Goal: Information Seeking & Learning: Learn about a topic

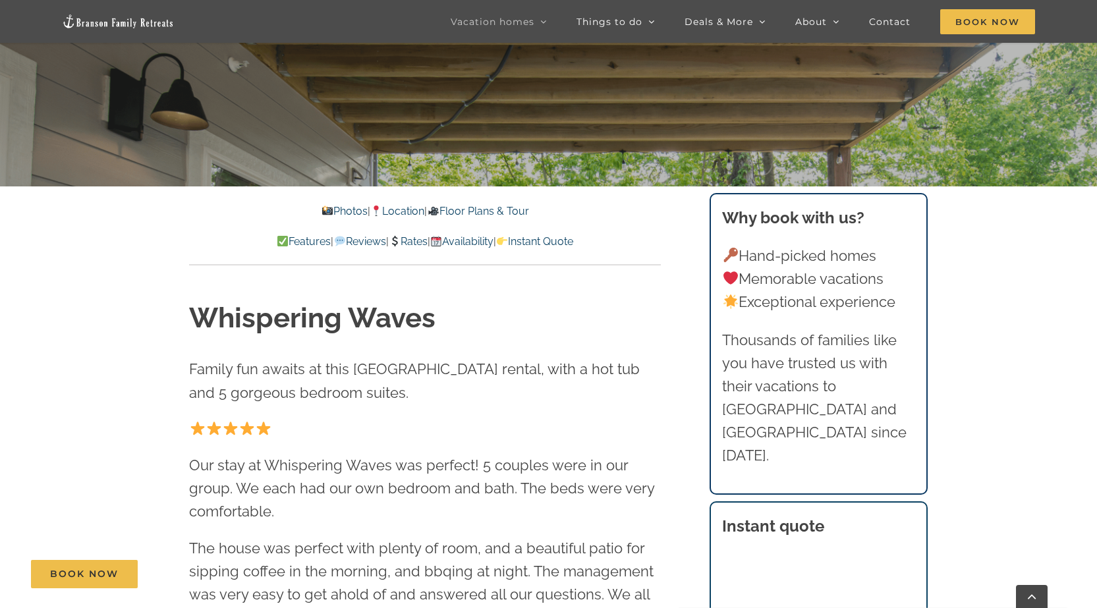
scroll to position [461, 0]
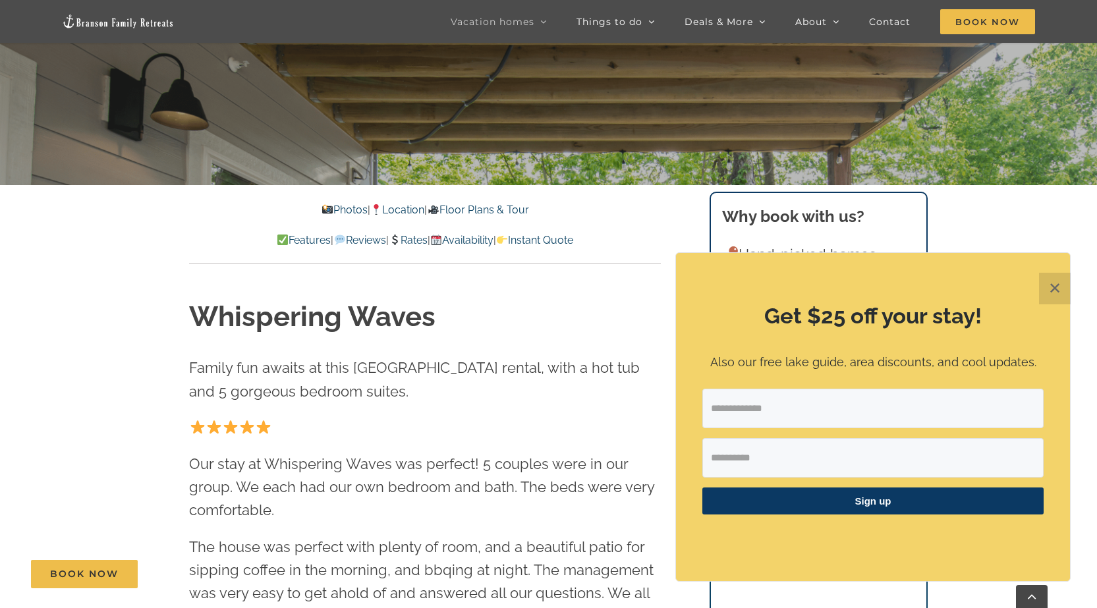
click at [1057, 289] on button "✕" at bounding box center [1055, 289] width 32 height 32
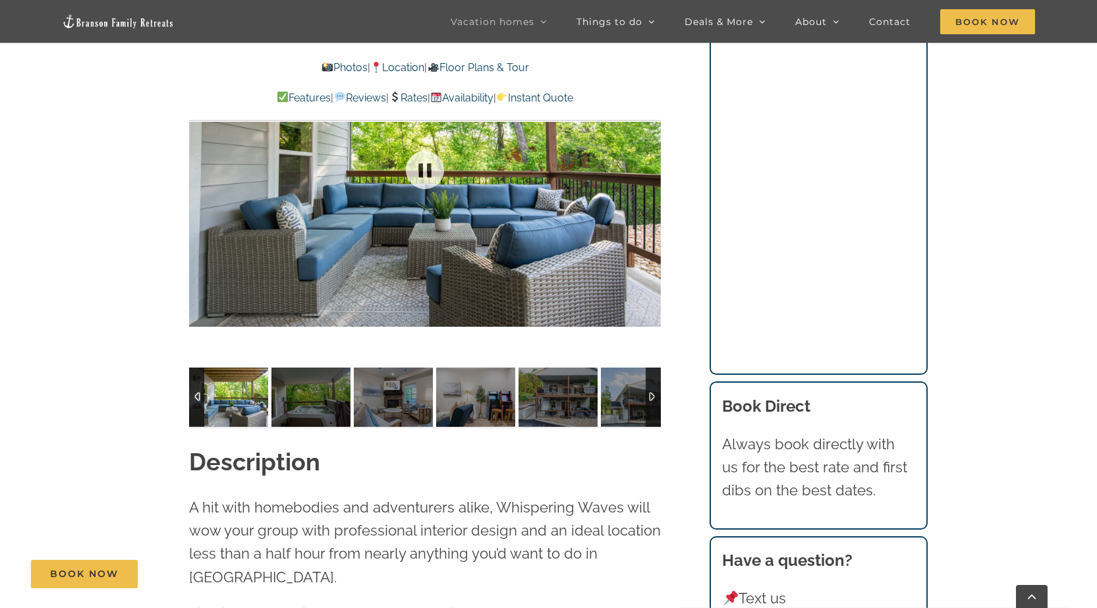
scroll to position [1186, 0]
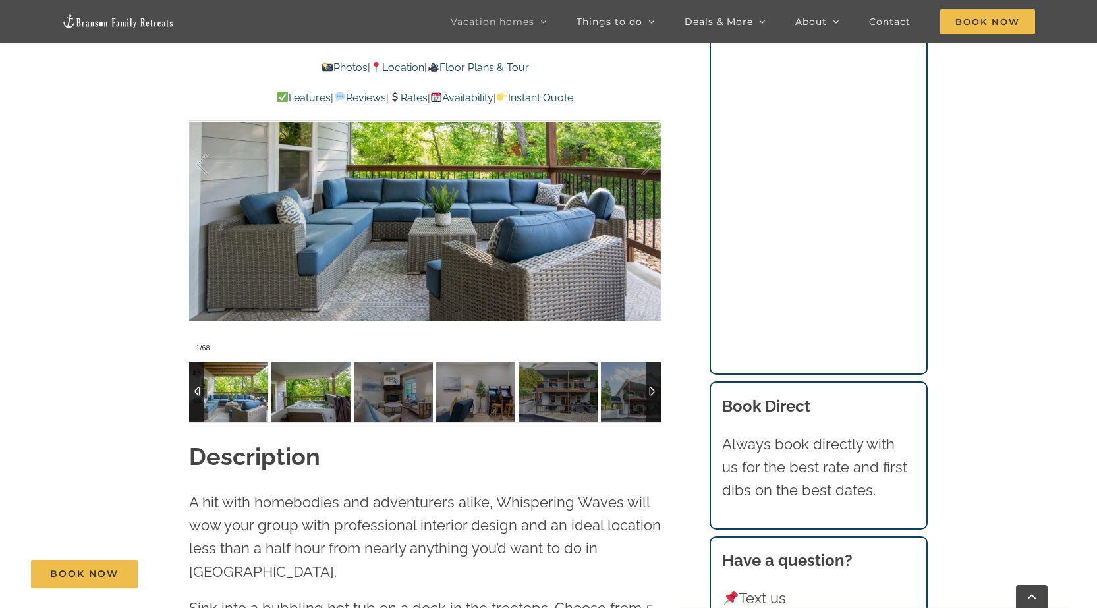
click at [287, 399] on img at bounding box center [310, 391] width 79 height 59
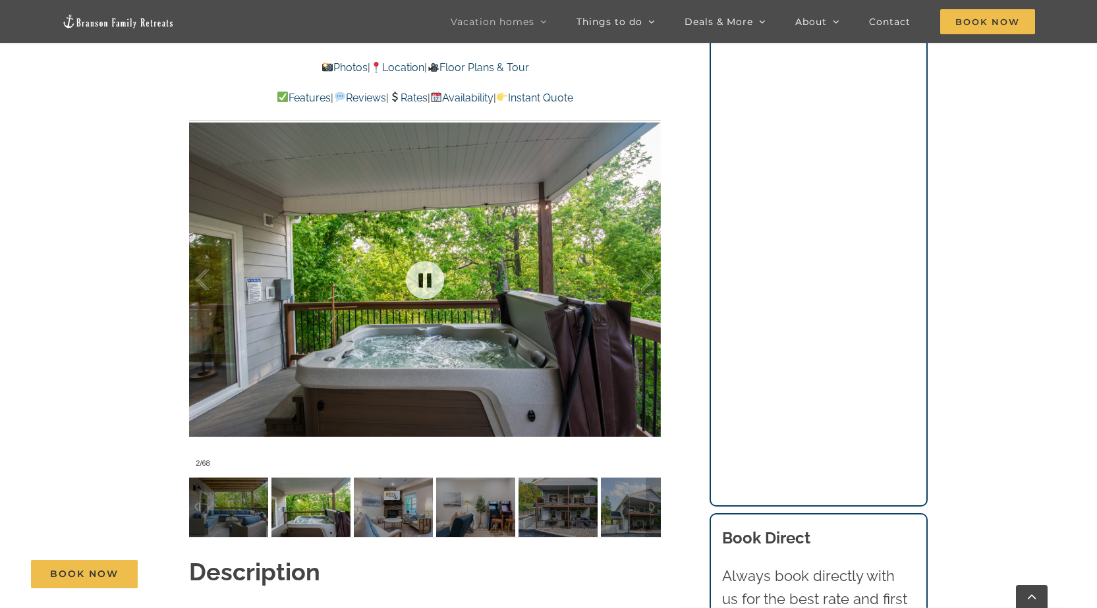
scroll to position [1054, 0]
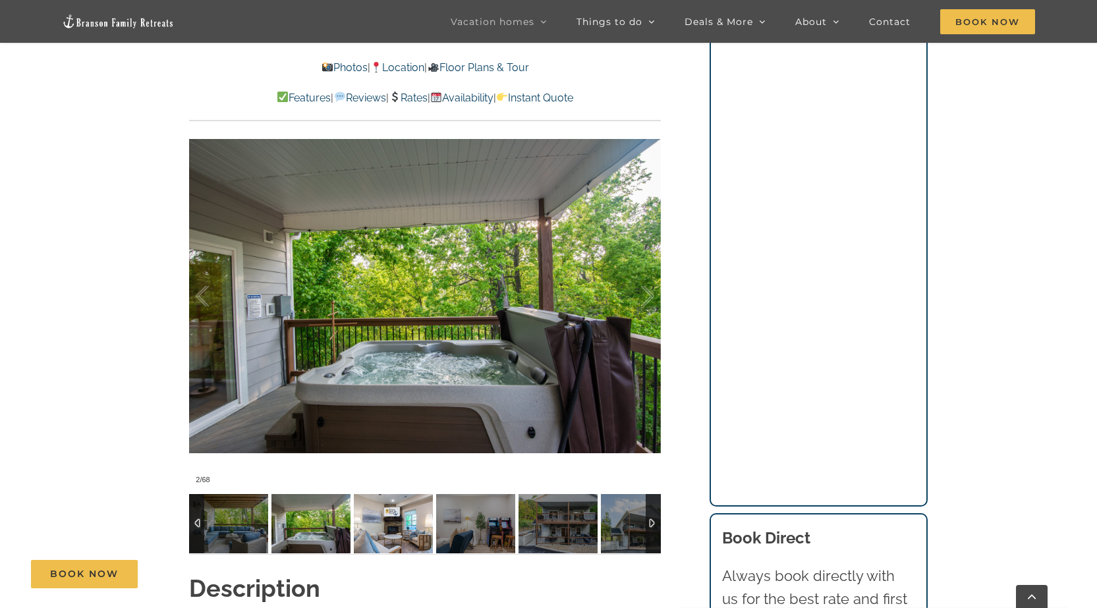
click at [393, 524] on img at bounding box center [393, 523] width 79 height 59
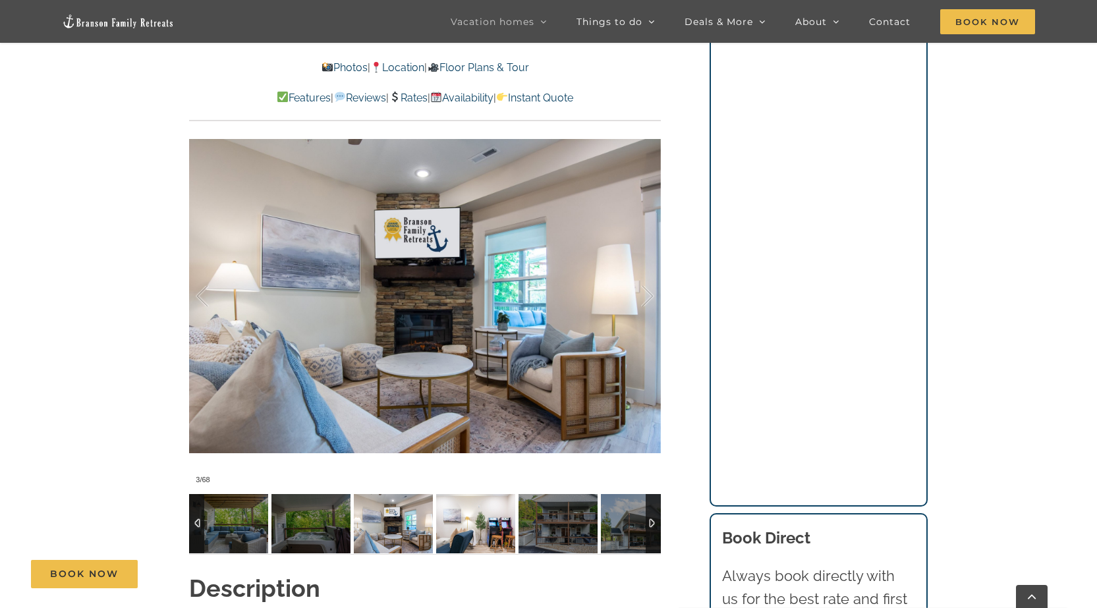
click at [452, 530] on img at bounding box center [475, 523] width 79 height 59
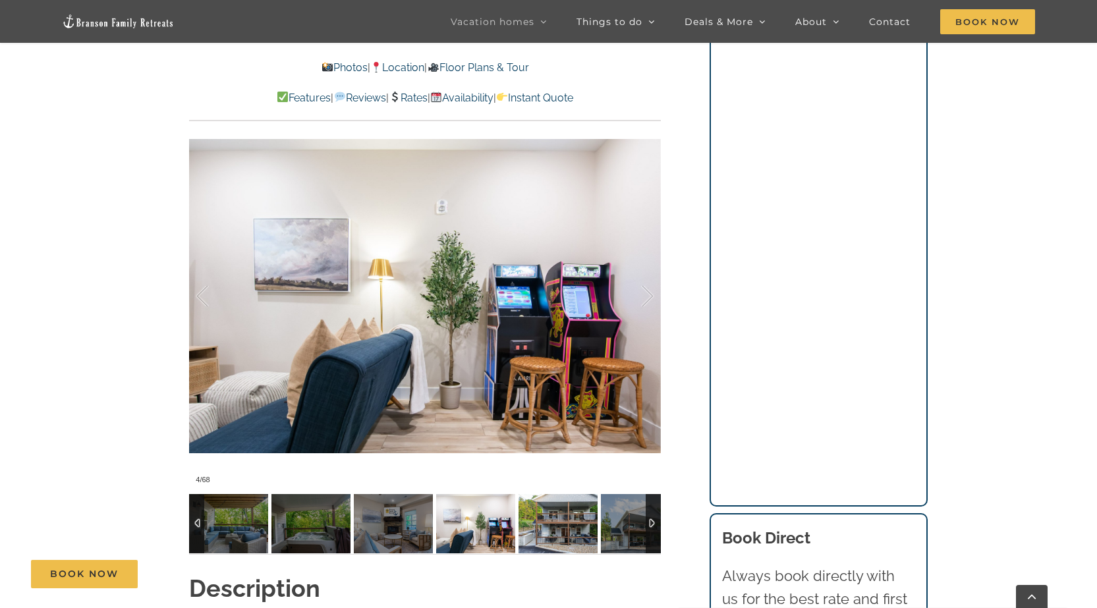
click at [541, 528] on img at bounding box center [557, 523] width 79 height 59
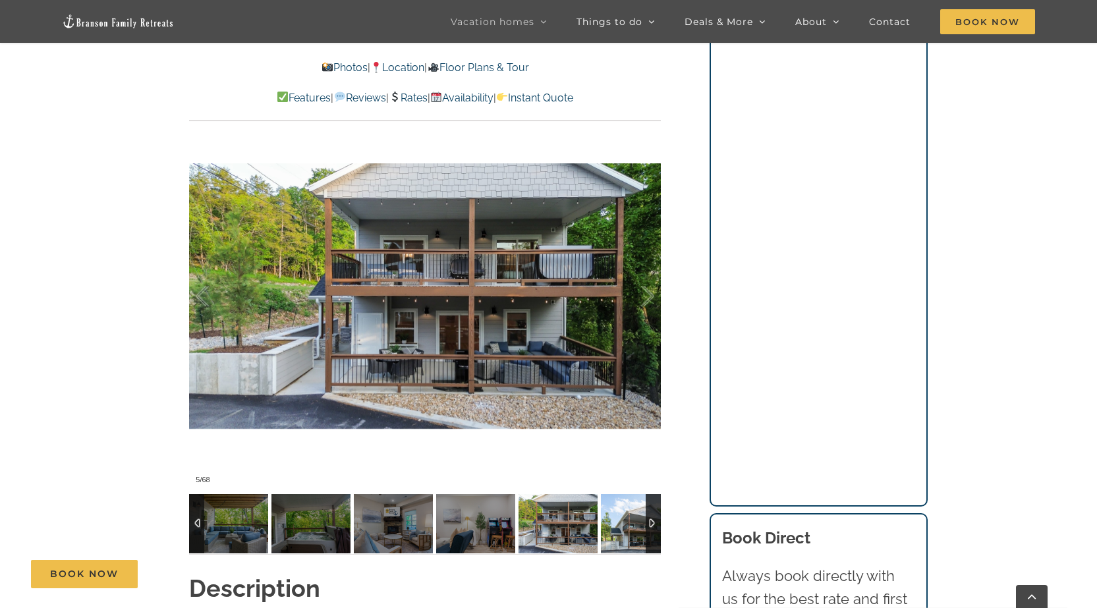
click at [621, 526] on img at bounding box center [640, 523] width 79 height 59
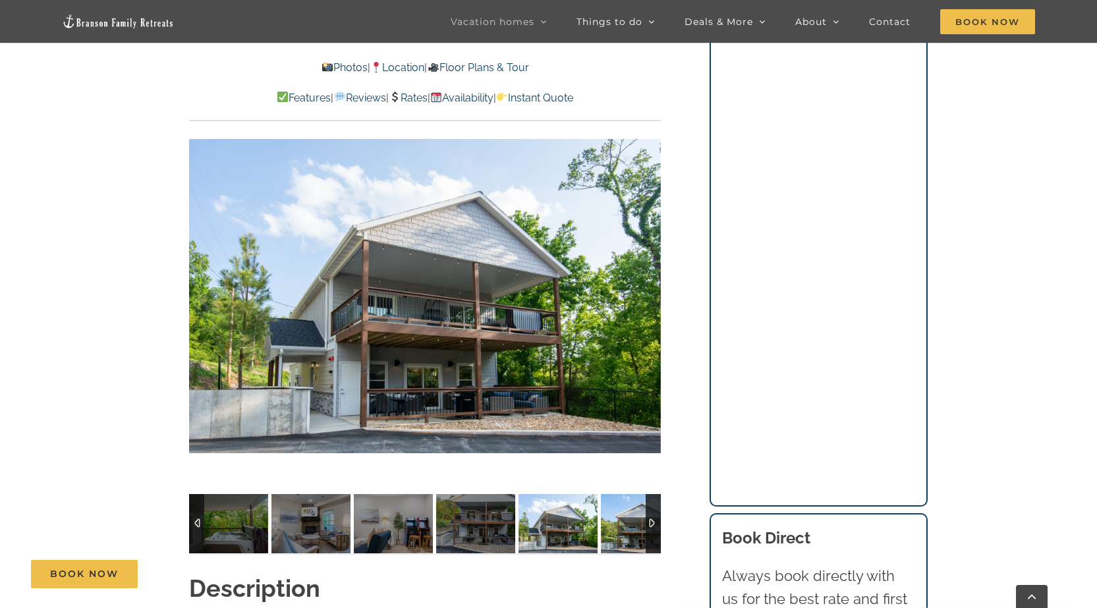
click at [621, 526] on img at bounding box center [640, 523] width 79 height 59
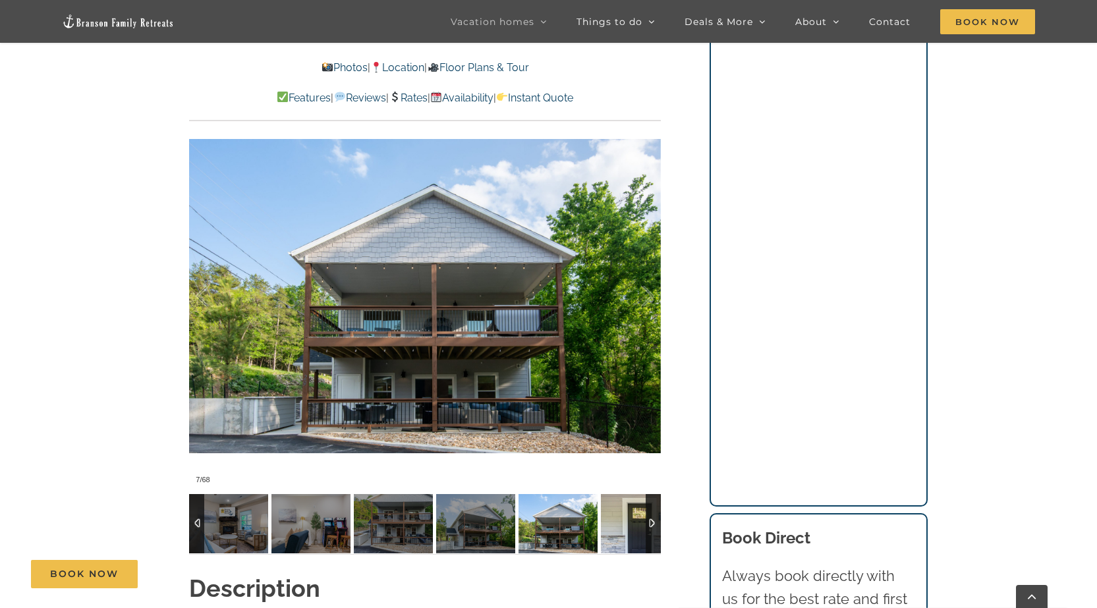
click at [621, 526] on img at bounding box center [640, 523] width 79 height 59
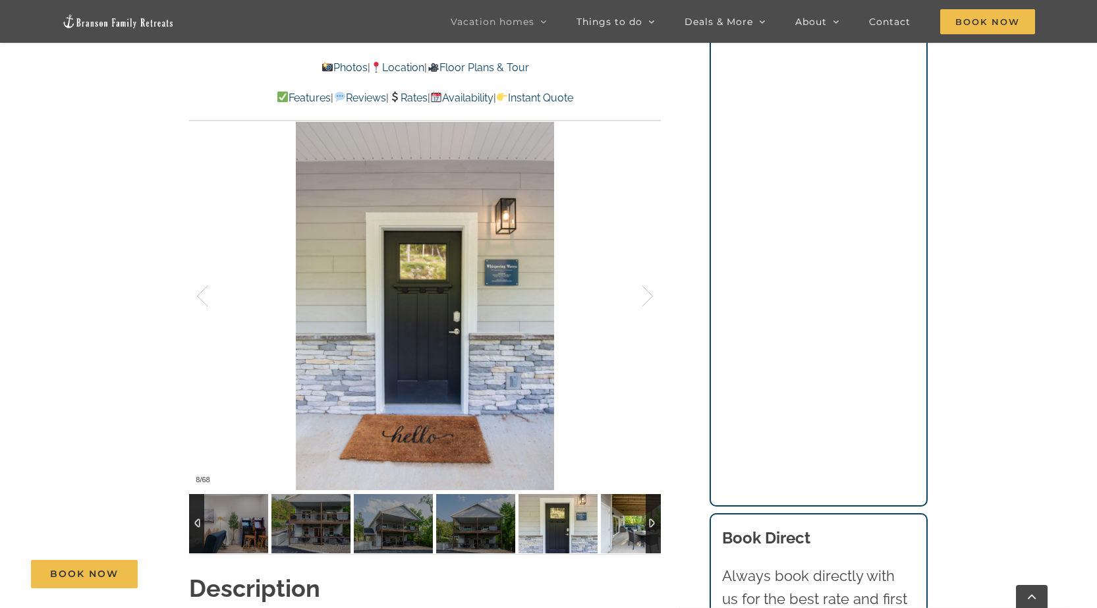
click at [621, 526] on img at bounding box center [640, 523] width 79 height 59
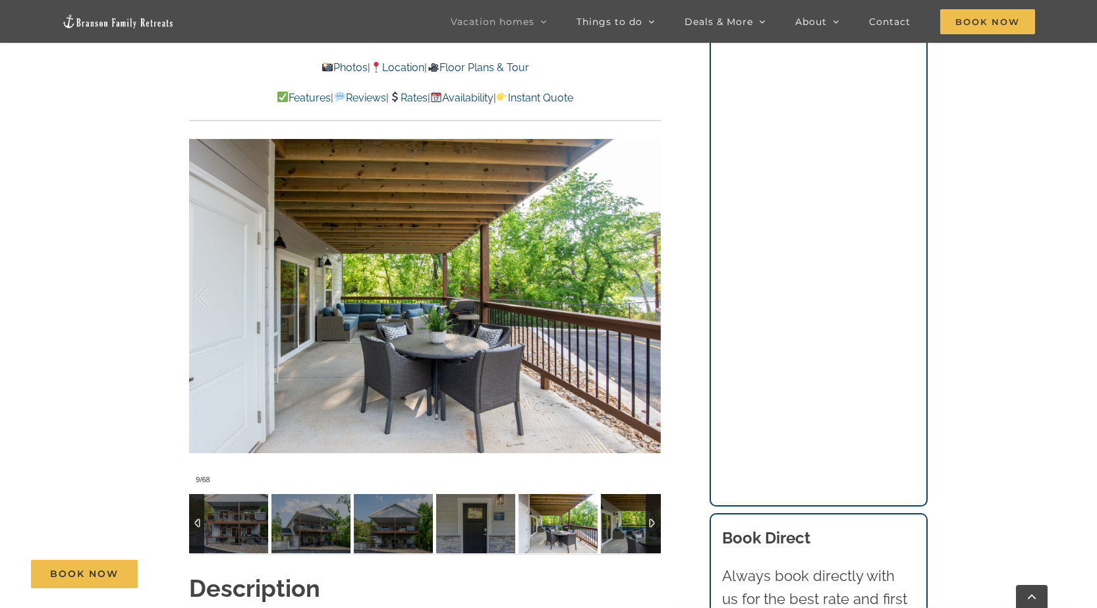
click at [621, 526] on img at bounding box center [640, 523] width 79 height 59
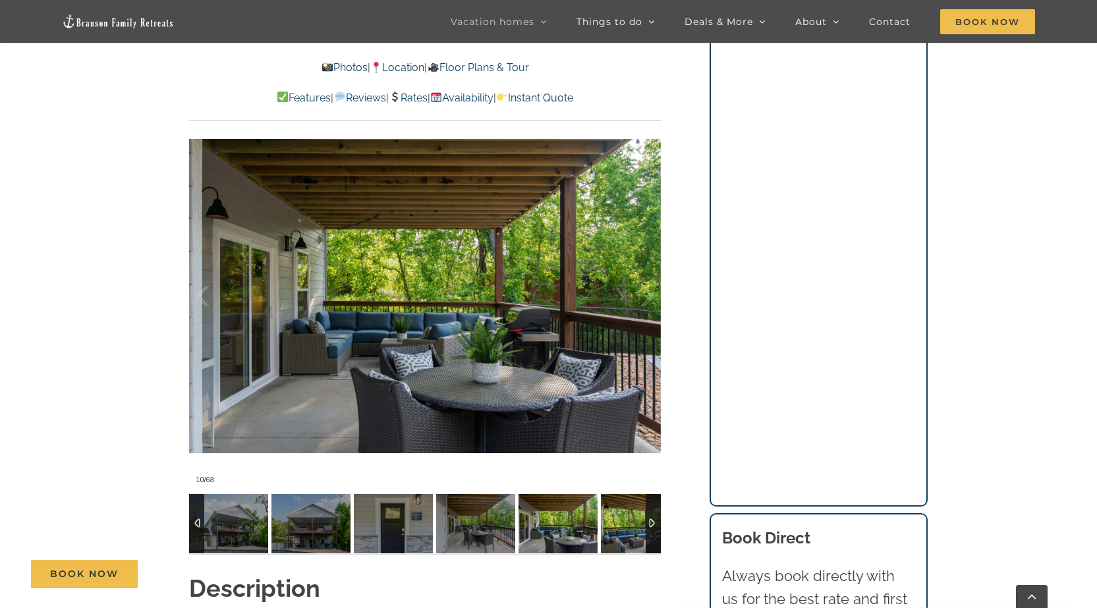
click at [621, 526] on img at bounding box center [640, 523] width 79 height 59
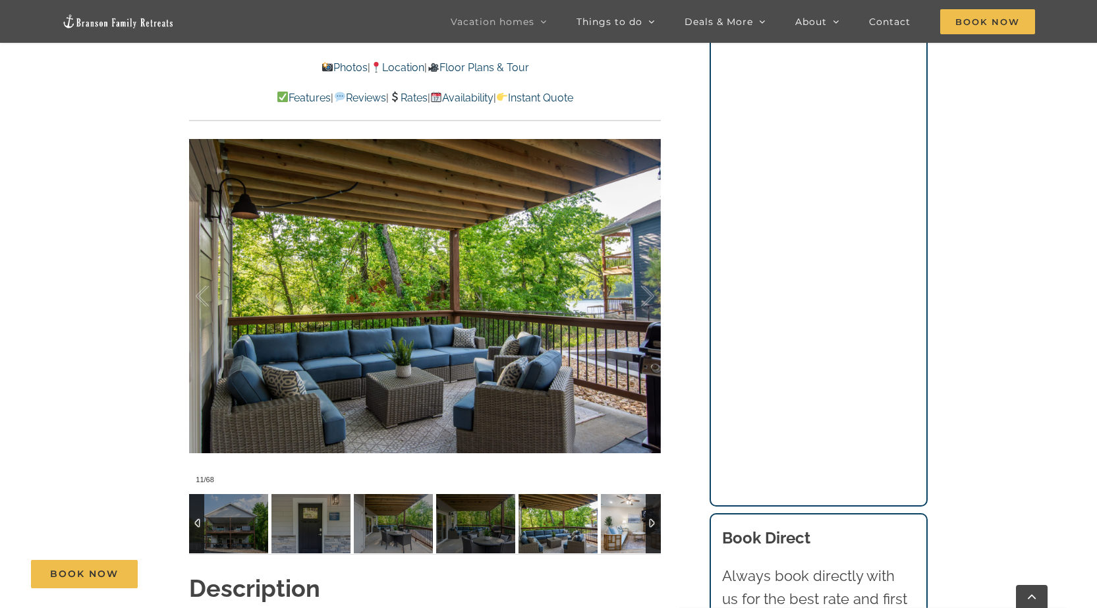
click at [621, 526] on img at bounding box center [640, 523] width 79 height 59
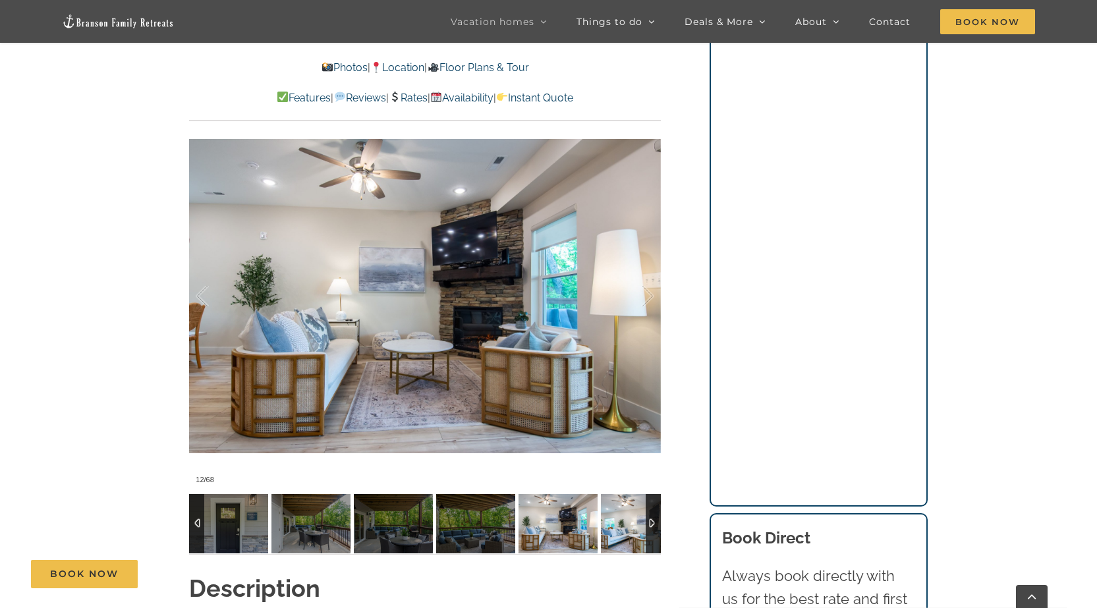
click at [621, 526] on img at bounding box center [640, 523] width 79 height 59
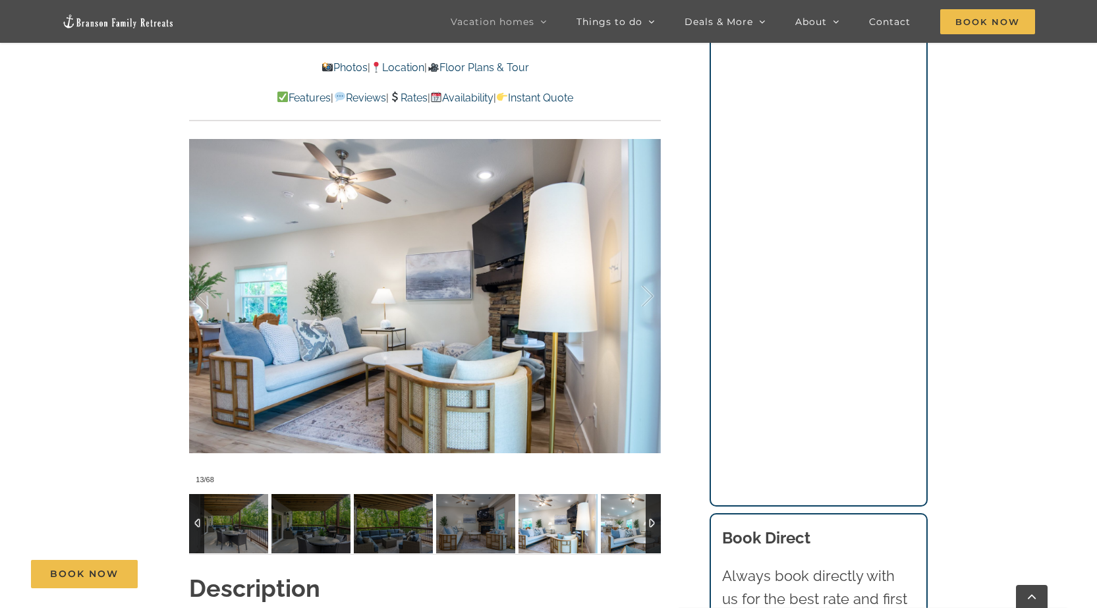
click at [621, 526] on img at bounding box center [640, 523] width 79 height 59
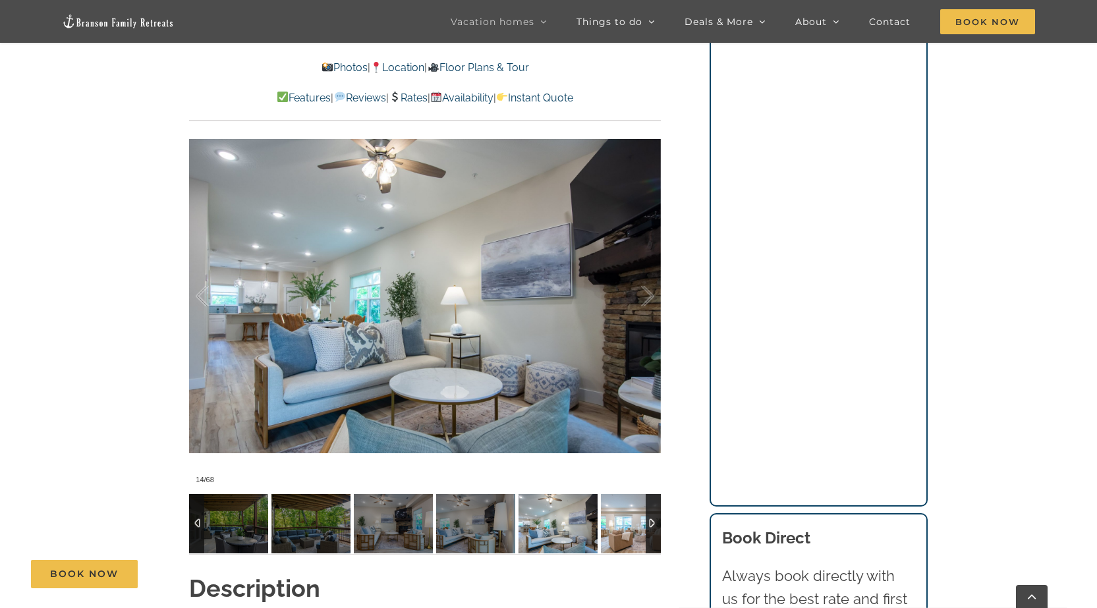
click at [621, 526] on img at bounding box center [640, 523] width 79 height 59
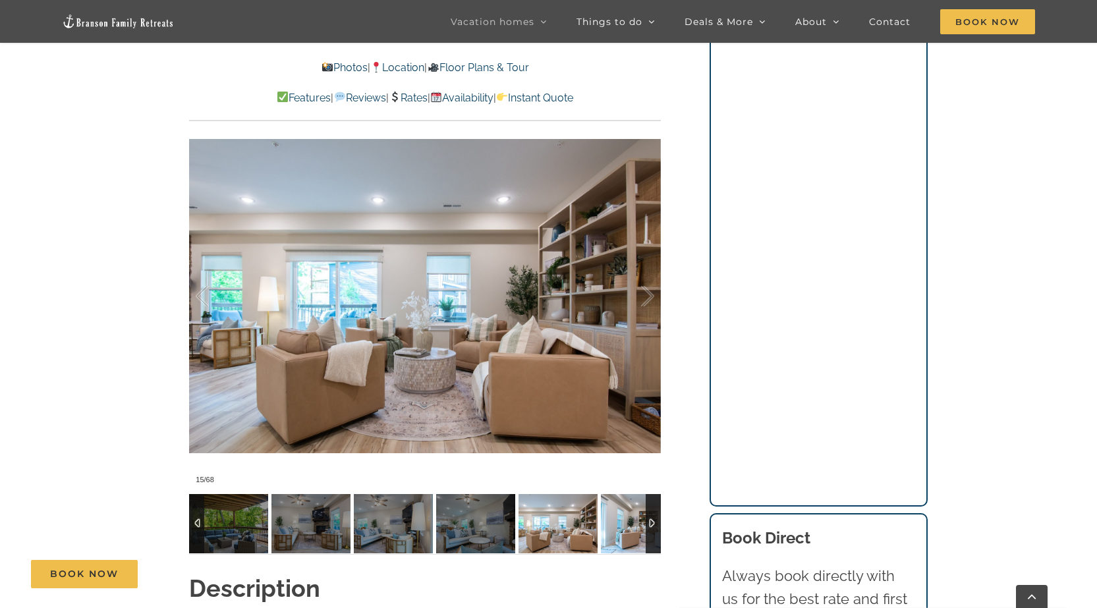
click at [621, 526] on img at bounding box center [640, 523] width 79 height 59
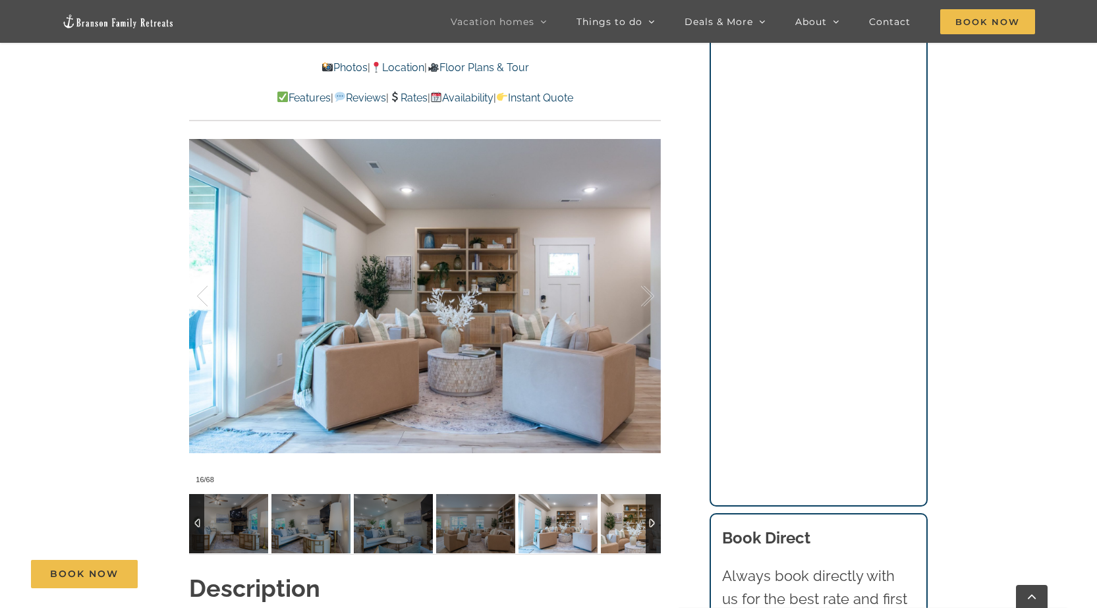
click at [621, 526] on img at bounding box center [640, 523] width 79 height 59
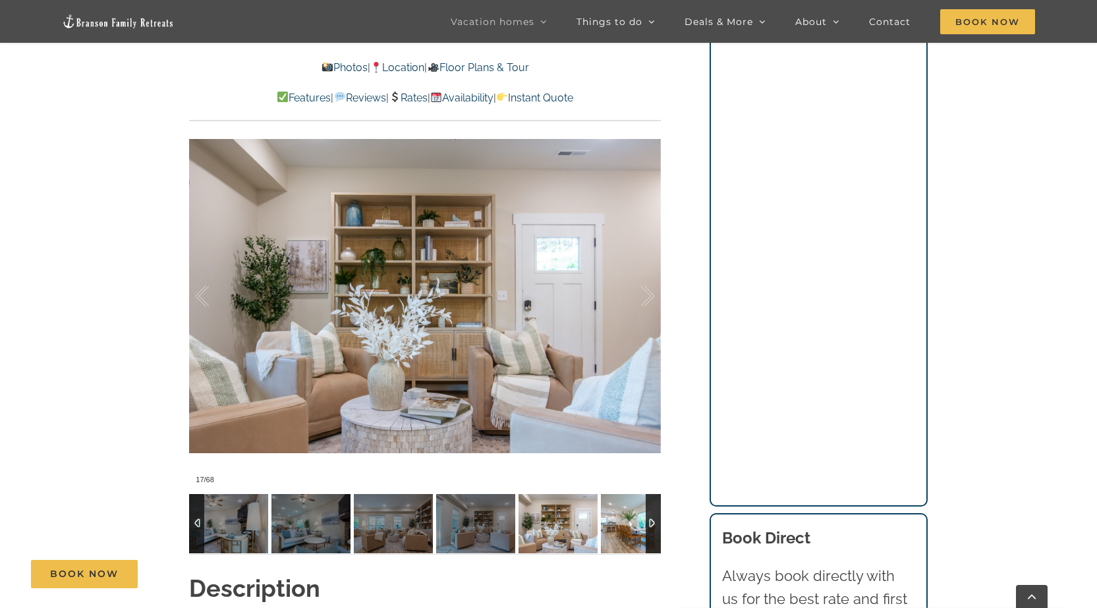
click at [621, 526] on img at bounding box center [640, 523] width 79 height 59
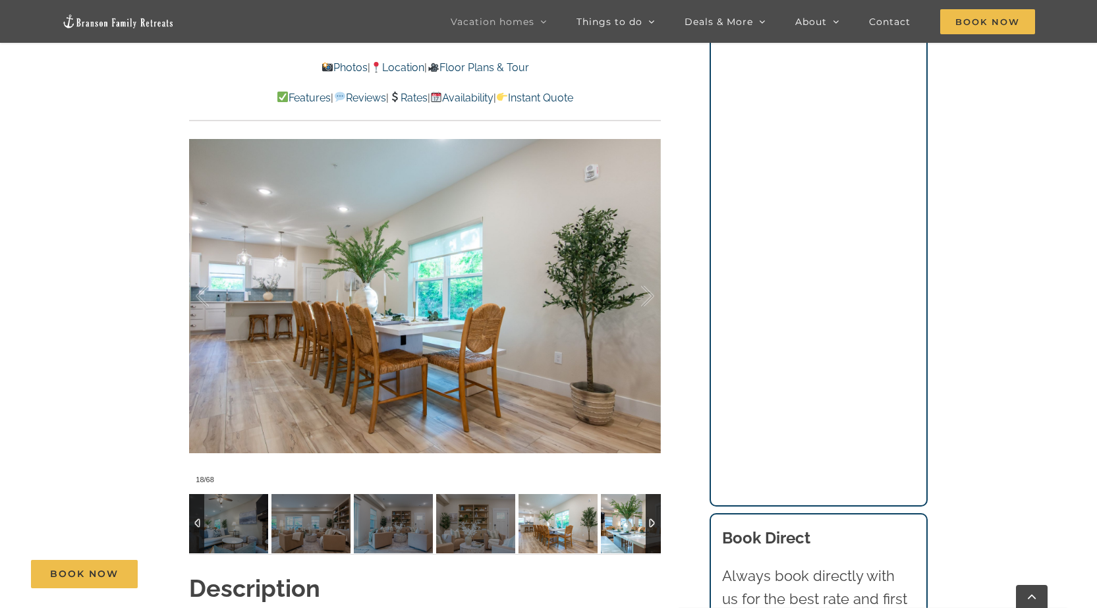
click at [621, 526] on img at bounding box center [640, 523] width 79 height 59
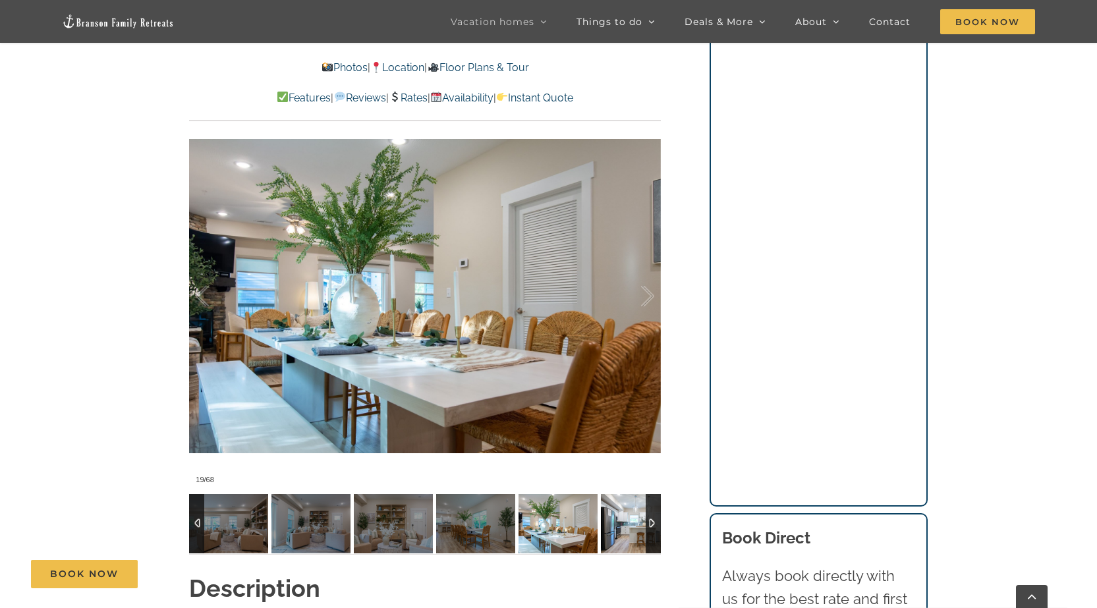
click at [621, 526] on img at bounding box center [640, 523] width 79 height 59
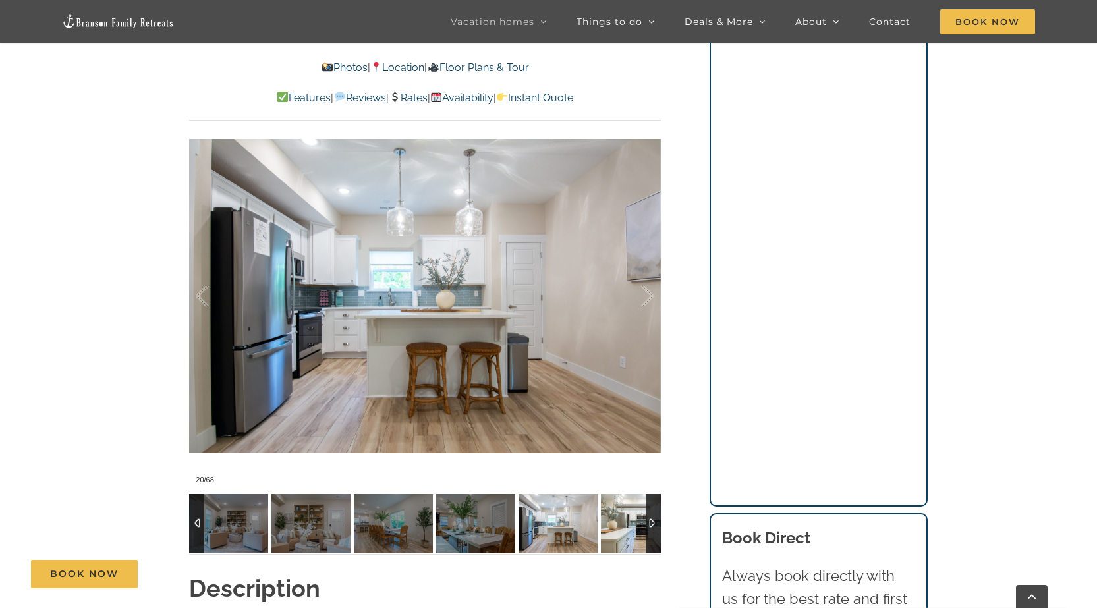
click at [621, 526] on img at bounding box center [640, 523] width 79 height 59
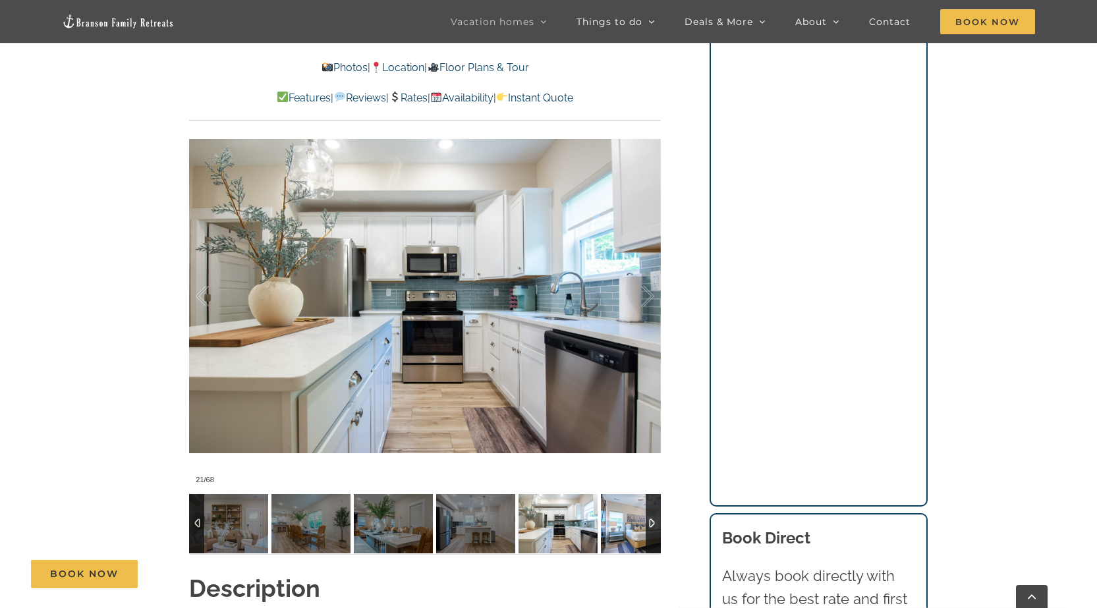
click at [621, 526] on img at bounding box center [640, 523] width 79 height 59
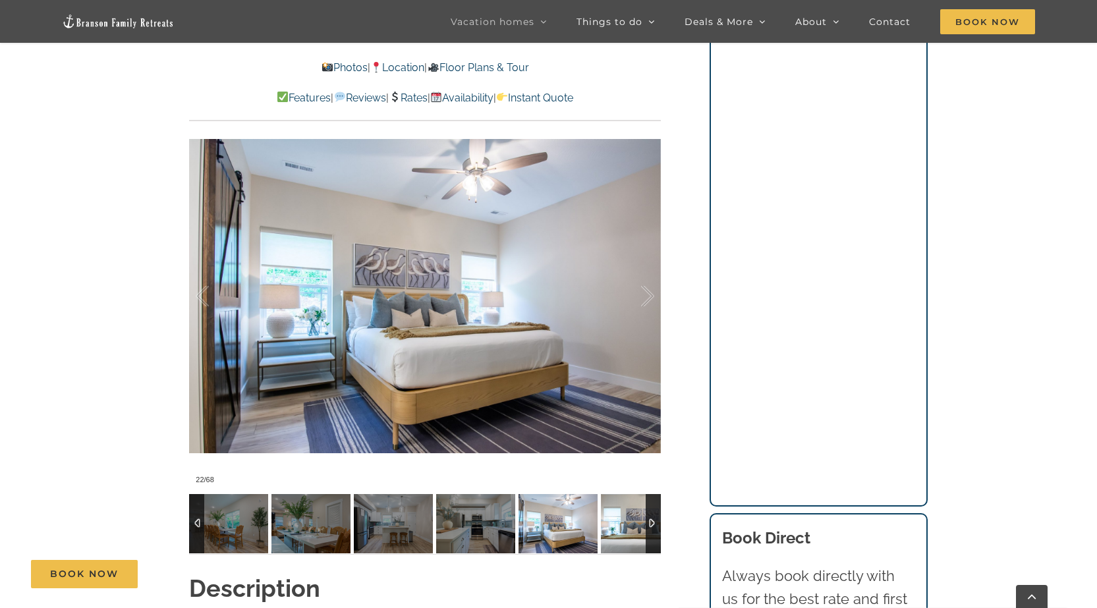
click at [621, 526] on img at bounding box center [640, 523] width 79 height 59
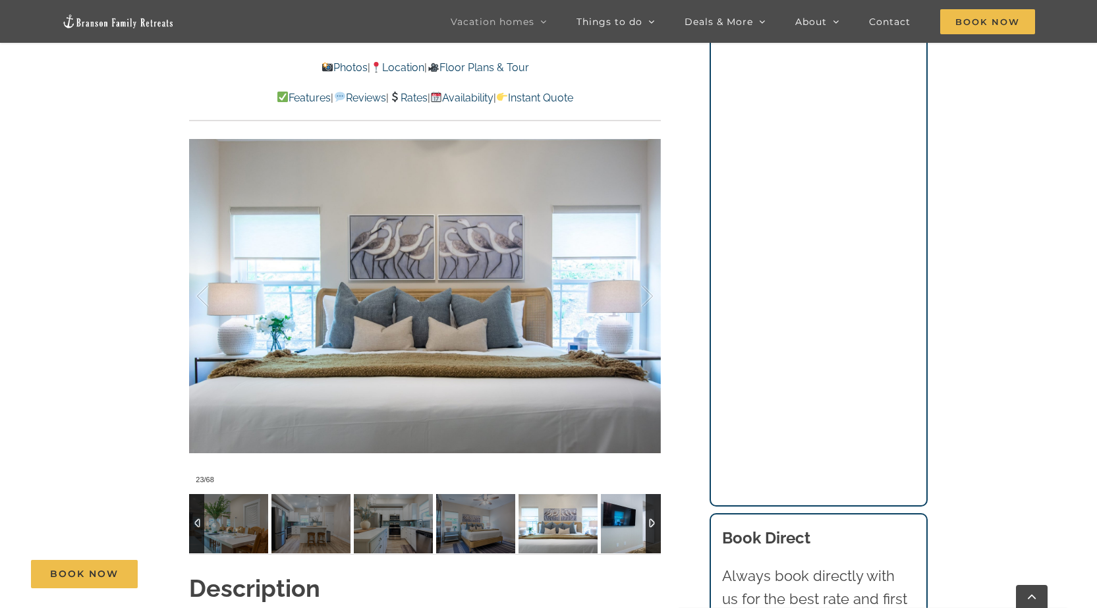
click at [621, 526] on img at bounding box center [640, 523] width 79 height 59
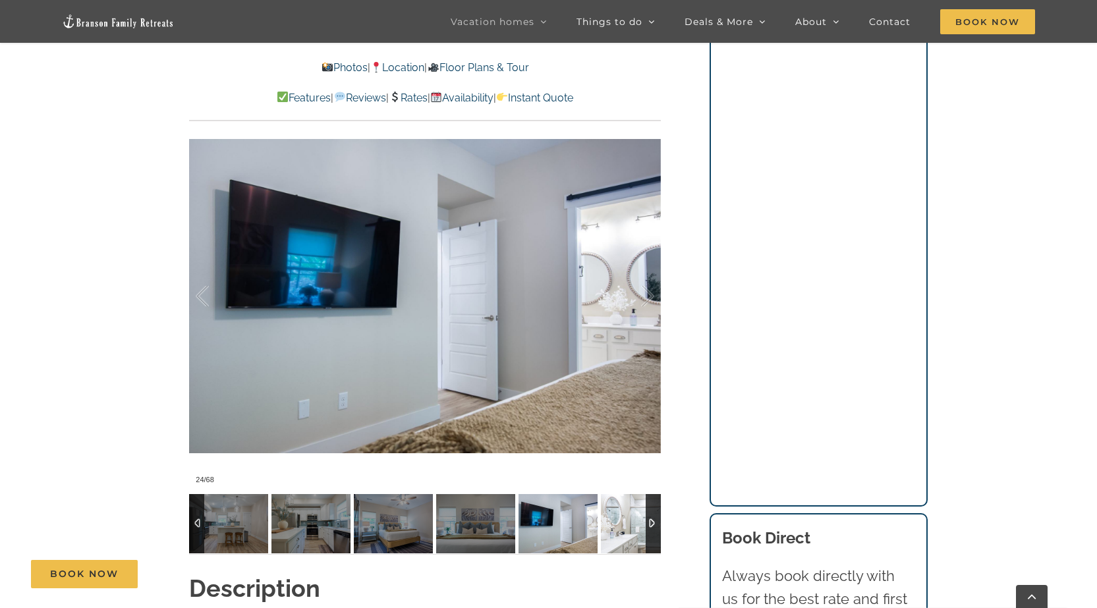
click at [621, 526] on img at bounding box center [640, 523] width 79 height 59
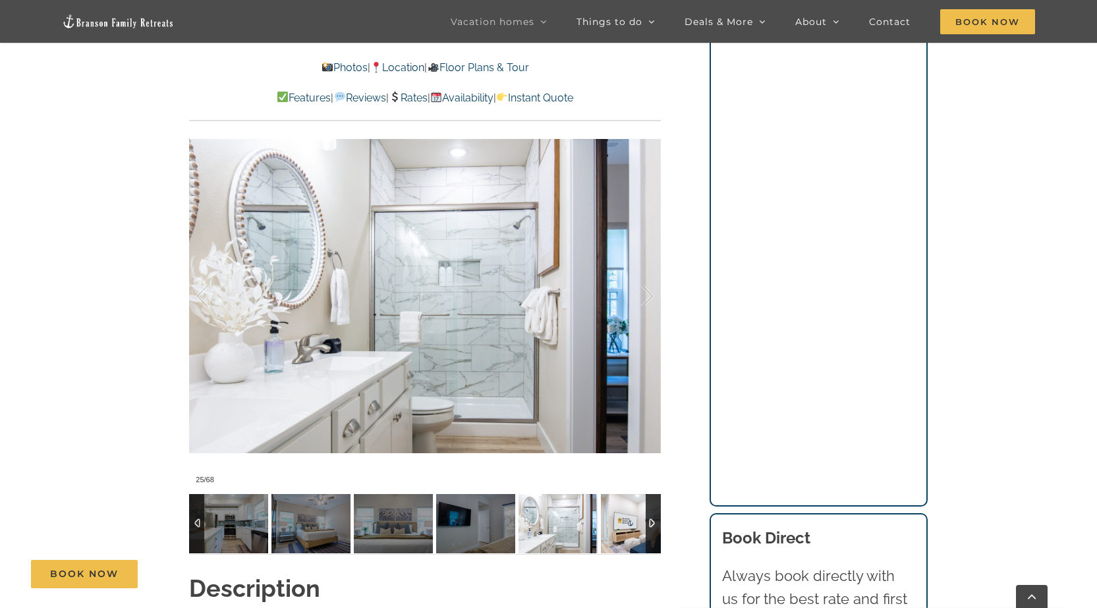
click at [621, 526] on img at bounding box center [640, 523] width 79 height 59
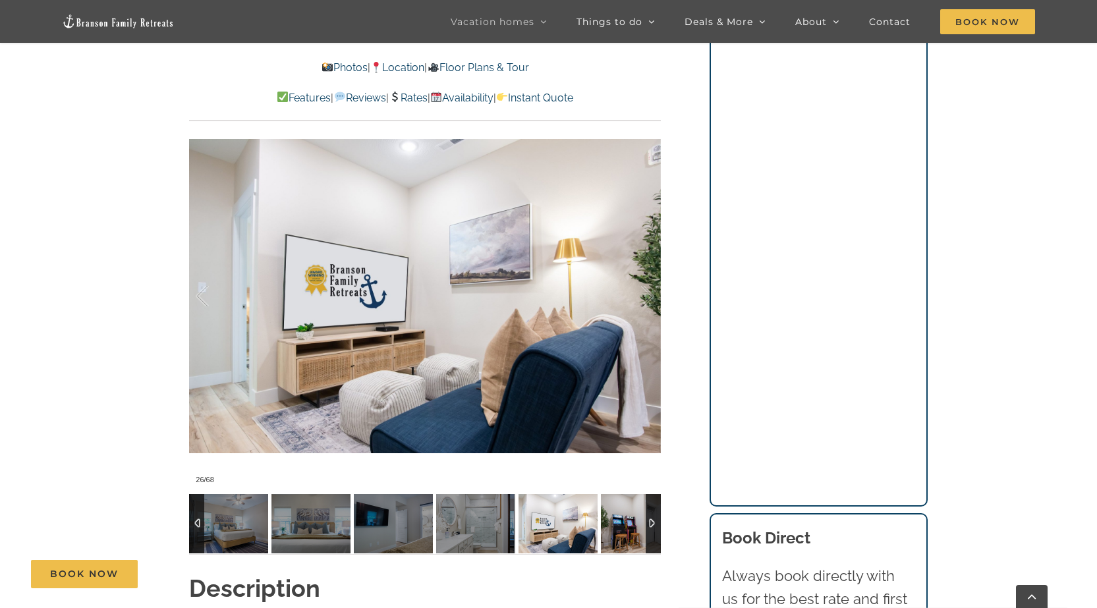
click at [621, 526] on img at bounding box center [640, 523] width 79 height 59
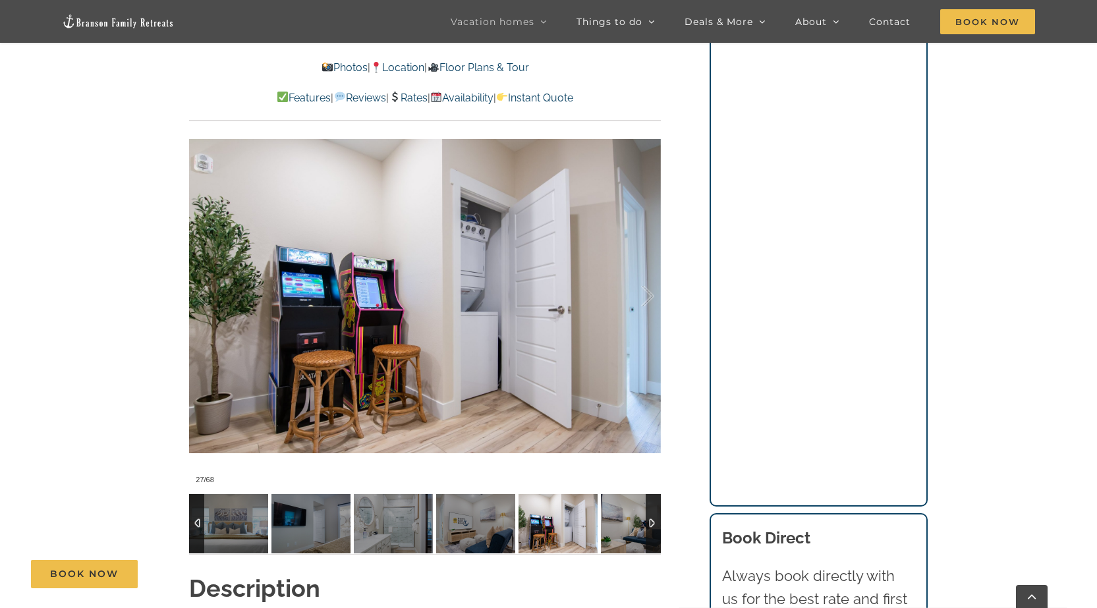
click at [621, 526] on img at bounding box center [640, 523] width 79 height 59
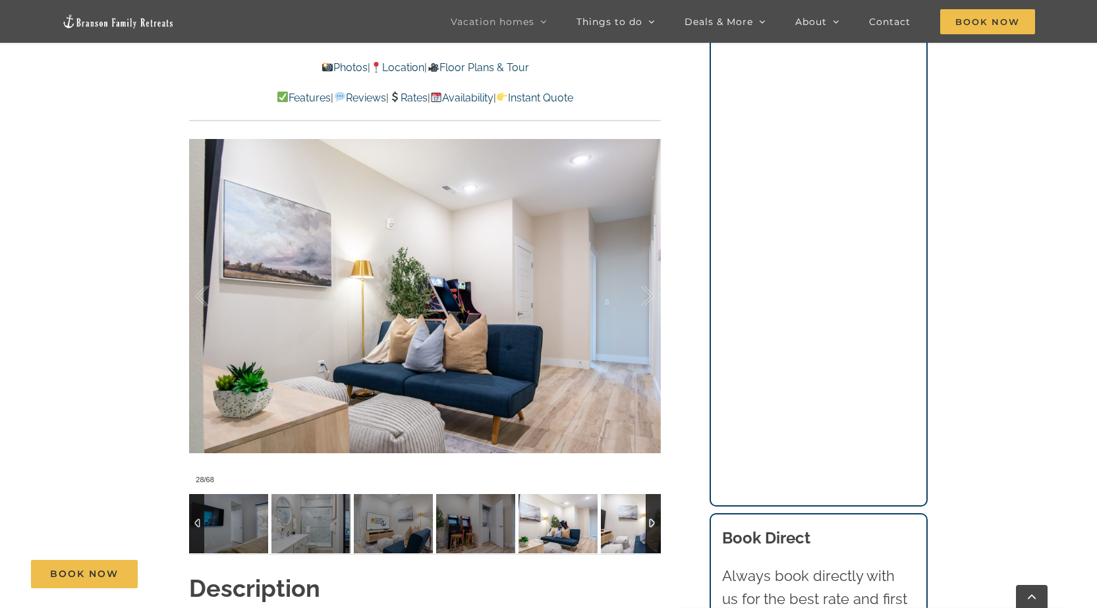
click at [627, 526] on img at bounding box center [640, 523] width 79 height 59
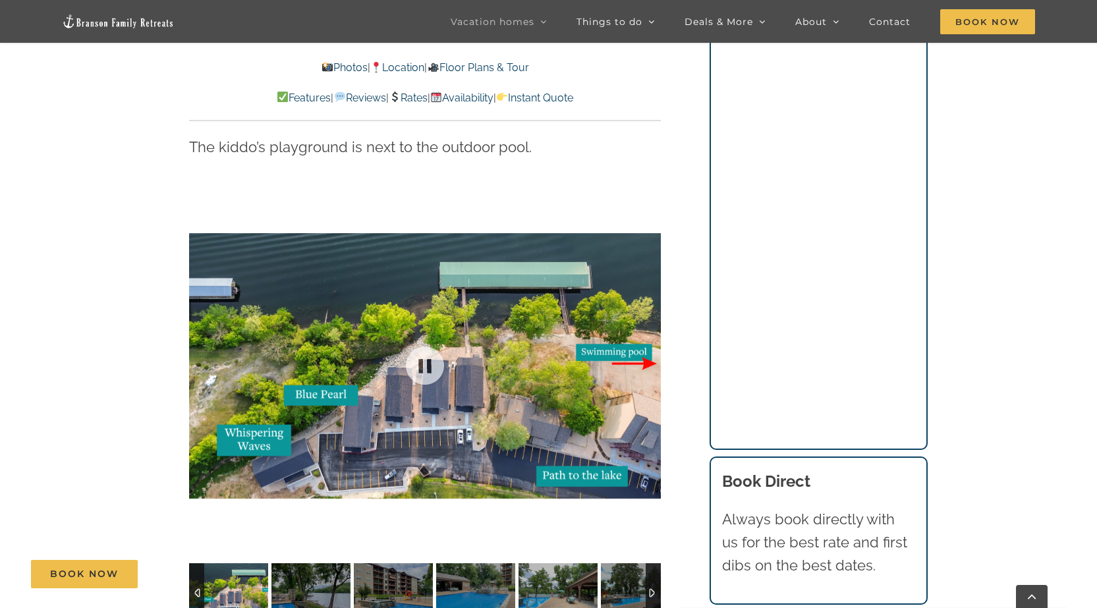
scroll to position [2964, 0]
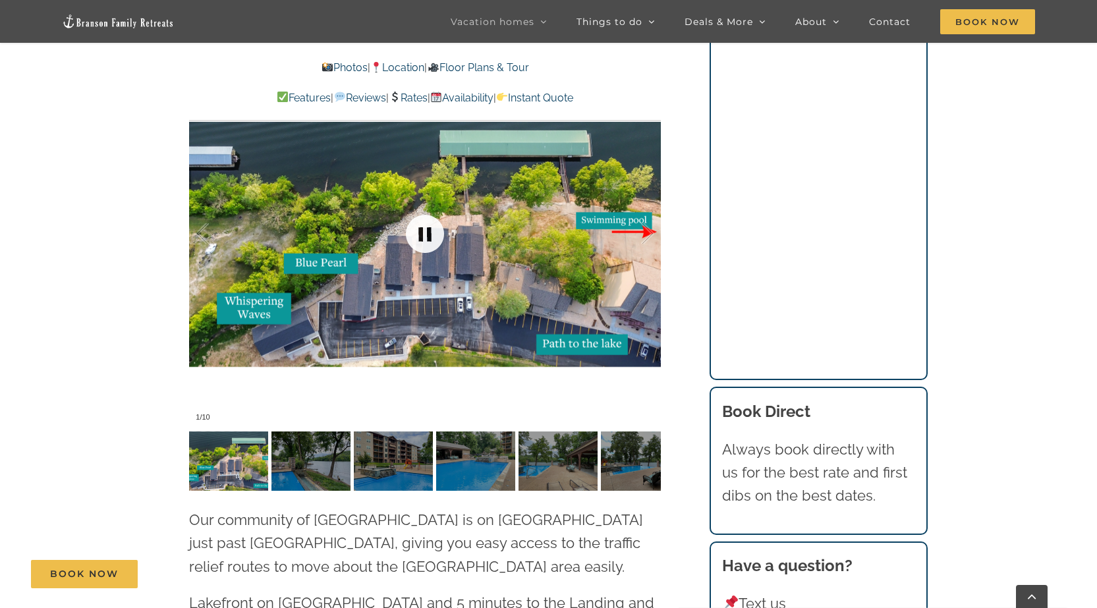
click at [420, 208] on link at bounding box center [425, 234] width 53 height 53
click at [432, 217] on link at bounding box center [425, 234] width 53 height 53
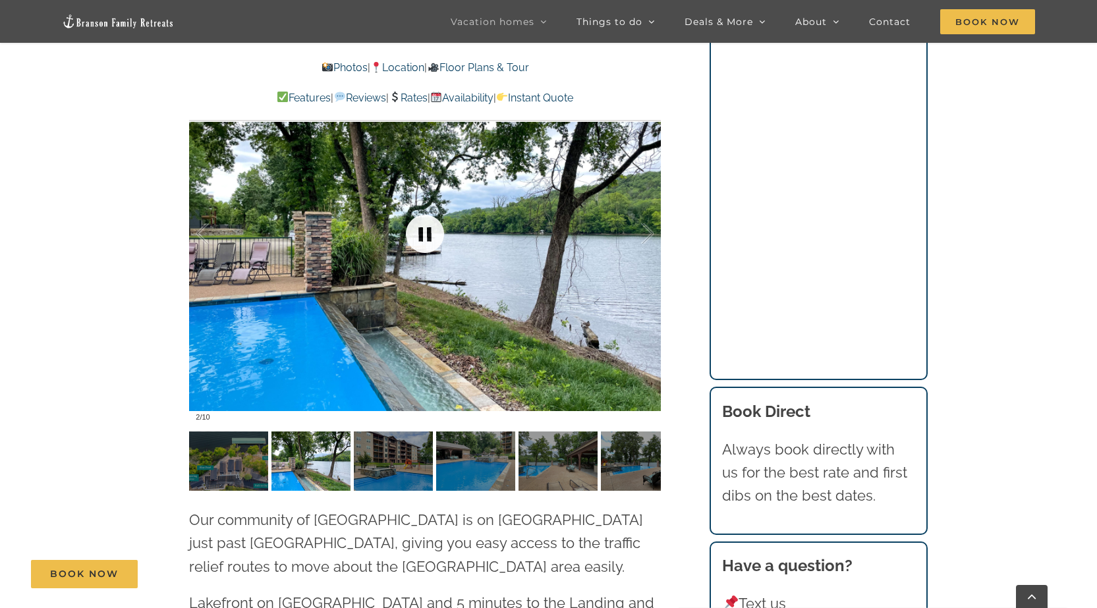
click at [432, 217] on link at bounding box center [425, 234] width 53 height 53
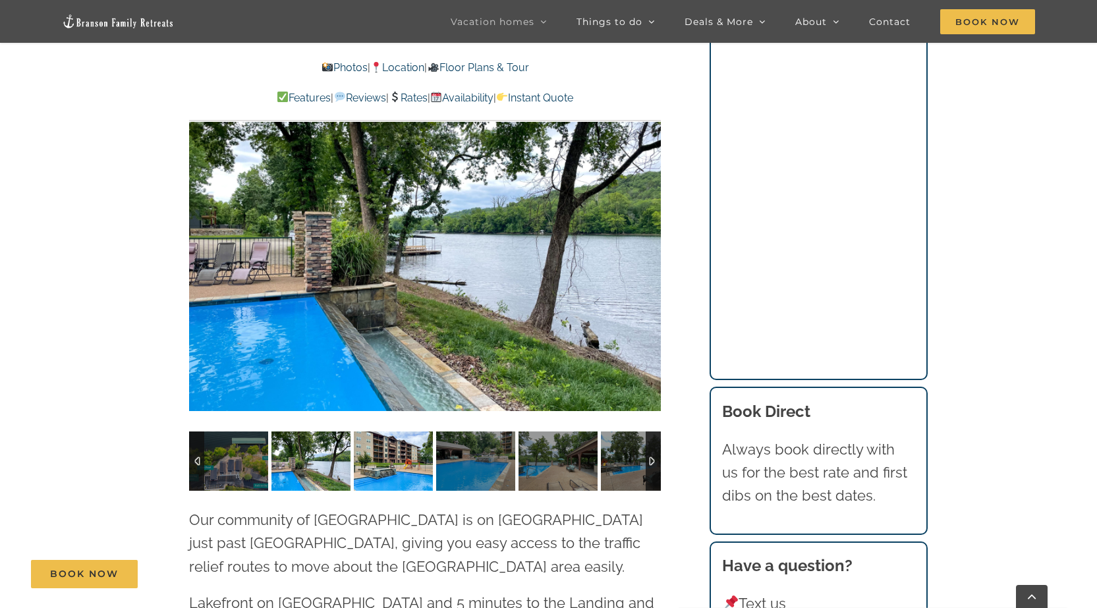
click at [387, 448] on img at bounding box center [393, 460] width 79 height 59
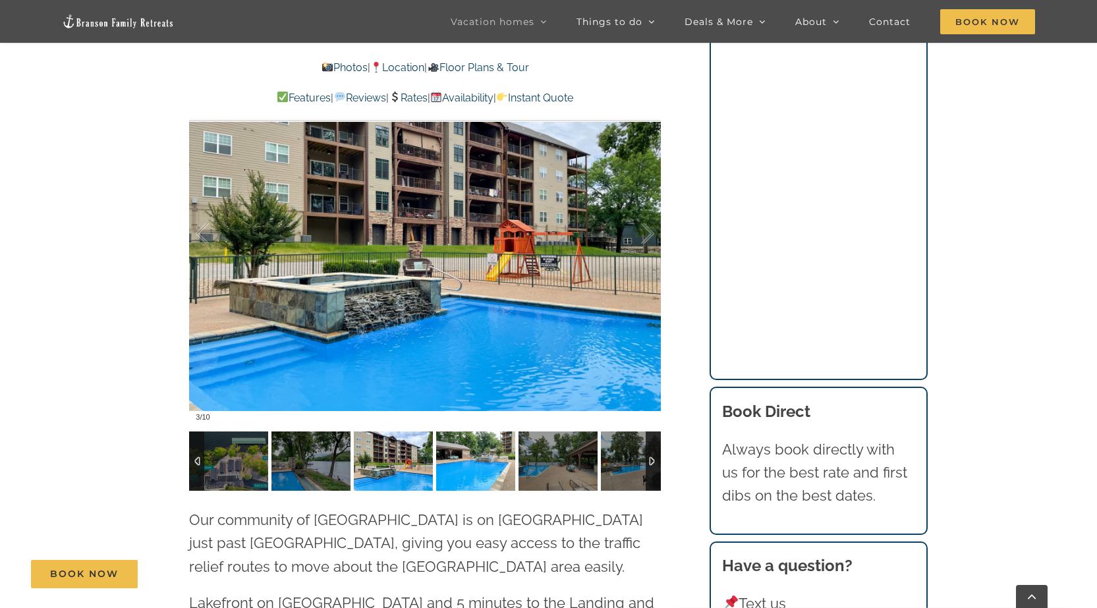
click at [484, 456] on img at bounding box center [475, 460] width 79 height 59
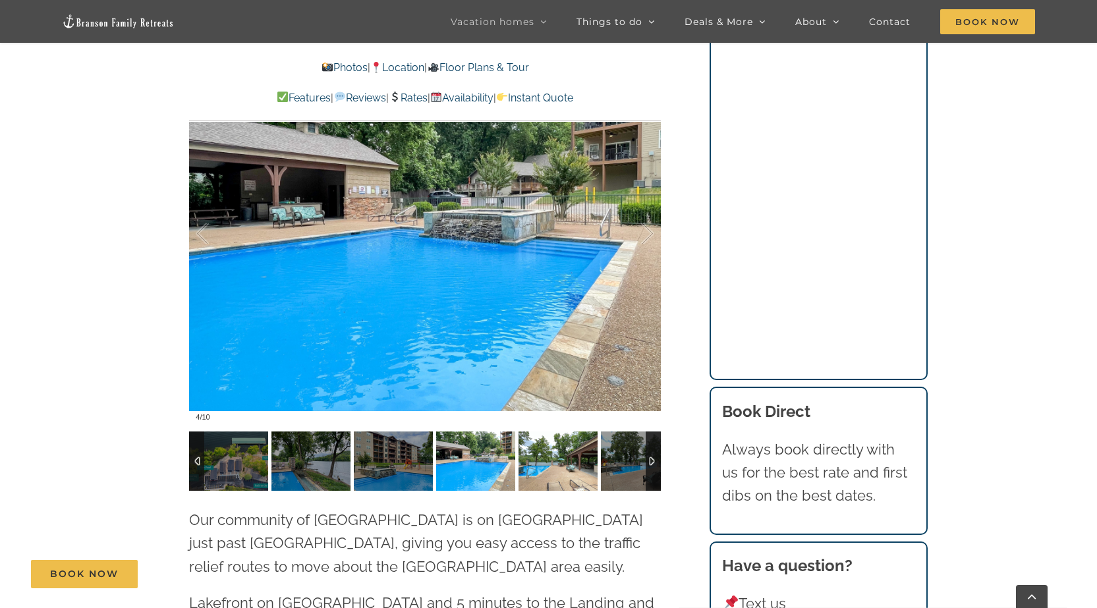
click at [549, 452] on img at bounding box center [557, 460] width 79 height 59
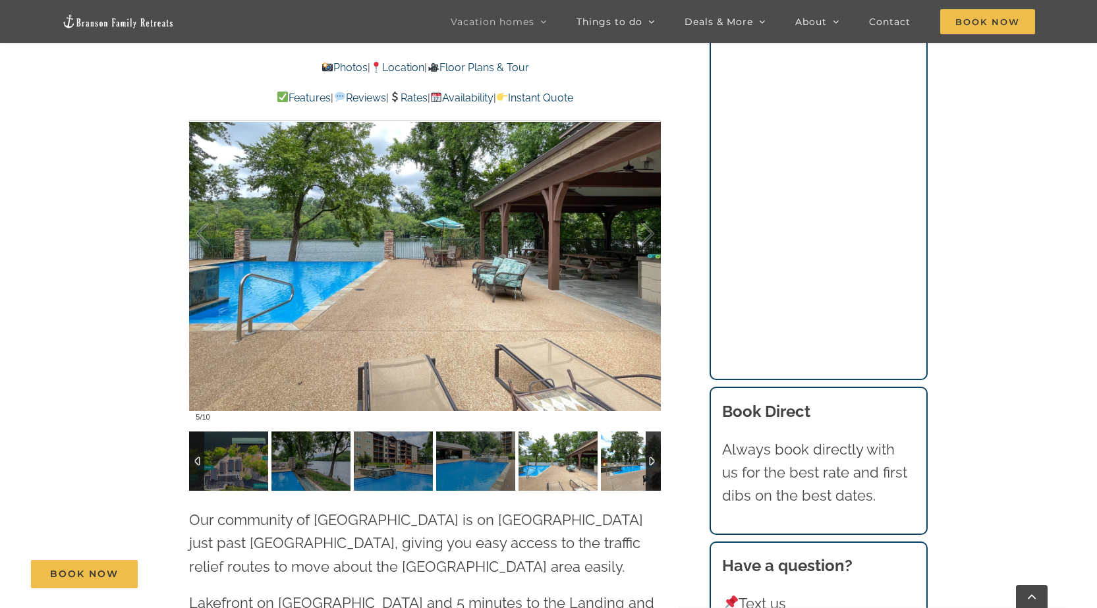
click at [626, 452] on img at bounding box center [640, 460] width 79 height 59
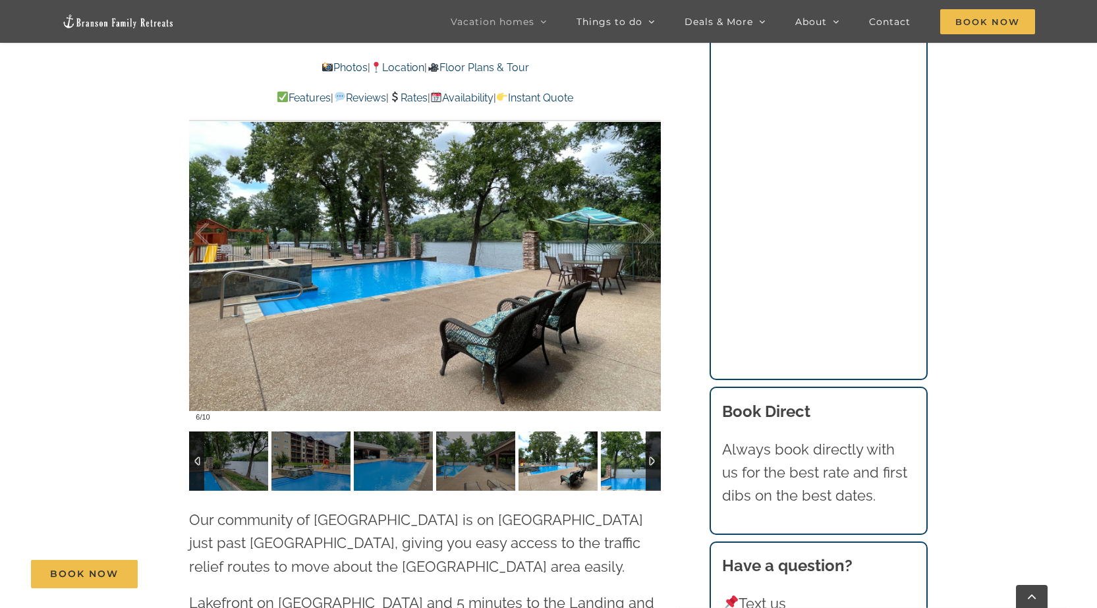
click at [626, 452] on img at bounding box center [640, 460] width 79 height 59
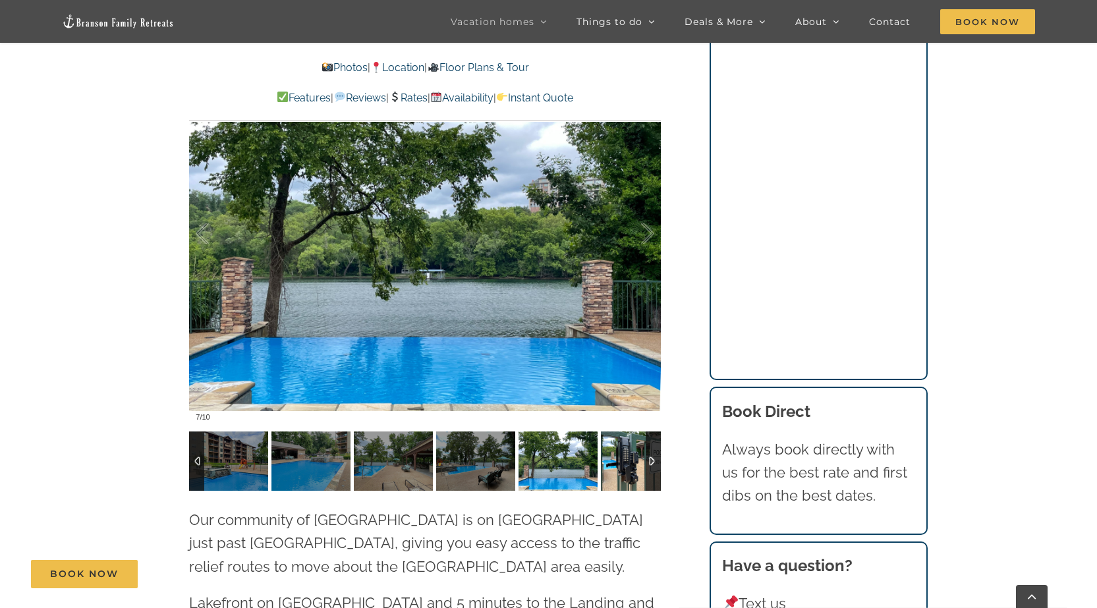
click at [626, 452] on img at bounding box center [640, 460] width 79 height 59
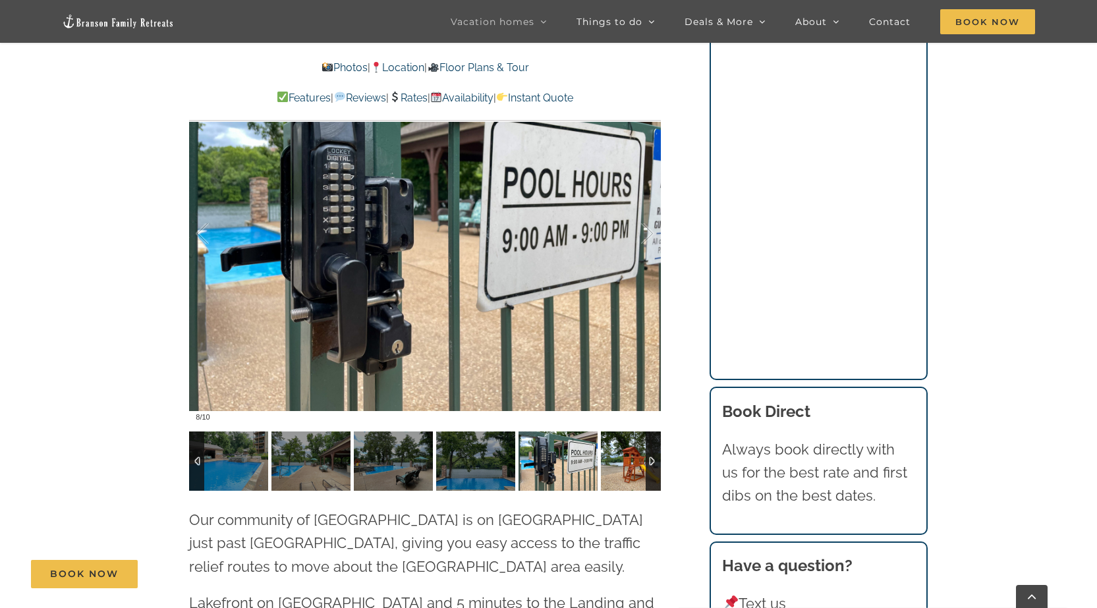
click at [626, 452] on img at bounding box center [640, 460] width 79 height 59
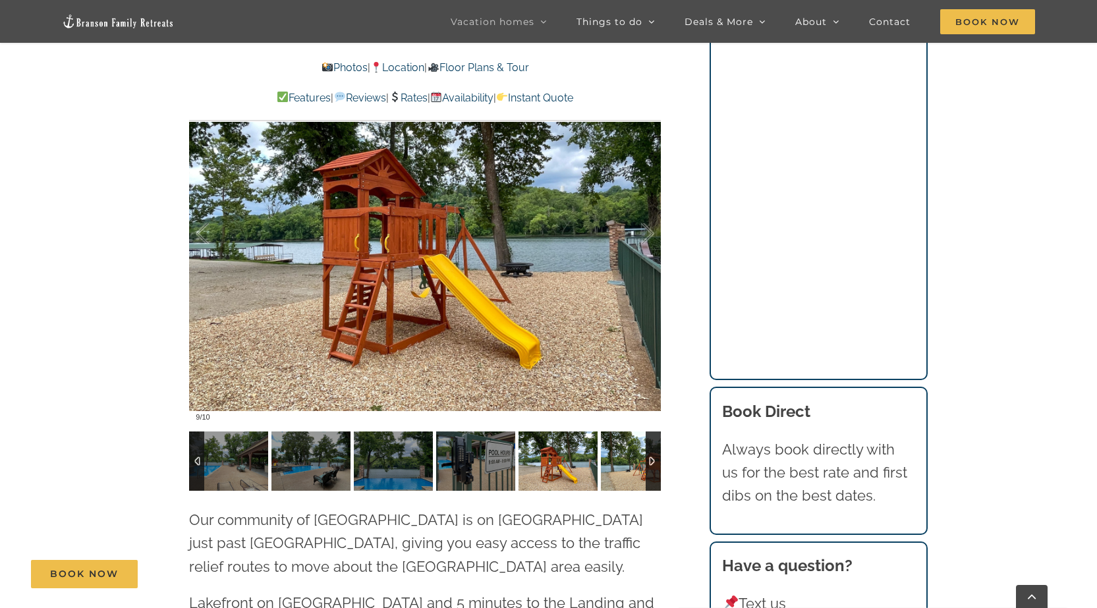
click at [626, 452] on img at bounding box center [640, 460] width 79 height 59
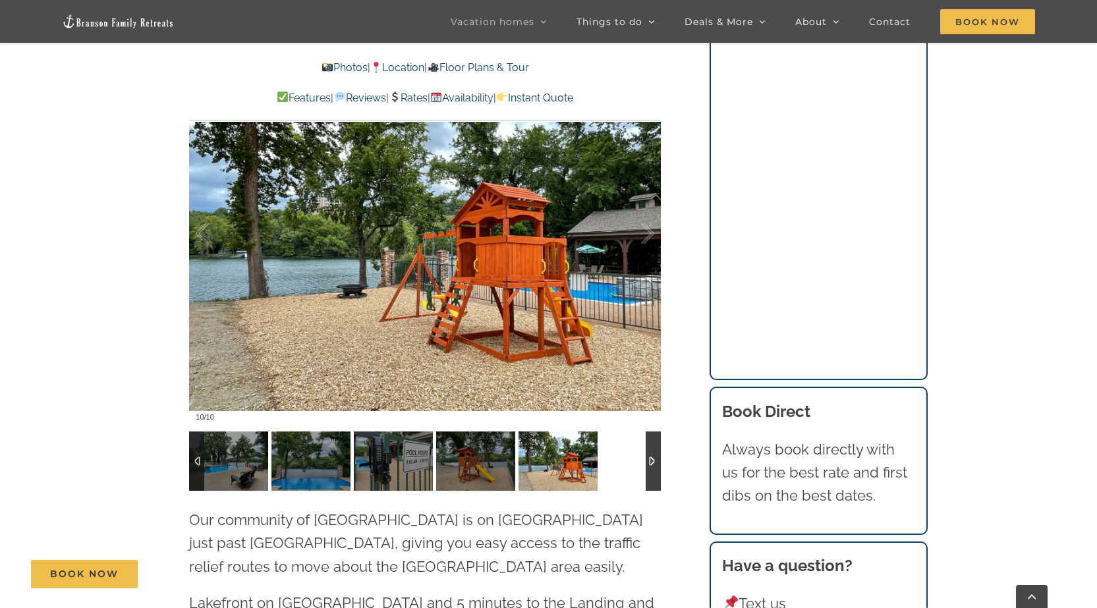
click at [626, 452] on div at bounding box center [425, 460] width 472 height 59
click at [647, 438] on div at bounding box center [653, 460] width 15 height 59
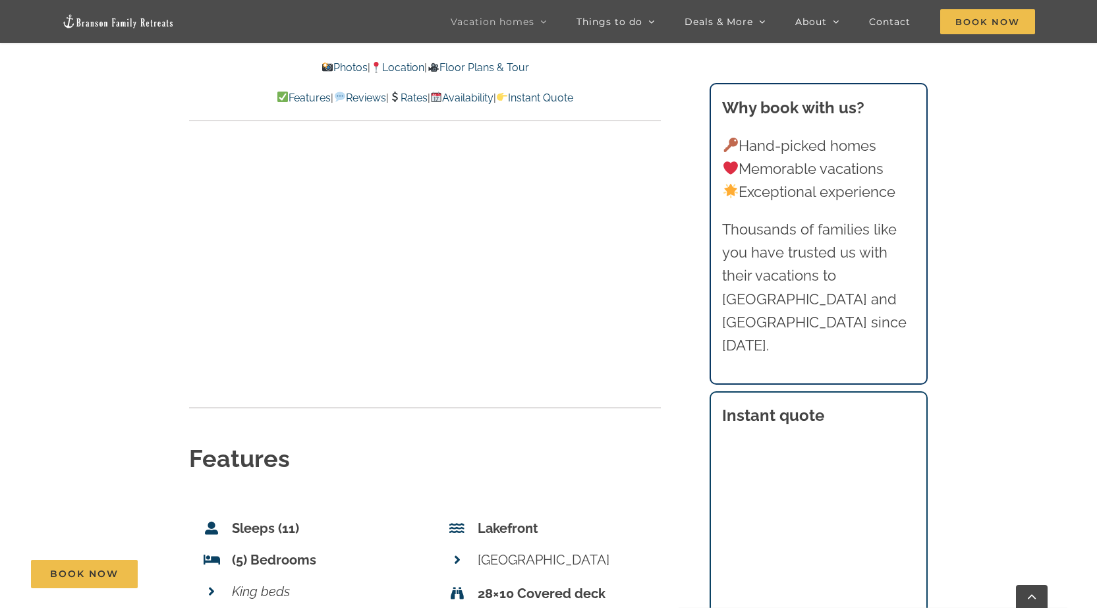
scroll to position [4414, 0]
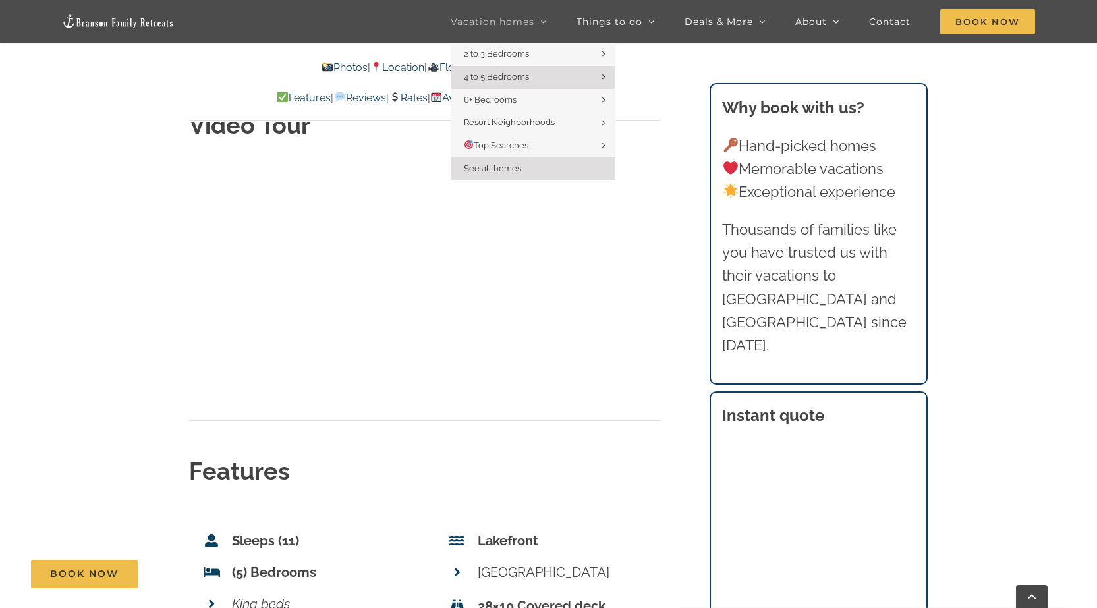
click at [499, 169] on span "See all homes" at bounding box center [492, 168] width 57 height 10
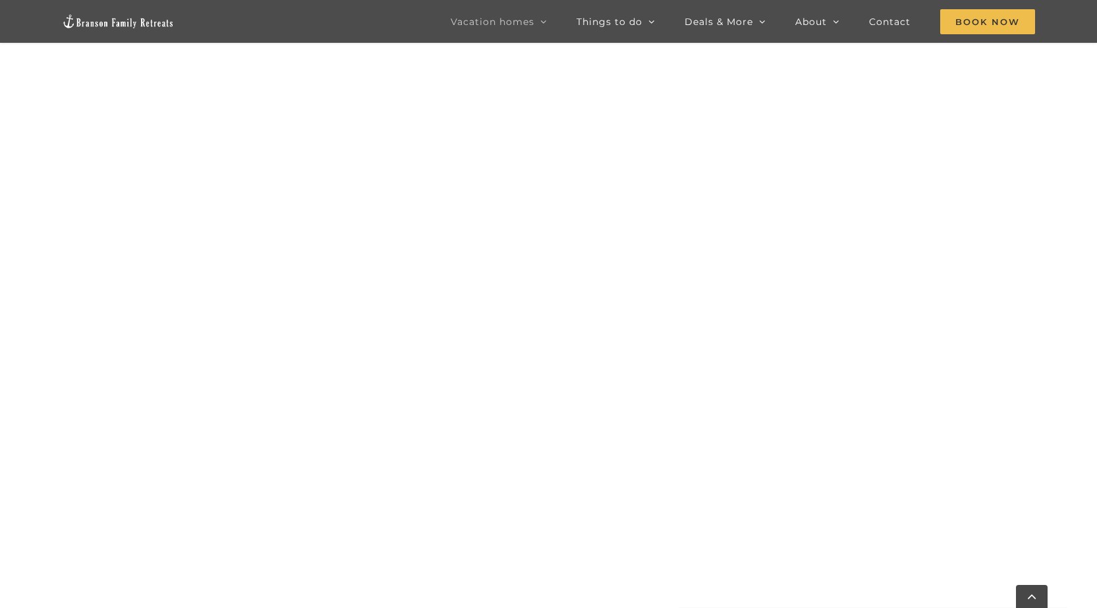
scroll to position [613, 0]
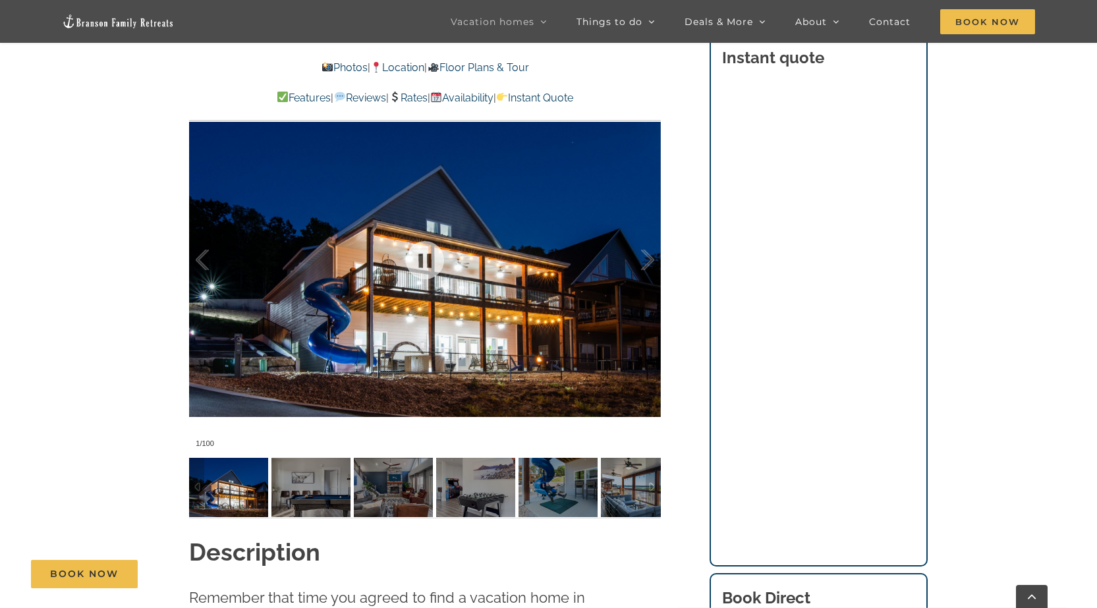
scroll to position [1054, 0]
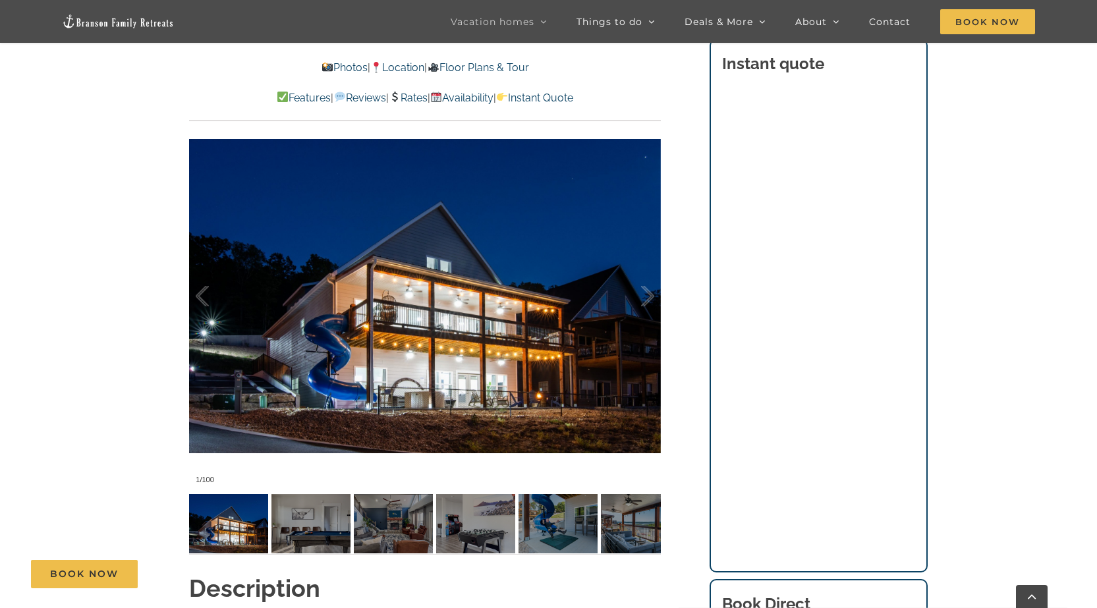
click at [657, 296] on div at bounding box center [425, 295] width 472 height 387
click at [650, 298] on div at bounding box center [633, 297] width 41 height 82
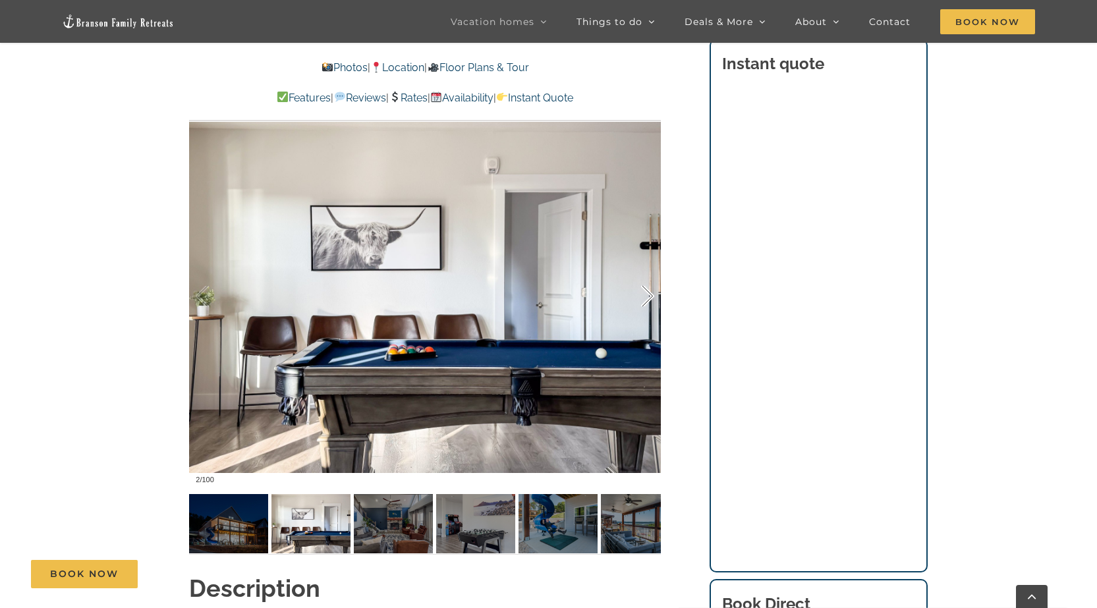
click at [650, 298] on div at bounding box center [633, 297] width 41 height 82
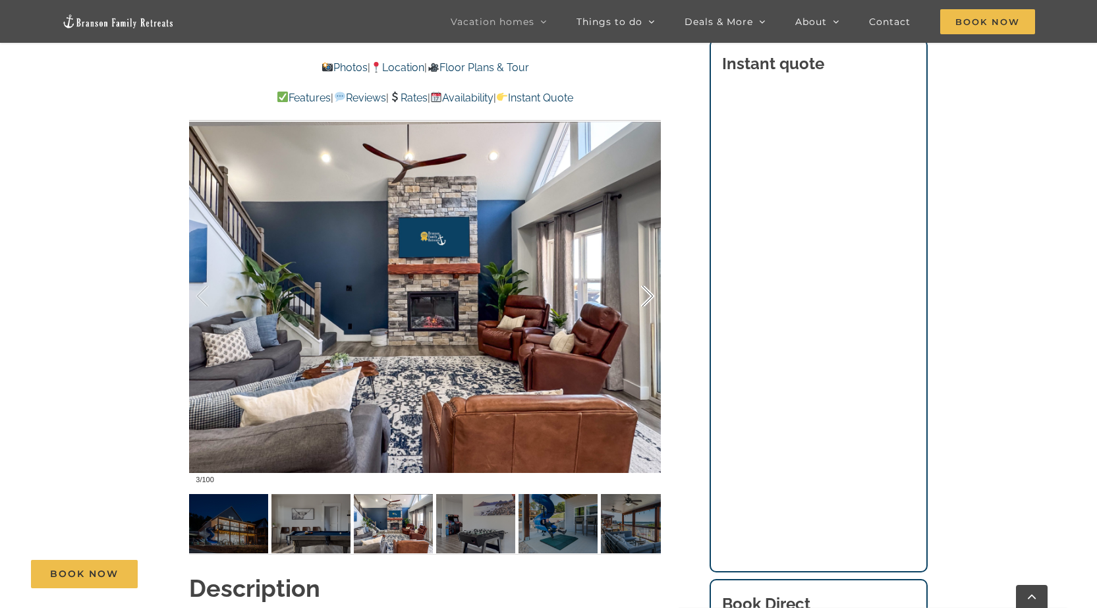
click at [650, 298] on div at bounding box center [633, 297] width 41 height 82
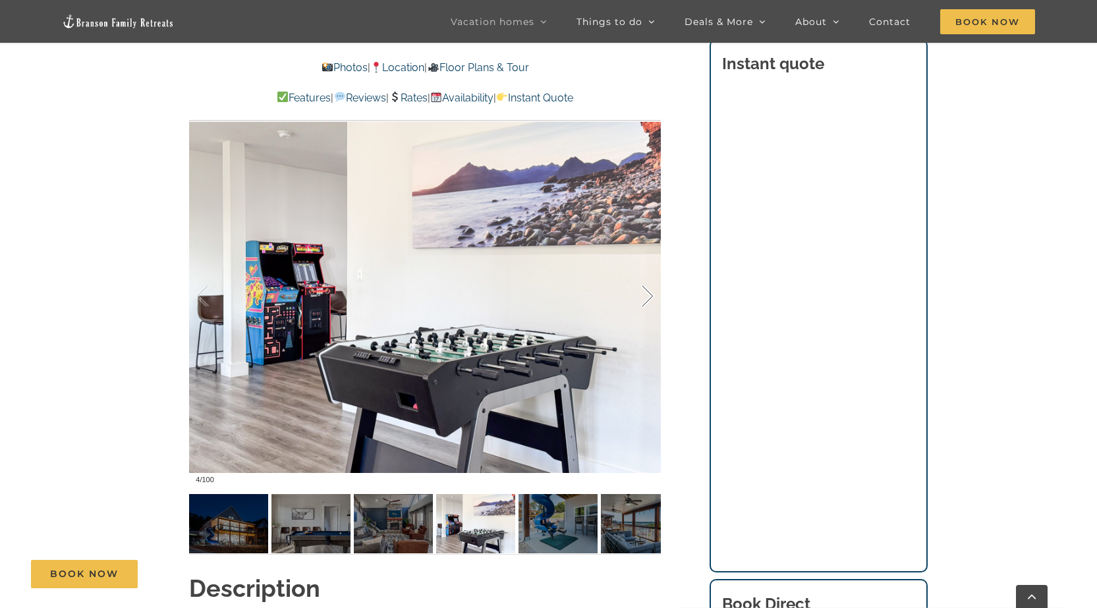
click at [650, 298] on div "4 / 100" at bounding box center [425, 295] width 472 height 387
click at [373, 518] on img at bounding box center [393, 523] width 79 height 59
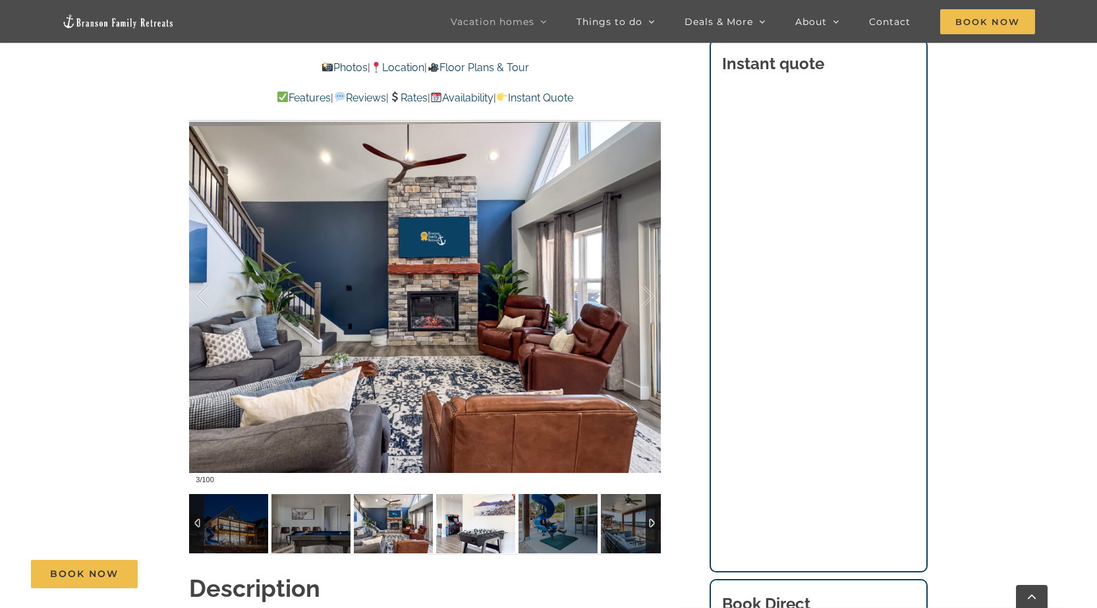
click at [464, 526] on img at bounding box center [475, 523] width 79 height 59
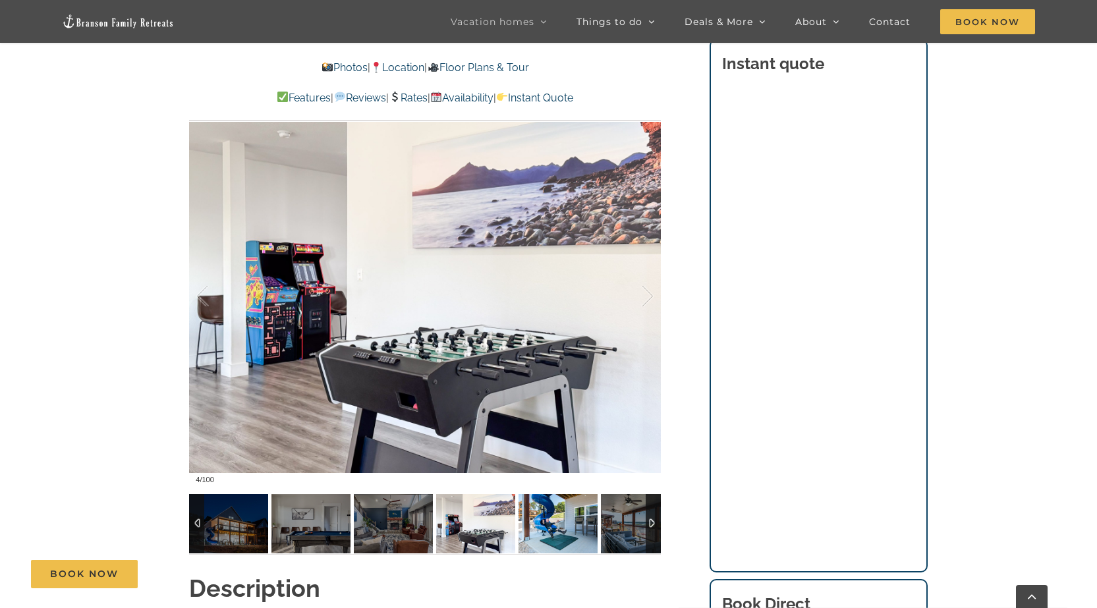
click at [528, 528] on img at bounding box center [557, 523] width 79 height 59
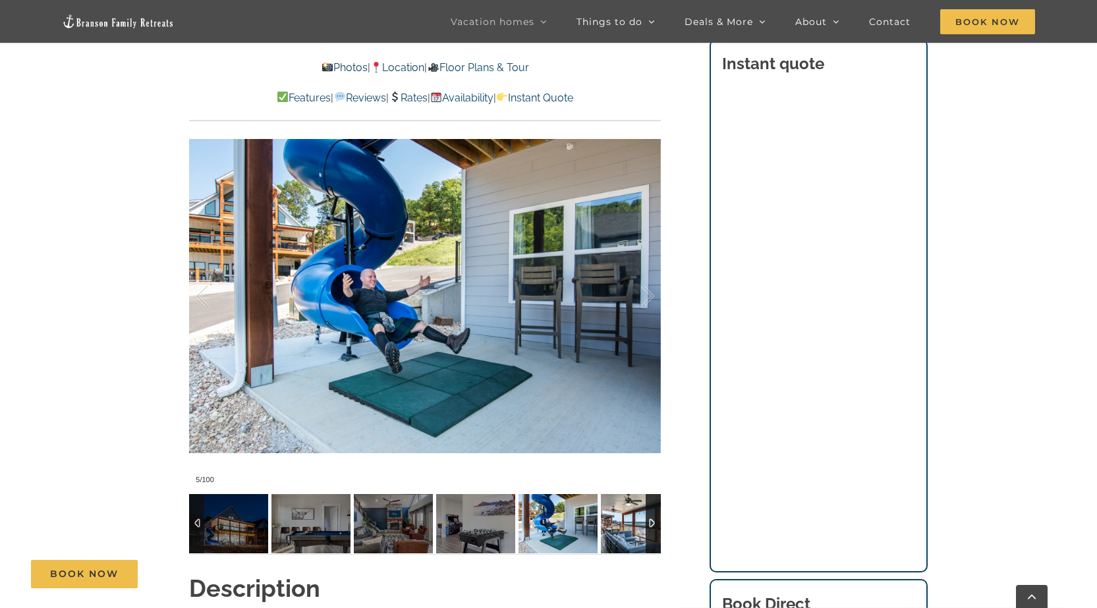
click at [624, 537] on img at bounding box center [640, 523] width 79 height 59
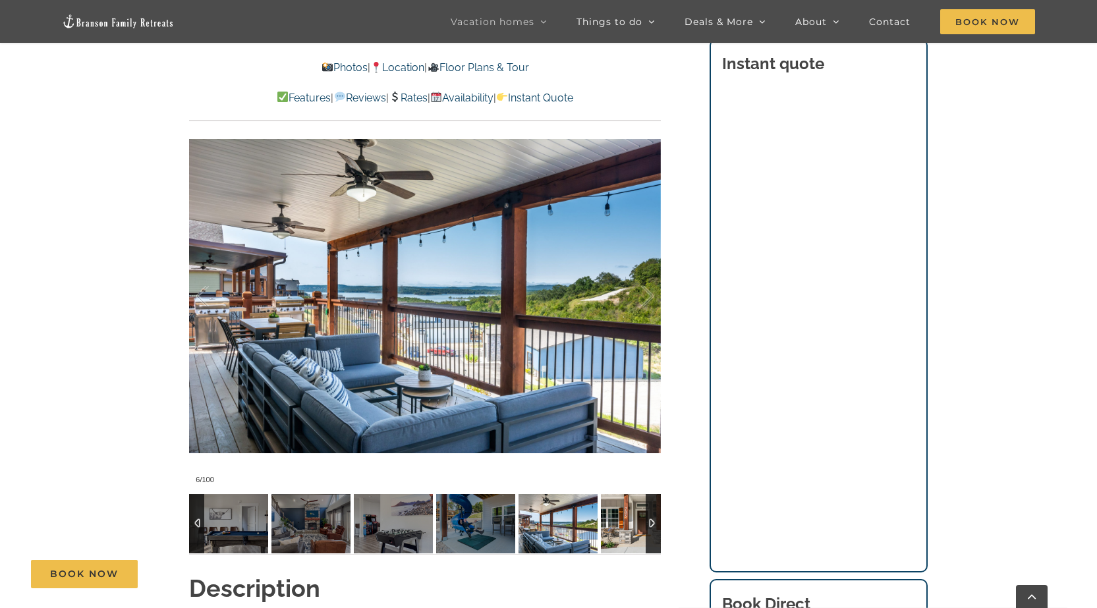
click at [624, 537] on img at bounding box center [640, 523] width 79 height 59
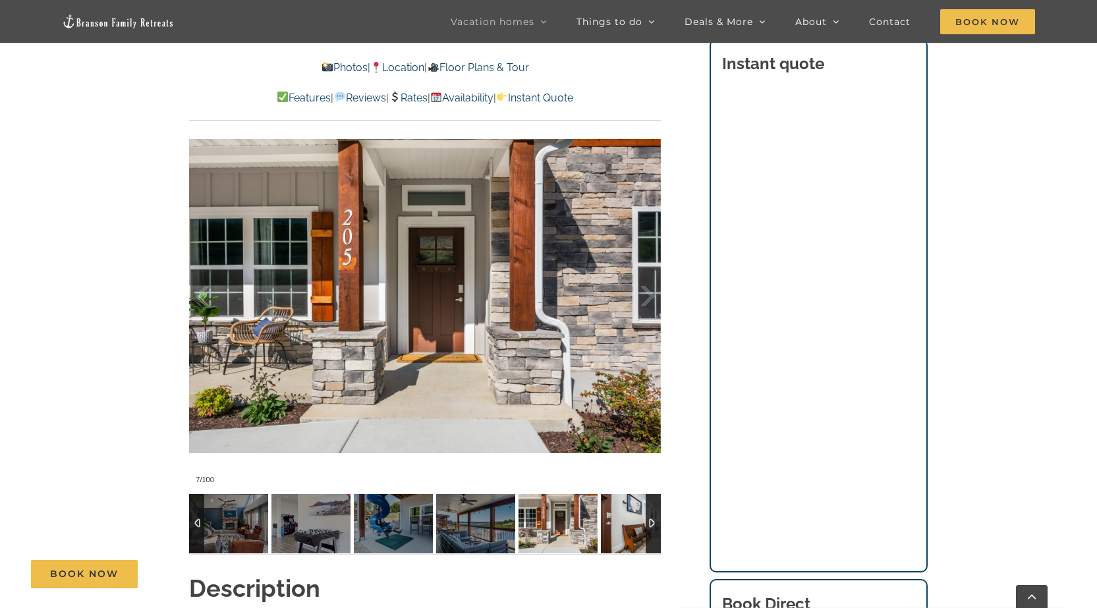
click at [624, 537] on img at bounding box center [640, 523] width 79 height 59
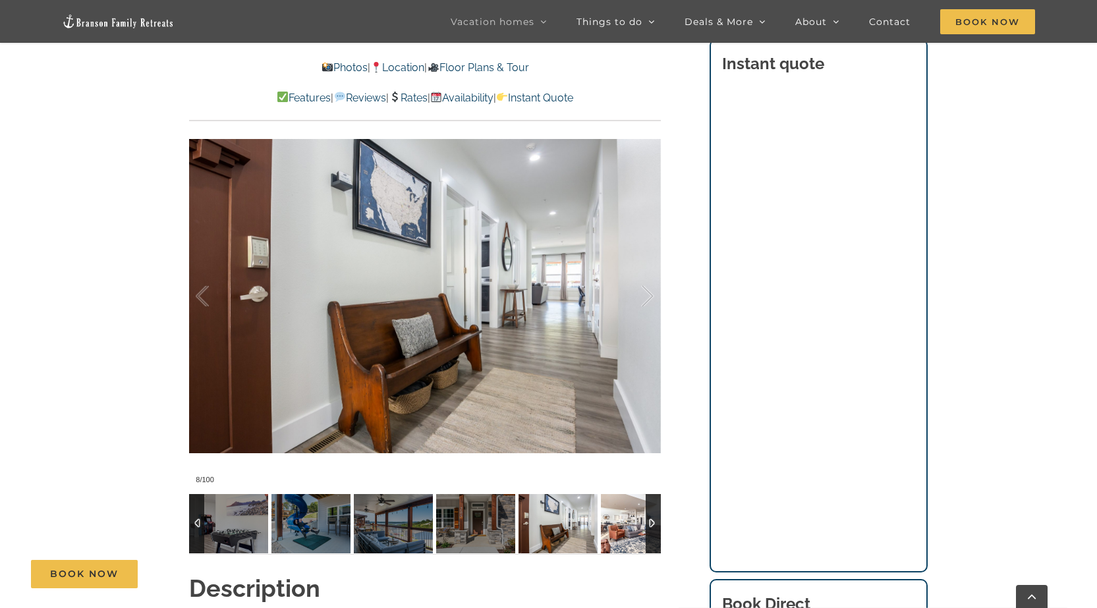
click at [624, 537] on img at bounding box center [640, 523] width 79 height 59
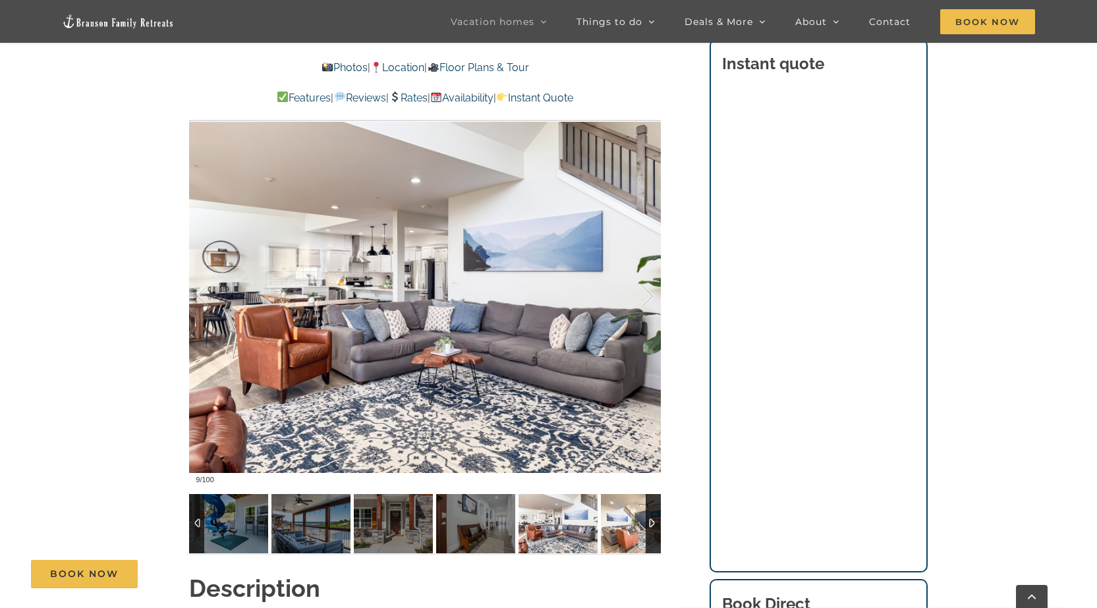
click at [624, 537] on img at bounding box center [640, 523] width 79 height 59
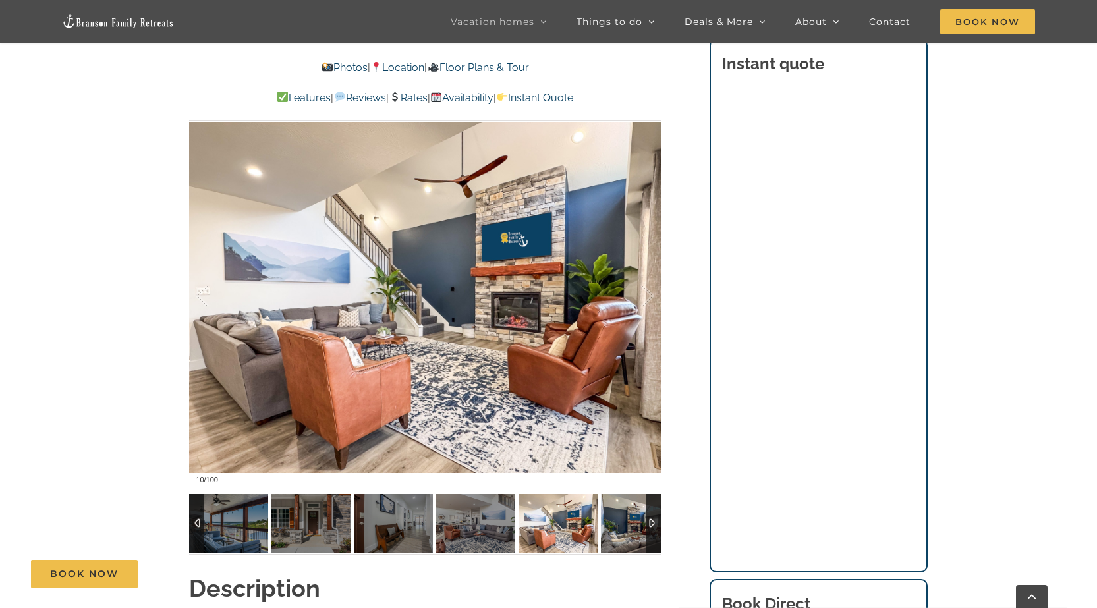
click at [624, 537] on img at bounding box center [640, 523] width 79 height 59
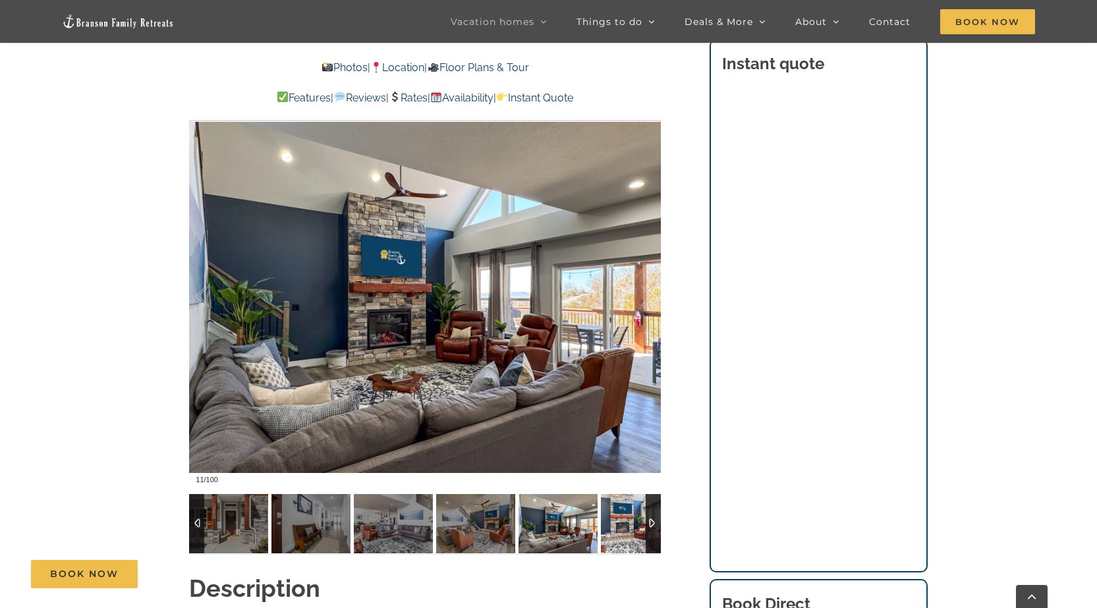
click at [624, 537] on img at bounding box center [640, 523] width 79 height 59
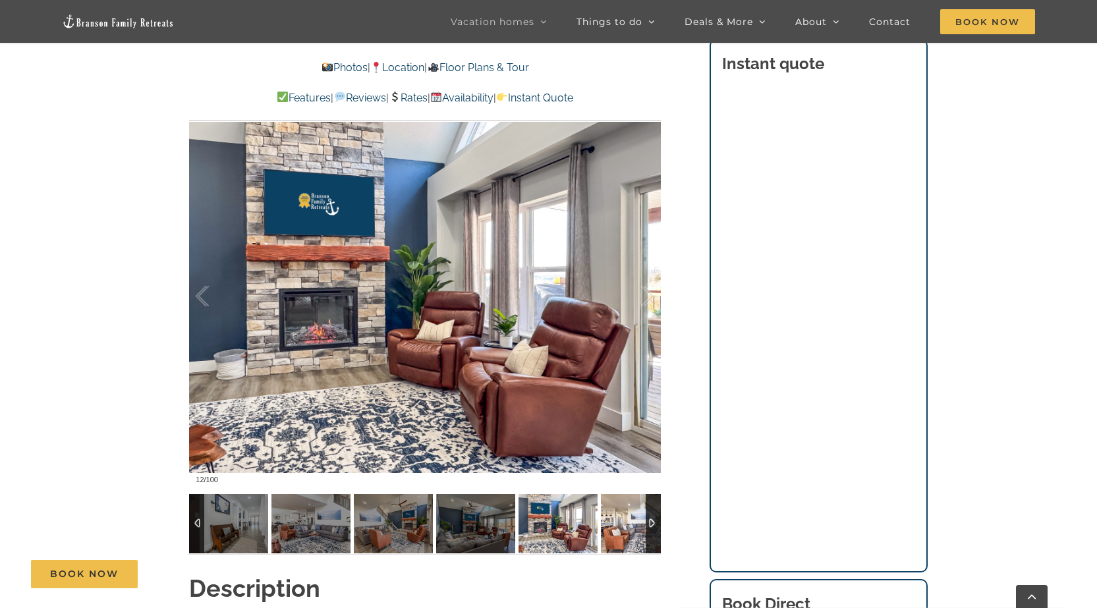
click at [624, 537] on img at bounding box center [640, 523] width 79 height 59
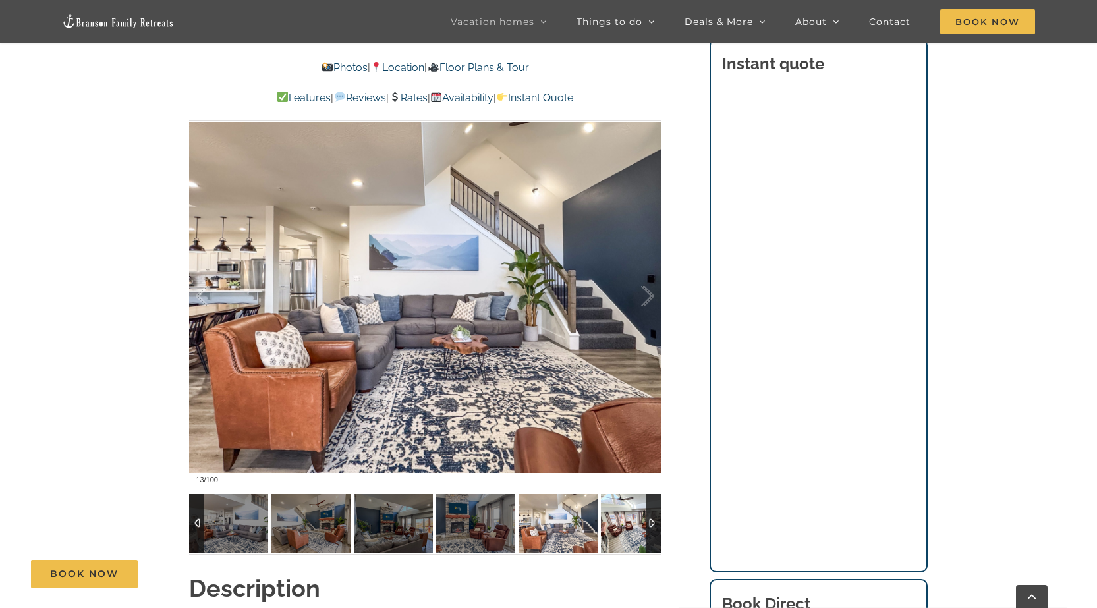
click at [624, 537] on img at bounding box center [640, 523] width 79 height 59
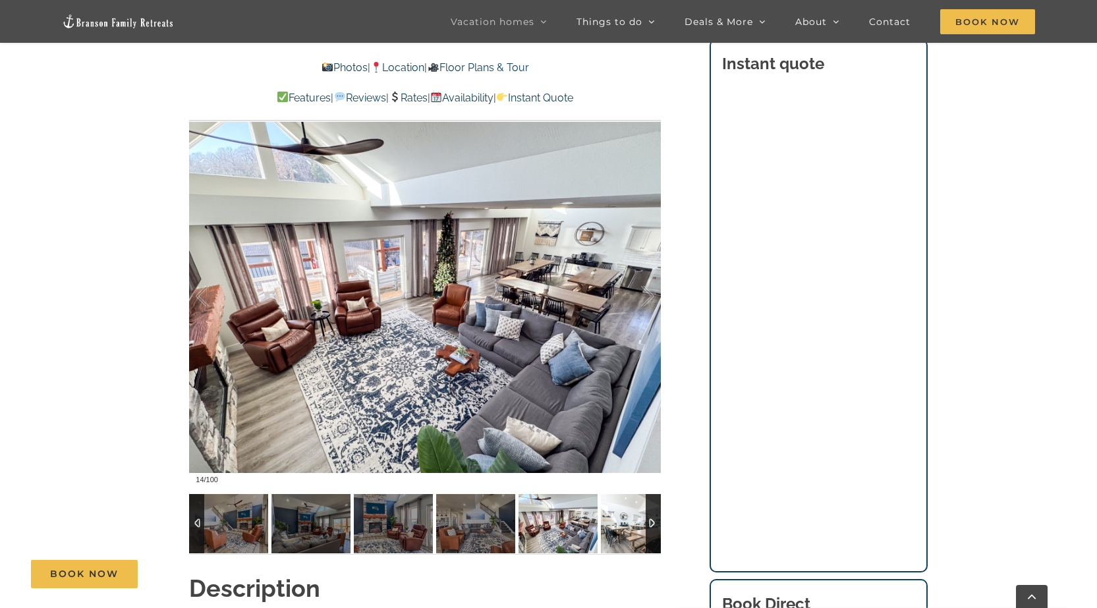
click at [624, 537] on img at bounding box center [640, 523] width 79 height 59
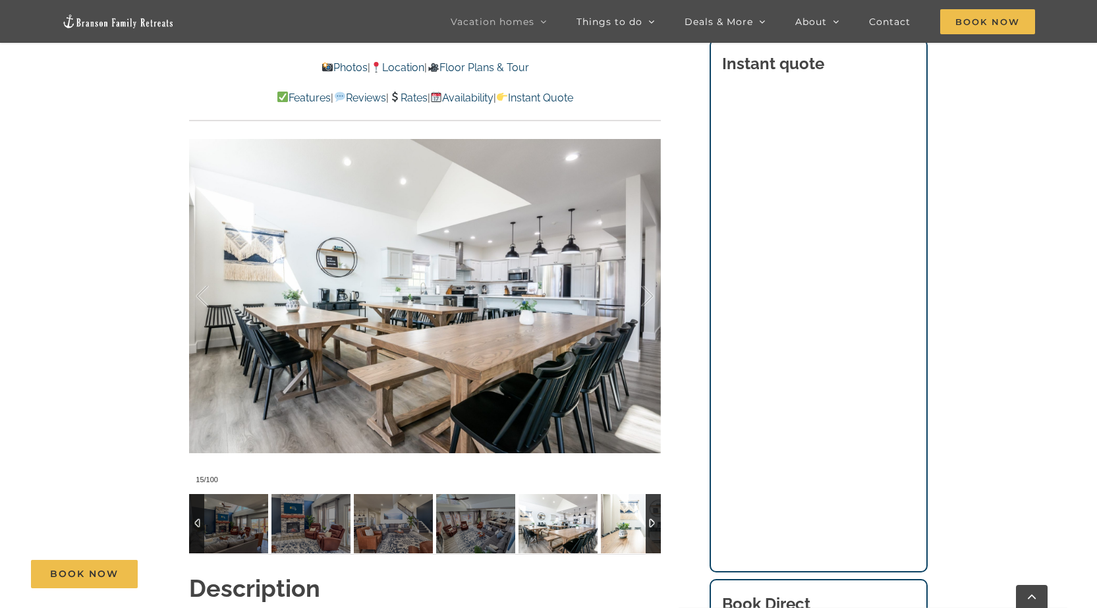
click at [624, 537] on img at bounding box center [640, 523] width 79 height 59
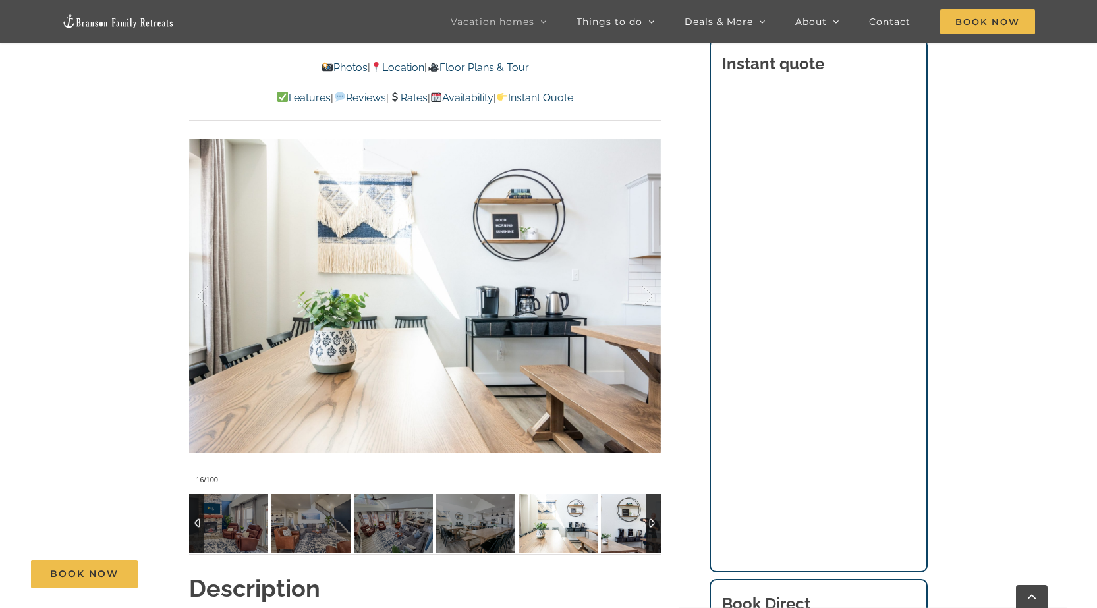
click at [624, 537] on img at bounding box center [640, 523] width 79 height 59
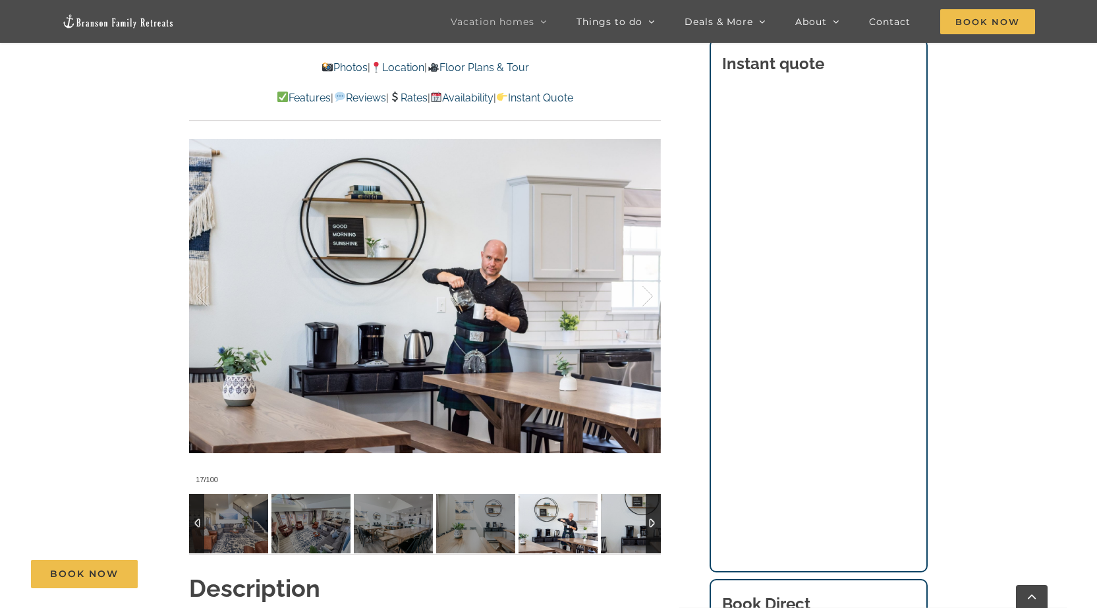
click at [624, 537] on img at bounding box center [640, 523] width 79 height 59
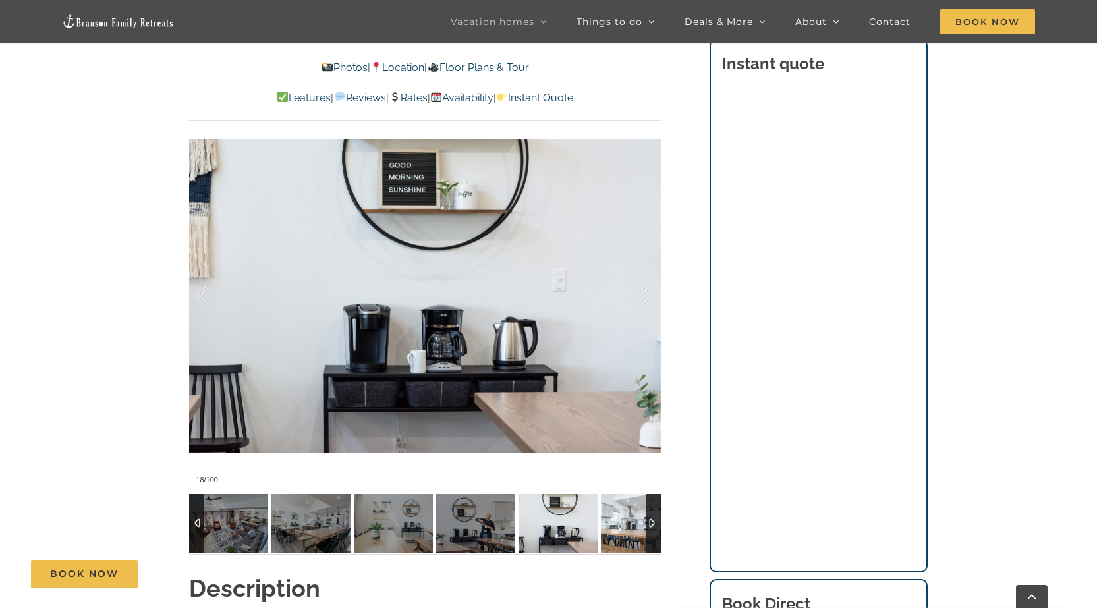
click at [624, 537] on img at bounding box center [640, 523] width 79 height 59
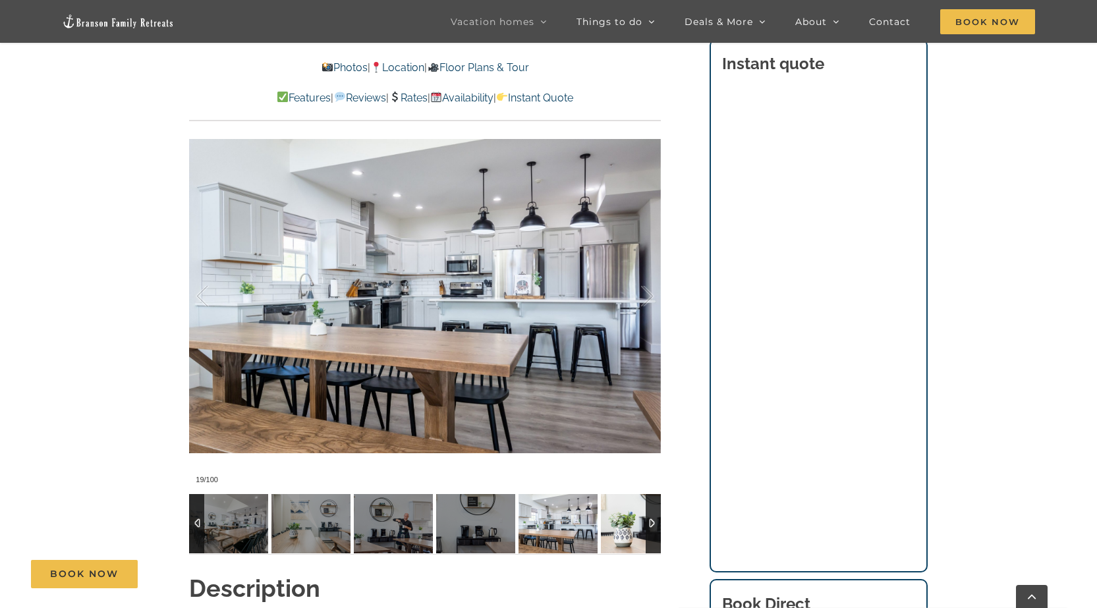
click at [624, 537] on img at bounding box center [640, 523] width 79 height 59
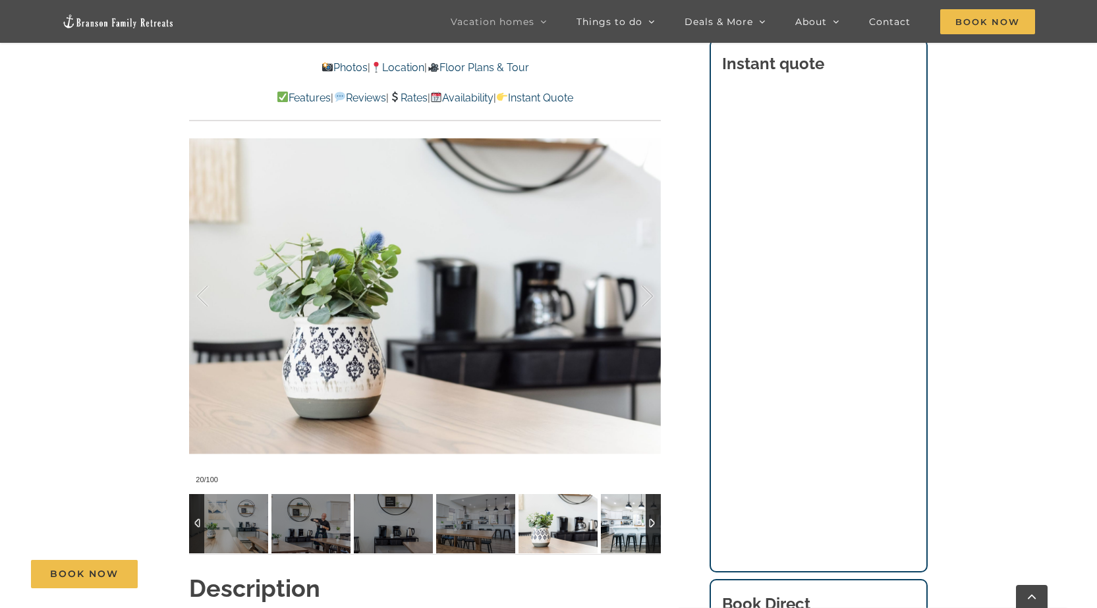
click at [624, 537] on img at bounding box center [640, 523] width 79 height 59
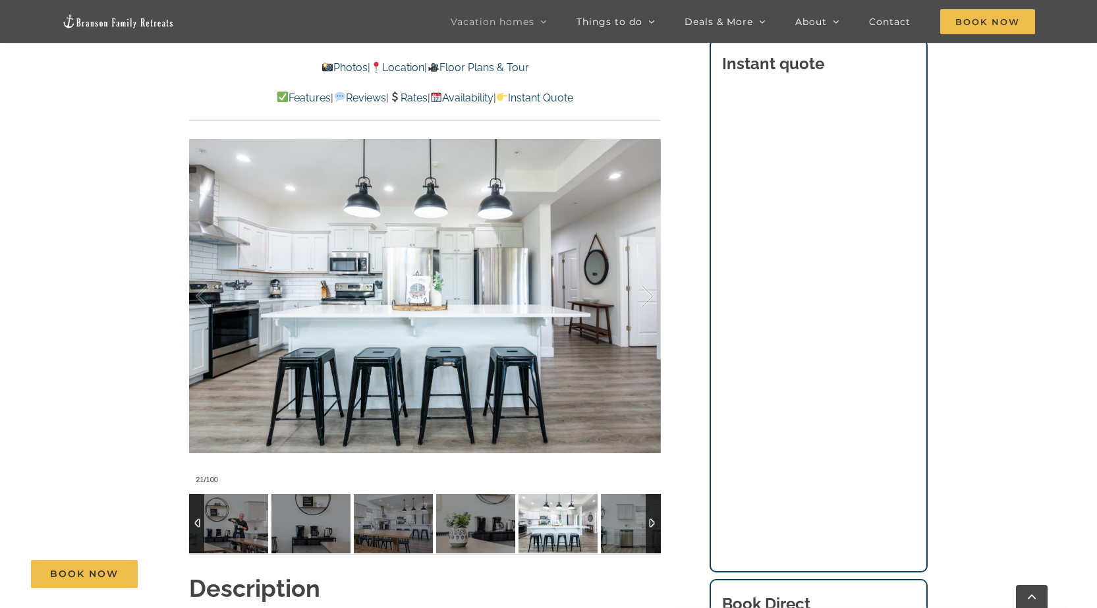
click at [624, 537] on img at bounding box center [640, 523] width 79 height 59
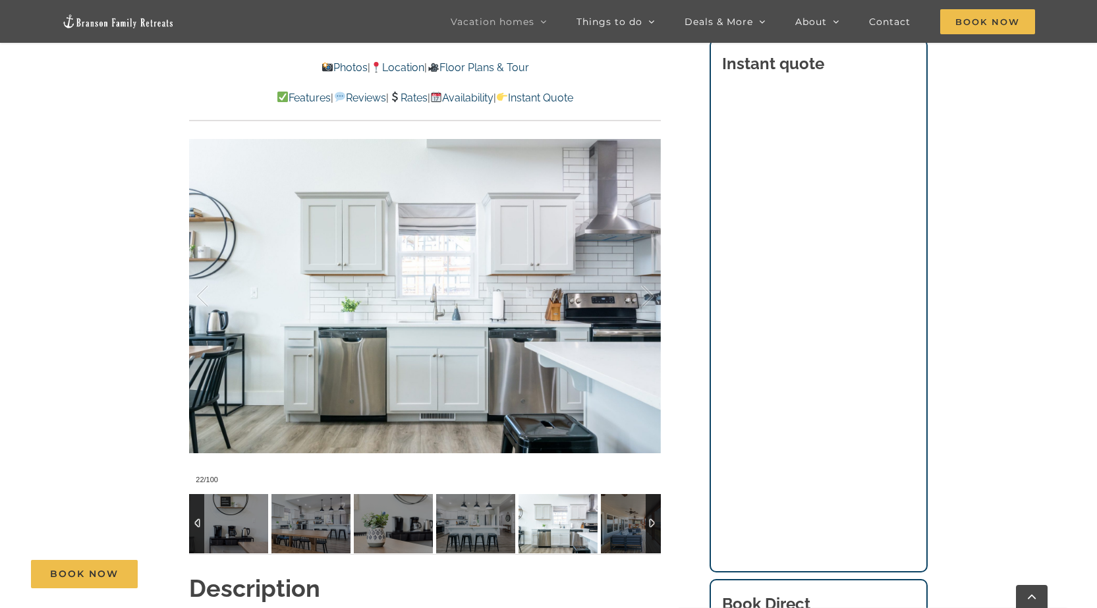
click at [624, 537] on img at bounding box center [640, 523] width 79 height 59
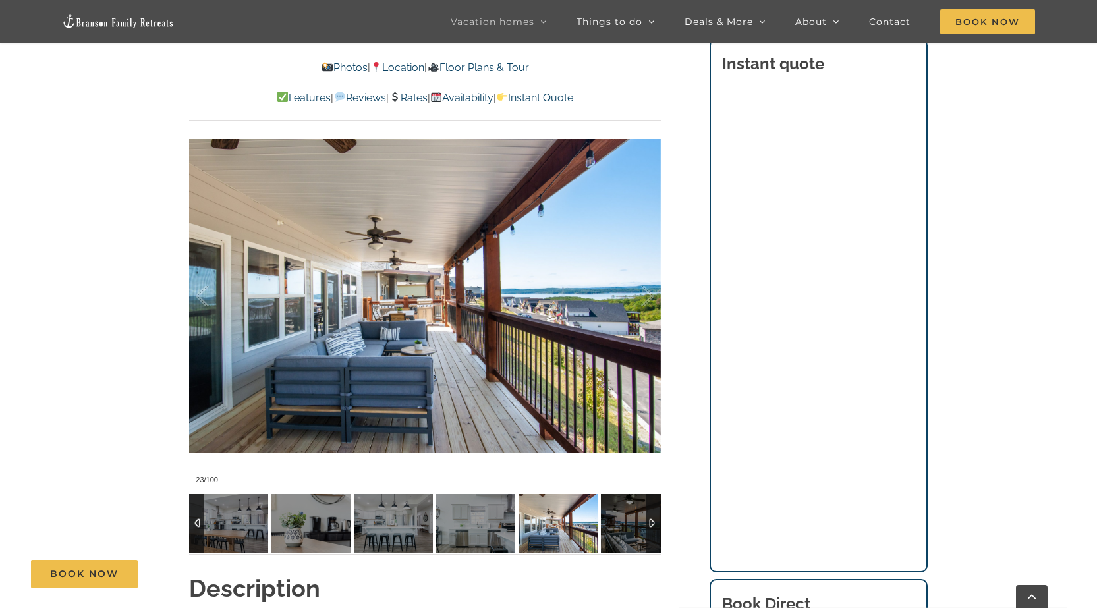
click at [624, 537] on img at bounding box center [640, 523] width 79 height 59
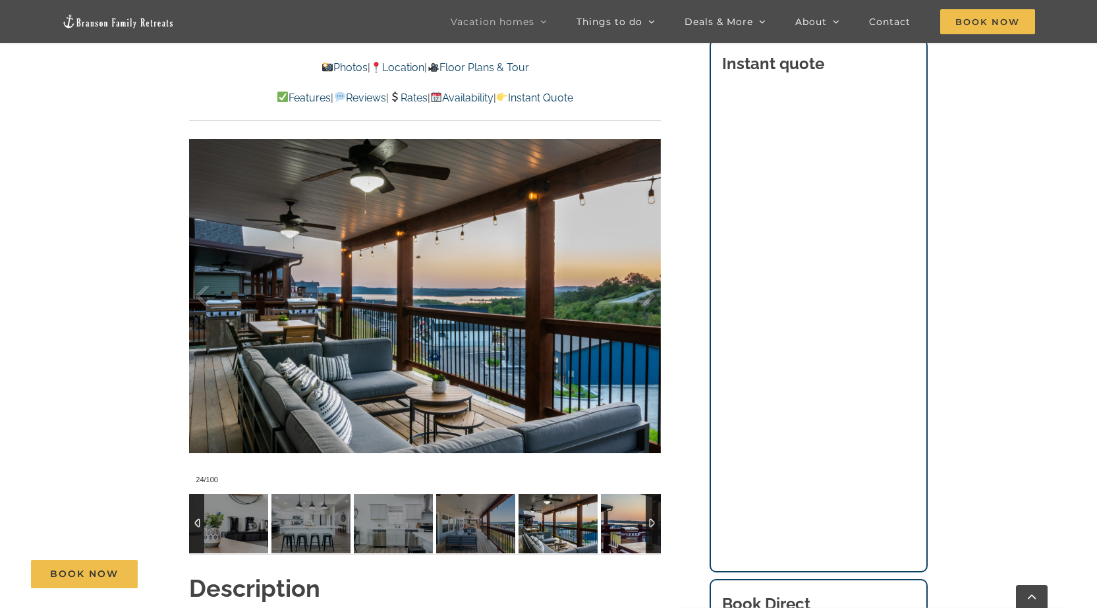
click at [624, 537] on img at bounding box center [640, 523] width 79 height 59
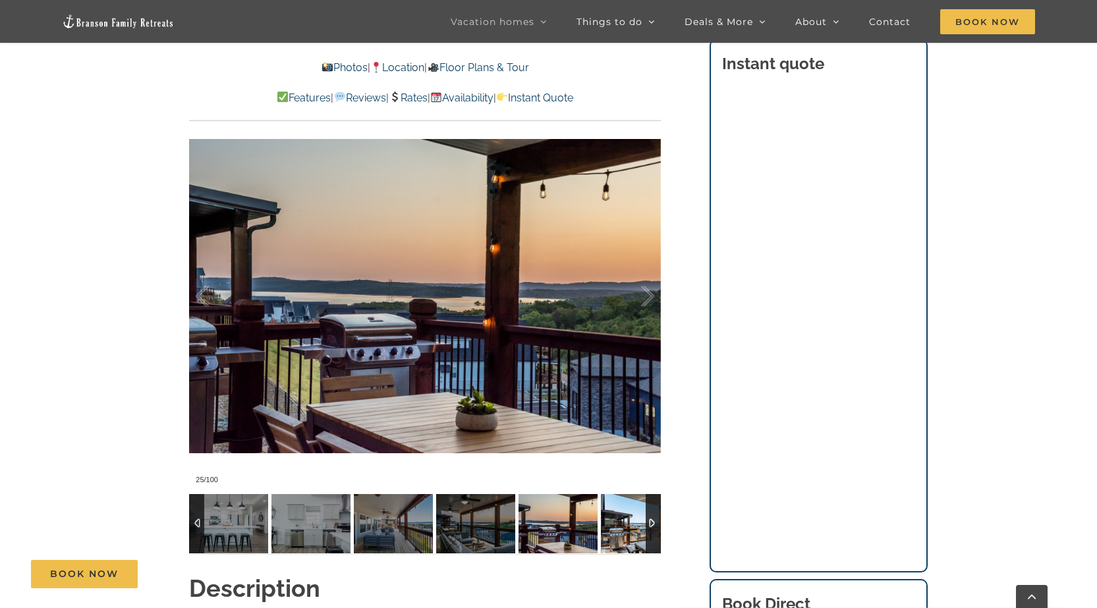
click at [624, 537] on img at bounding box center [640, 523] width 79 height 59
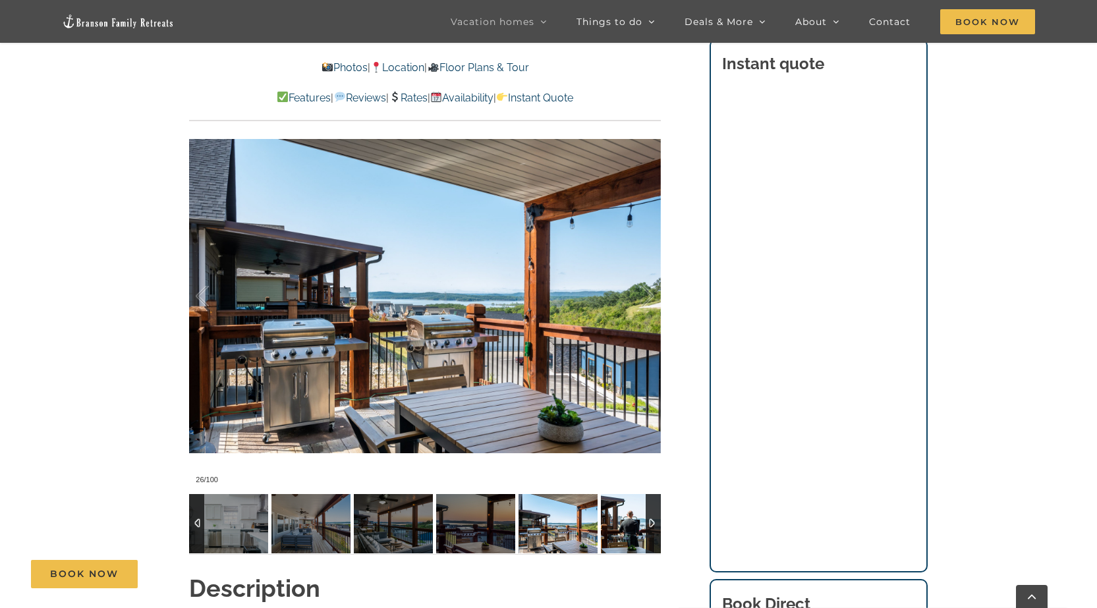
click at [624, 537] on img at bounding box center [640, 523] width 79 height 59
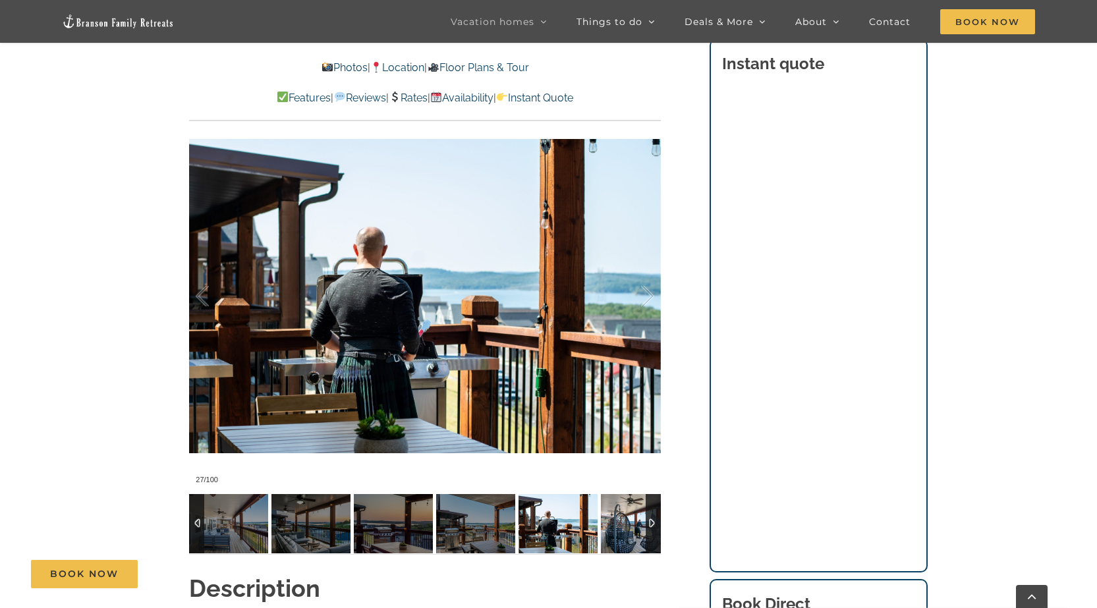
click at [624, 537] on img at bounding box center [640, 523] width 79 height 59
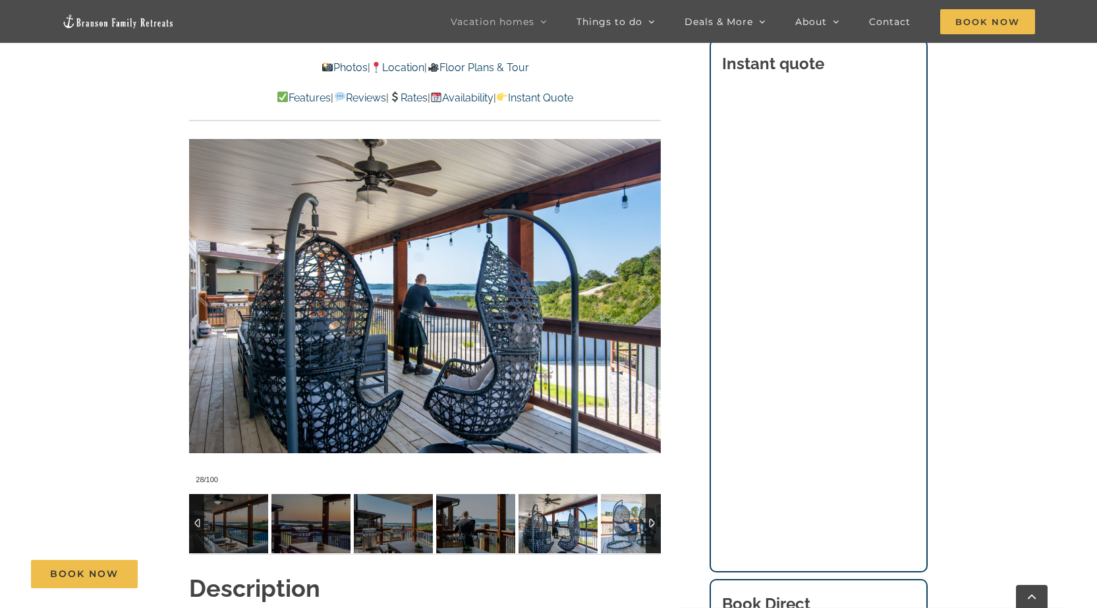
click at [624, 537] on img at bounding box center [640, 523] width 79 height 59
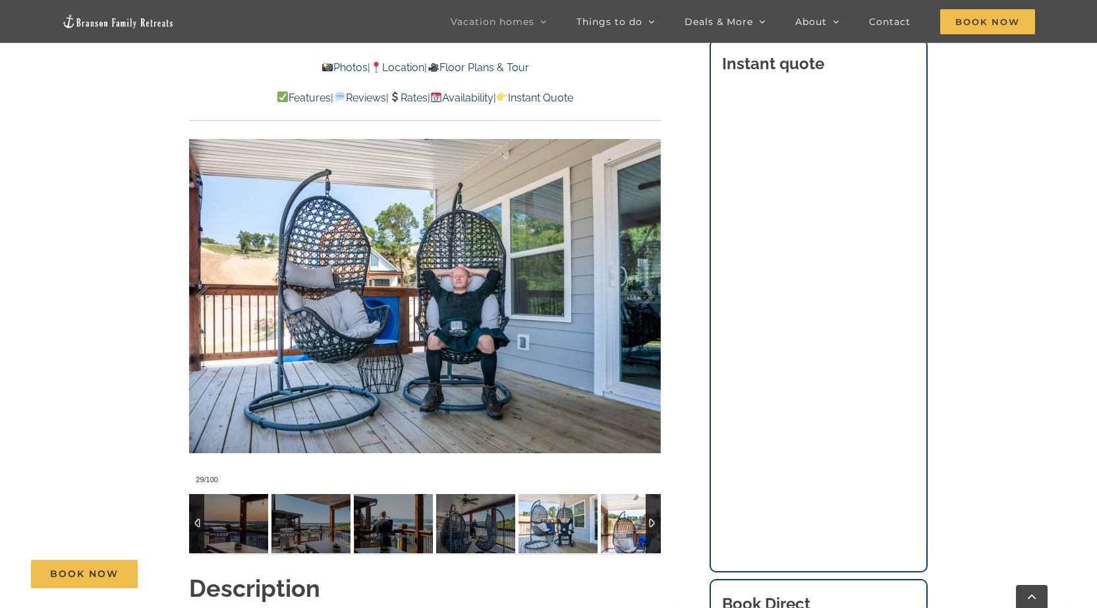
click at [624, 537] on img at bounding box center [640, 523] width 79 height 59
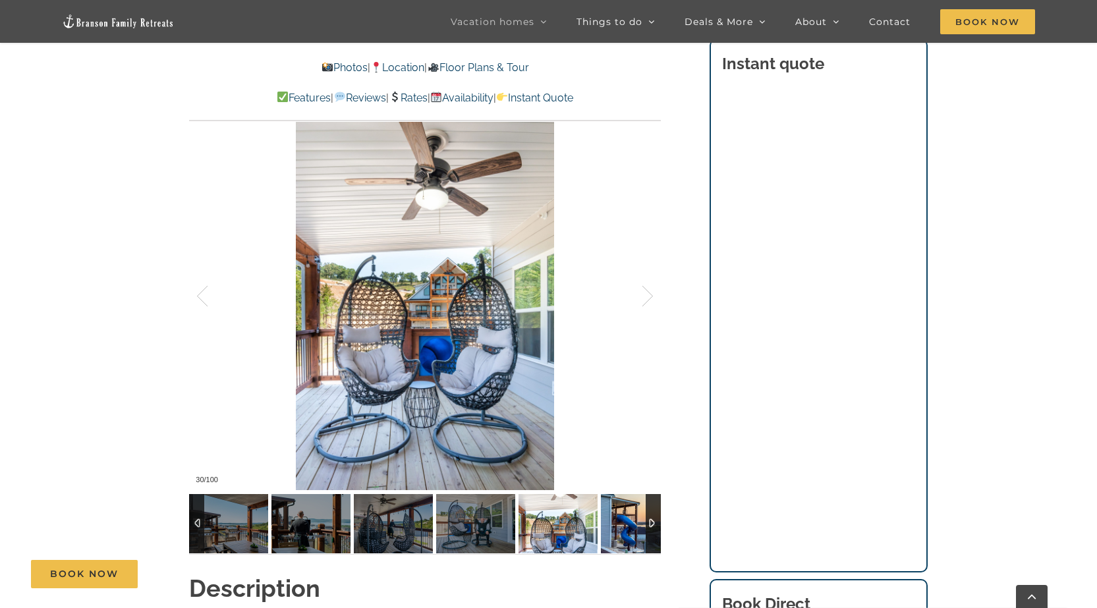
click at [624, 537] on img at bounding box center [640, 523] width 79 height 59
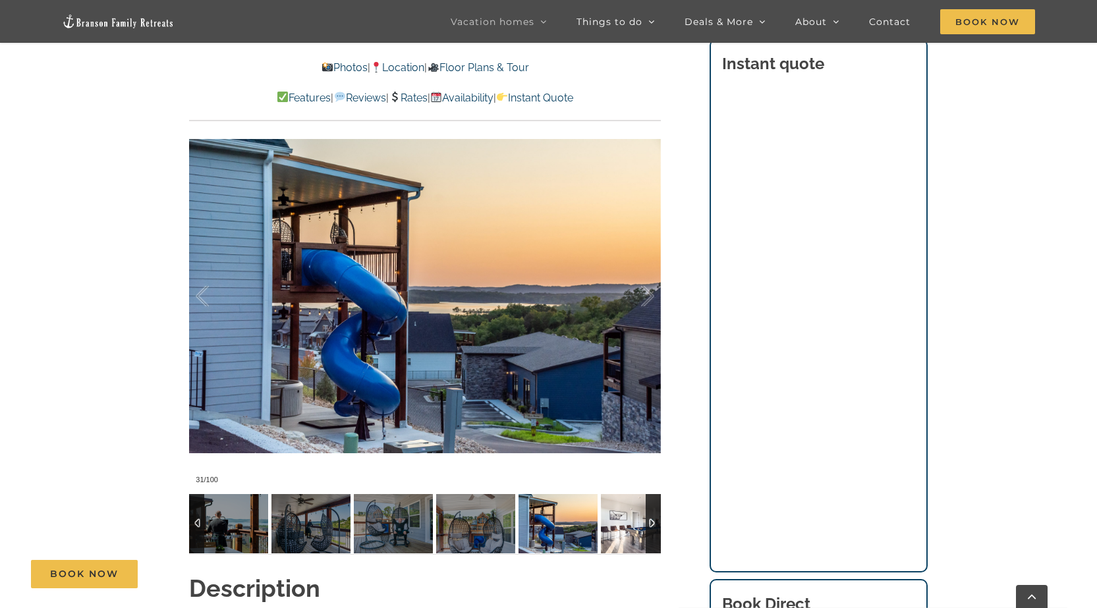
click at [624, 537] on img at bounding box center [640, 523] width 79 height 59
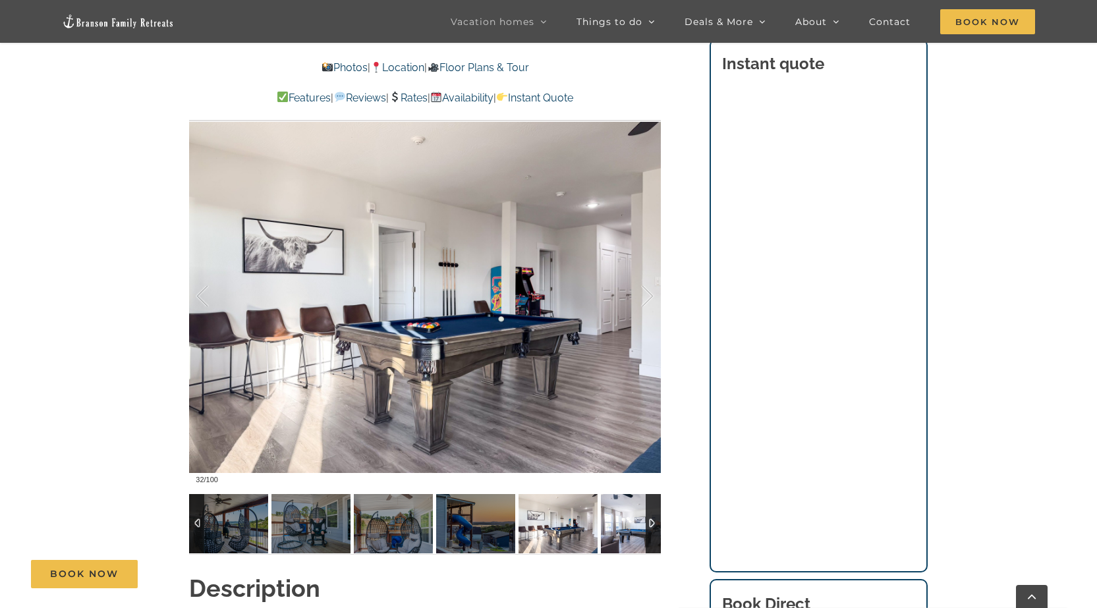
click at [624, 537] on img at bounding box center [640, 523] width 79 height 59
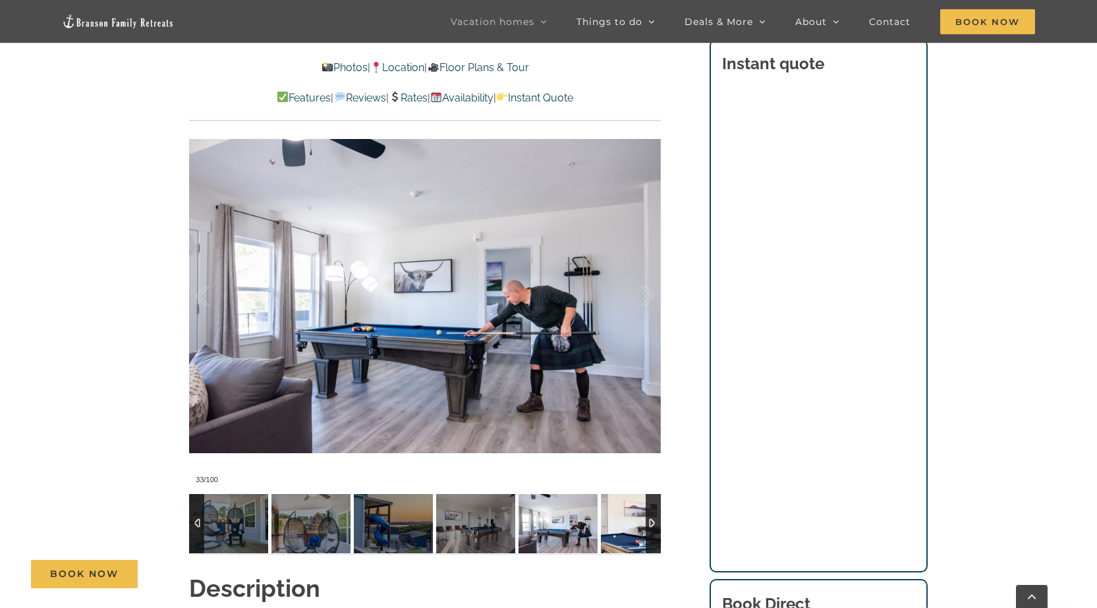
click at [624, 537] on img at bounding box center [640, 523] width 79 height 59
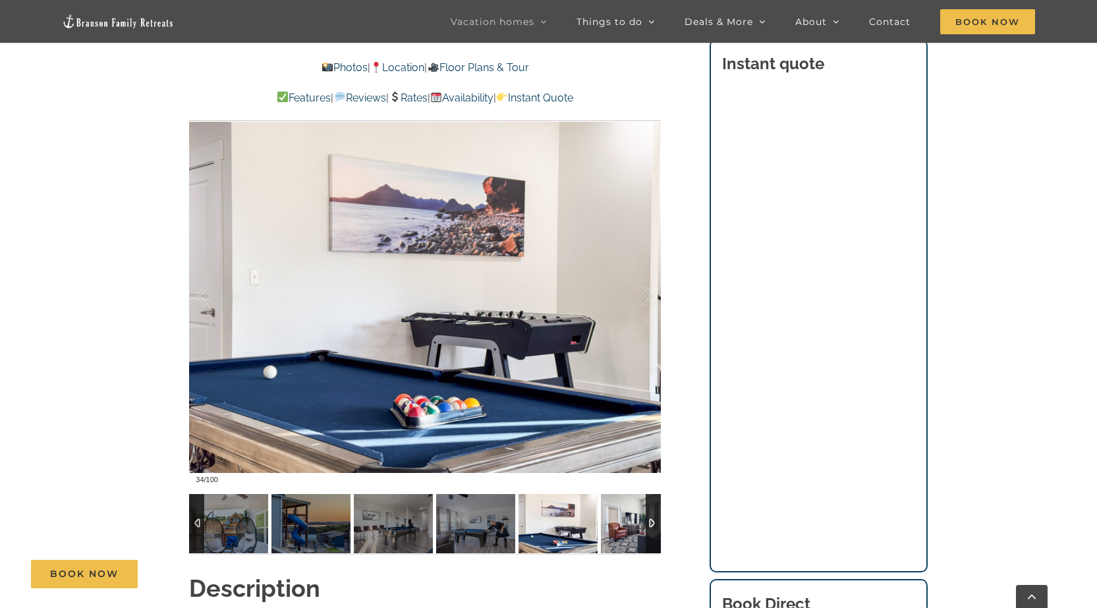
click at [624, 537] on img at bounding box center [640, 523] width 79 height 59
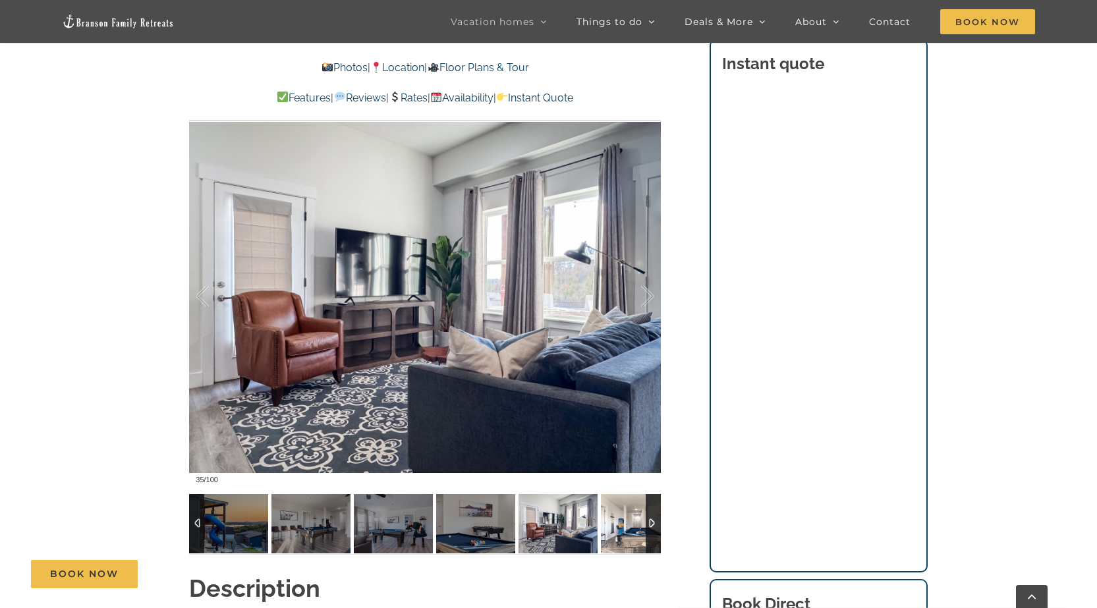
click at [624, 537] on img at bounding box center [640, 523] width 79 height 59
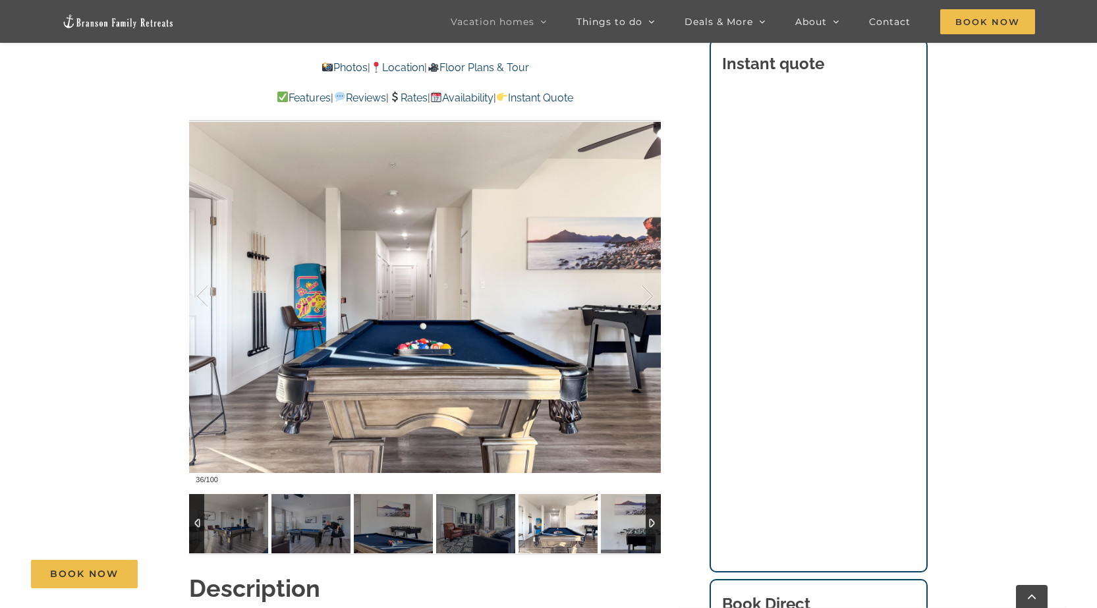
click at [624, 537] on img at bounding box center [640, 523] width 79 height 59
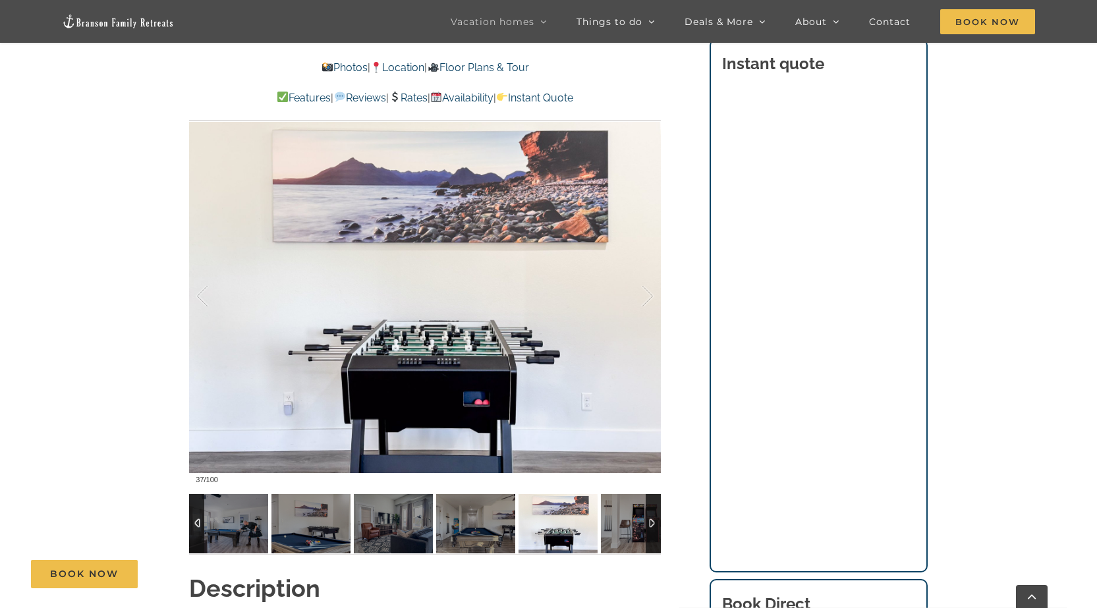
click at [624, 537] on img at bounding box center [640, 523] width 79 height 59
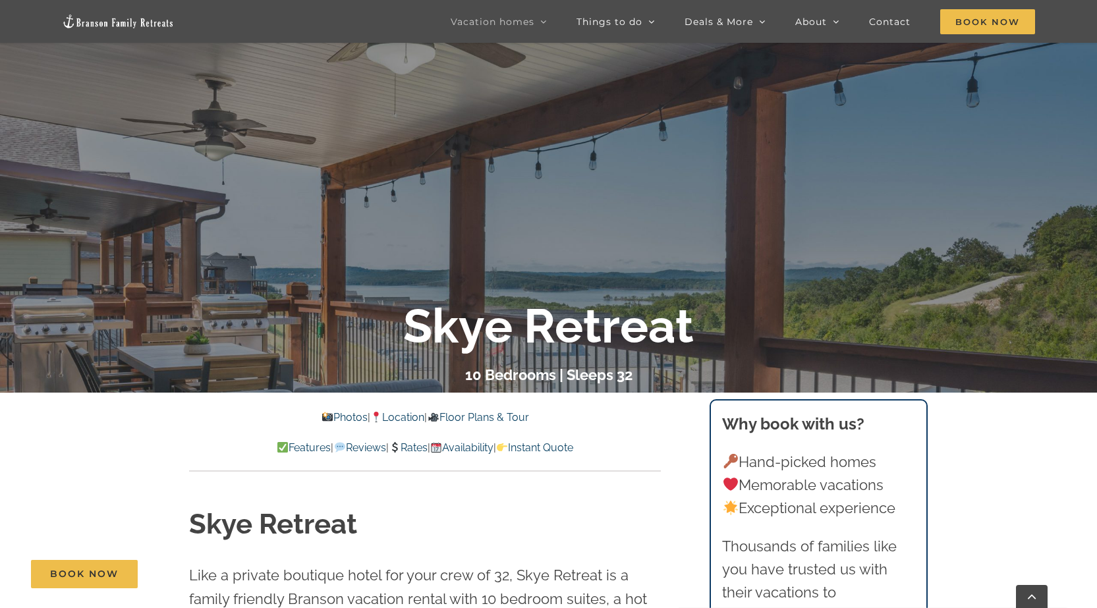
scroll to position [0, 0]
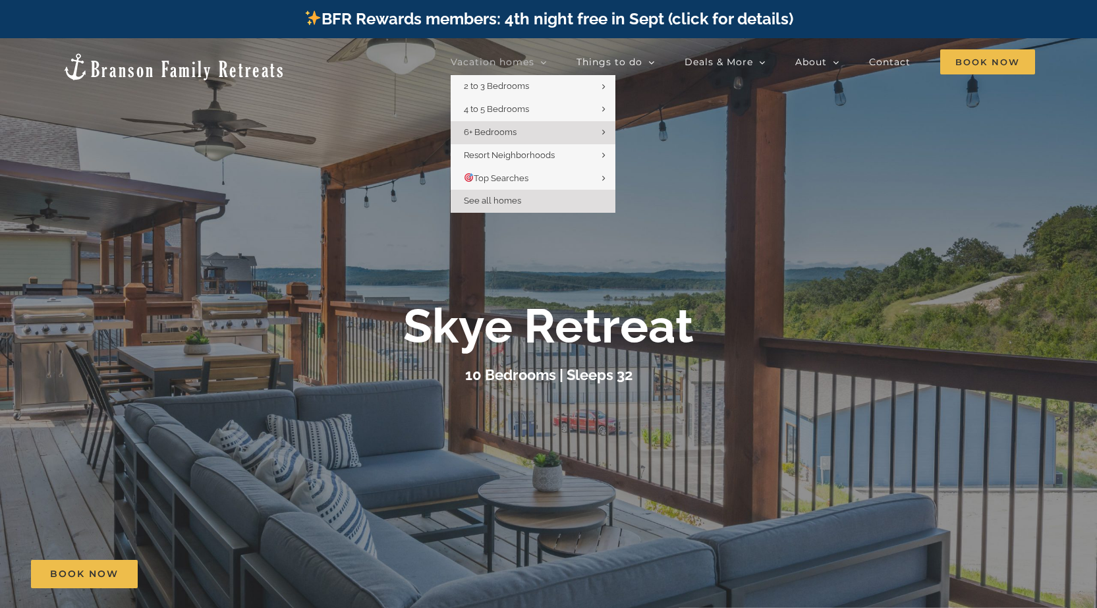
click at [496, 200] on span "See all homes" at bounding box center [492, 201] width 57 height 10
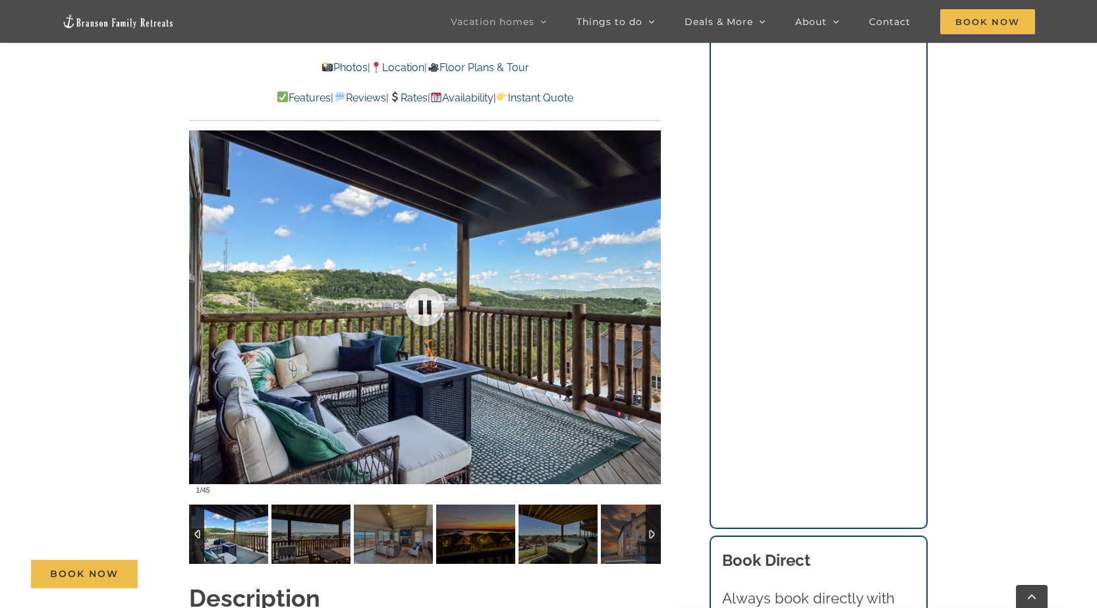
scroll to position [988, 0]
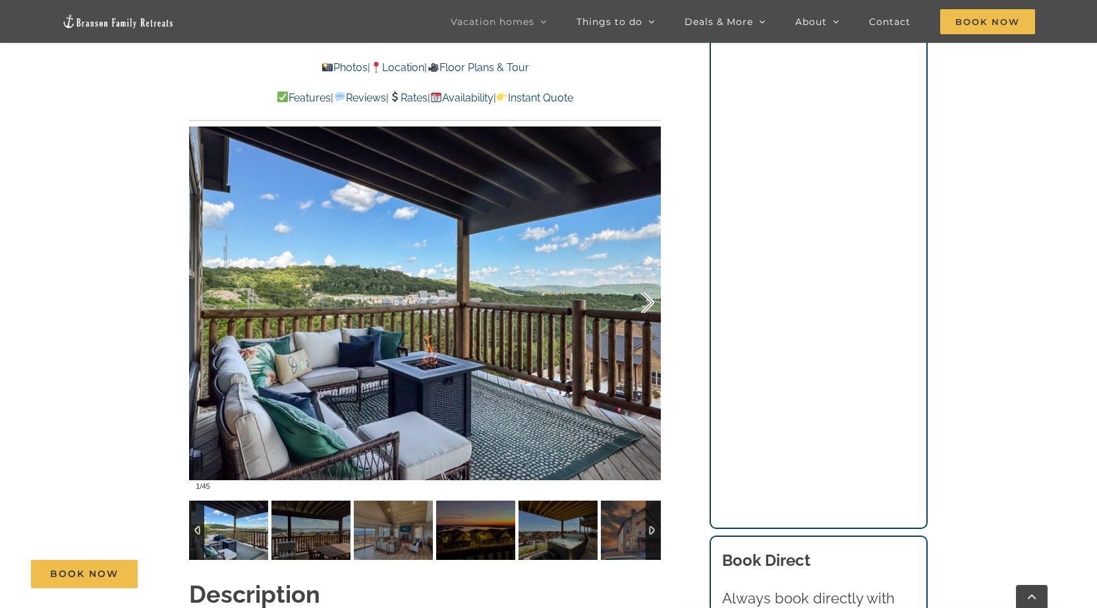
click at [652, 281] on div at bounding box center [633, 303] width 41 height 82
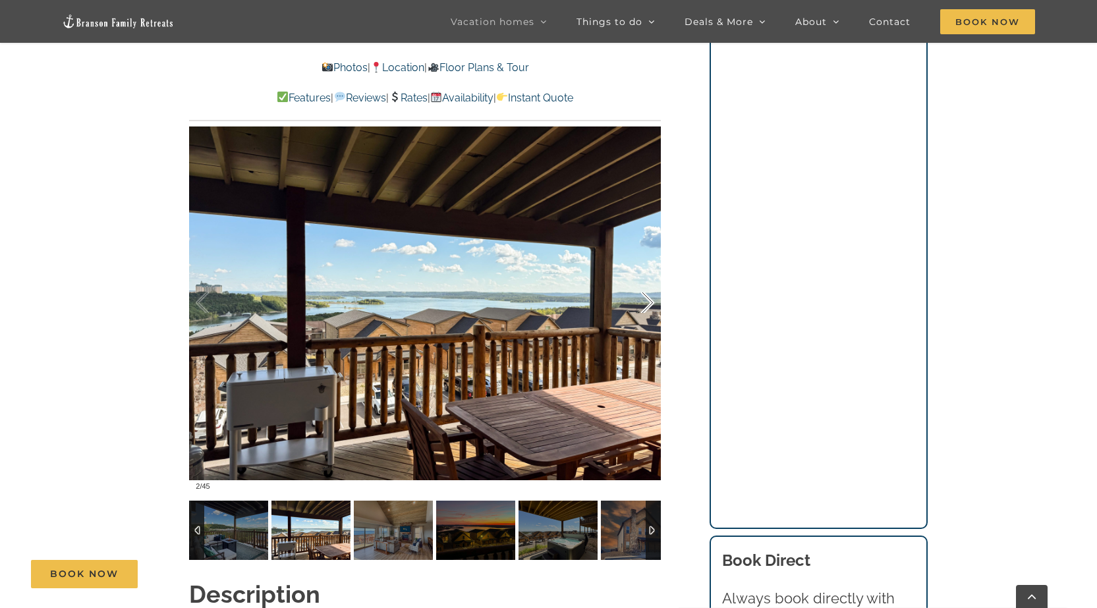
click at [652, 281] on div at bounding box center [633, 303] width 41 height 82
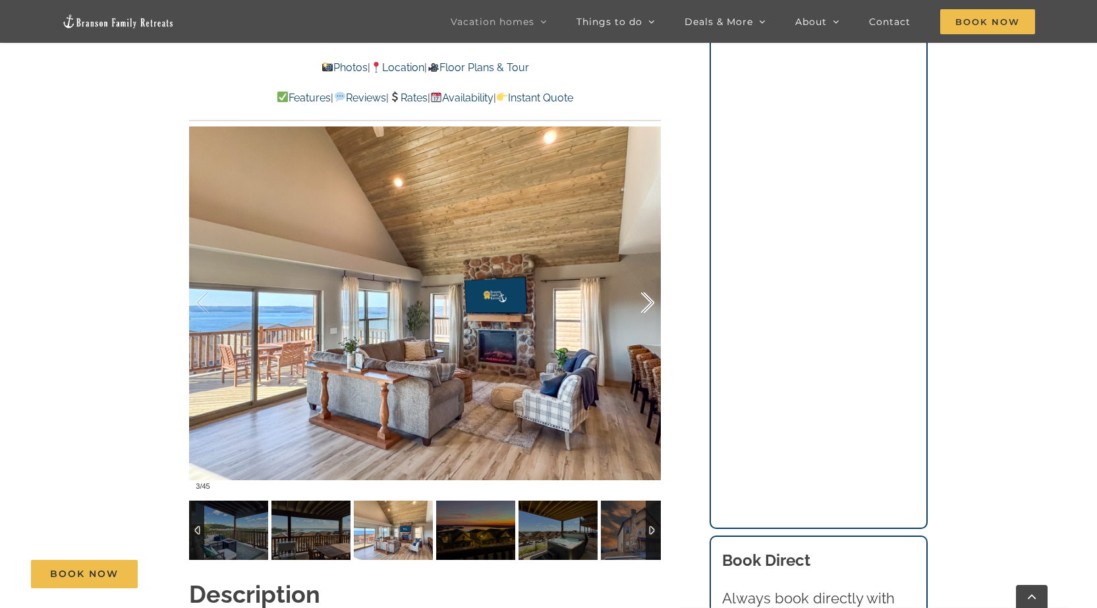
click at [652, 281] on div at bounding box center [633, 303] width 41 height 82
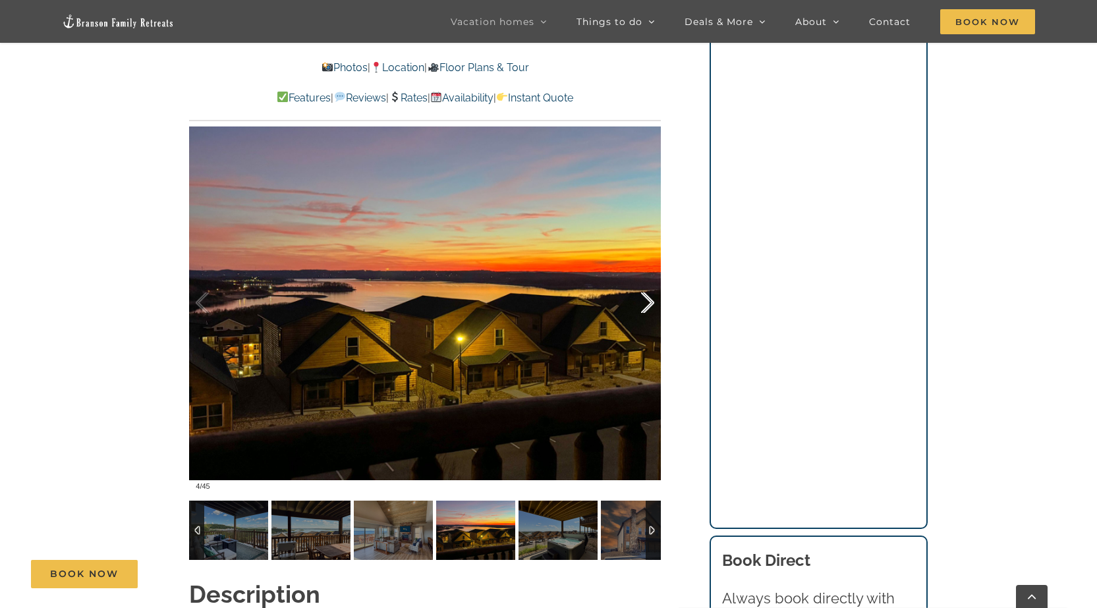
click at [652, 281] on div at bounding box center [633, 303] width 41 height 82
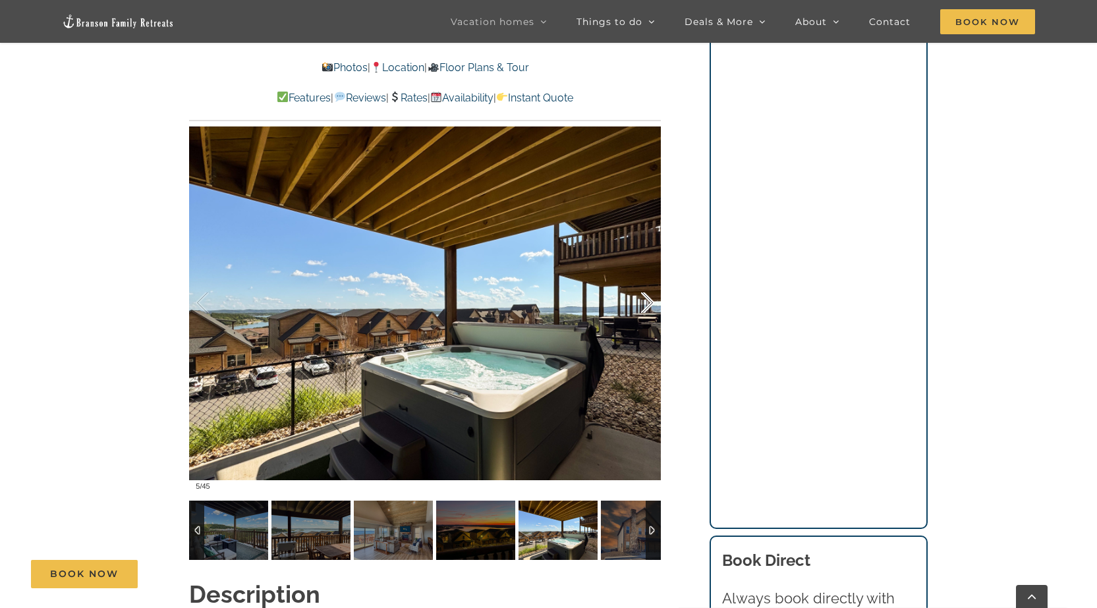
click at [652, 281] on div at bounding box center [633, 303] width 41 height 82
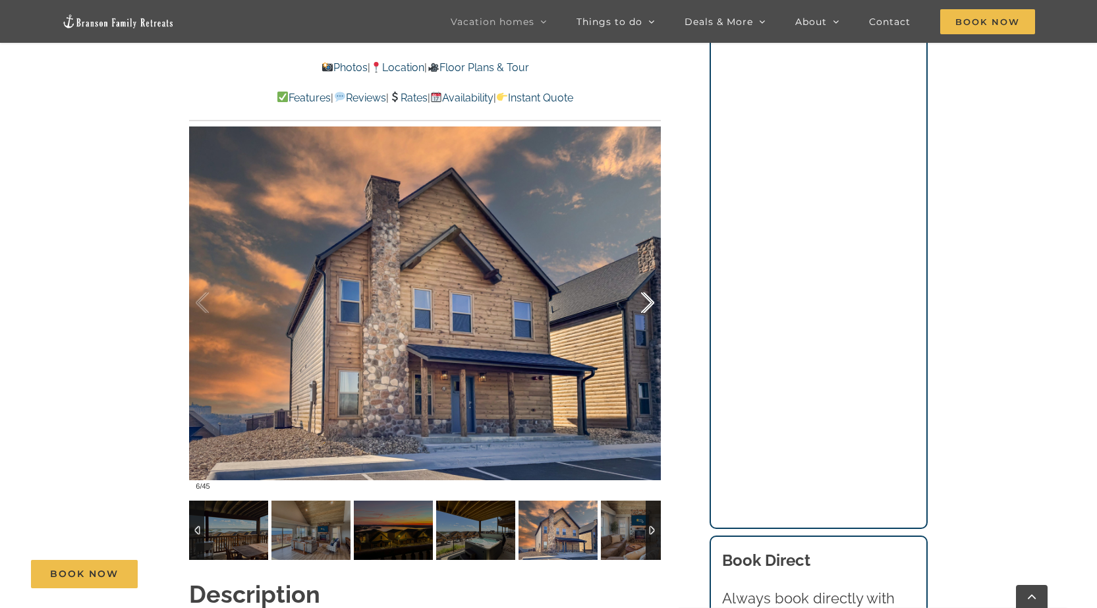
click at [652, 281] on div at bounding box center [633, 303] width 41 height 82
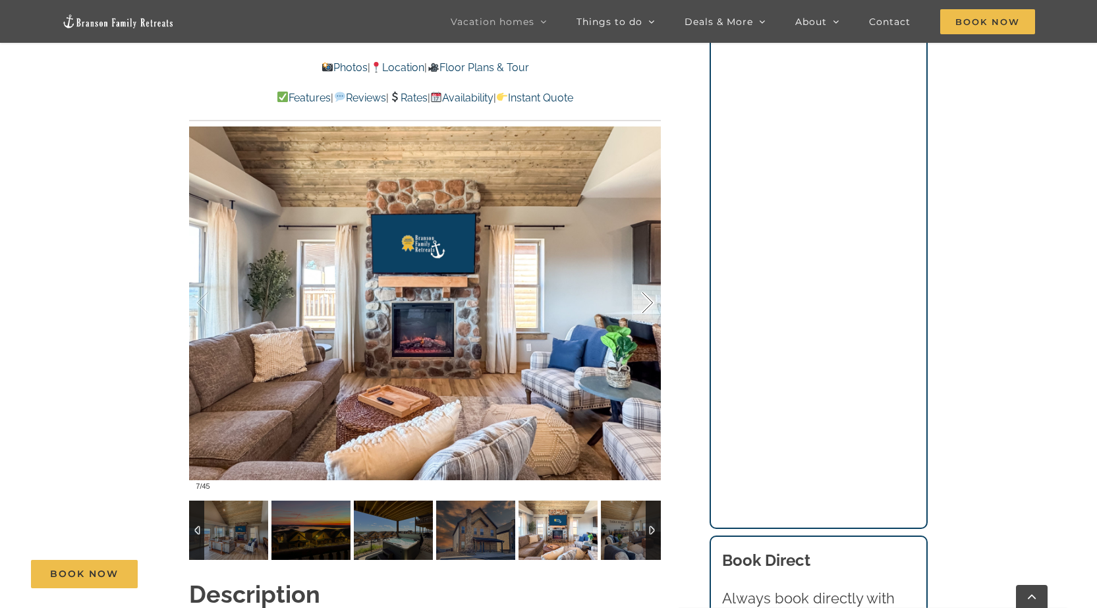
click at [652, 281] on div at bounding box center [633, 303] width 41 height 82
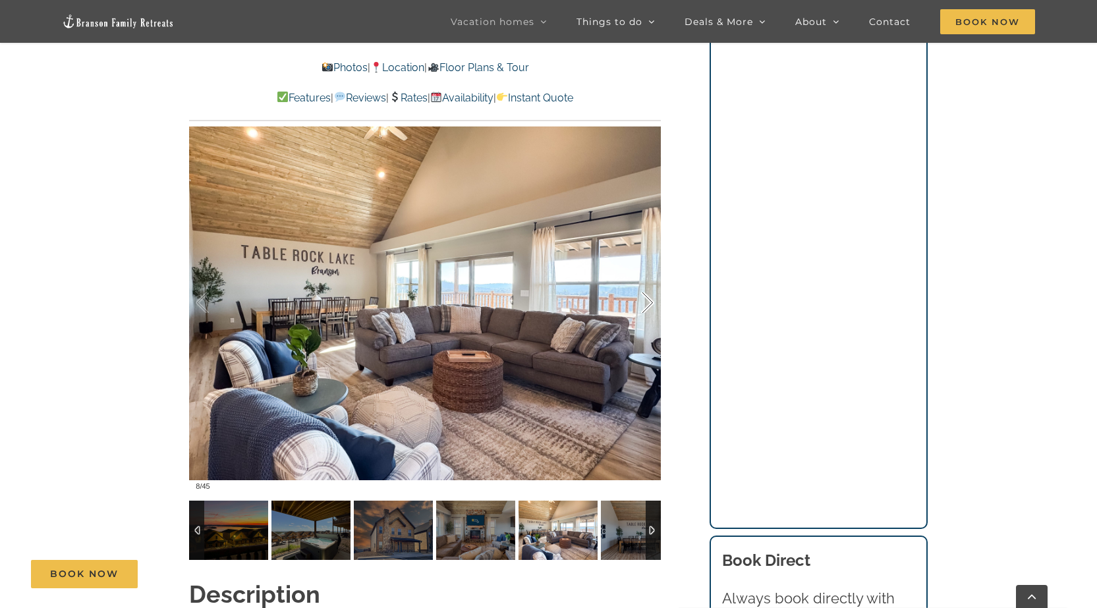
click at [652, 281] on div at bounding box center [633, 303] width 41 height 82
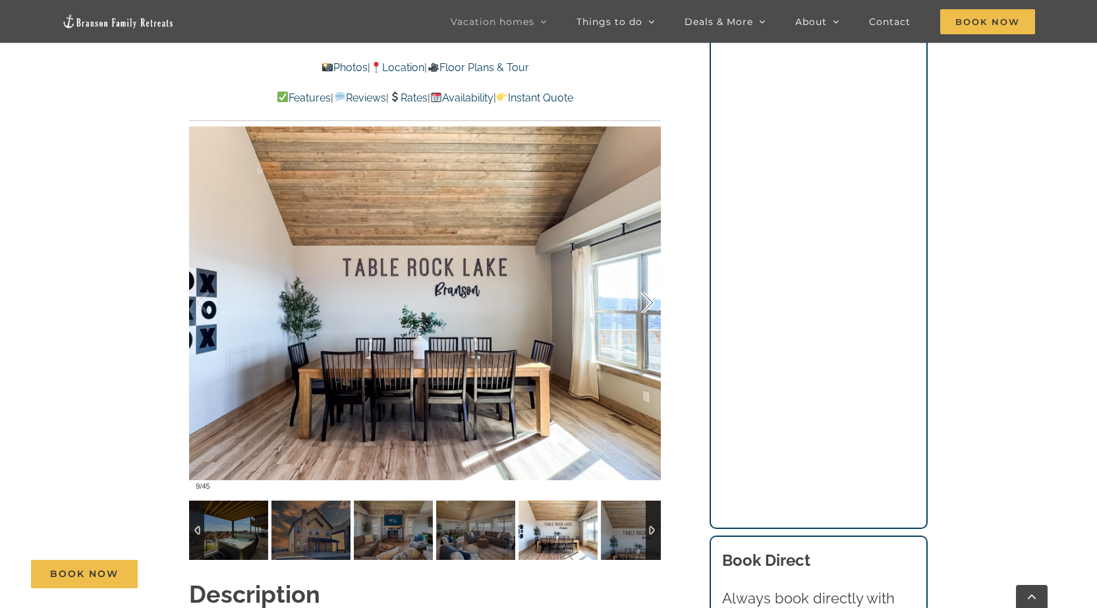
click at [652, 281] on div at bounding box center [633, 303] width 41 height 82
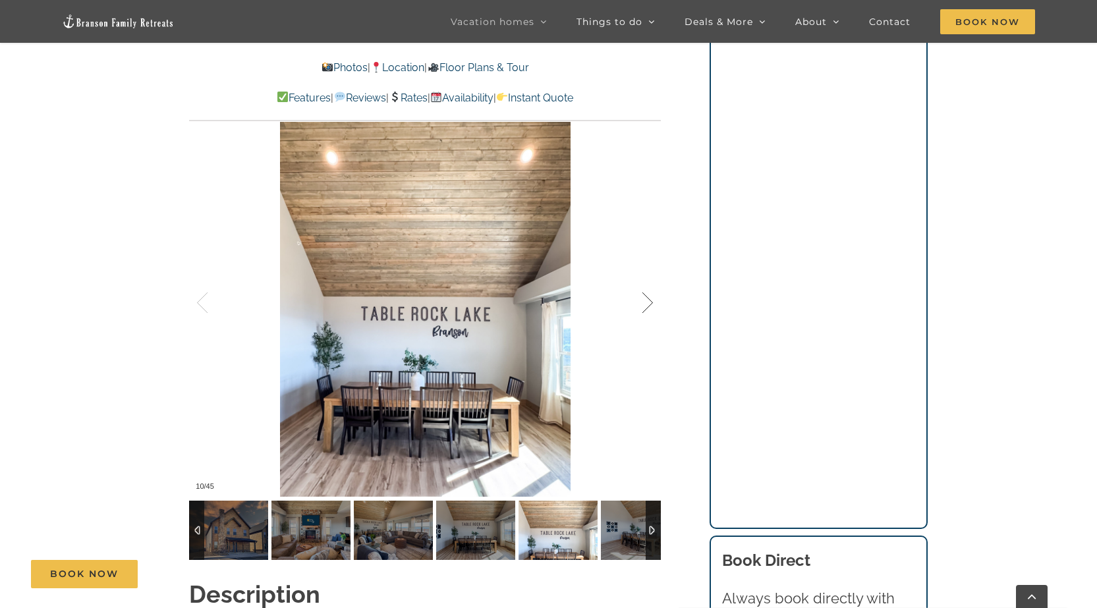
click at [650, 279] on div at bounding box center [633, 303] width 41 height 82
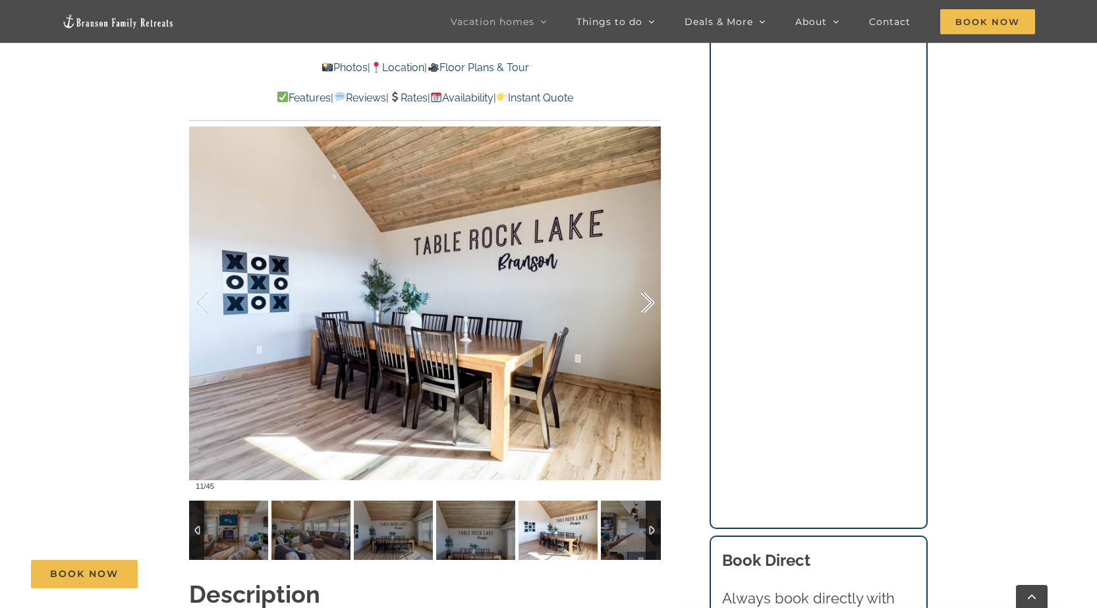
click at [650, 279] on div at bounding box center [633, 303] width 41 height 82
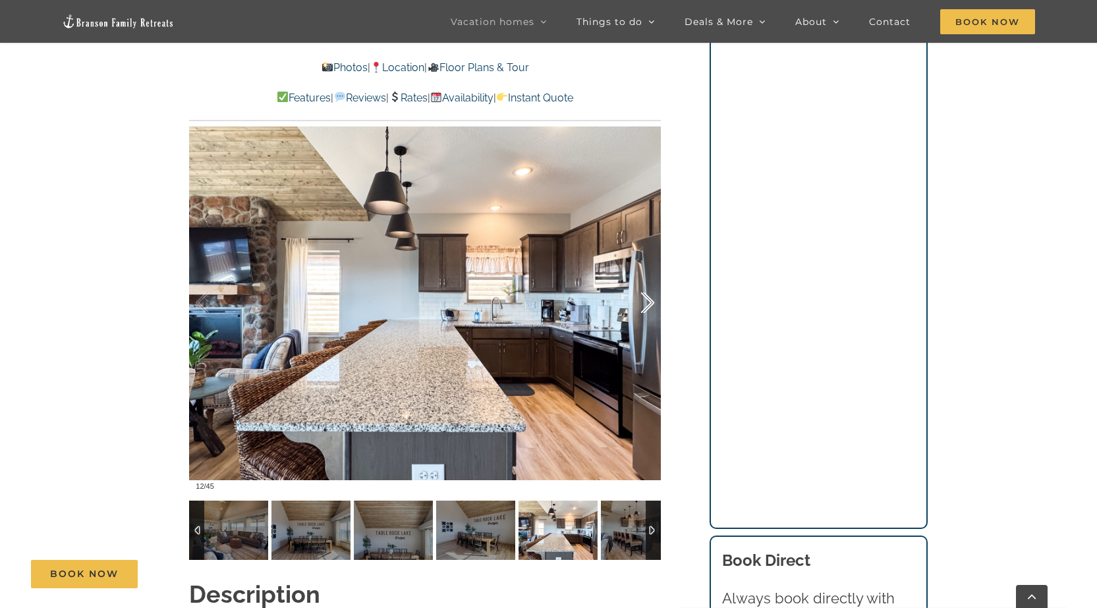
click at [650, 279] on div at bounding box center [633, 303] width 41 height 82
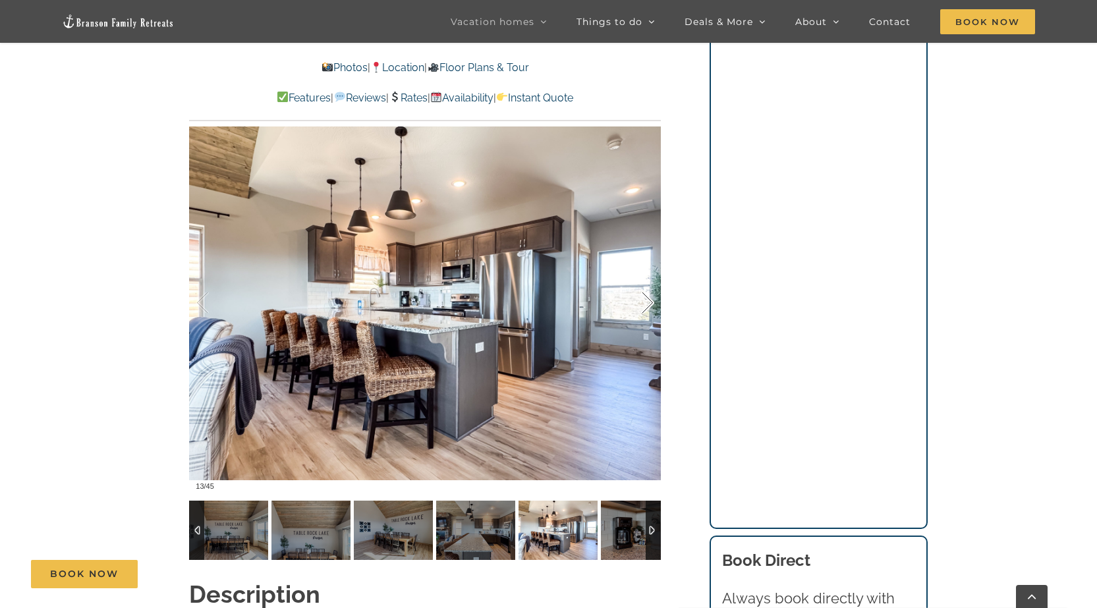
click at [648, 273] on div at bounding box center [633, 303] width 41 height 82
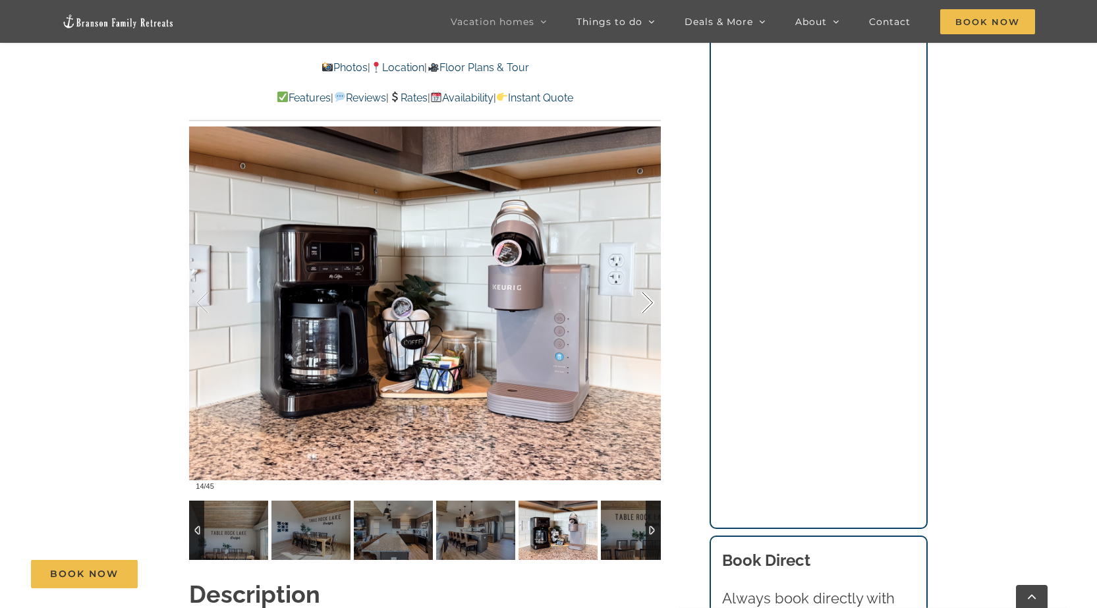
click at [648, 282] on div at bounding box center [633, 303] width 41 height 82
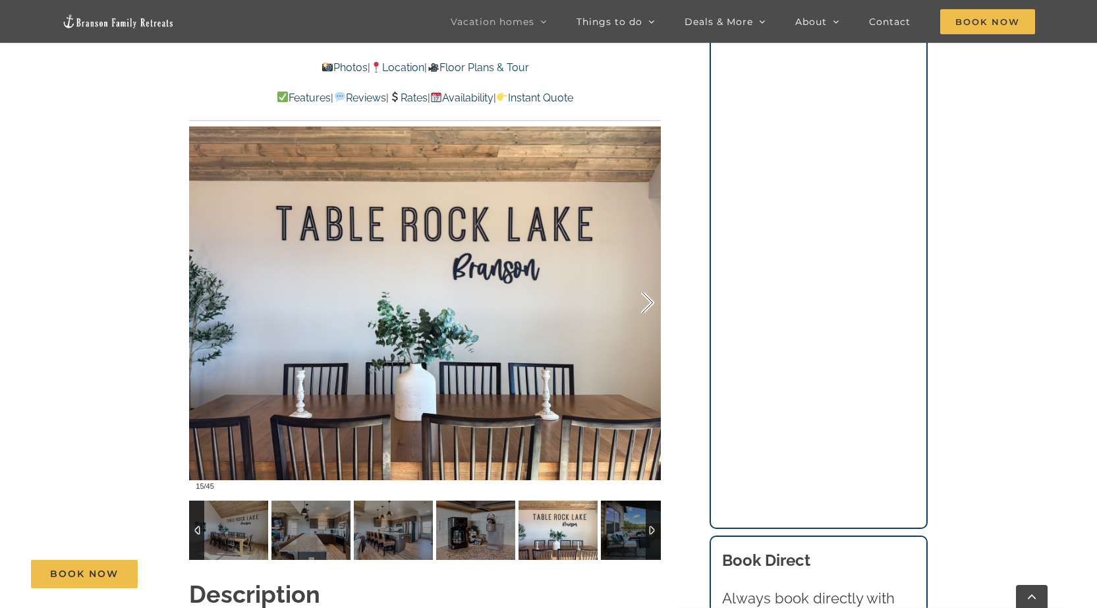
click at [648, 282] on div at bounding box center [633, 303] width 41 height 82
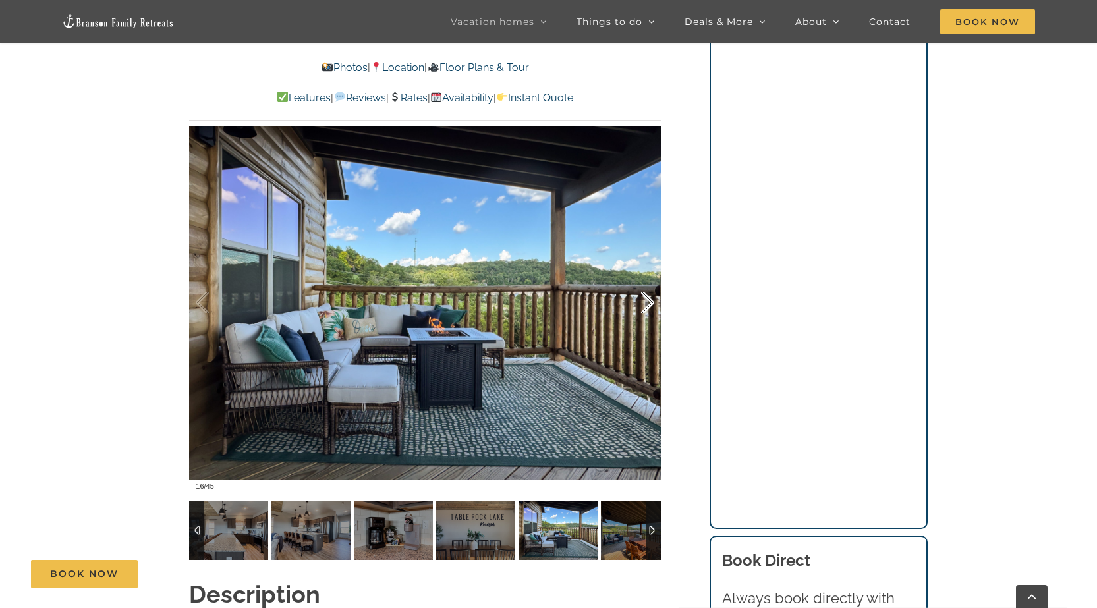
click at [648, 282] on div at bounding box center [633, 303] width 41 height 82
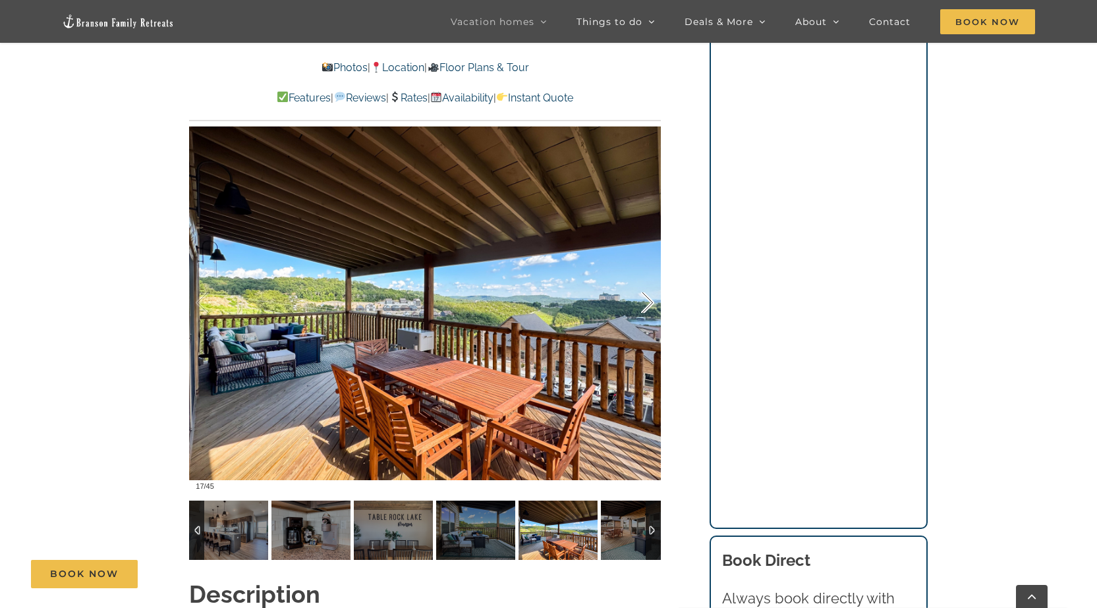
click at [648, 282] on div at bounding box center [633, 303] width 41 height 82
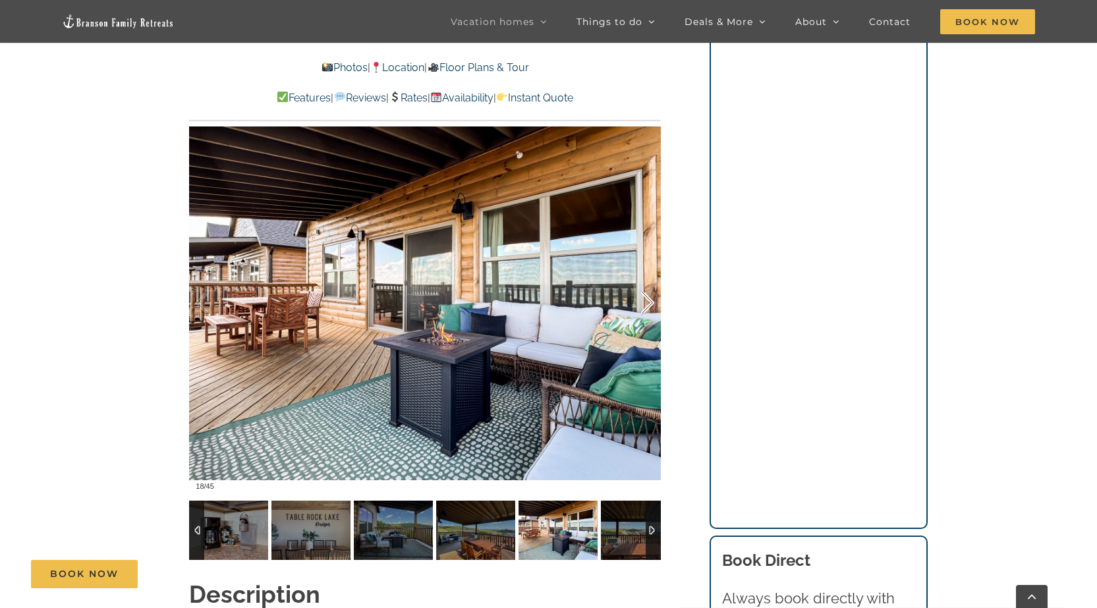
click at [648, 282] on div at bounding box center [633, 303] width 41 height 82
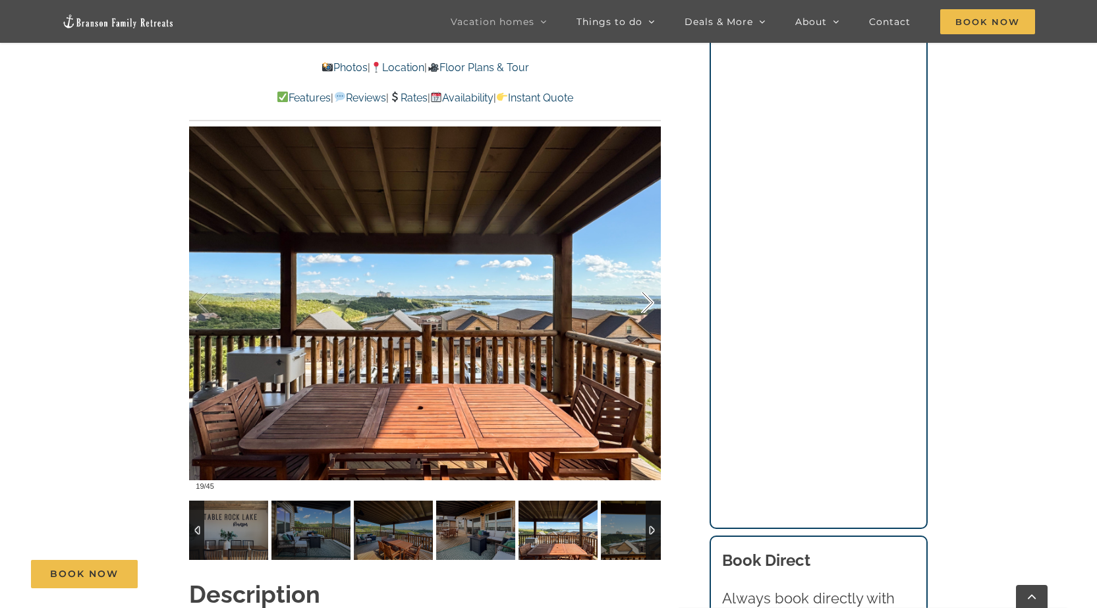
click at [648, 282] on div at bounding box center [633, 303] width 41 height 82
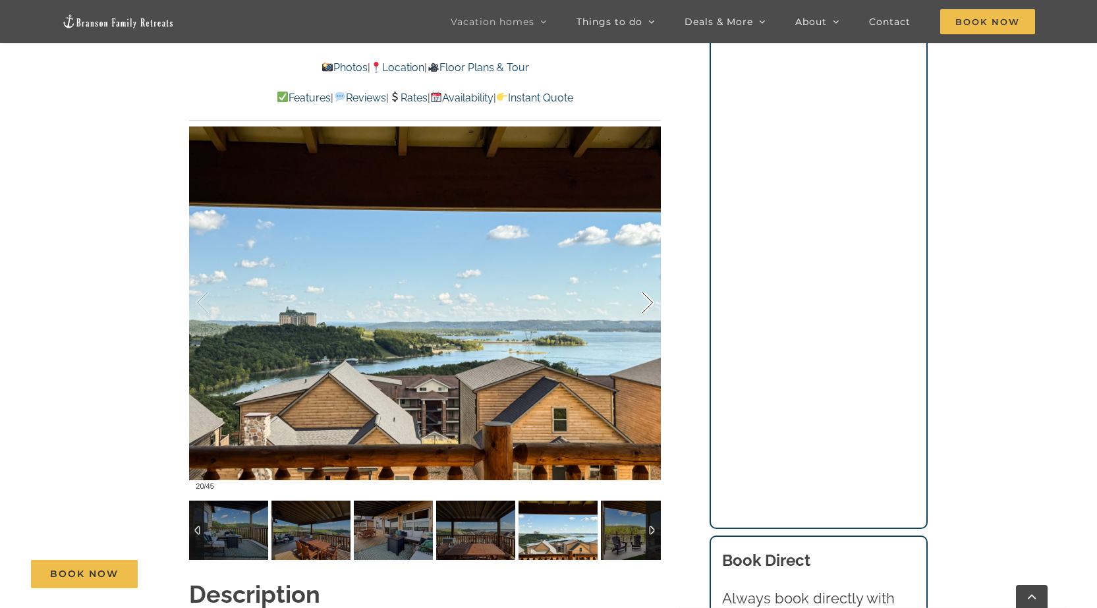
click at [648, 282] on div at bounding box center [633, 303] width 41 height 82
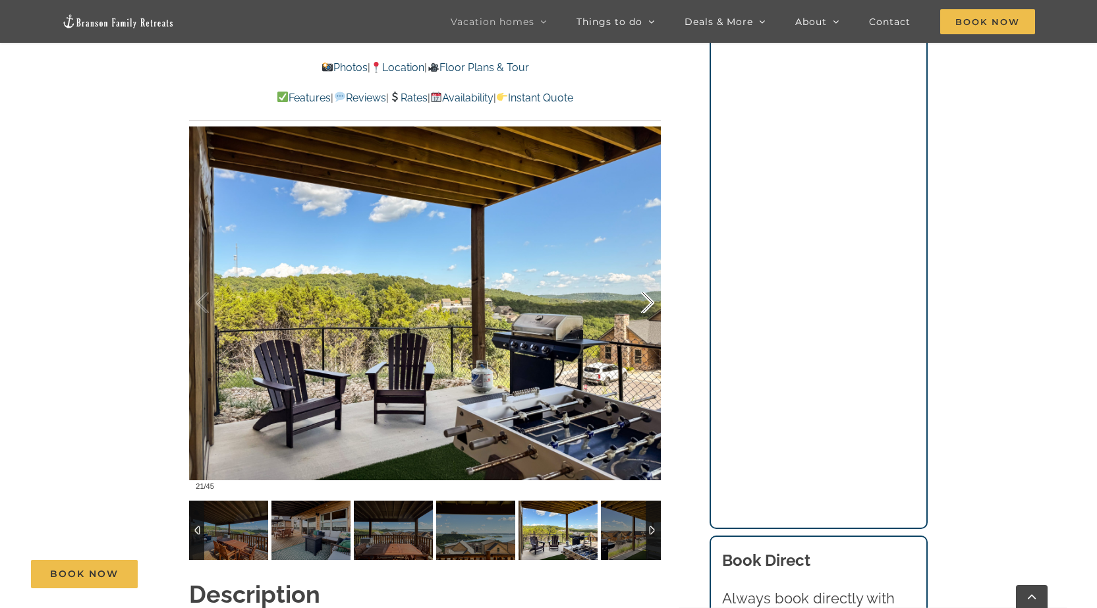
click at [648, 282] on div at bounding box center [633, 303] width 41 height 82
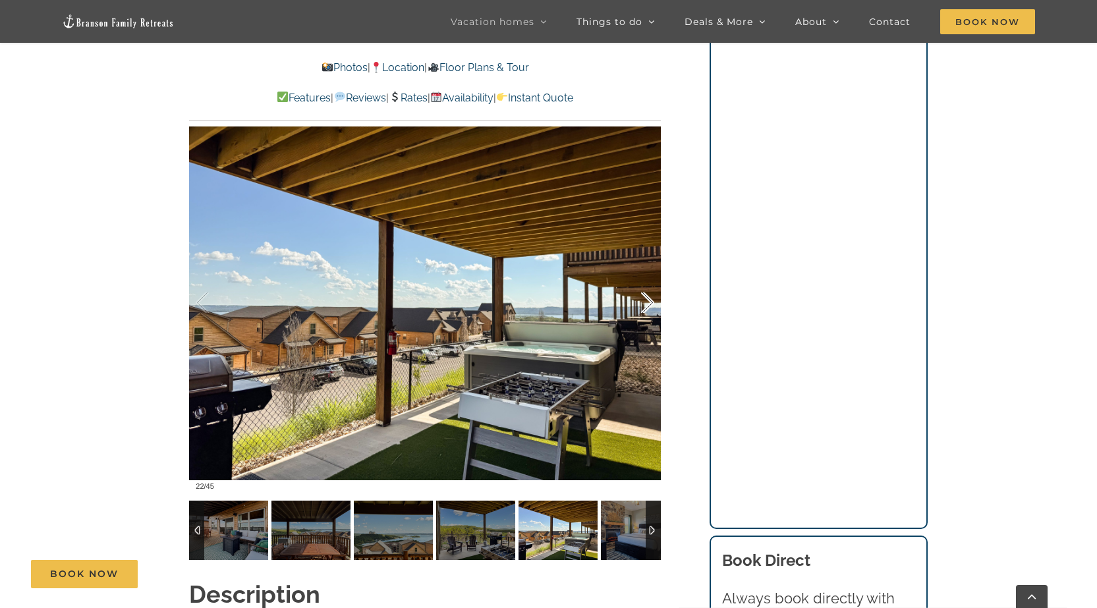
click at [648, 282] on div at bounding box center [633, 303] width 41 height 82
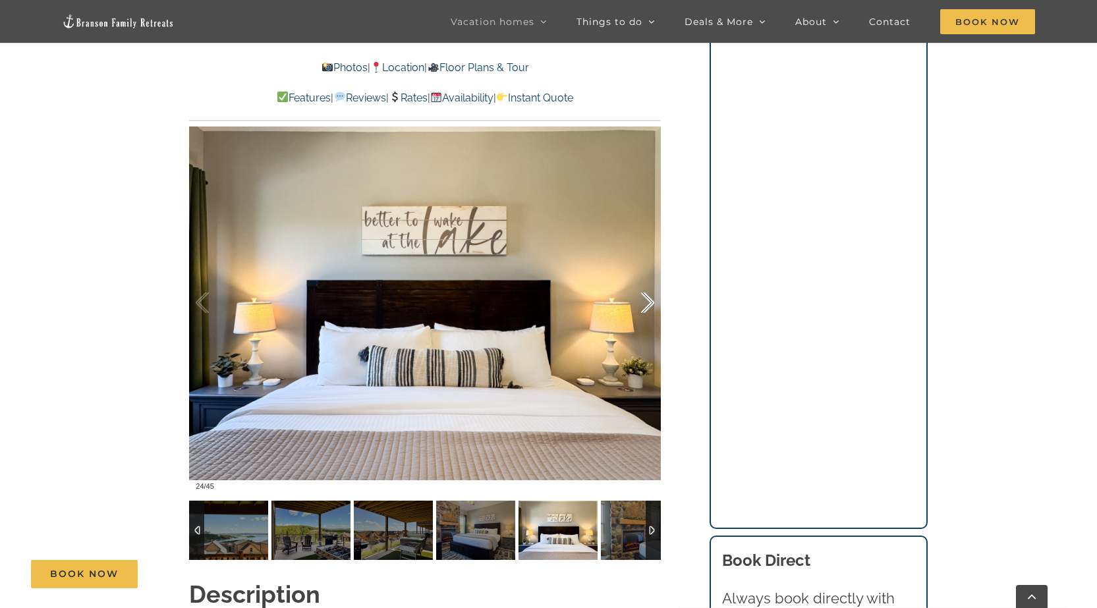
click at [648, 282] on div at bounding box center [633, 303] width 41 height 82
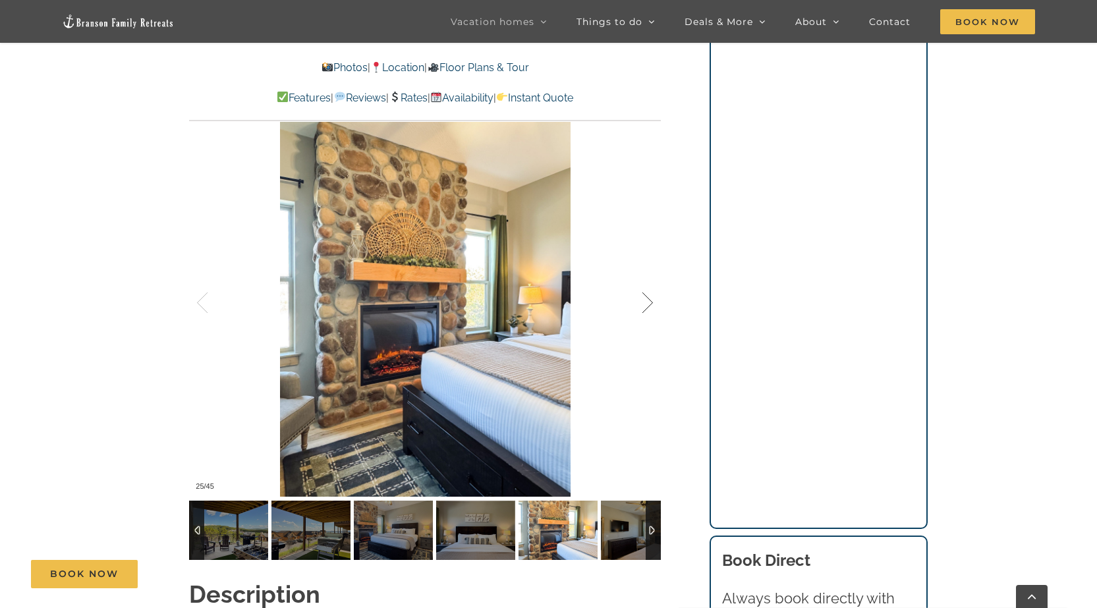
click at [648, 282] on div at bounding box center [633, 303] width 41 height 82
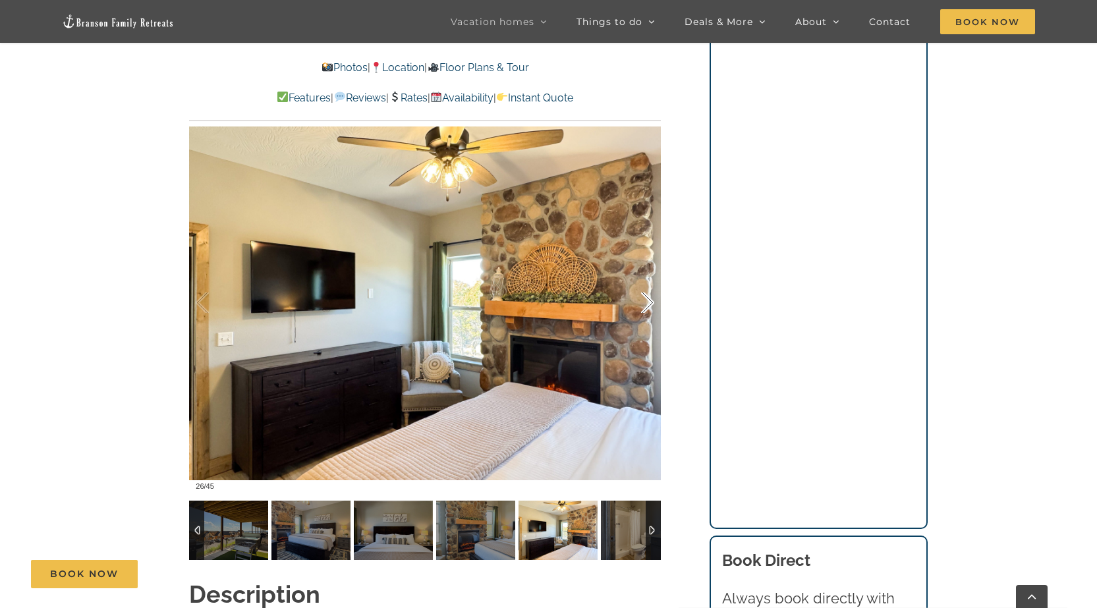
click at [648, 282] on div at bounding box center [633, 303] width 41 height 82
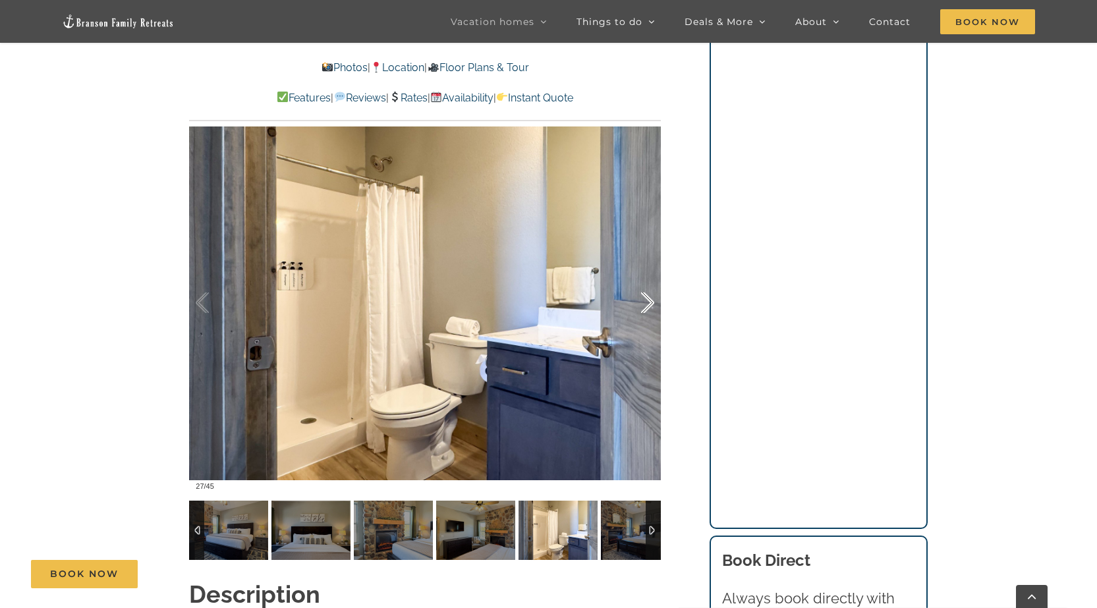
click at [648, 282] on div at bounding box center [633, 303] width 41 height 82
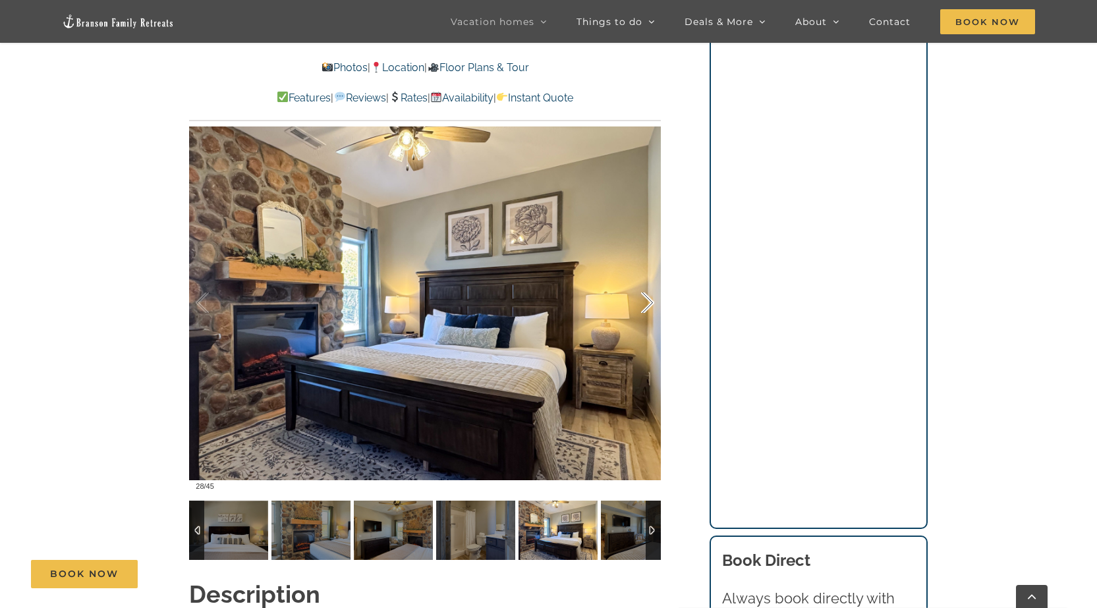
click at [648, 282] on div at bounding box center [633, 303] width 41 height 82
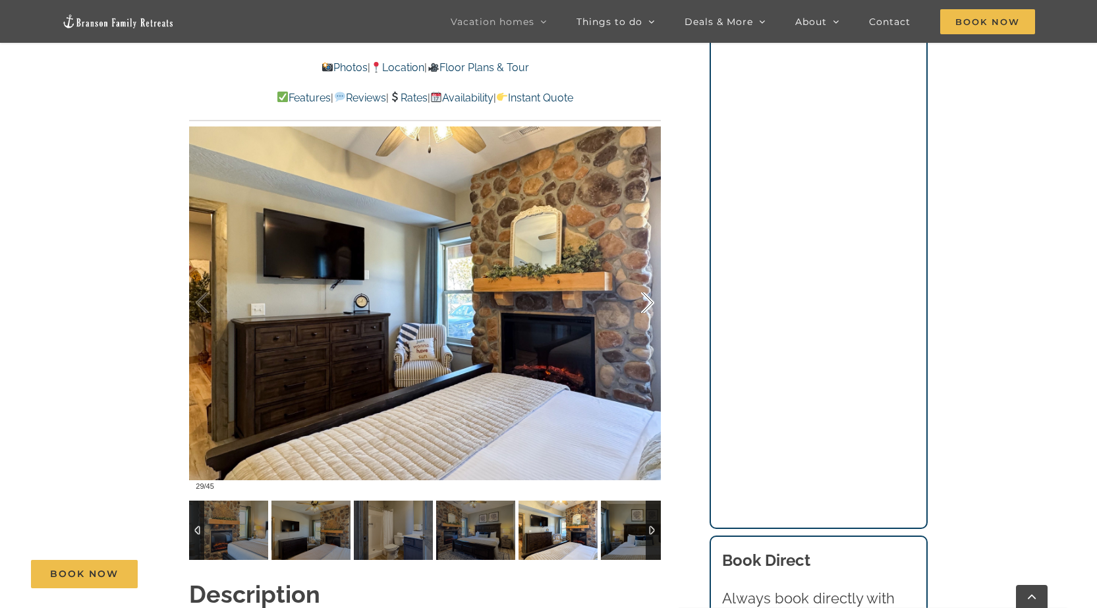
click at [648, 282] on div at bounding box center [633, 303] width 41 height 82
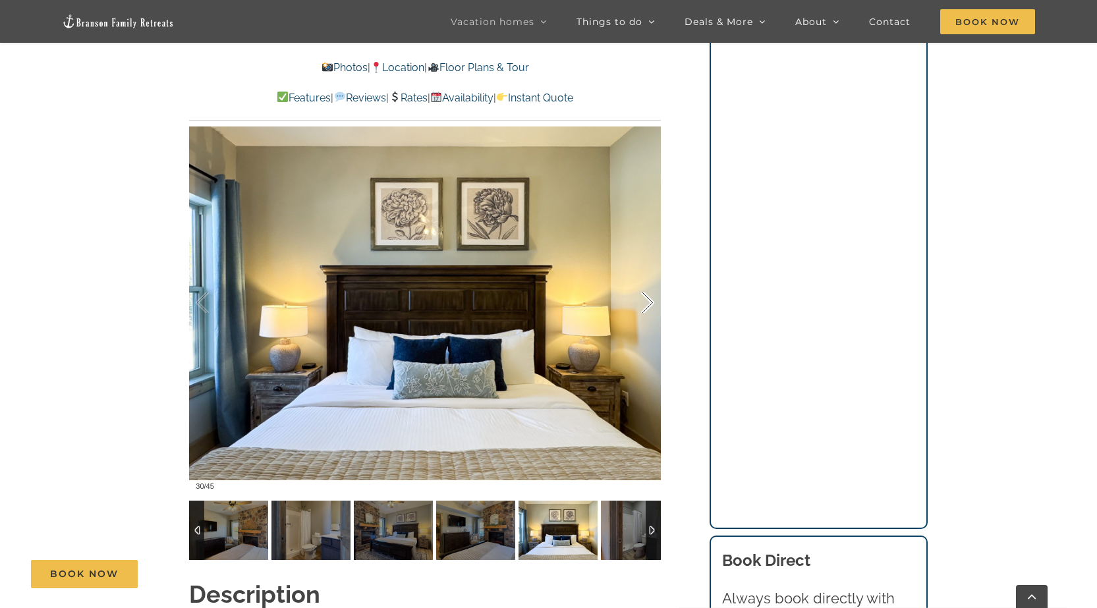
click at [648, 282] on div at bounding box center [633, 303] width 41 height 82
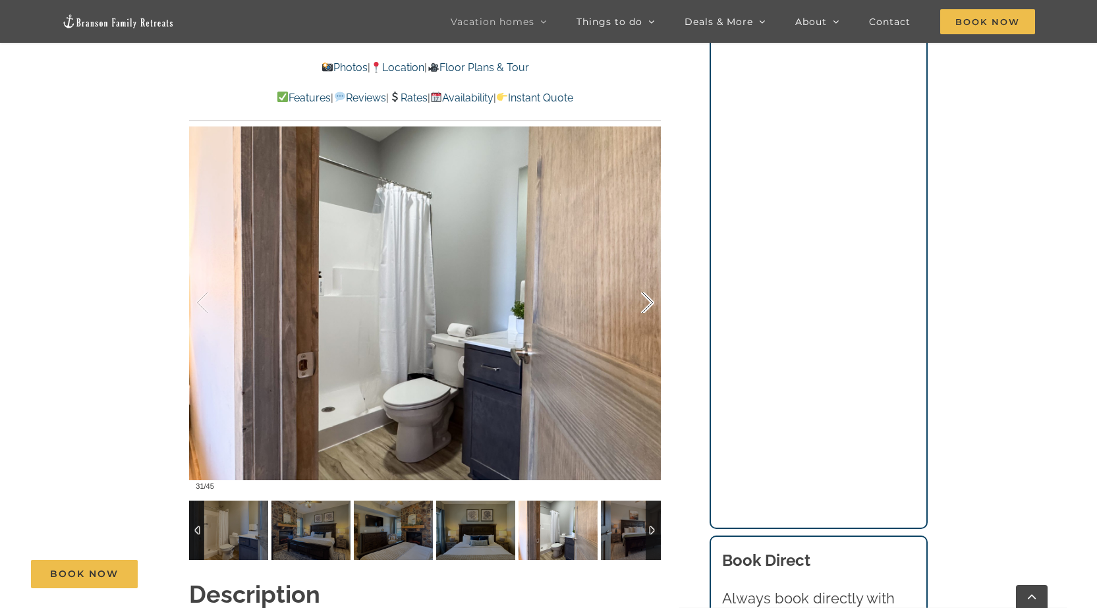
click at [648, 282] on div at bounding box center [633, 303] width 41 height 82
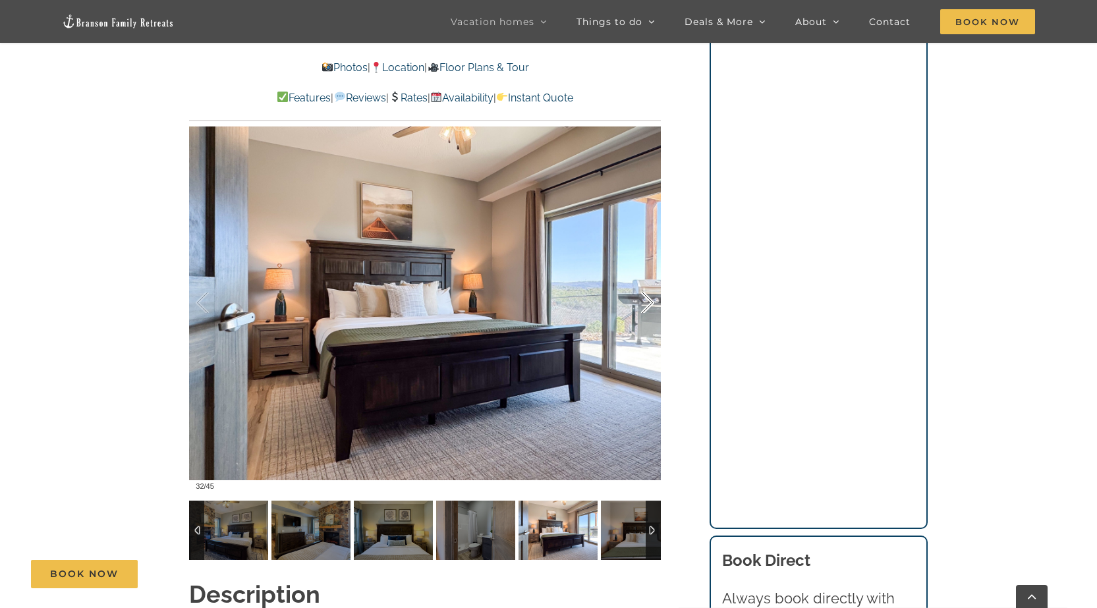
click at [648, 282] on div at bounding box center [633, 303] width 41 height 82
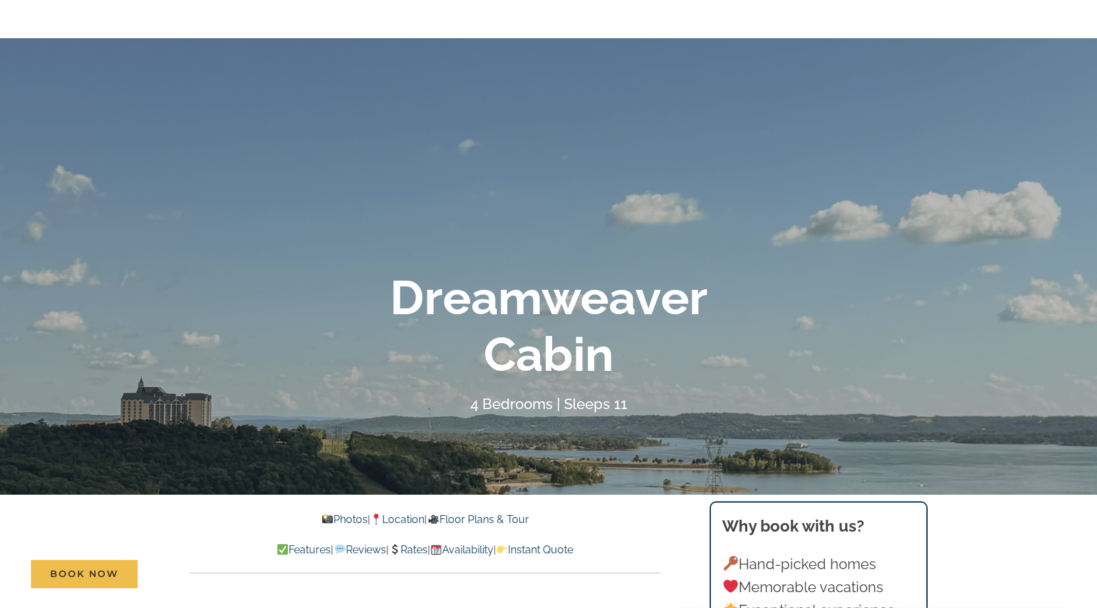
scroll to position [0, 0]
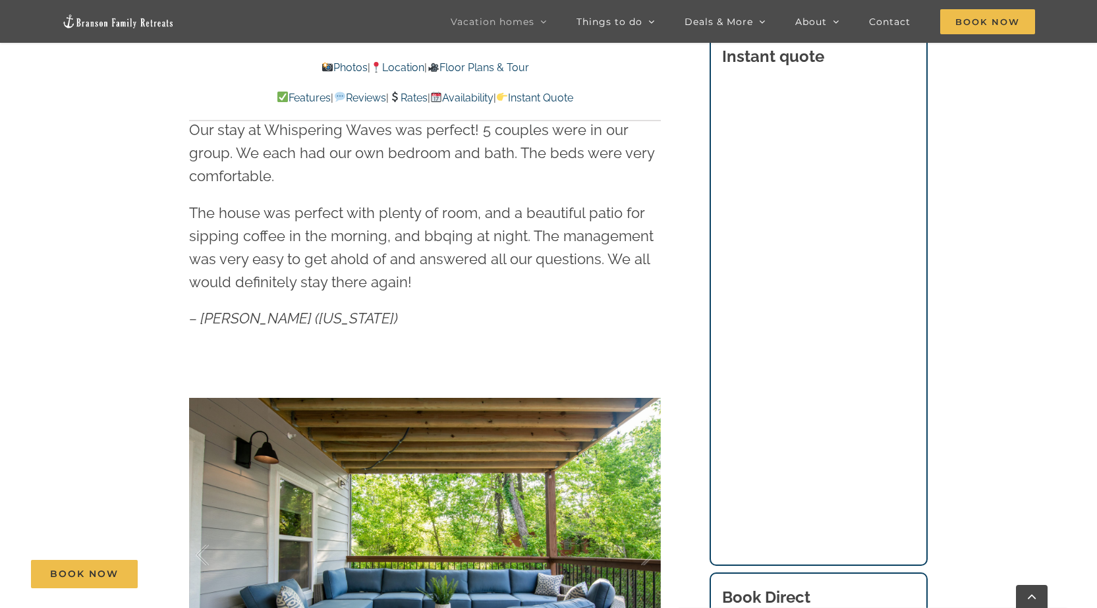
scroll to position [988, 0]
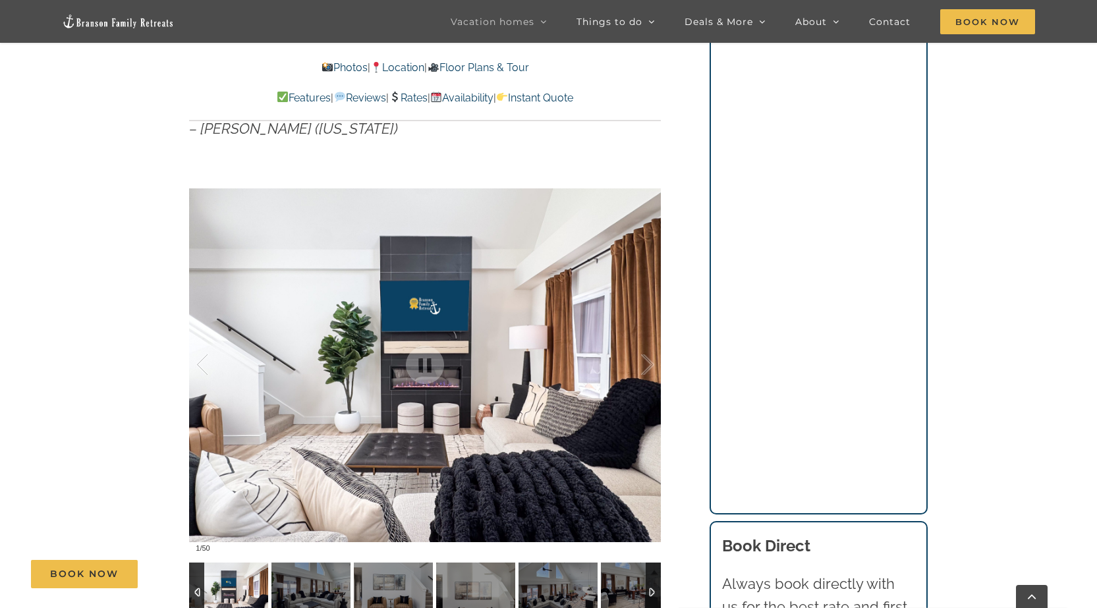
scroll to position [988, 0]
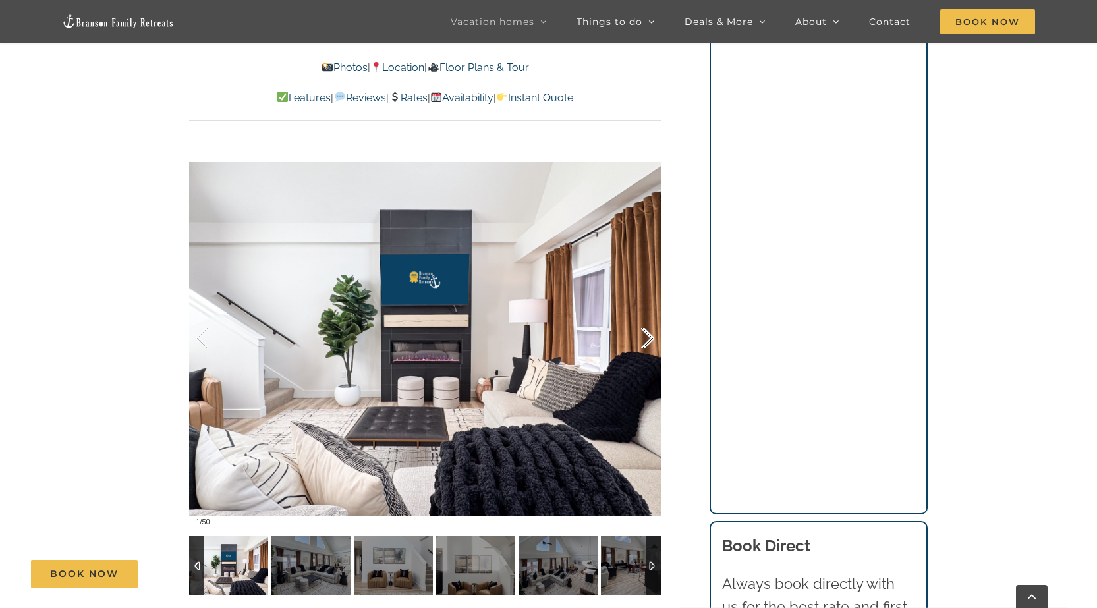
click at [642, 340] on div at bounding box center [633, 339] width 41 height 82
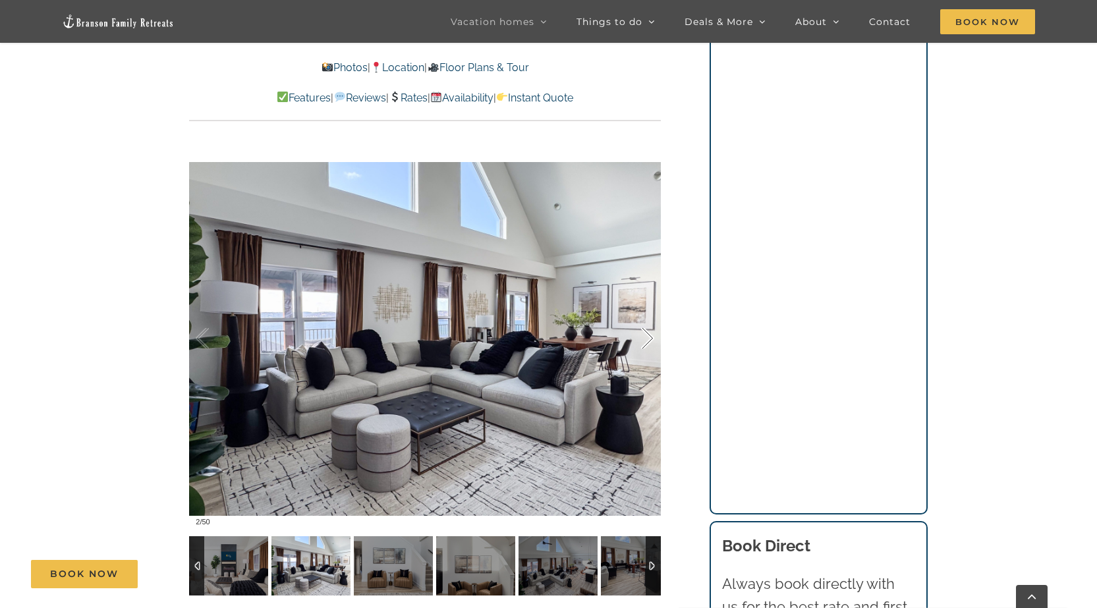
click at [642, 340] on div at bounding box center [633, 339] width 41 height 82
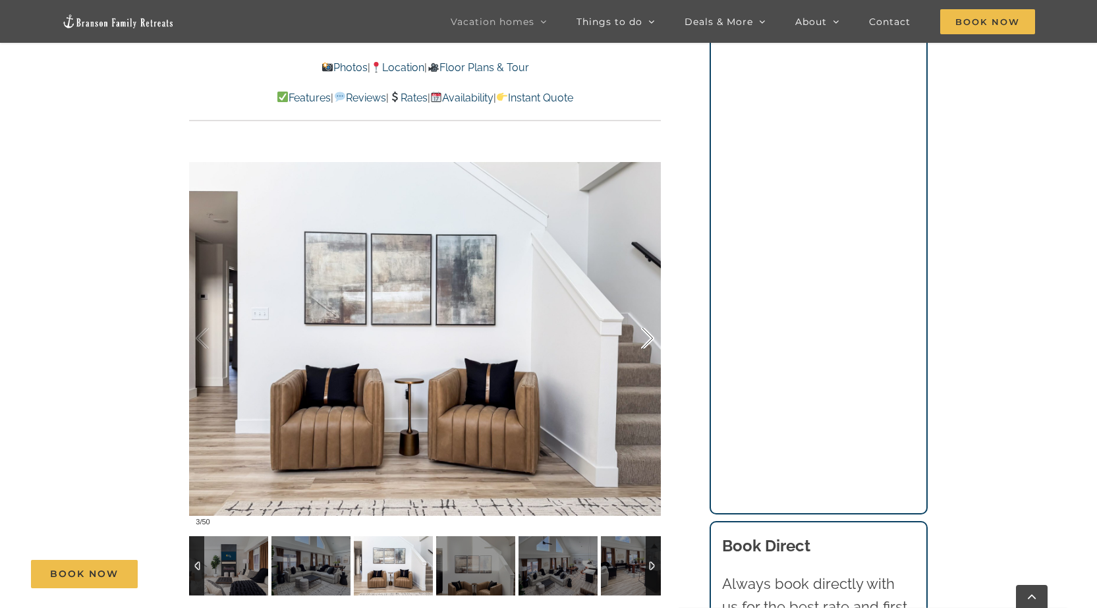
click at [642, 340] on div at bounding box center [633, 339] width 41 height 82
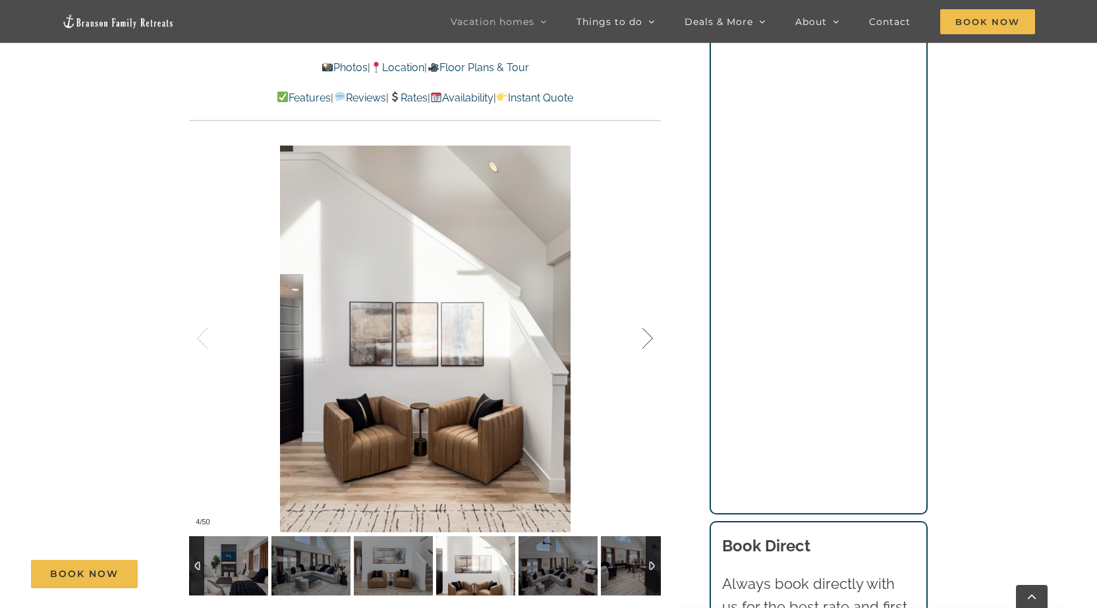
click at [642, 340] on div at bounding box center [633, 339] width 41 height 82
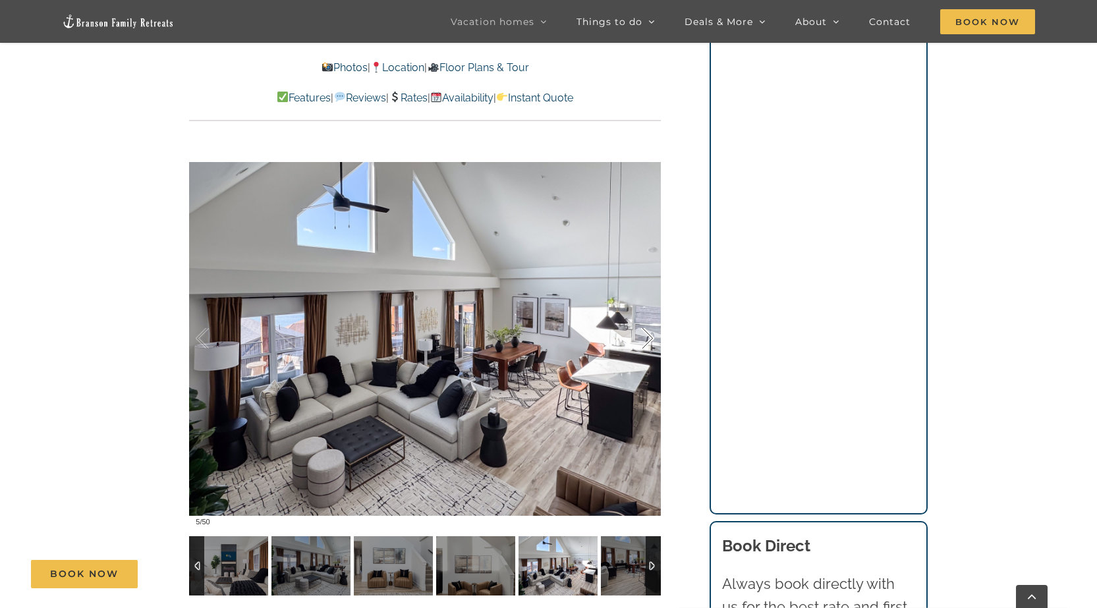
click at [642, 340] on div at bounding box center [633, 339] width 41 height 82
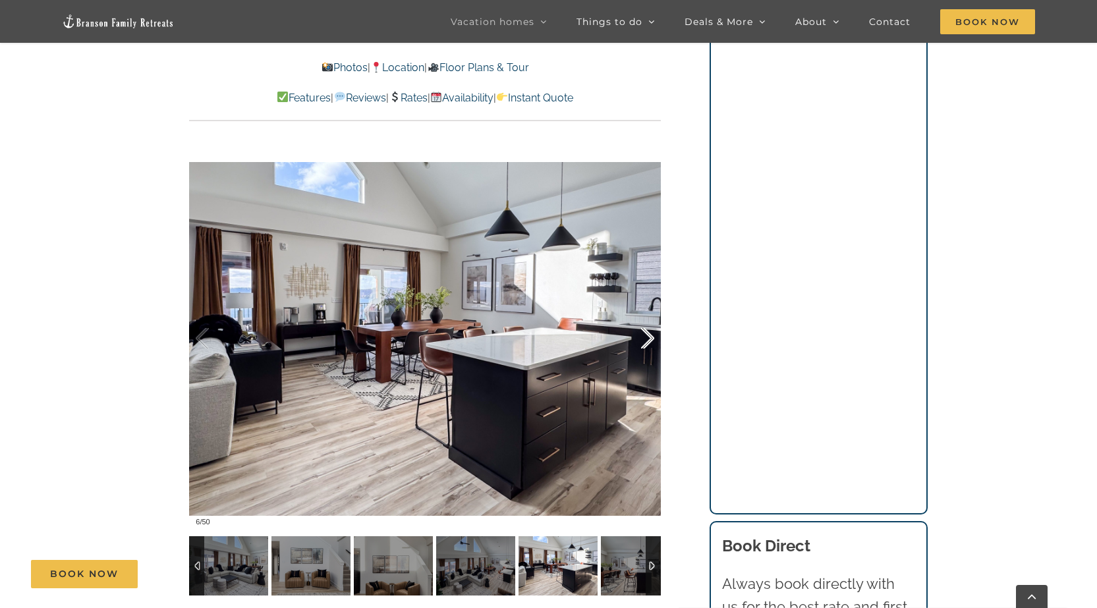
click at [642, 340] on div at bounding box center [633, 339] width 41 height 82
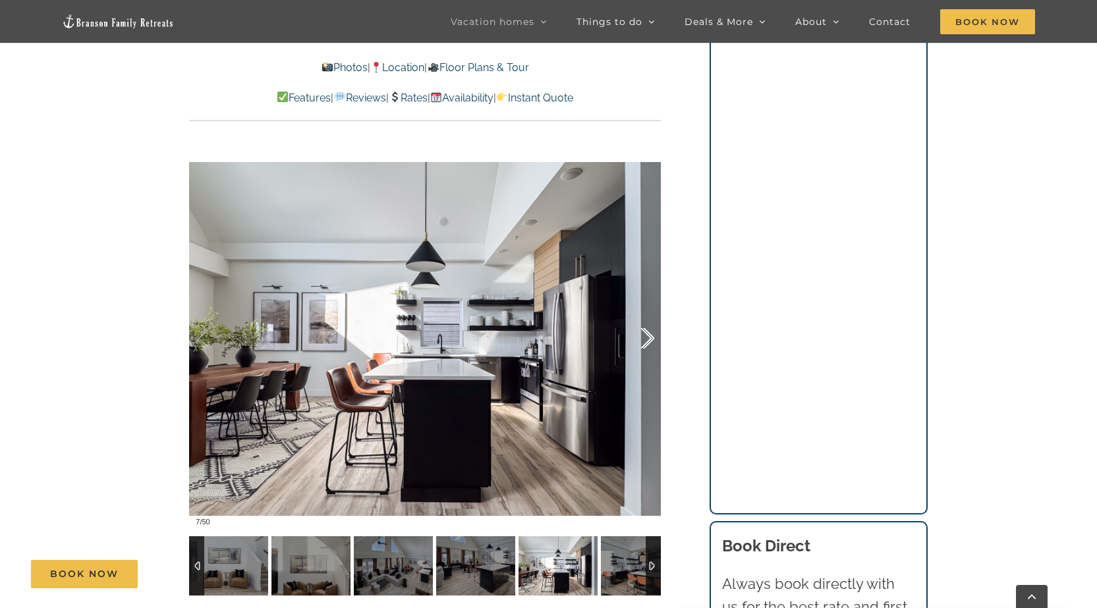
click at [642, 340] on div at bounding box center [633, 339] width 41 height 82
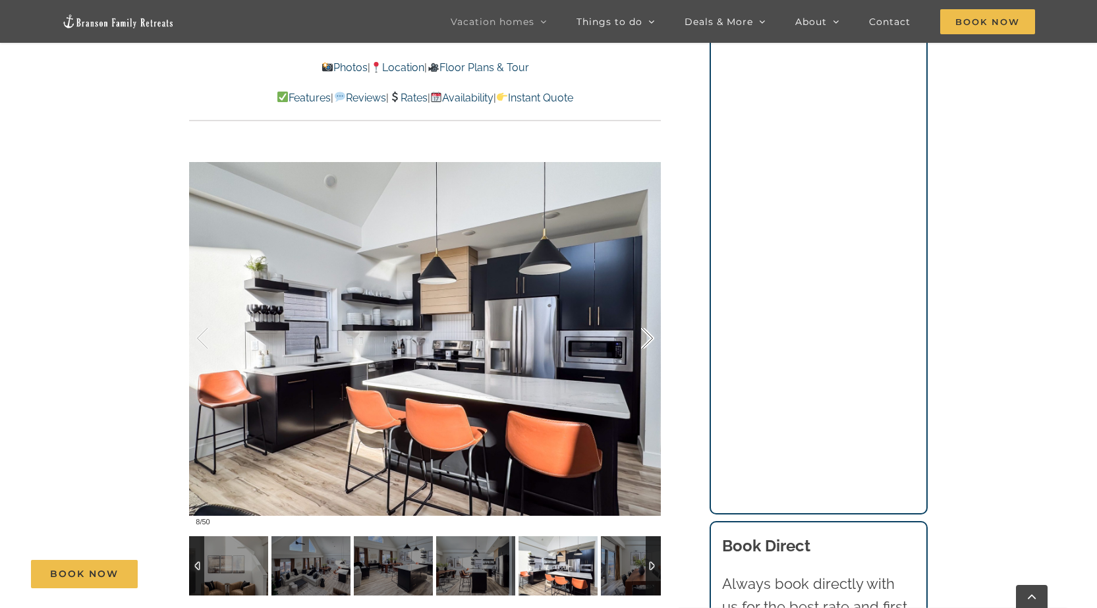
click at [642, 340] on div at bounding box center [633, 339] width 41 height 82
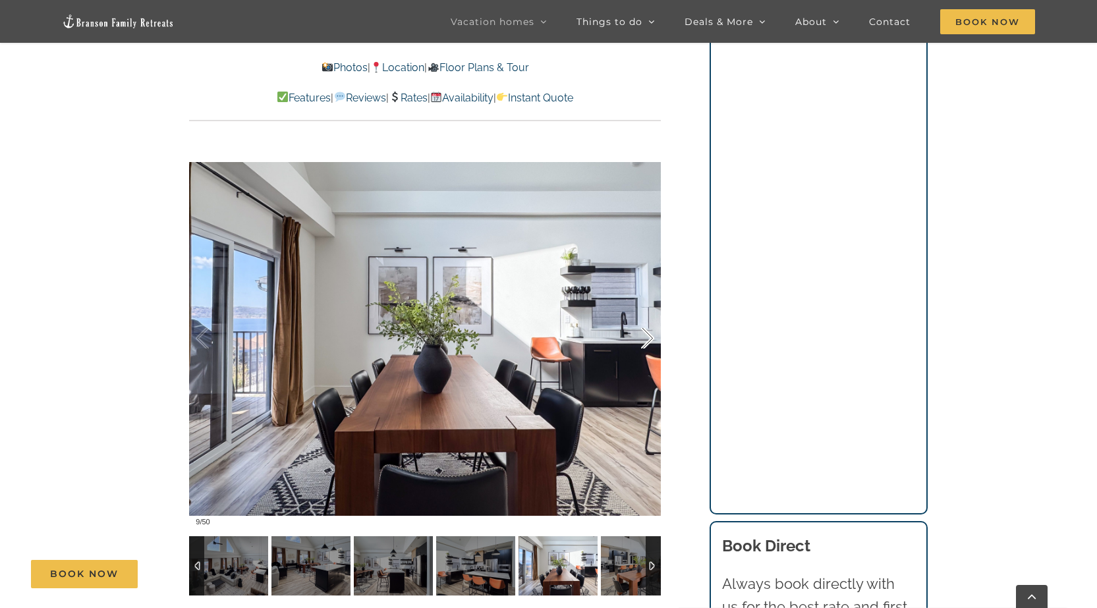
click at [642, 340] on div at bounding box center [633, 339] width 41 height 82
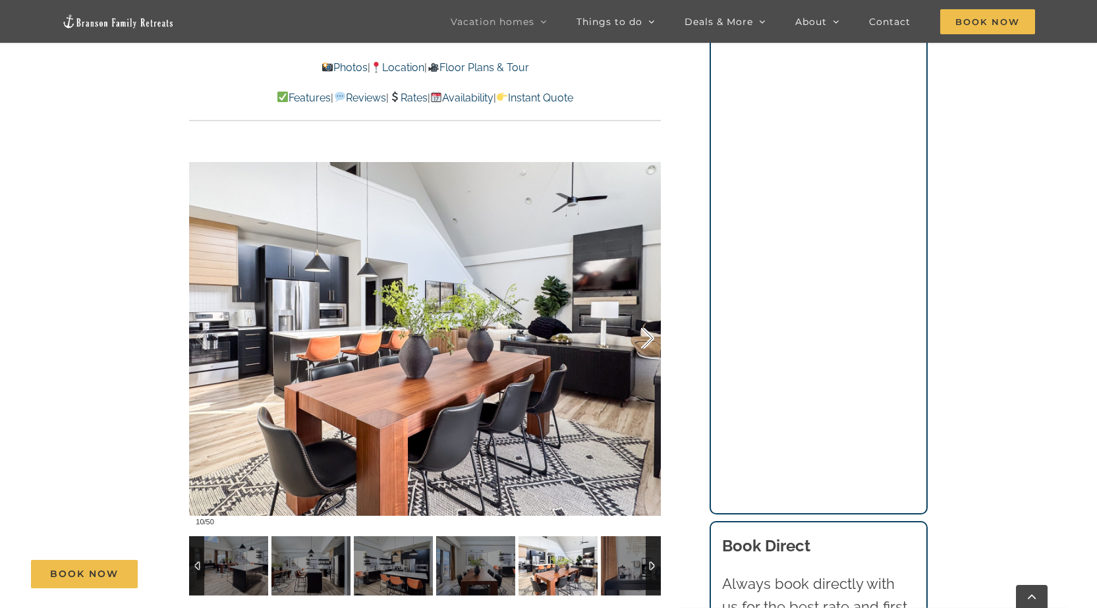
click at [642, 340] on div at bounding box center [633, 339] width 41 height 82
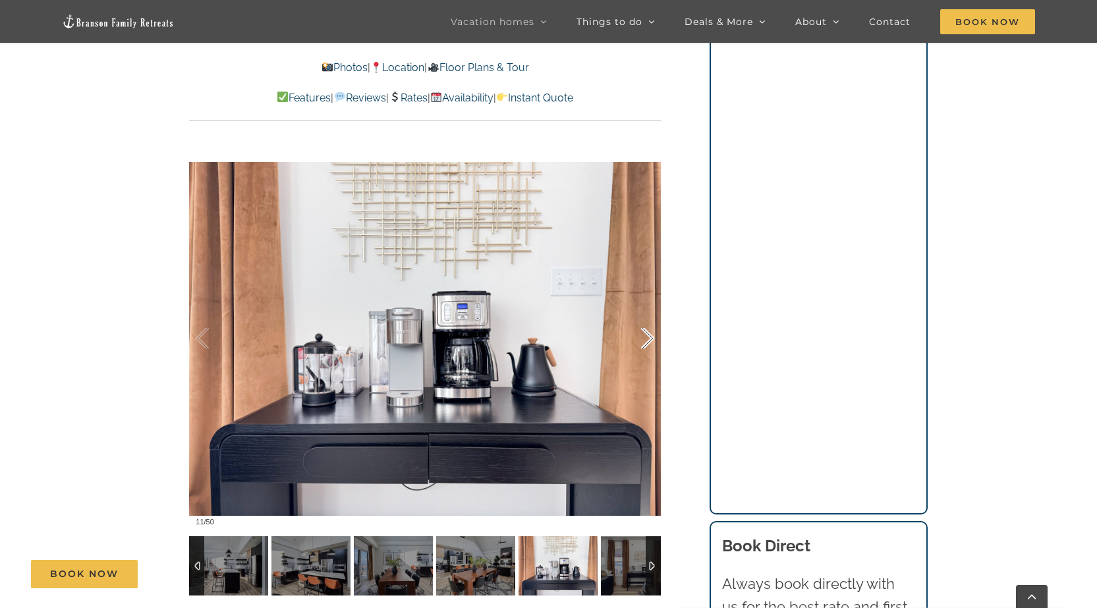
click at [642, 340] on div at bounding box center [633, 339] width 41 height 82
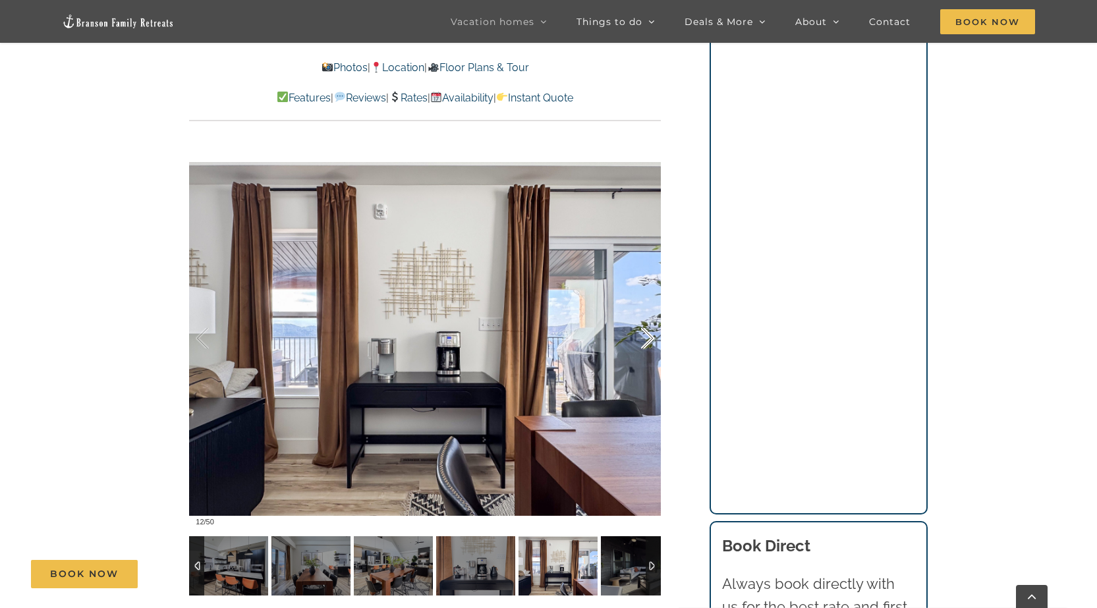
click at [642, 340] on div at bounding box center [633, 339] width 41 height 82
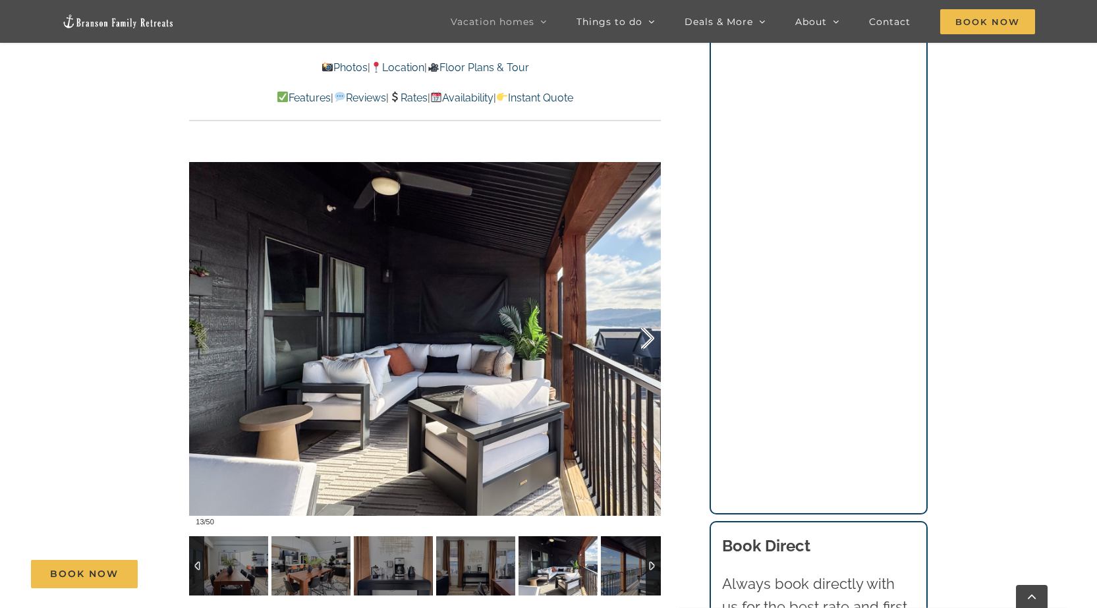
click at [642, 340] on div at bounding box center [633, 339] width 41 height 82
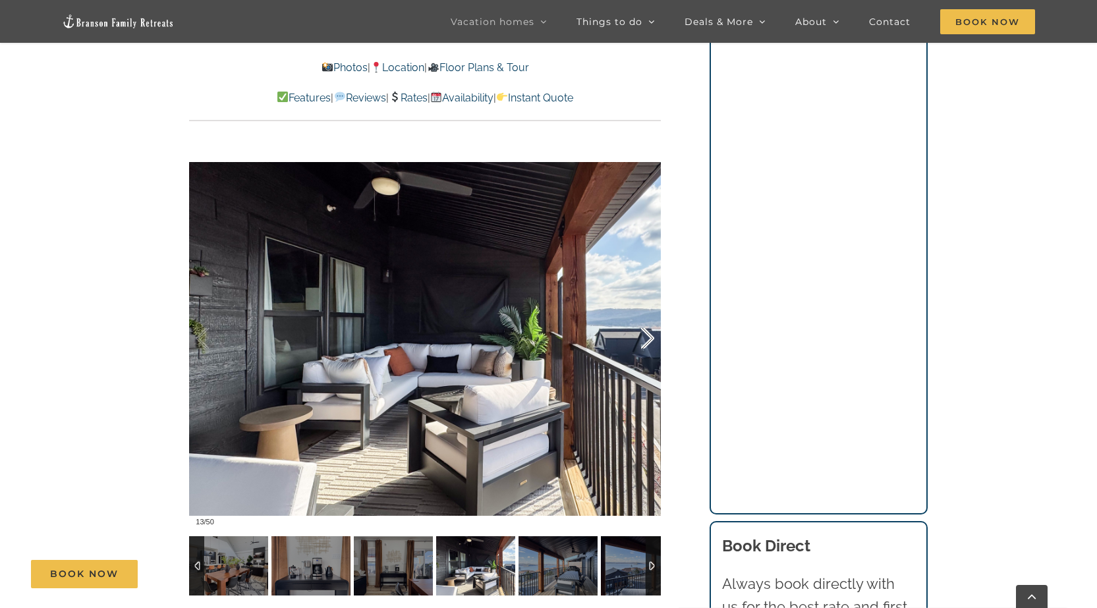
click at [642, 340] on div at bounding box center [633, 339] width 41 height 82
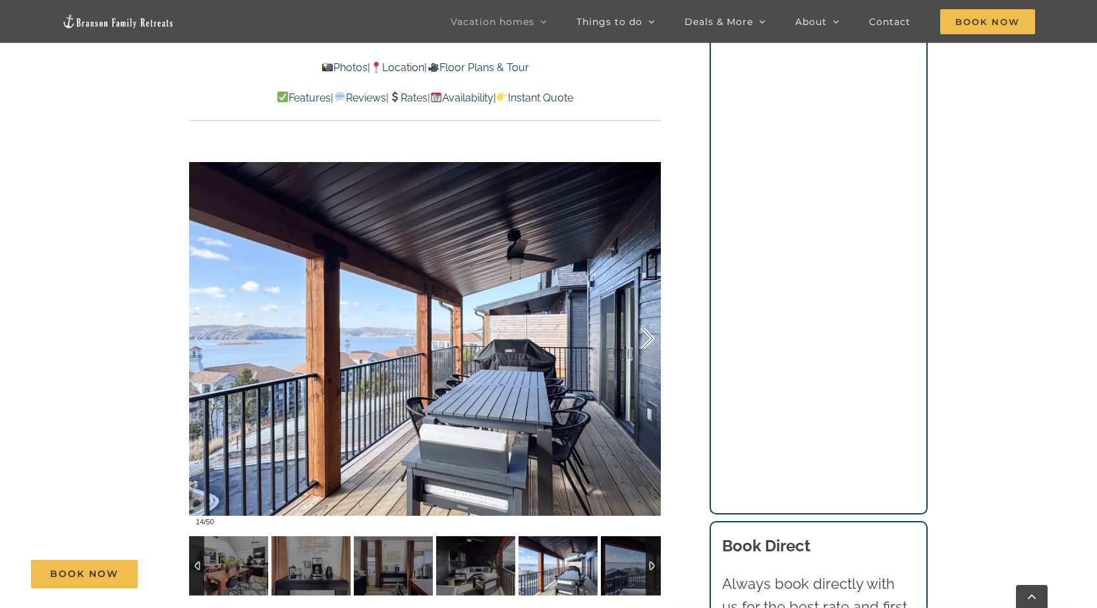
click at [642, 340] on div at bounding box center [633, 339] width 41 height 82
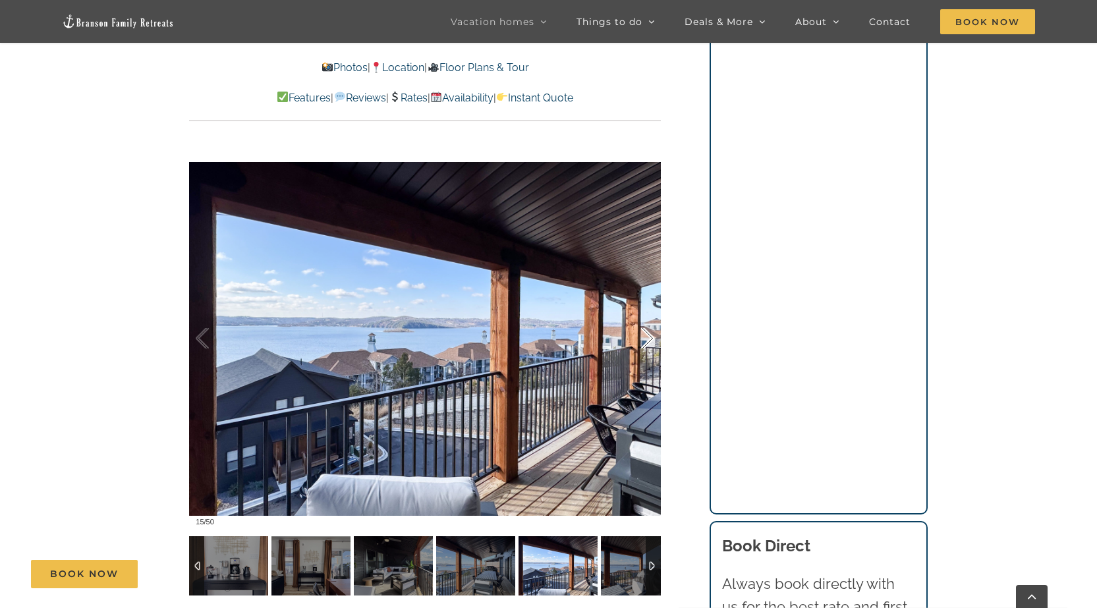
click at [642, 340] on div at bounding box center [633, 339] width 41 height 82
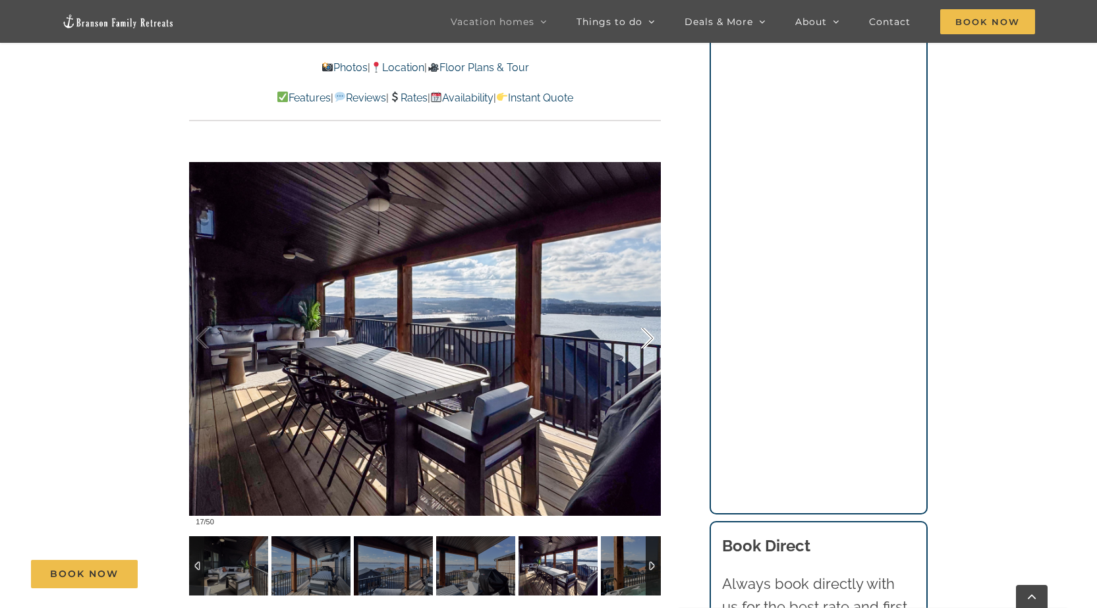
click at [642, 340] on div at bounding box center [633, 339] width 41 height 82
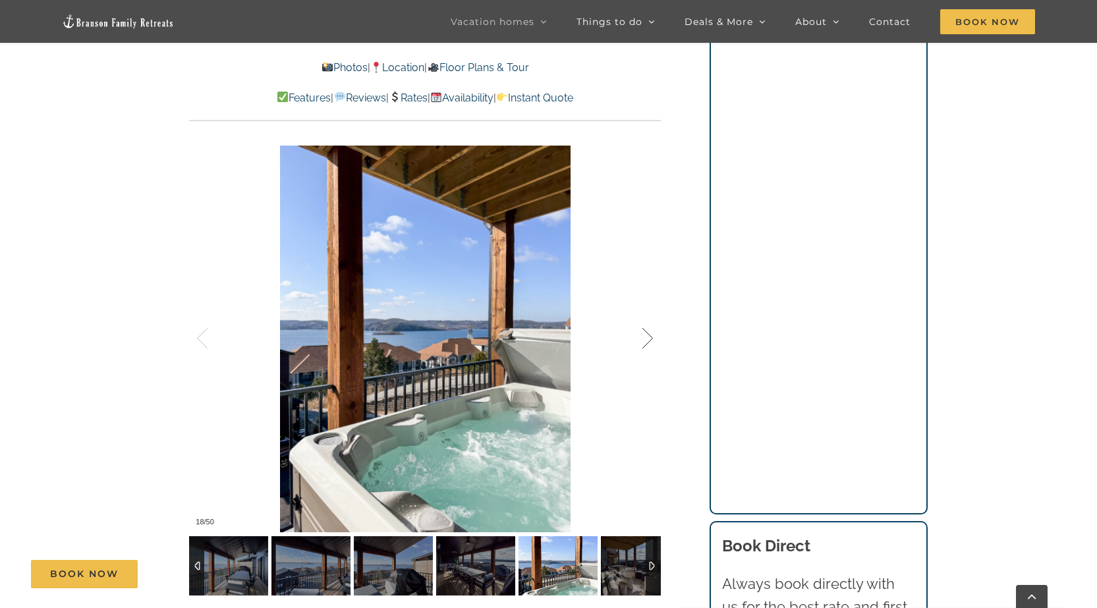
click at [642, 340] on div at bounding box center [633, 339] width 41 height 82
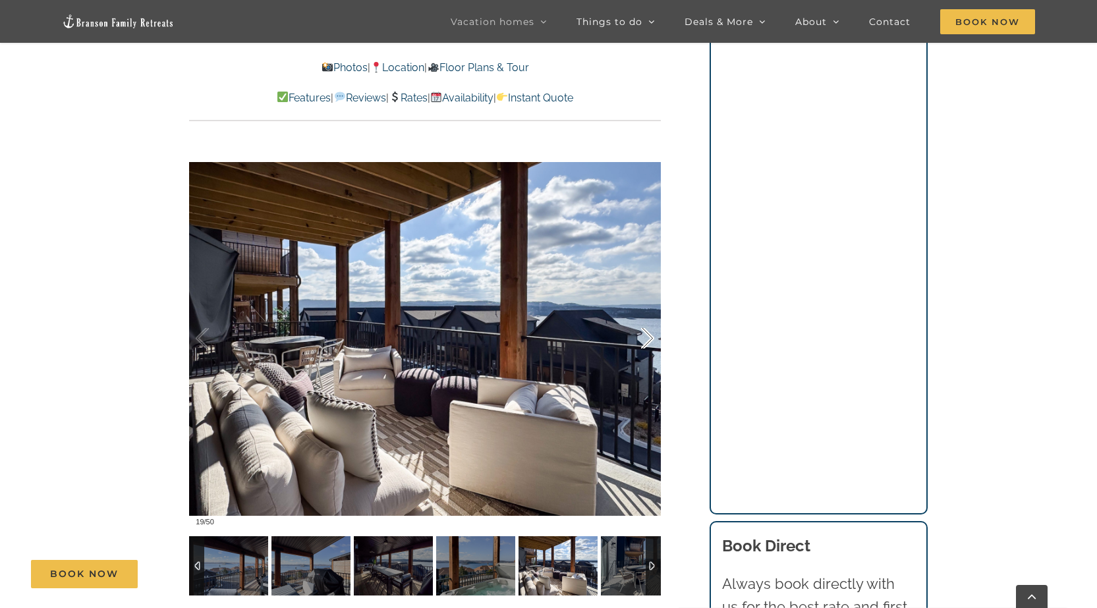
click at [642, 340] on div at bounding box center [633, 339] width 41 height 82
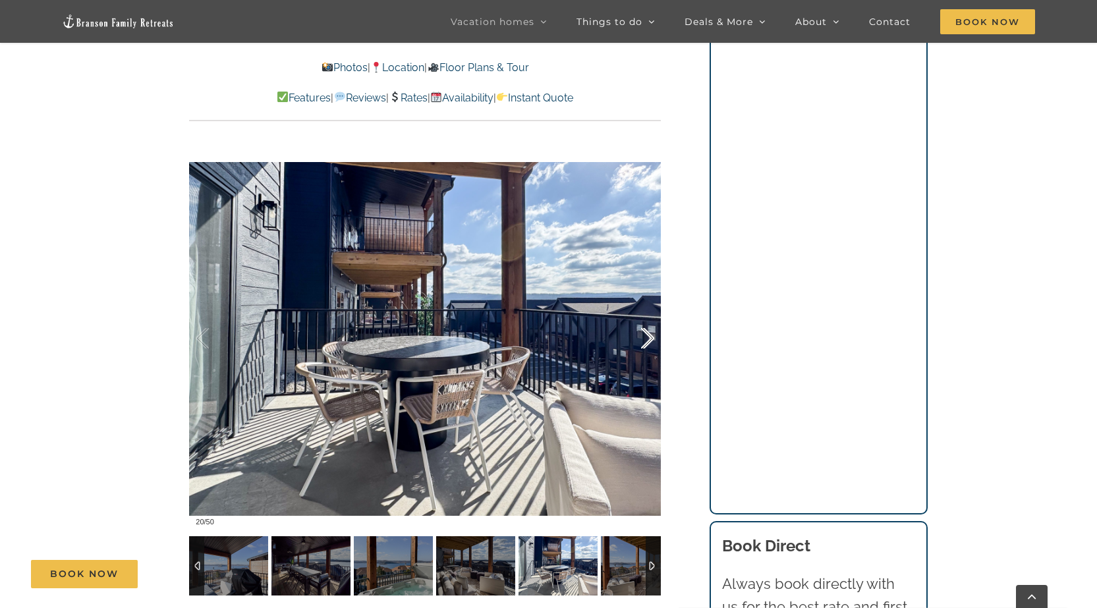
click at [642, 340] on div at bounding box center [633, 339] width 41 height 82
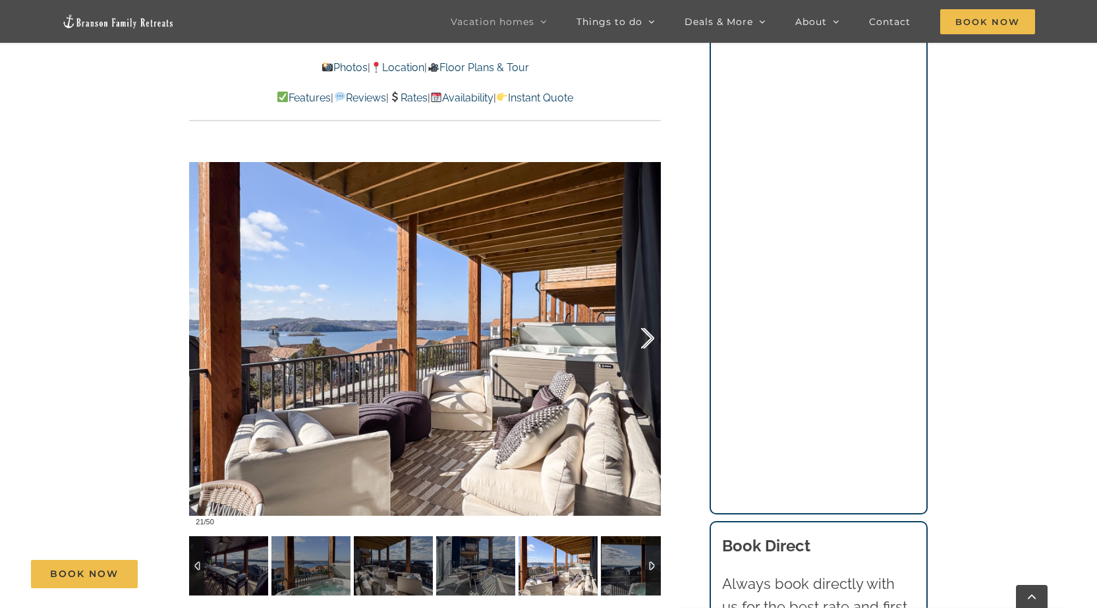
click at [642, 340] on div at bounding box center [633, 339] width 41 height 82
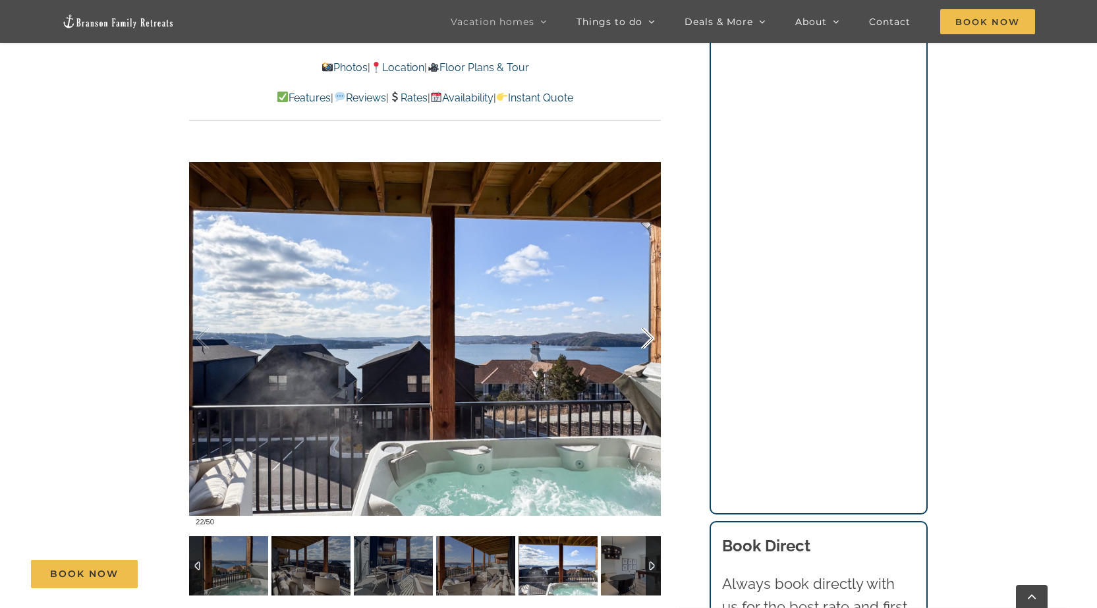
click at [642, 340] on div at bounding box center [633, 339] width 41 height 82
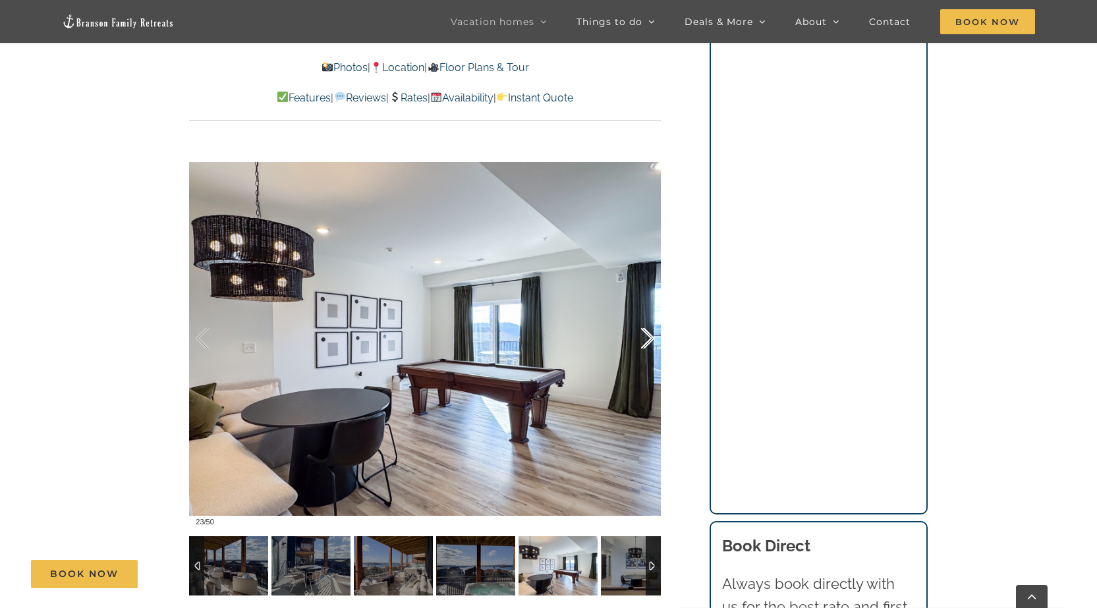
click at [642, 340] on div at bounding box center [633, 339] width 41 height 82
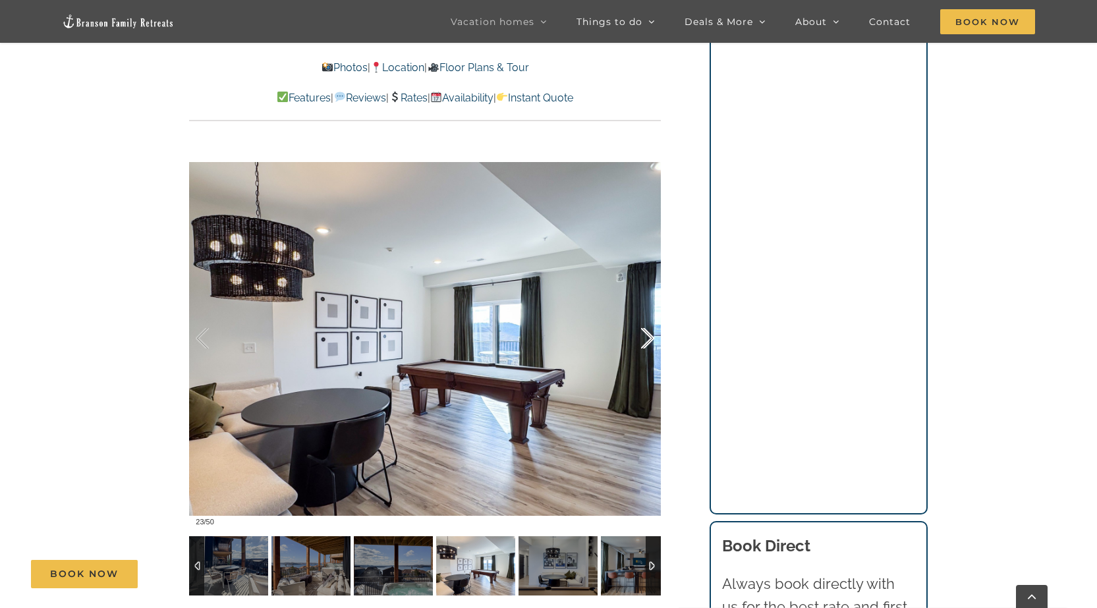
click at [642, 340] on div at bounding box center [633, 339] width 41 height 82
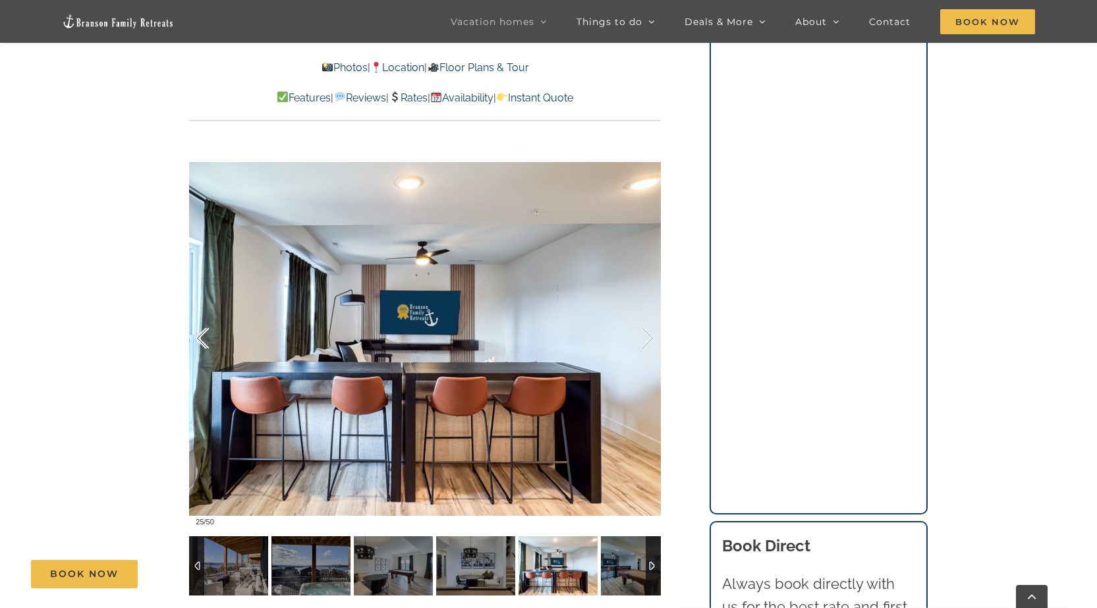
click at [206, 329] on div at bounding box center [216, 339] width 41 height 82
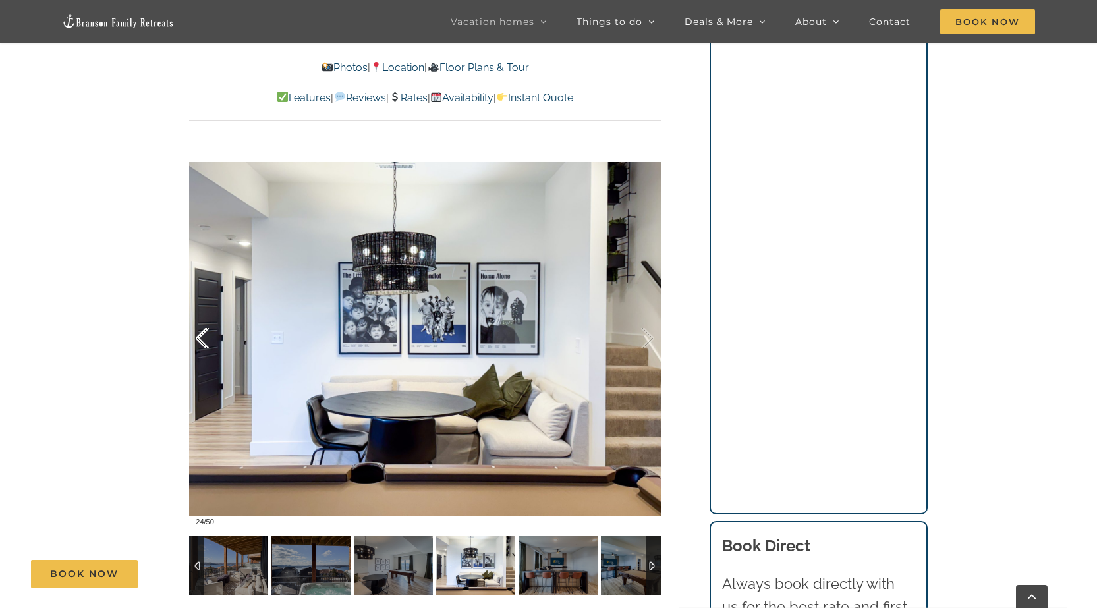
click at [206, 329] on div at bounding box center [216, 339] width 41 height 82
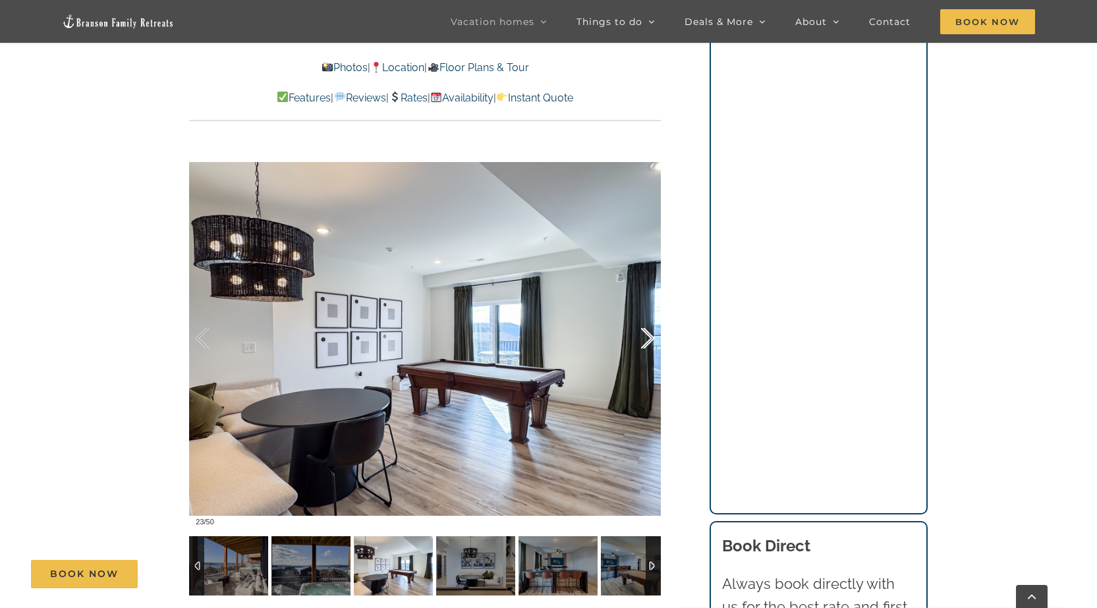
click at [651, 333] on div at bounding box center [633, 339] width 41 height 82
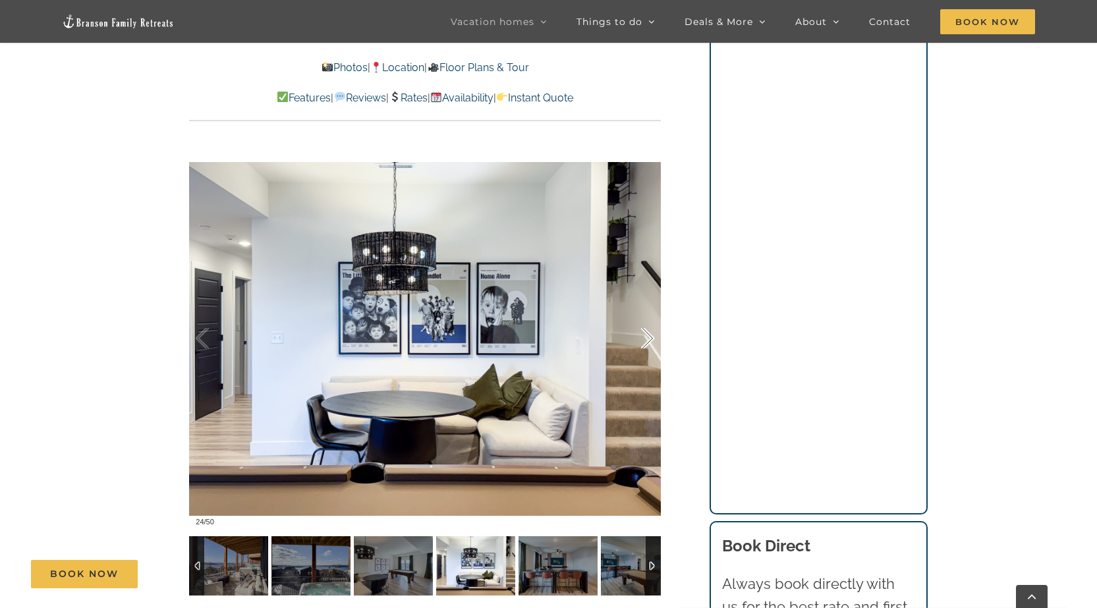
click at [651, 333] on div at bounding box center [633, 339] width 41 height 82
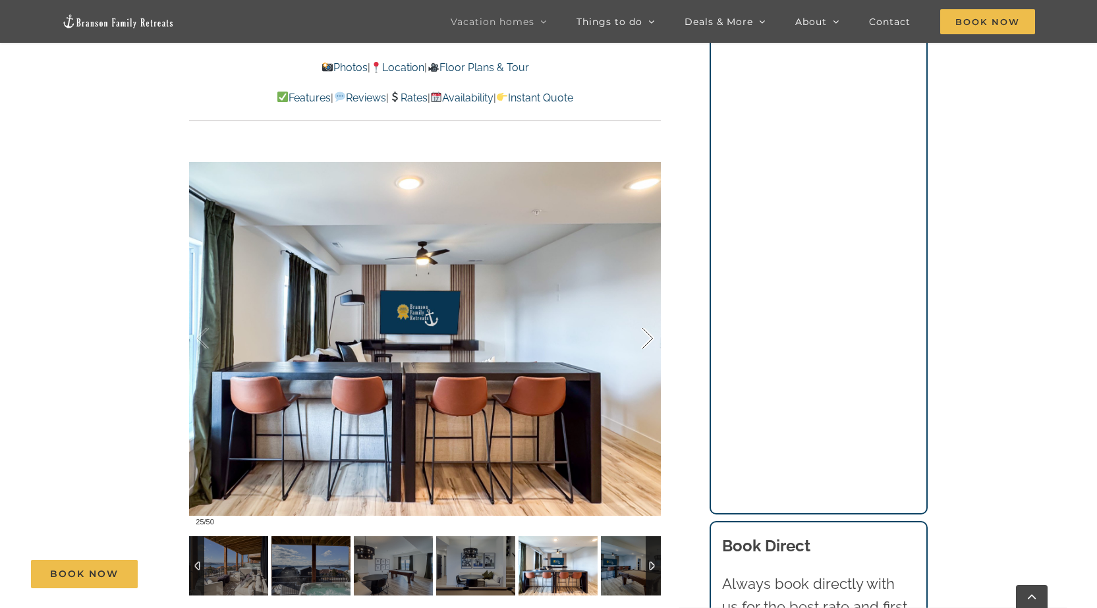
click at [651, 333] on div at bounding box center [633, 339] width 41 height 82
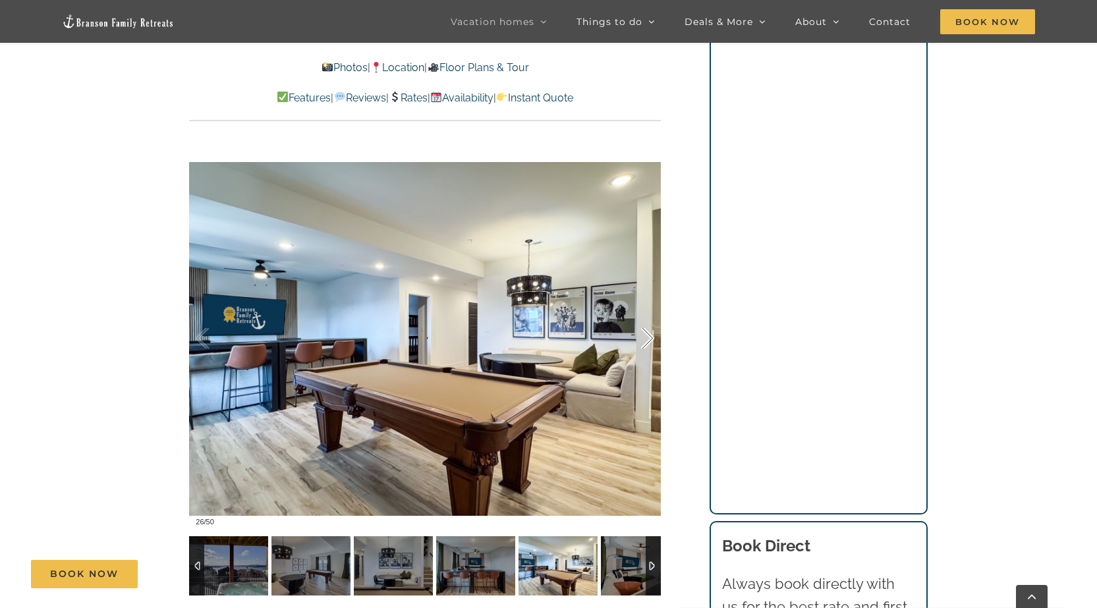
click at [651, 333] on div at bounding box center [633, 339] width 41 height 82
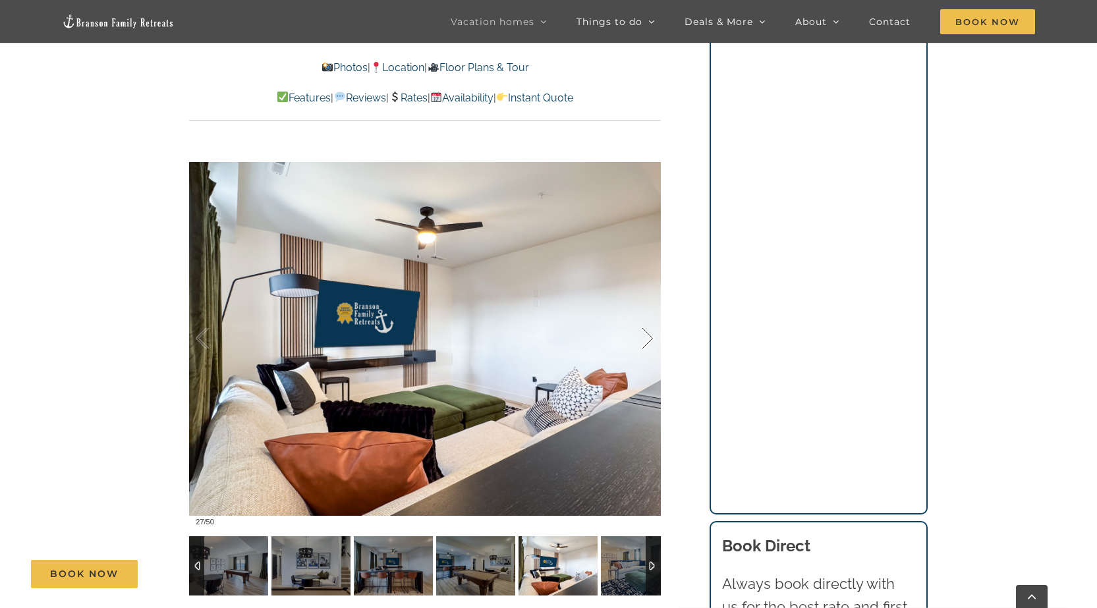
click at [651, 333] on div at bounding box center [633, 339] width 41 height 82
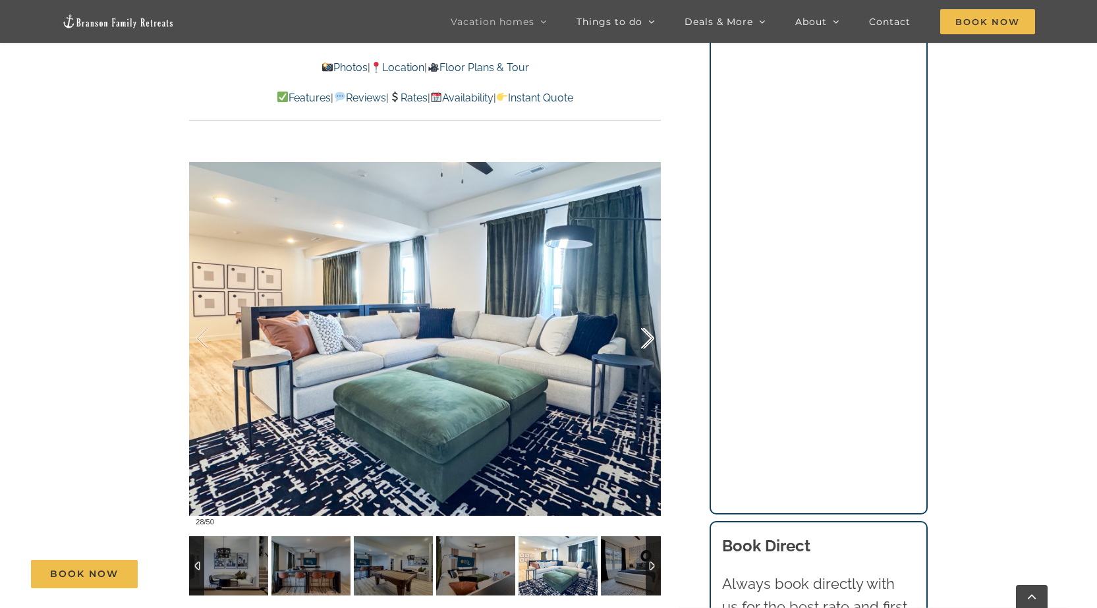
click at [651, 333] on div at bounding box center [633, 339] width 41 height 82
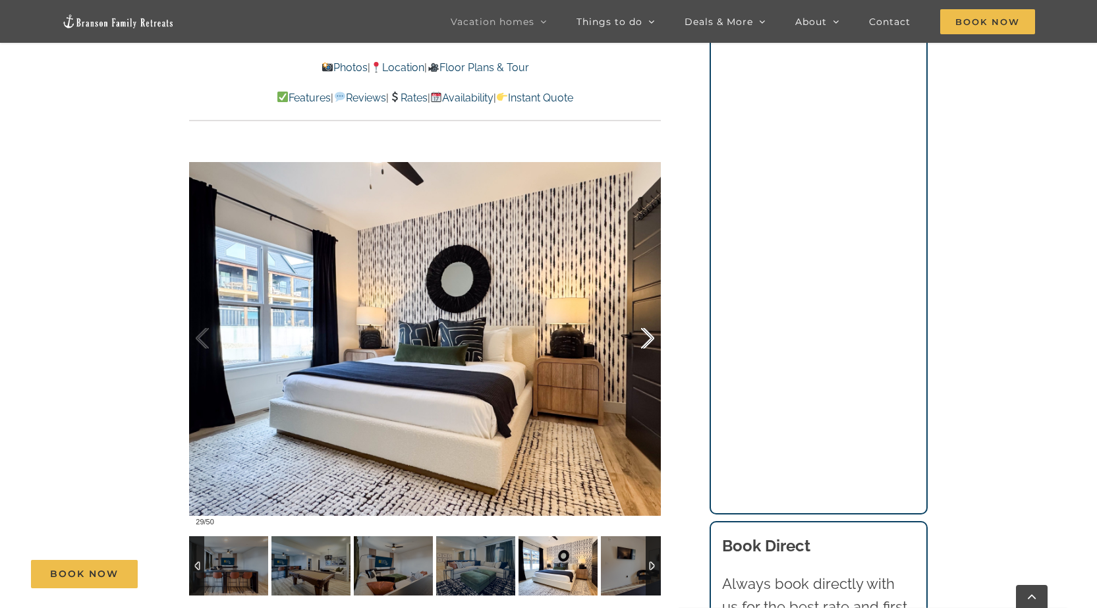
click at [651, 333] on div at bounding box center [633, 339] width 41 height 82
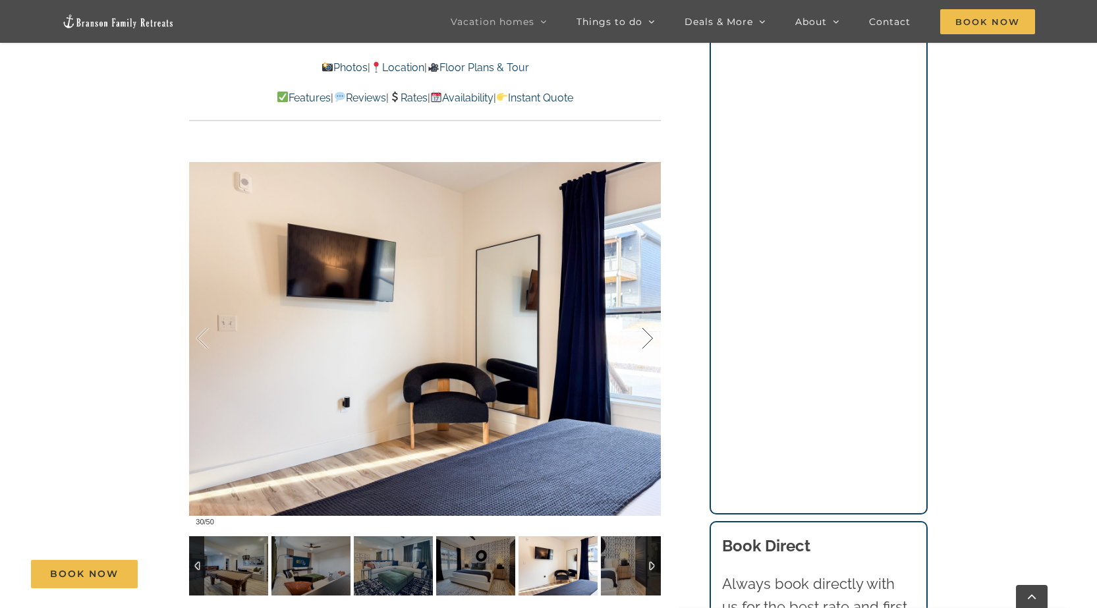
click at [651, 333] on div at bounding box center [633, 339] width 41 height 82
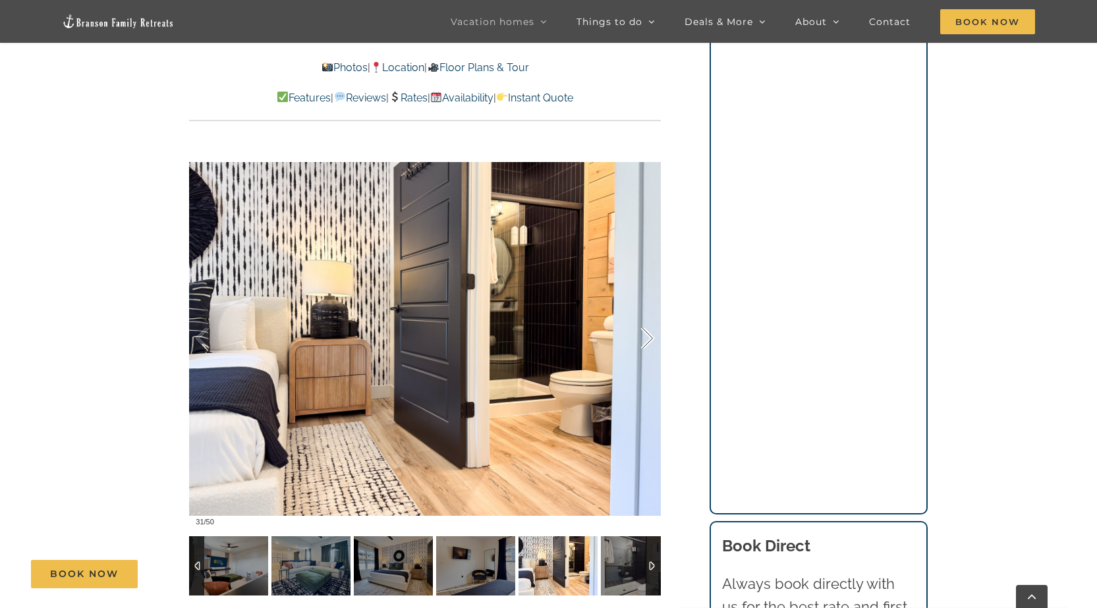
click at [651, 333] on div at bounding box center [633, 339] width 41 height 82
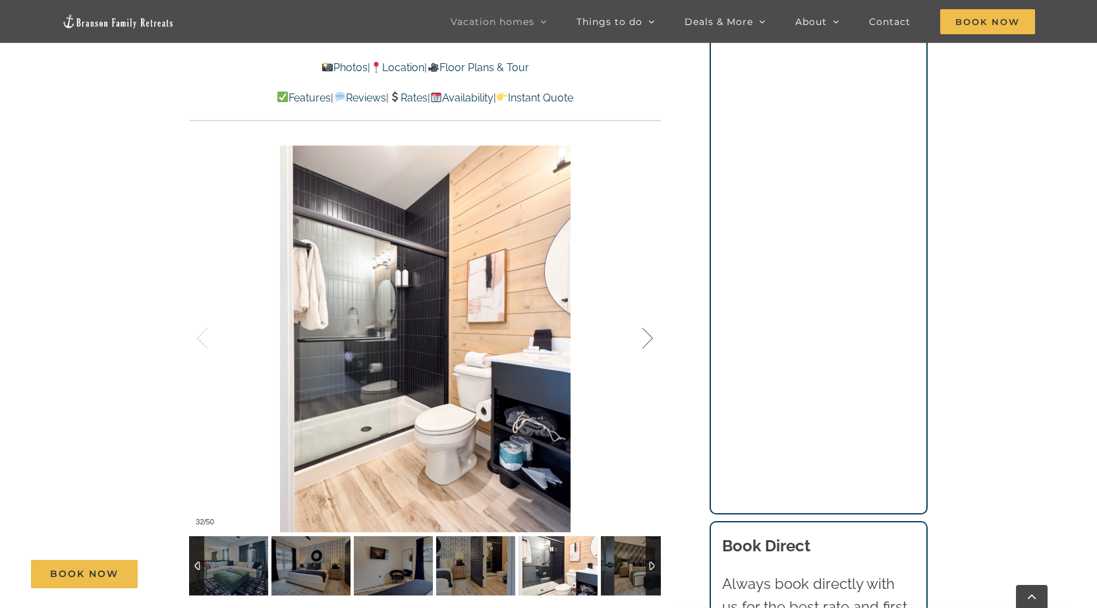
click at [651, 333] on div at bounding box center [633, 339] width 41 height 82
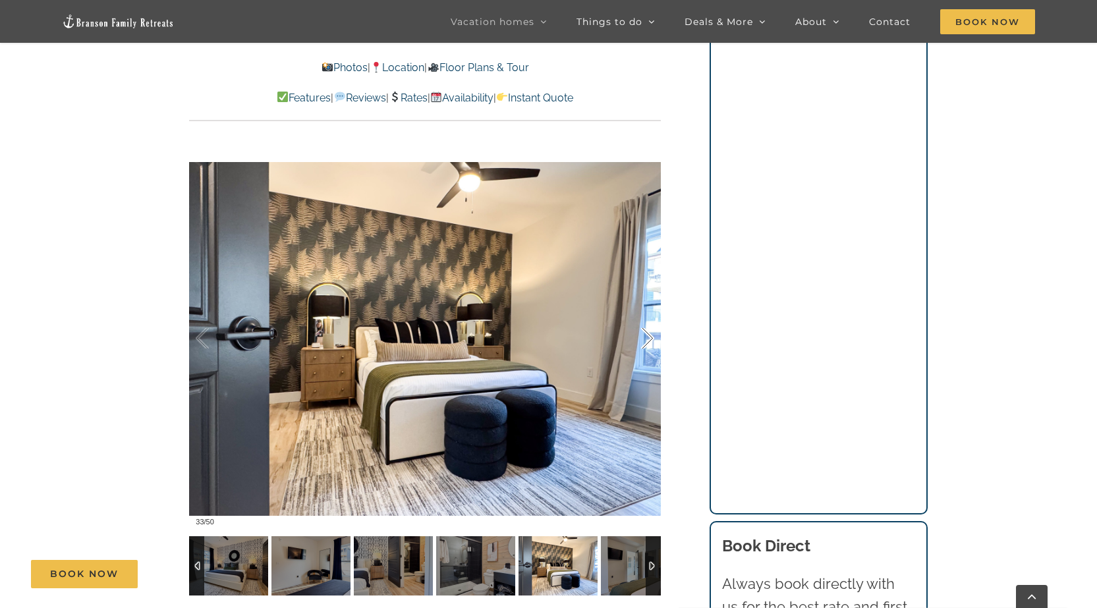
click at [651, 333] on div at bounding box center [633, 339] width 41 height 82
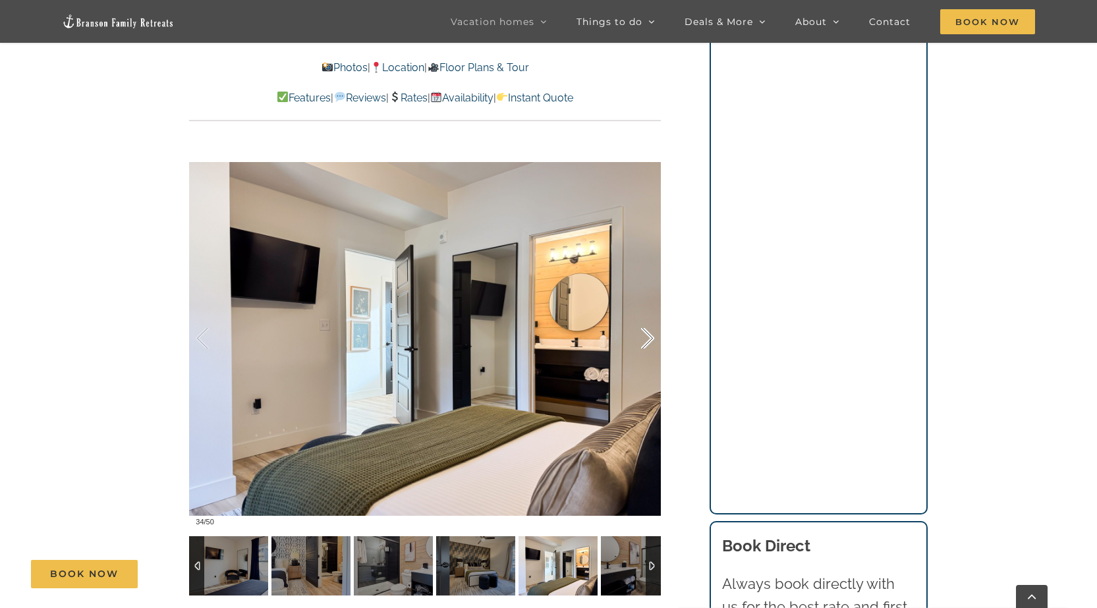
click at [651, 333] on div at bounding box center [633, 339] width 41 height 82
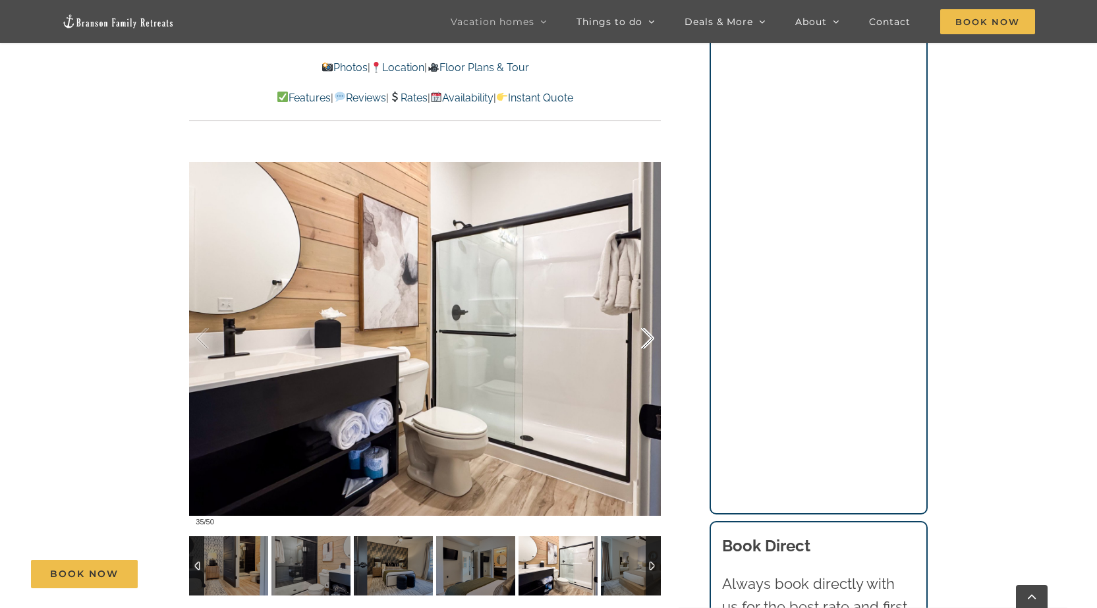
click at [651, 333] on div at bounding box center [633, 339] width 41 height 82
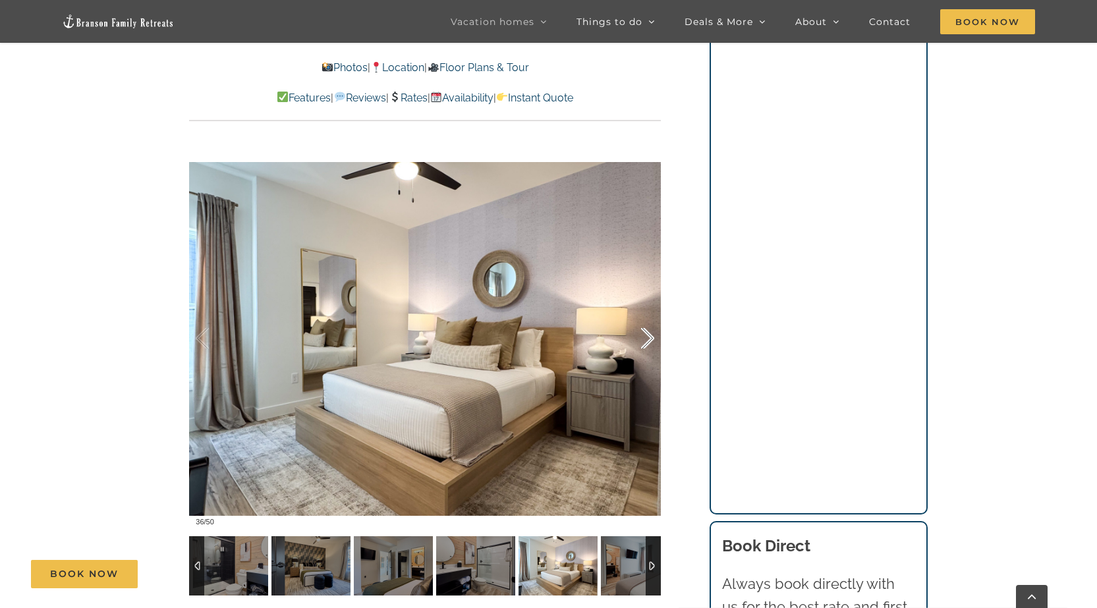
click at [651, 333] on div at bounding box center [633, 339] width 41 height 82
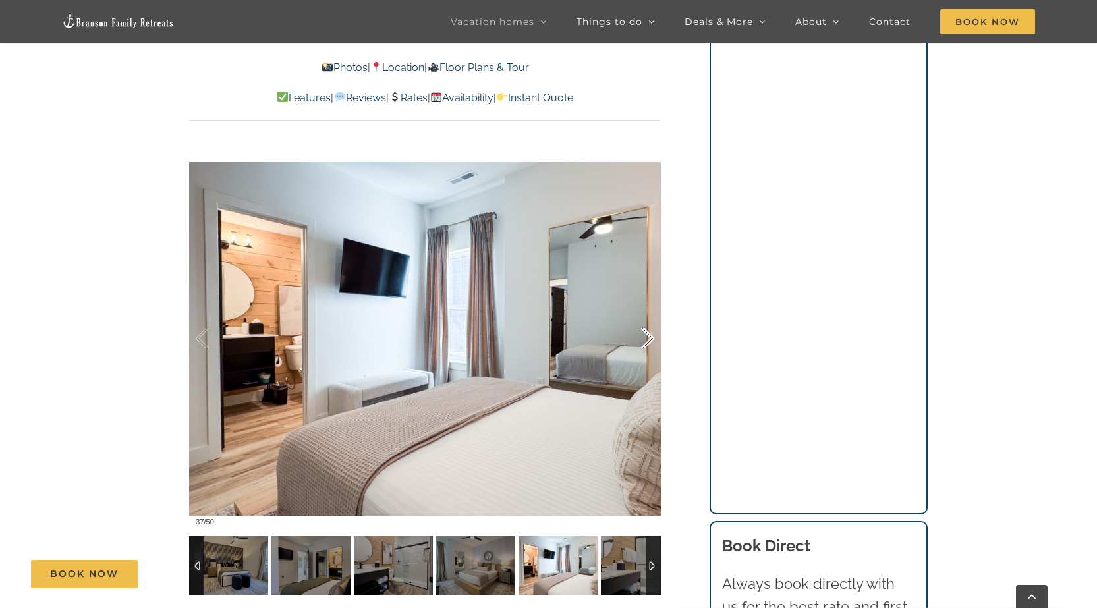
click at [651, 333] on div at bounding box center [633, 339] width 41 height 82
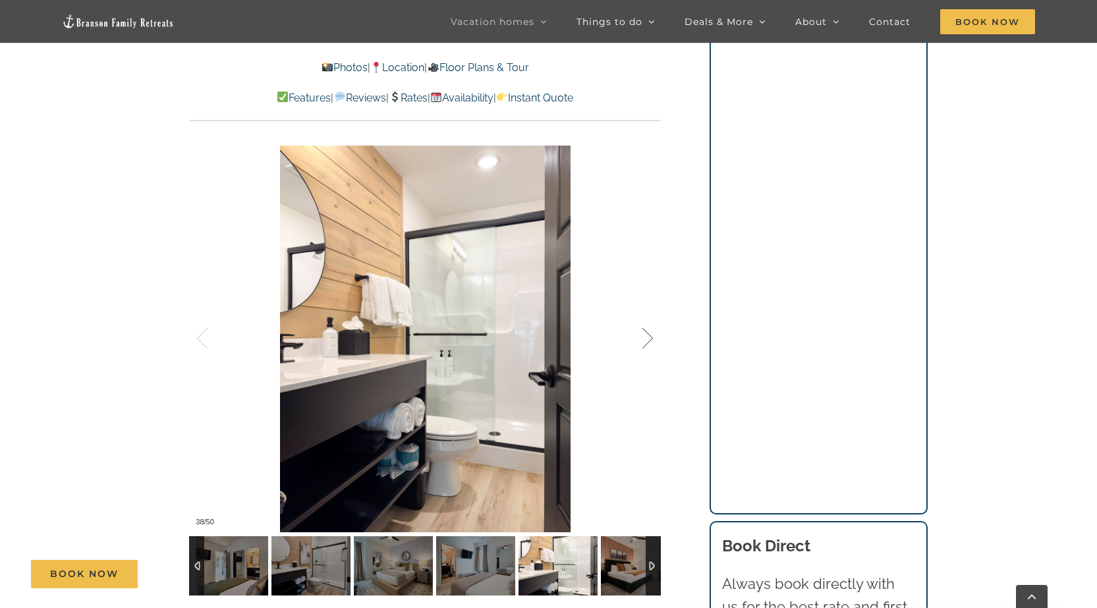
click at [651, 333] on div at bounding box center [633, 339] width 41 height 82
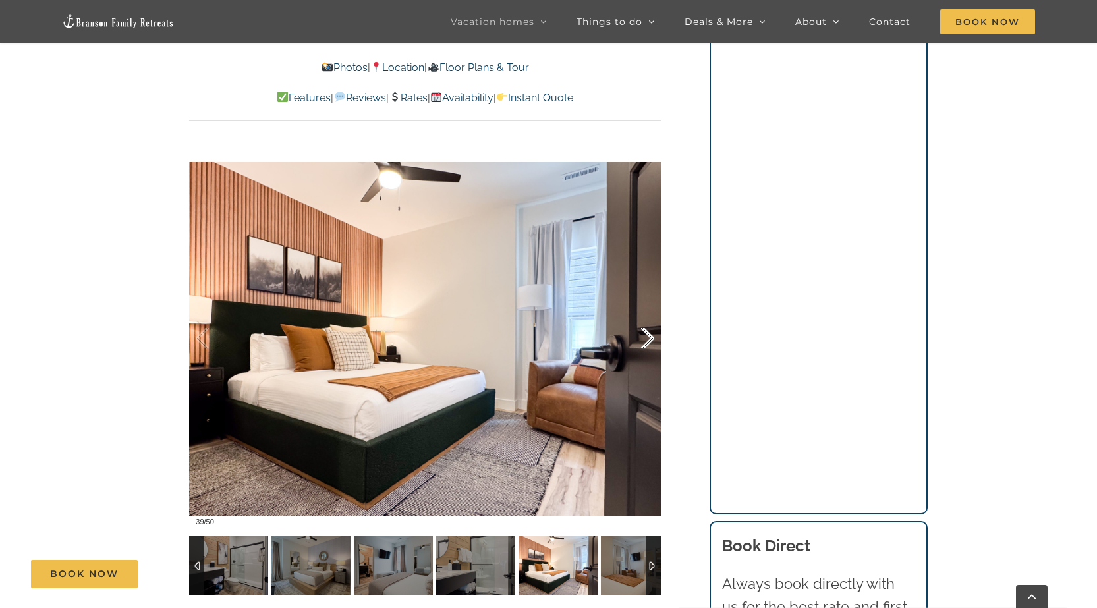
click at [651, 333] on div at bounding box center [633, 339] width 41 height 82
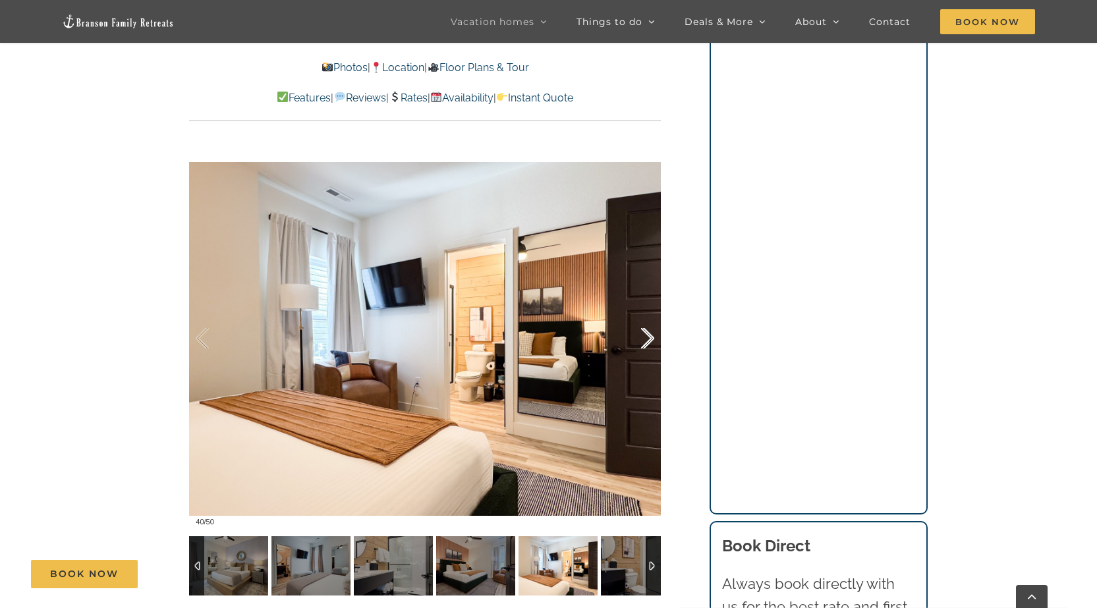
click at [651, 333] on div at bounding box center [633, 339] width 41 height 82
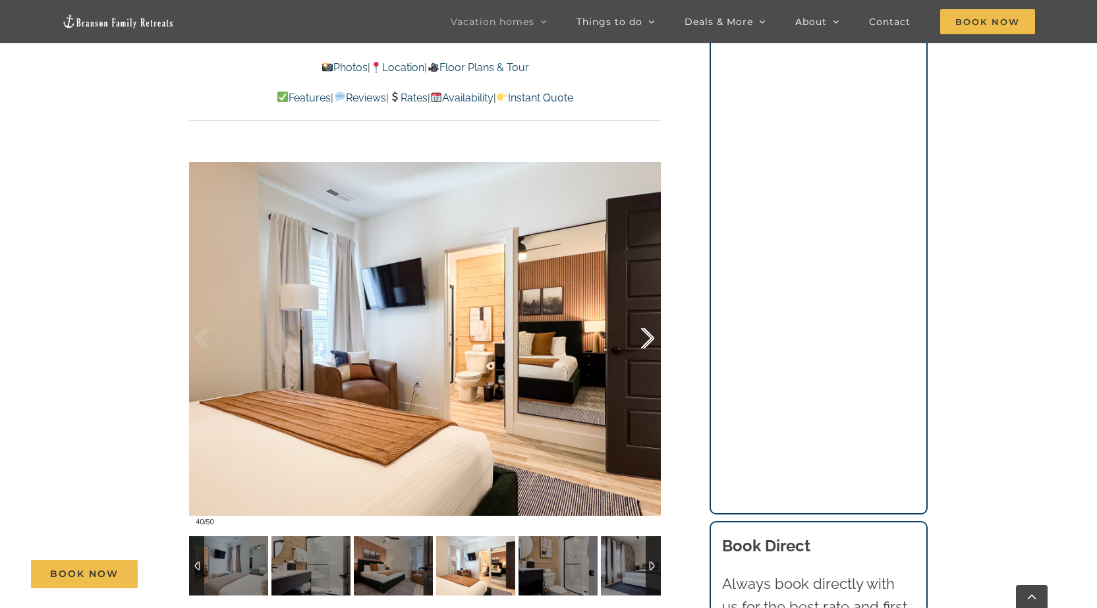
click at [651, 333] on div at bounding box center [633, 339] width 41 height 82
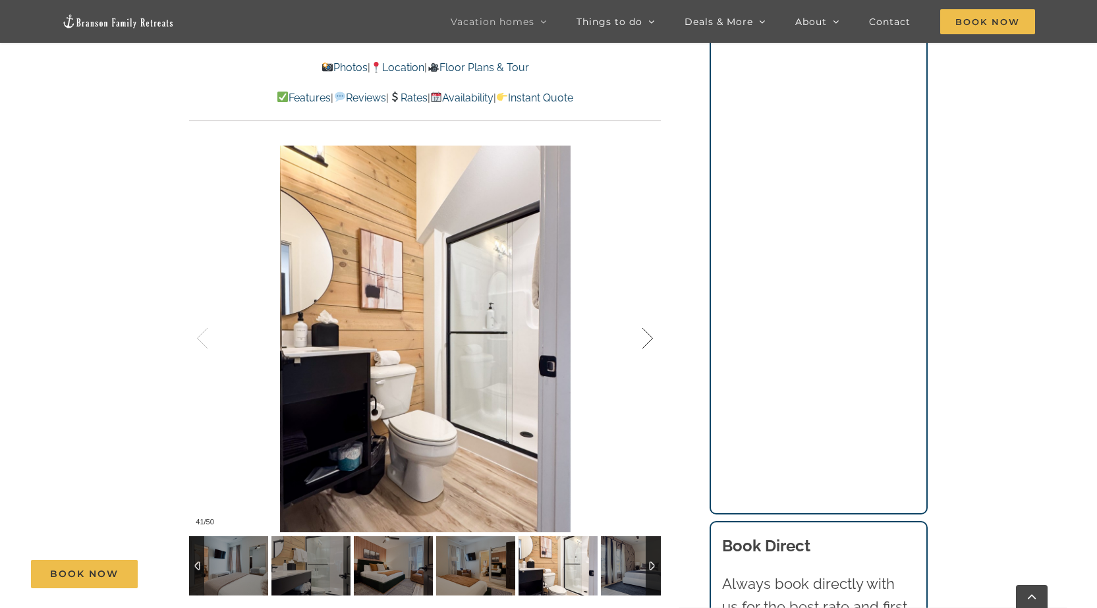
click at [651, 333] on div at bounding box center [633, 339] width 41 height 82
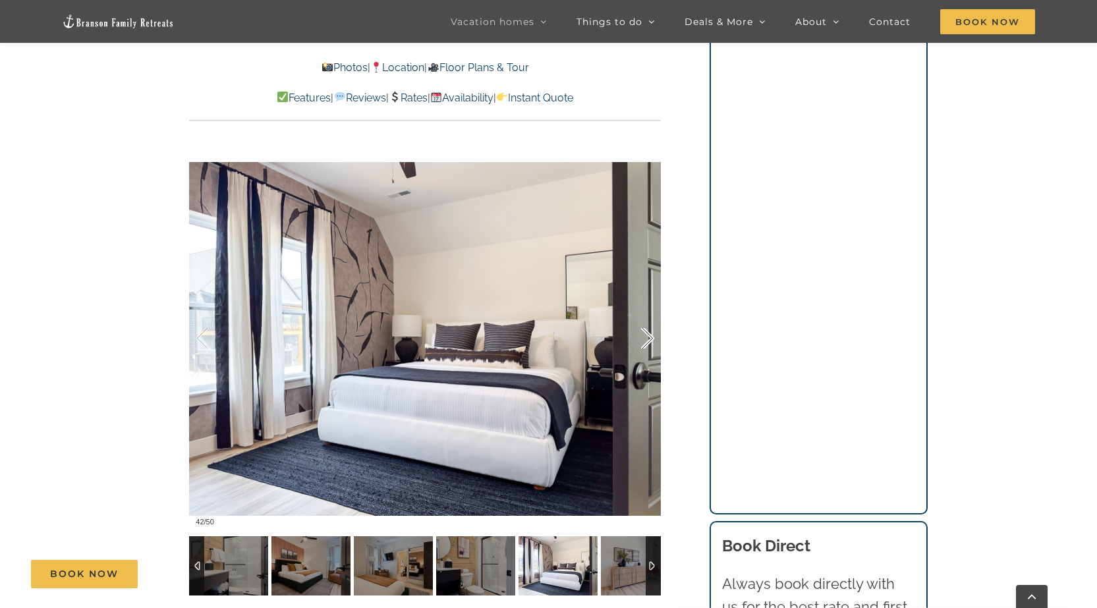
click at [651, 333] on div at bounding box center [633, 339] width 41 height 82
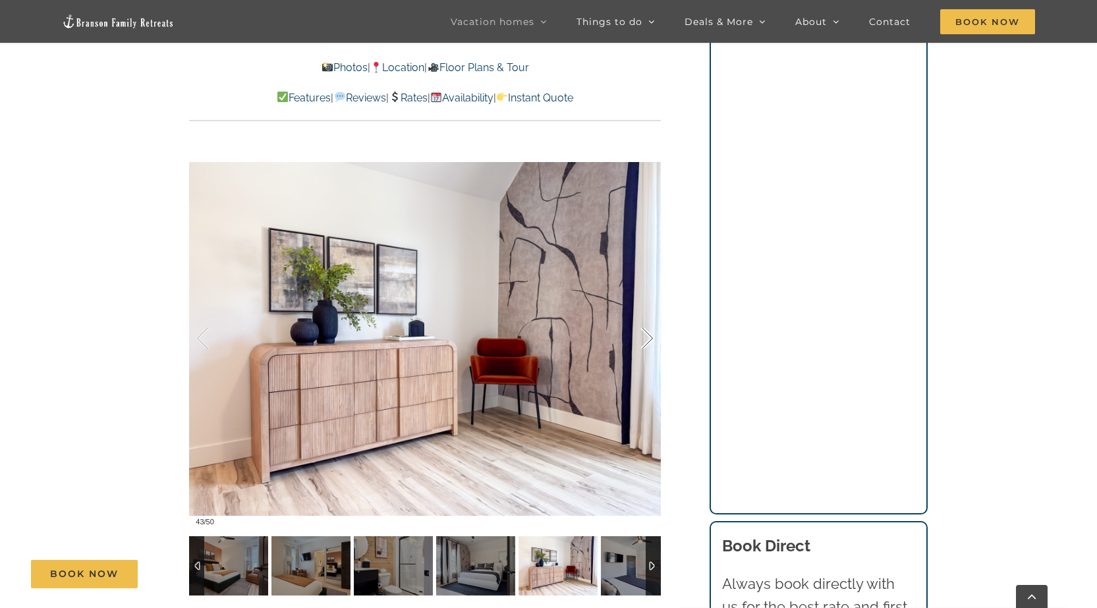
click at [651, 333] on div at bounding box center [633, 339] width 41 height 82
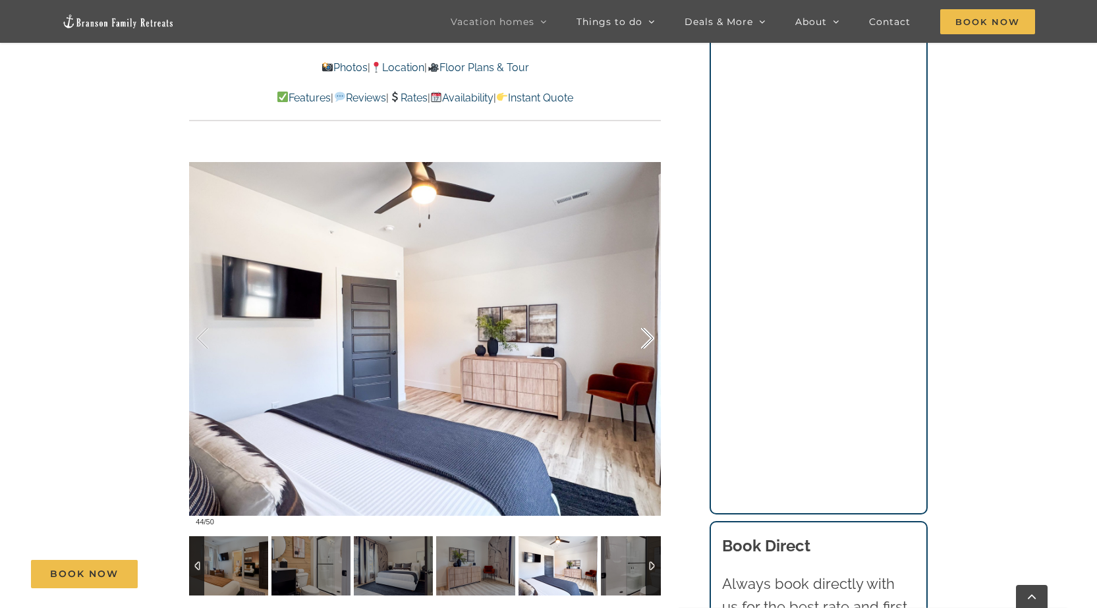
click at [651, 333] on div at bounding box center [633, 339] width 41 height 82
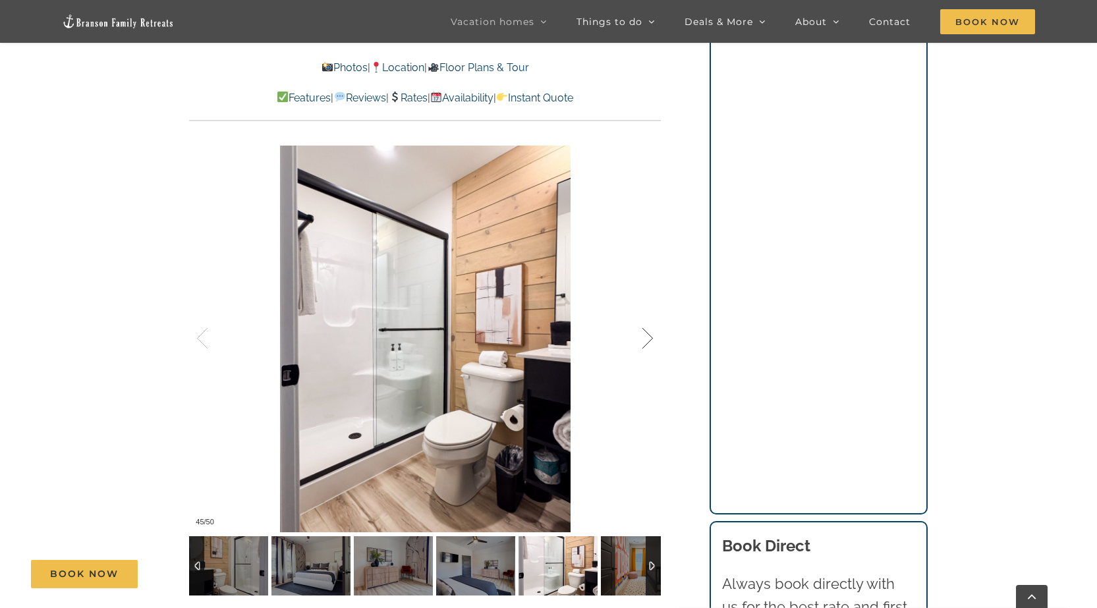
click at [651, 333] on div at bounding box center [633, 339] width 41 height 82
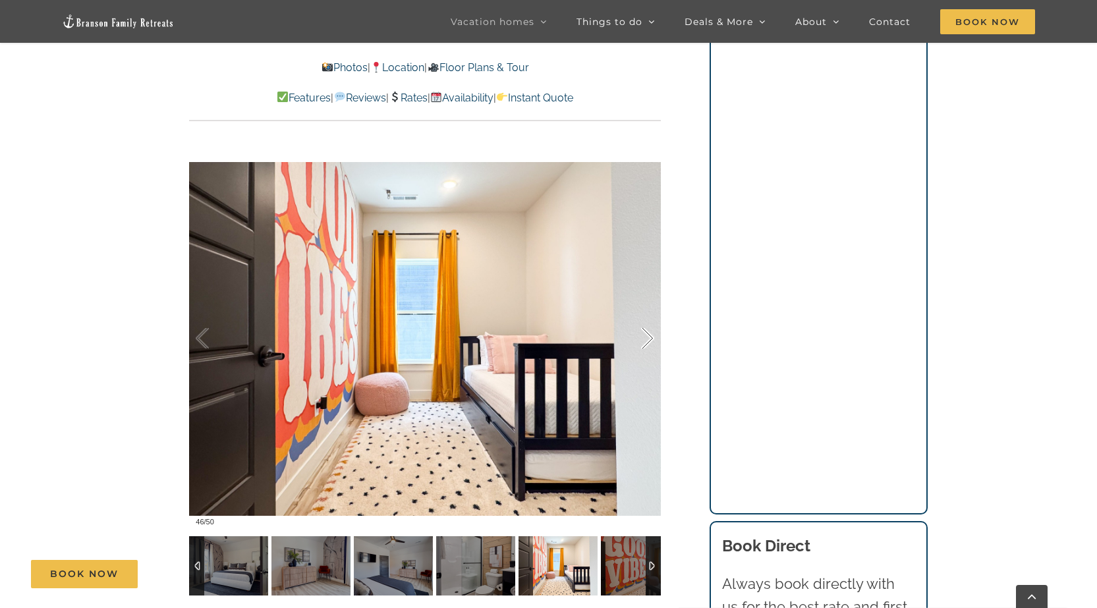
click at [651, 333] on div at bounding box center [633, 339] width 41 height 82
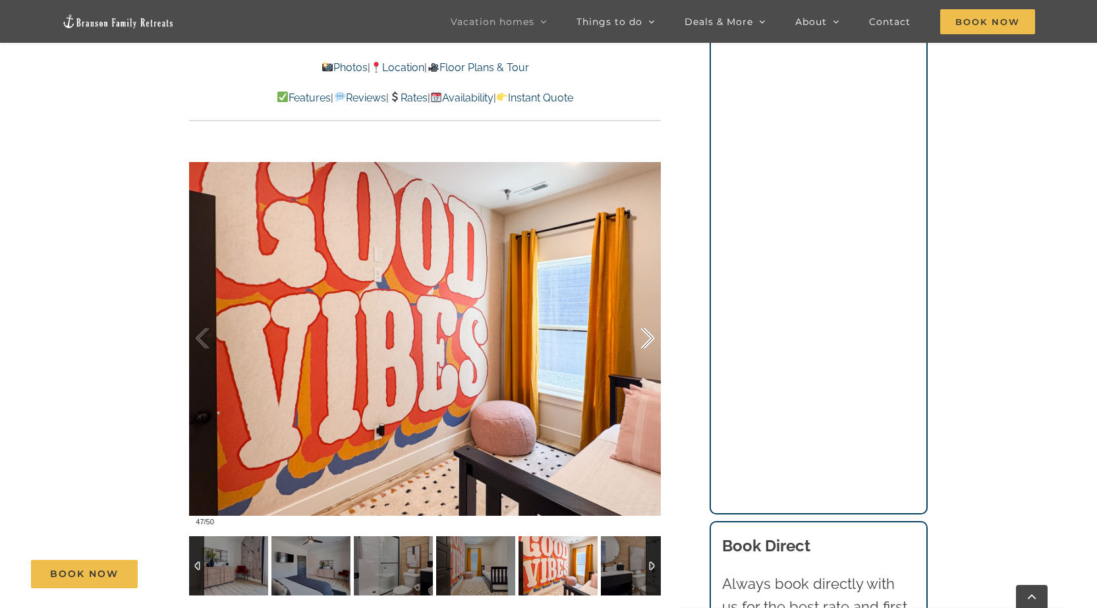
click at [651, 333] on div at bounding box center [633, 339] width 41 height 82
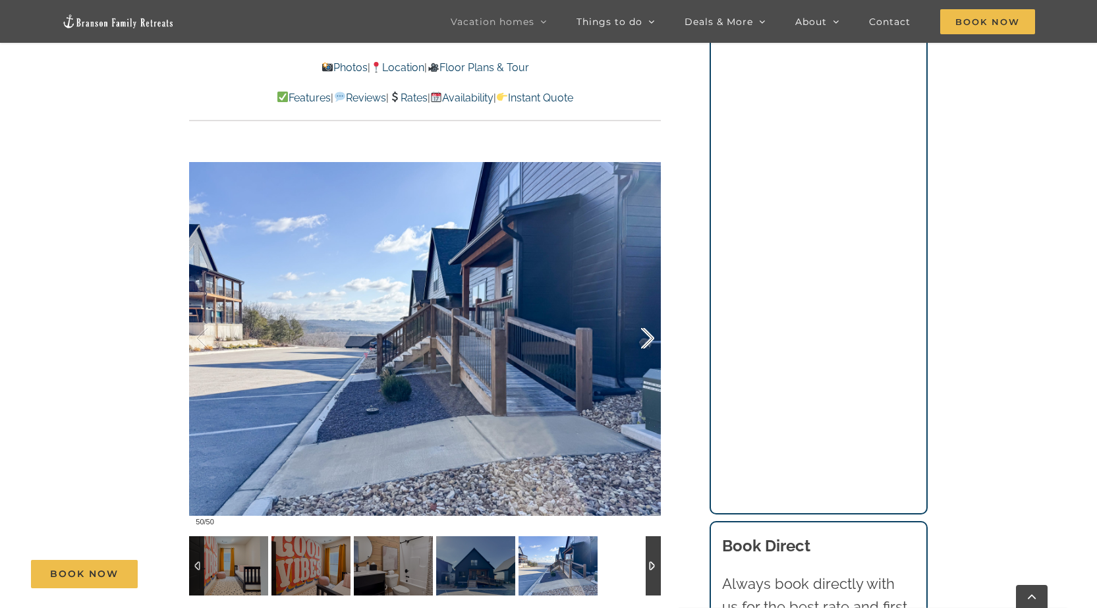
click at [651, 333] on div at bounding box center [633, 339] width 41 height 82
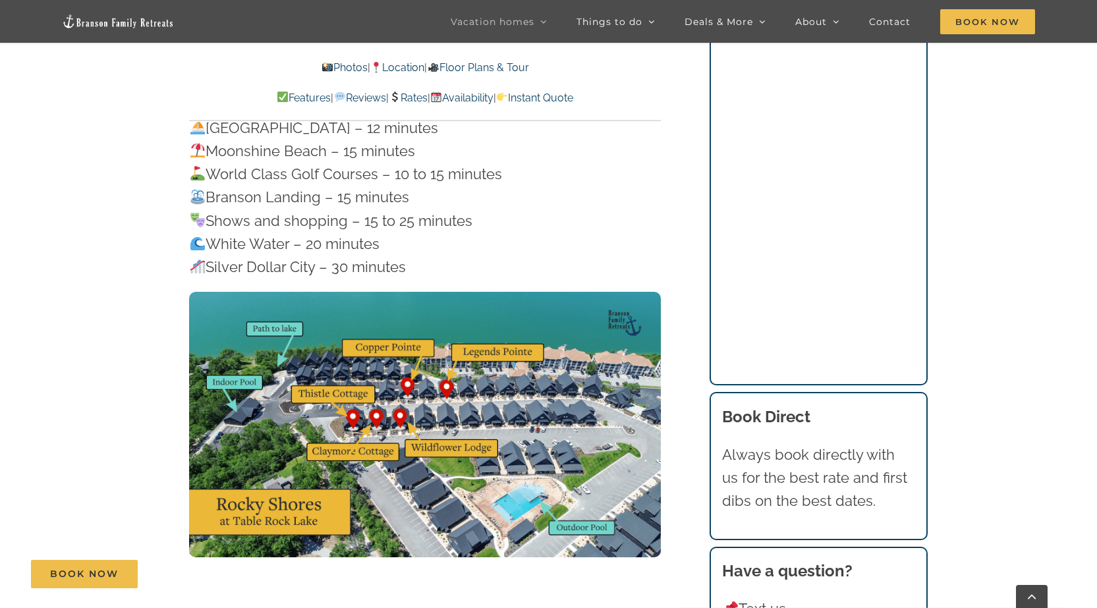
scroll to position [3755, 0]
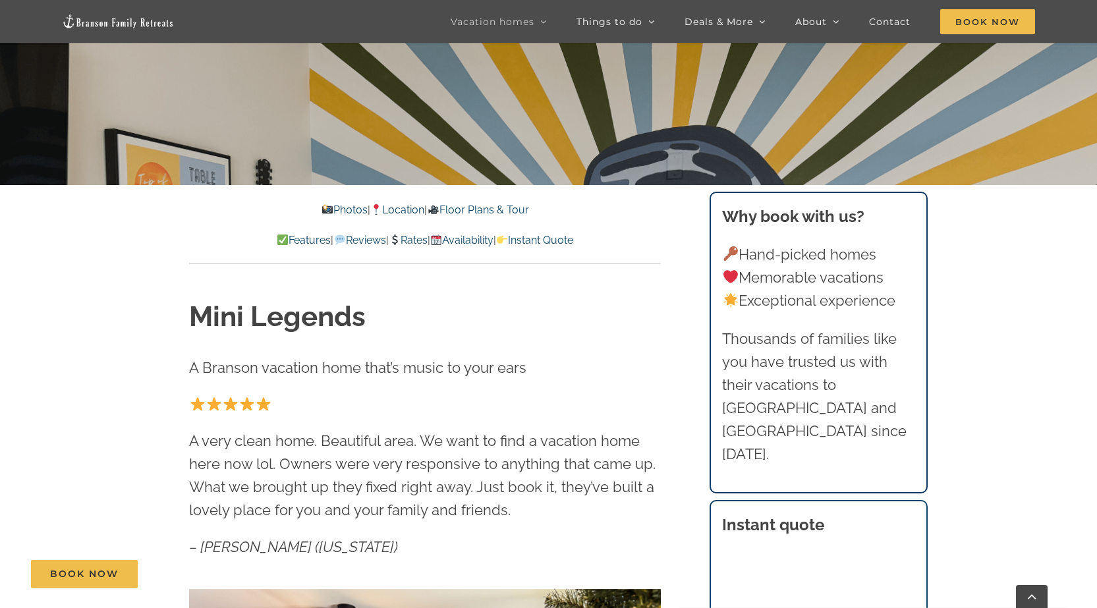
scroll to position [725, 0]
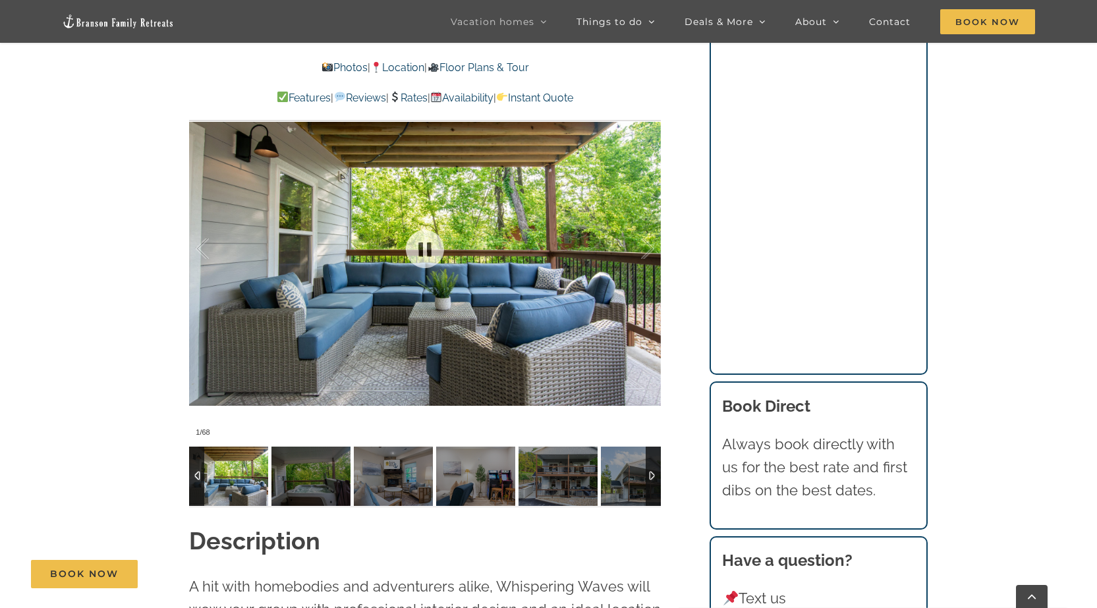
scroll to position [1186, 0]
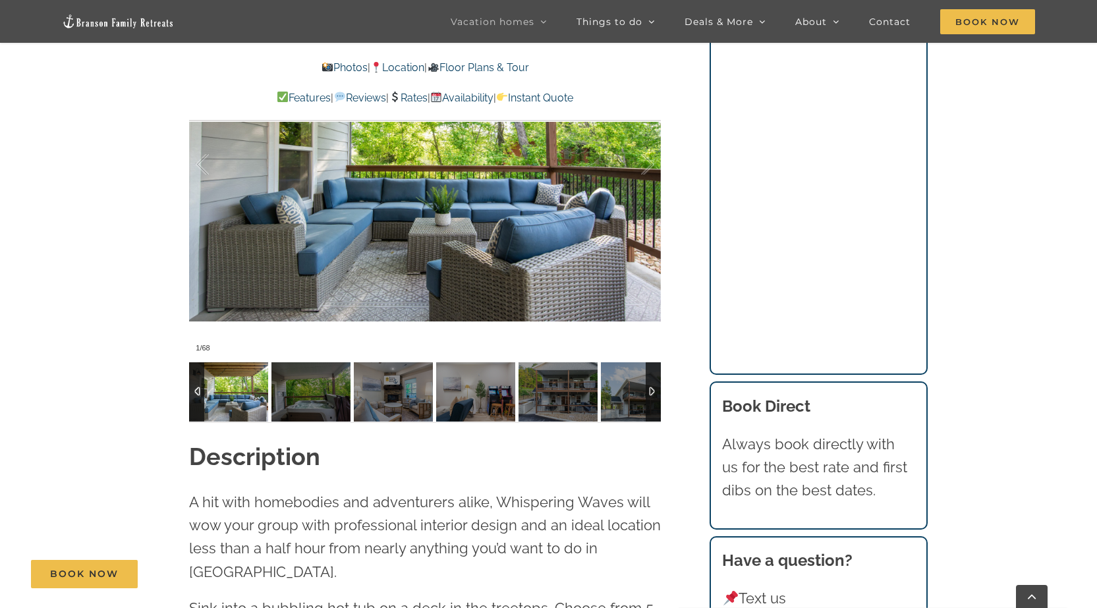
click at [651, 390] on div at bounding box center [653, 391] width 15 height 59
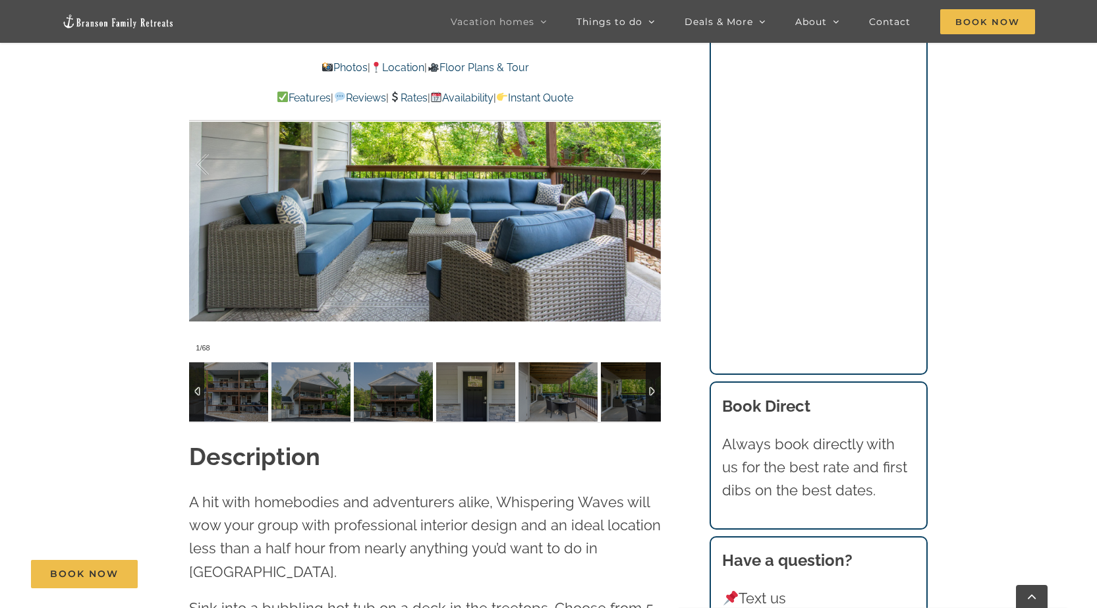
click at [195, 383] on div at bounding box center [196, 391] width 15 height 59
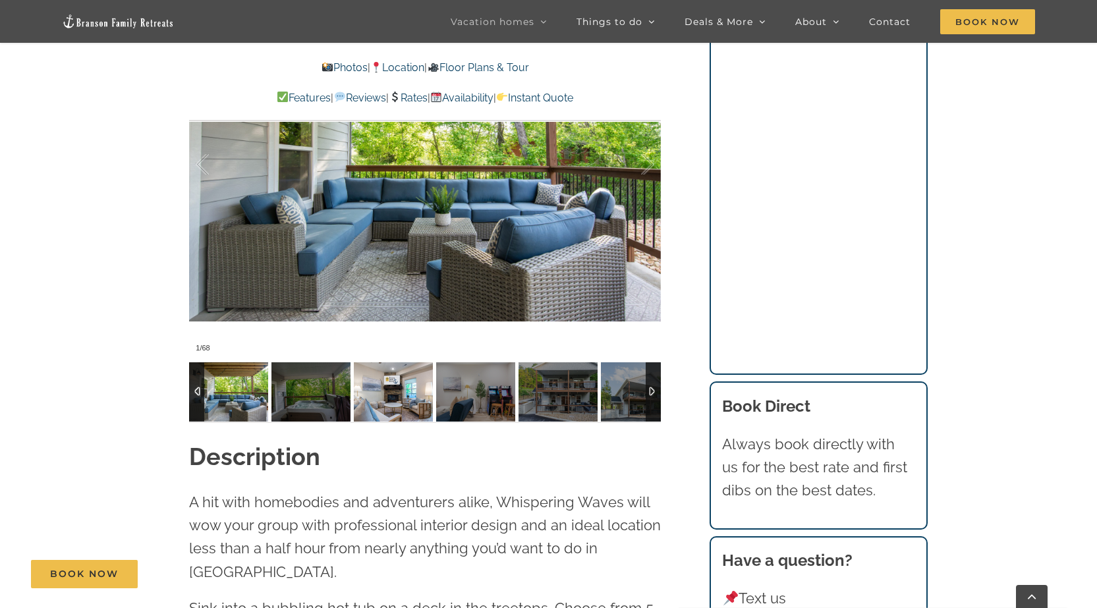
click at [416, 395] on img at bounding box center [393, 391] width 79 height 59
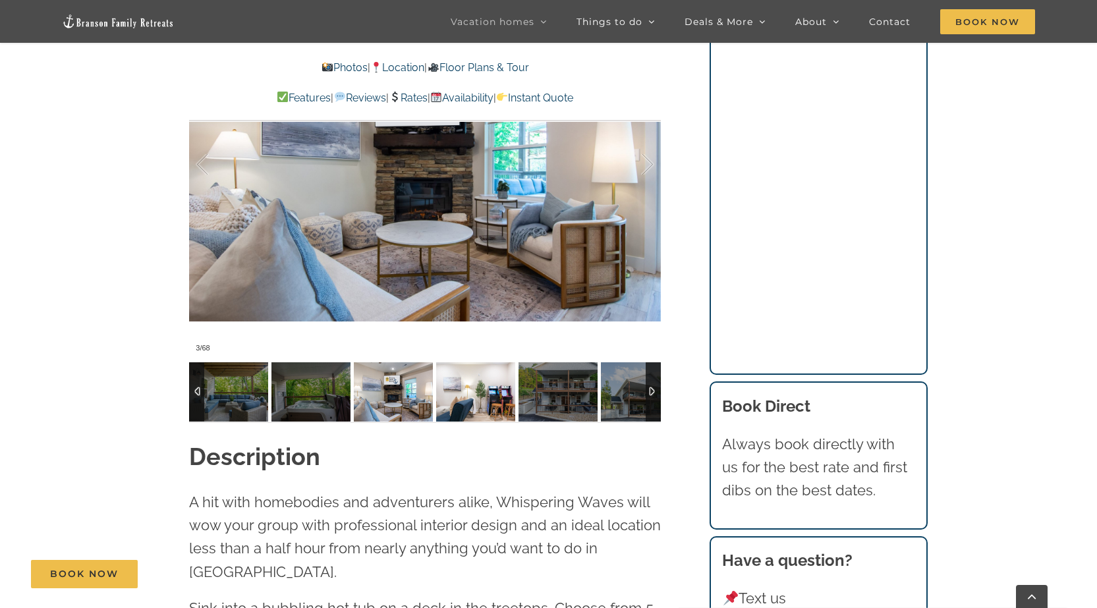
click at [474, 392] on img at bounding box center [475, 391] width 79 height 59
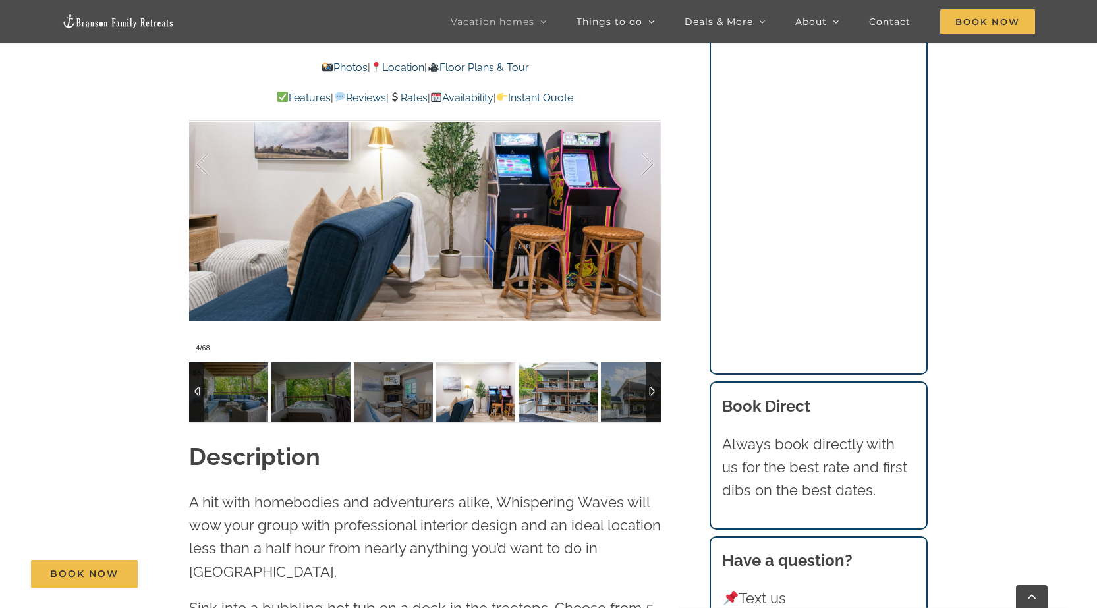
click at [534, 395] on img at bounding box center [557, 391] width 79 height 59
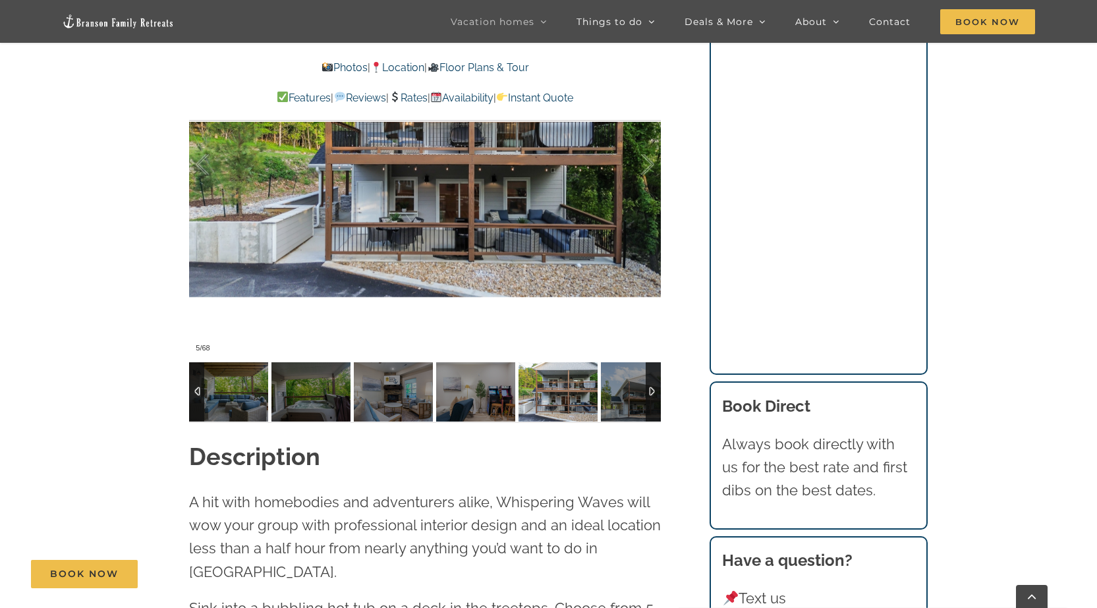
click at [578, 395] on img at bounding box center [557, 391] width 79 height 59
click at [617, 399] on img at bounding box center [640, 391] width 79 height 59
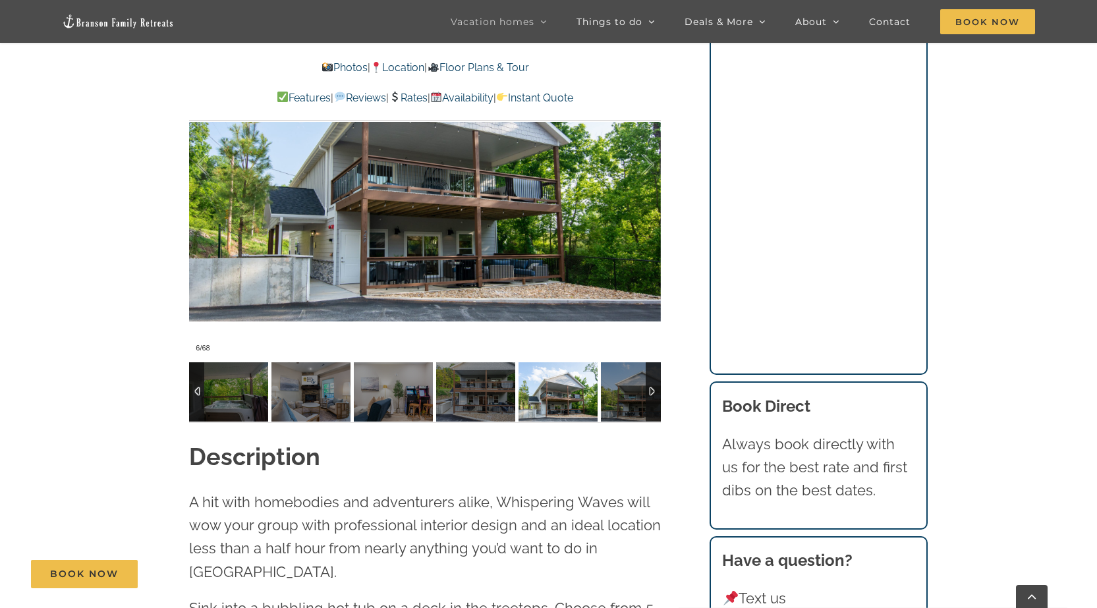
click at [652, 395] on div at bounding box center [653, 391] width 15 height 59
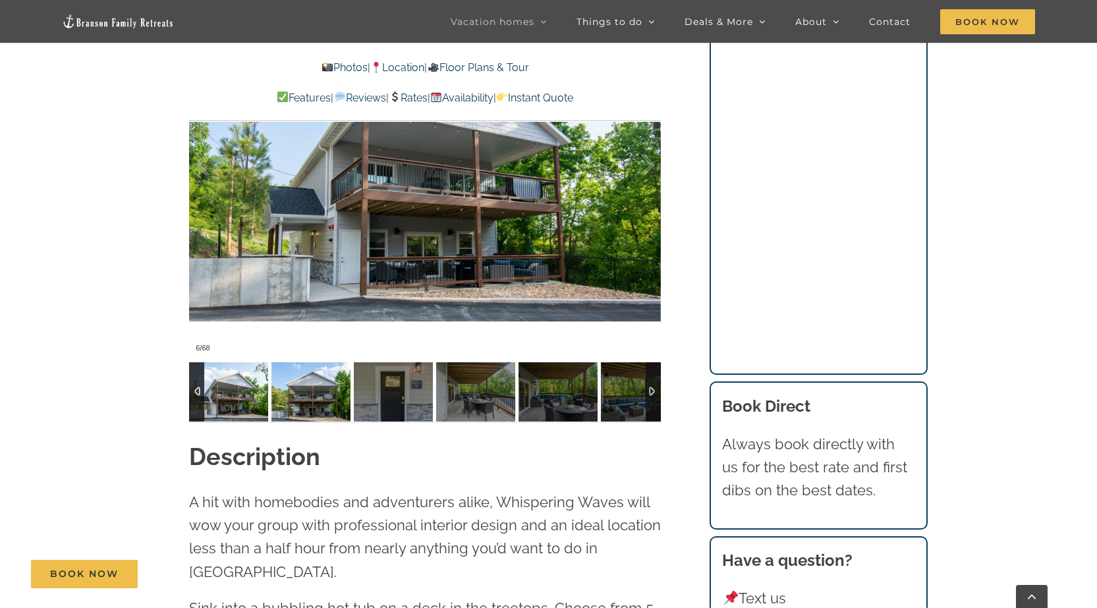
drag, startPoint x: 279, startPoint y: 379, endPoint x: 295, endPoint y: 379, distance: 16.5
click at [281, 379] on img at bounding box center [310, 391] width 79 height 59
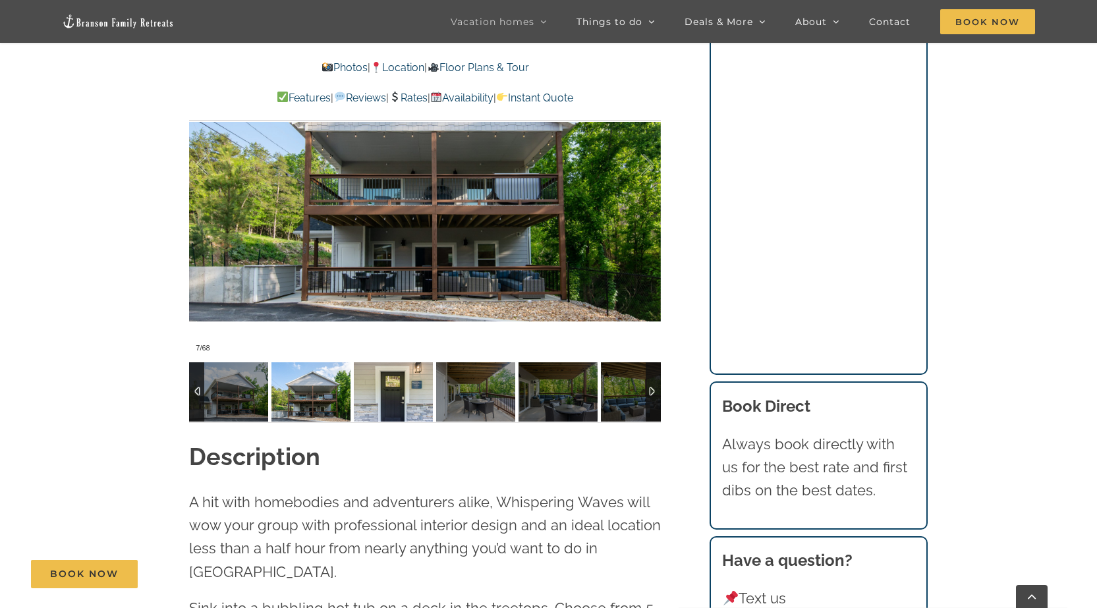
click at [399, 381] on img at bounding box center [393, 391] width 79 height 59
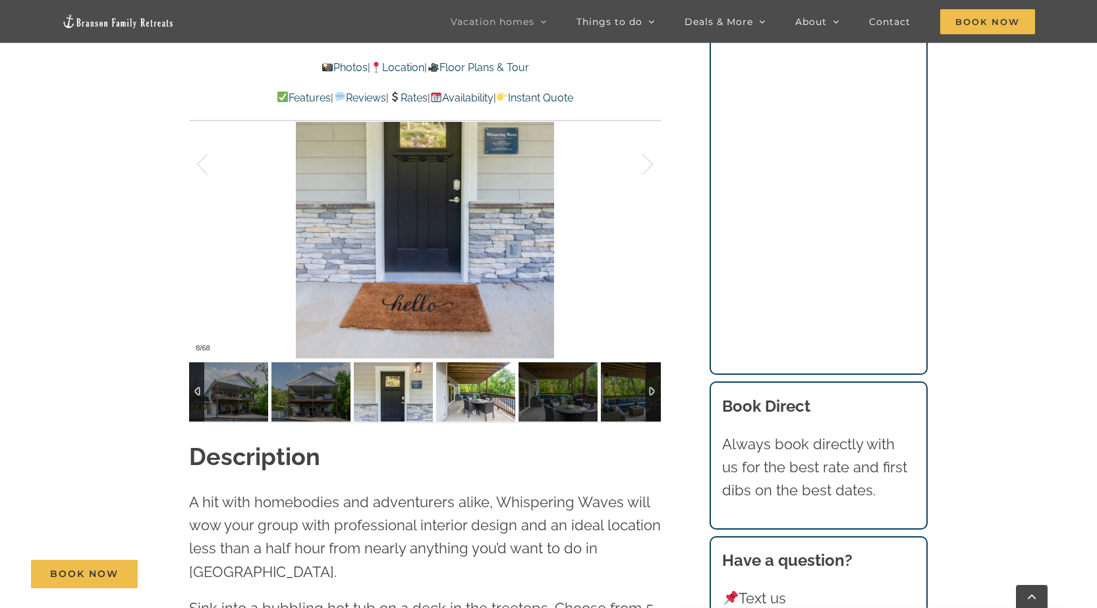
click at [463, 388] on img at bounding box center [475, 391] width 79 height 59
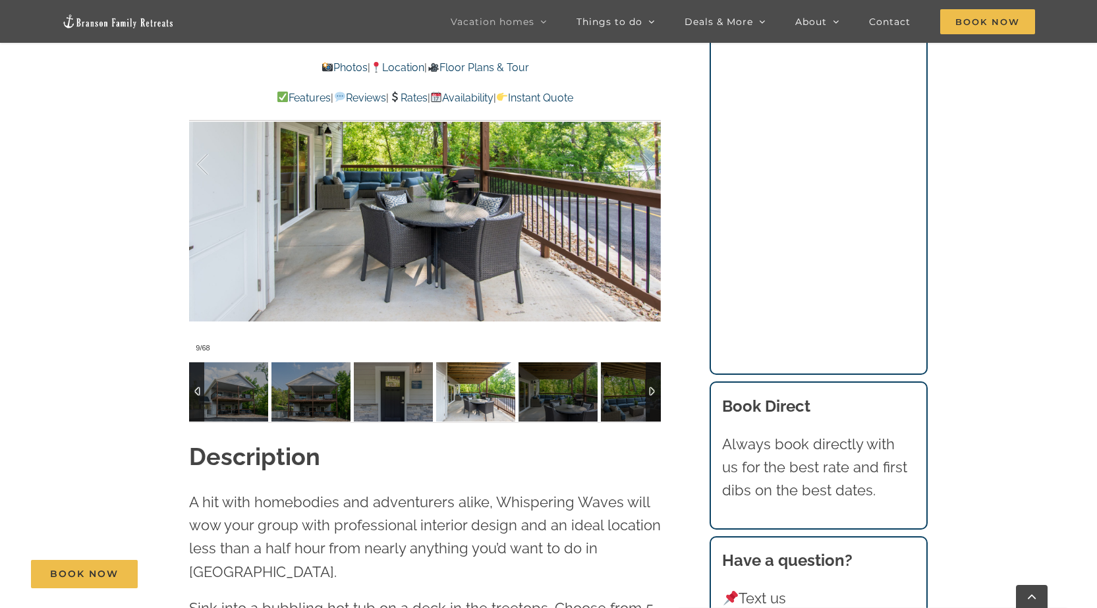
click at [497, 391] on img at bounding box center [475, 391] width 79 height 59
click at [556, 395] on img at bounding box center [557, 391] width 79 height 59
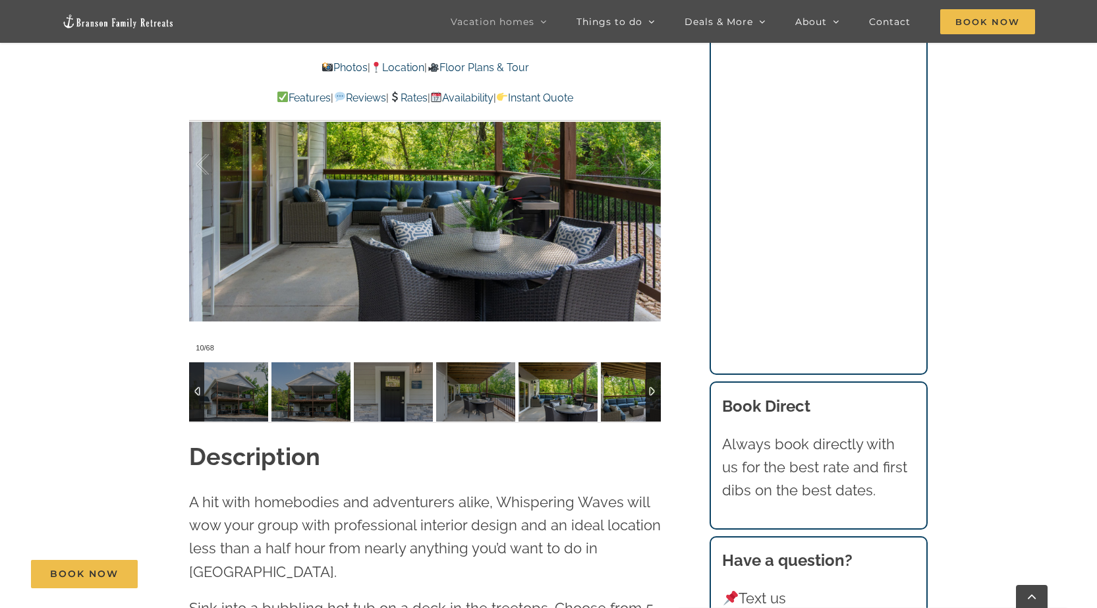
click at [625, 392] on img at bounding box center [640, 391] width 79 height 59
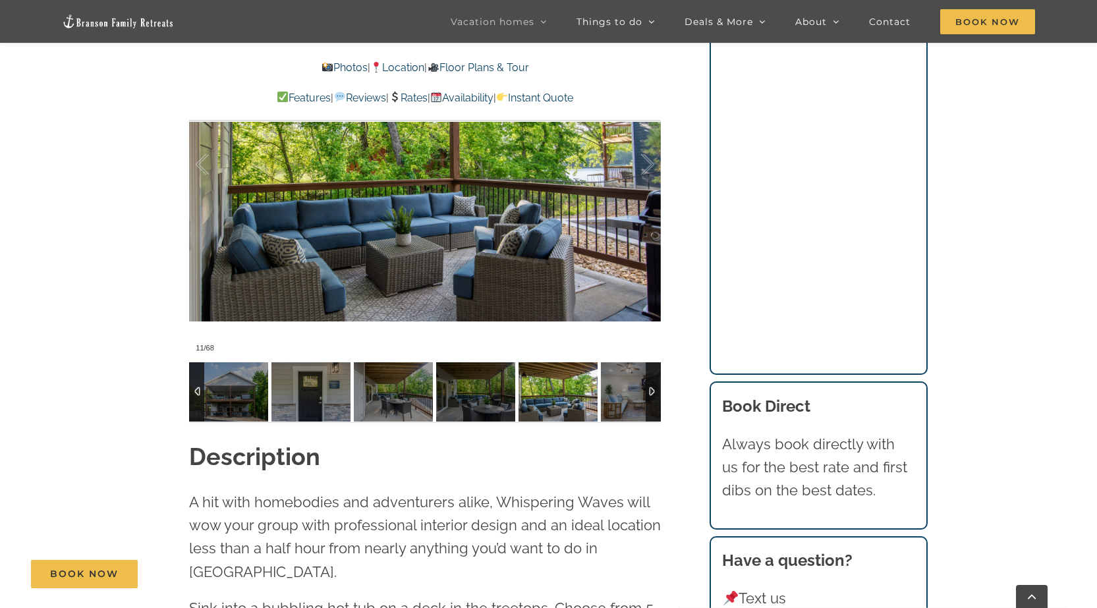
click at [653, 391] on div at bounding box center [653, 391] width 15 height 59
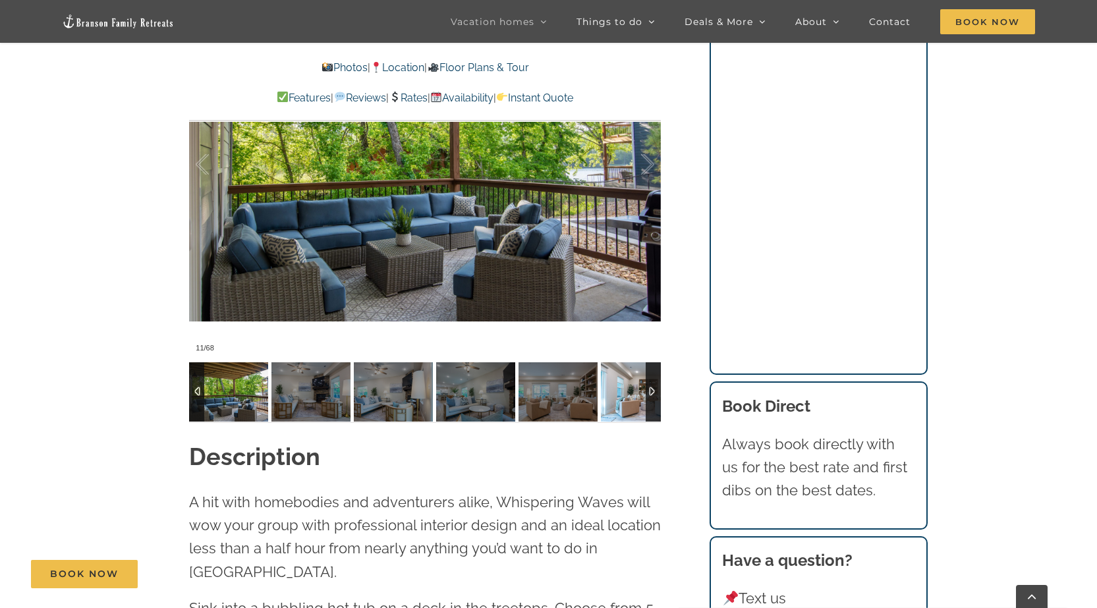
click at [643, 389] on img at bounding box center [640, 391] width 79 height 59
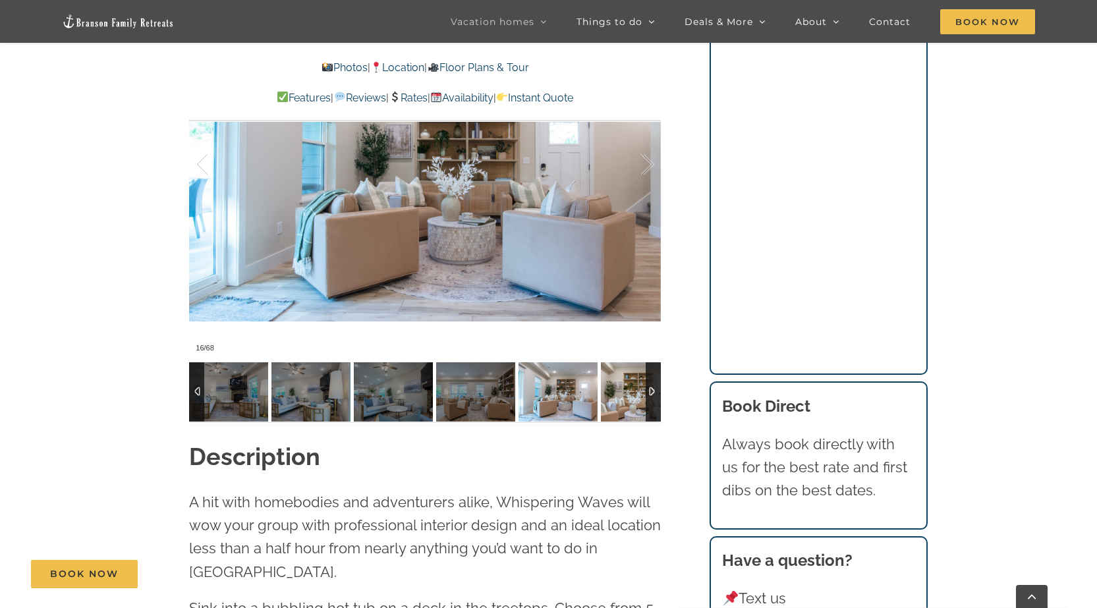
click at [643, 389] on img at bounding box center [640, 391] width 79 height 59
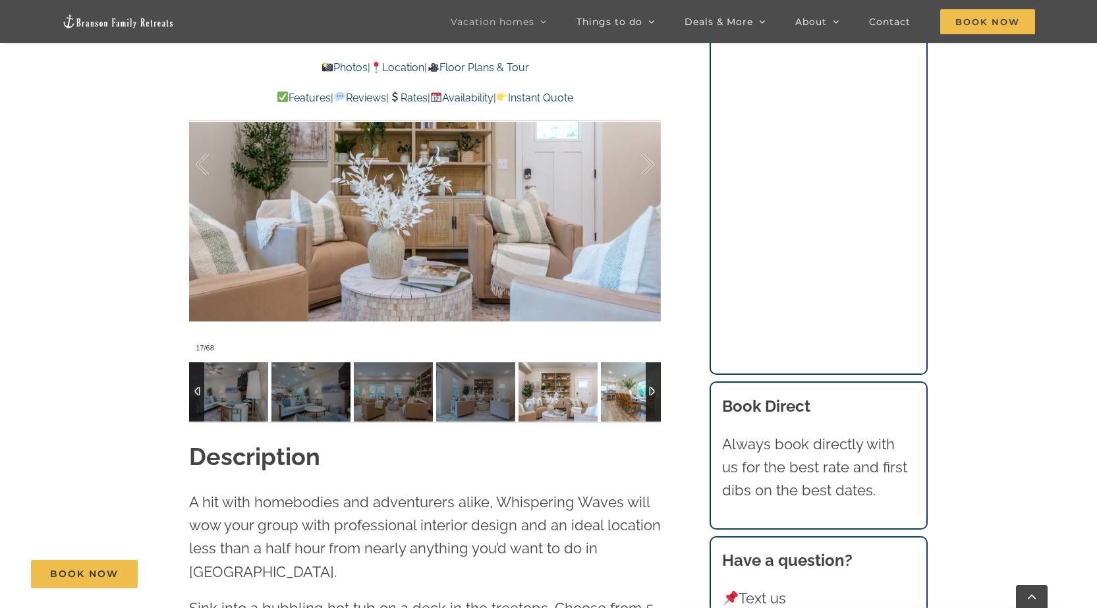
click at [643, 389] on img at bounding box center [640, 391] width 79 height 59
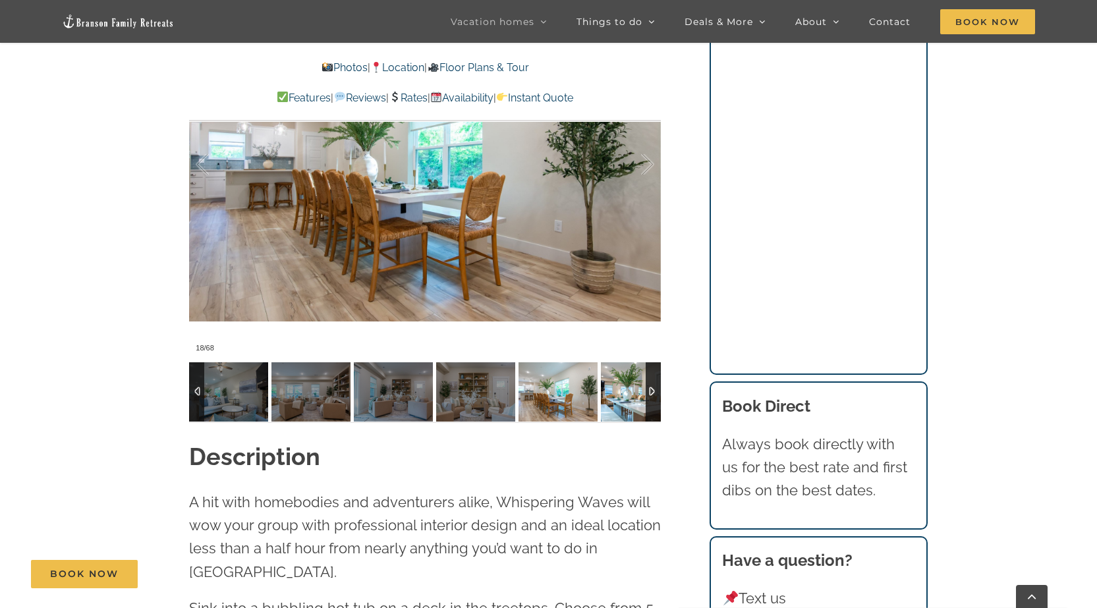
click at [643, 389] on img at bounding box center [640, 391] width 79 height 59
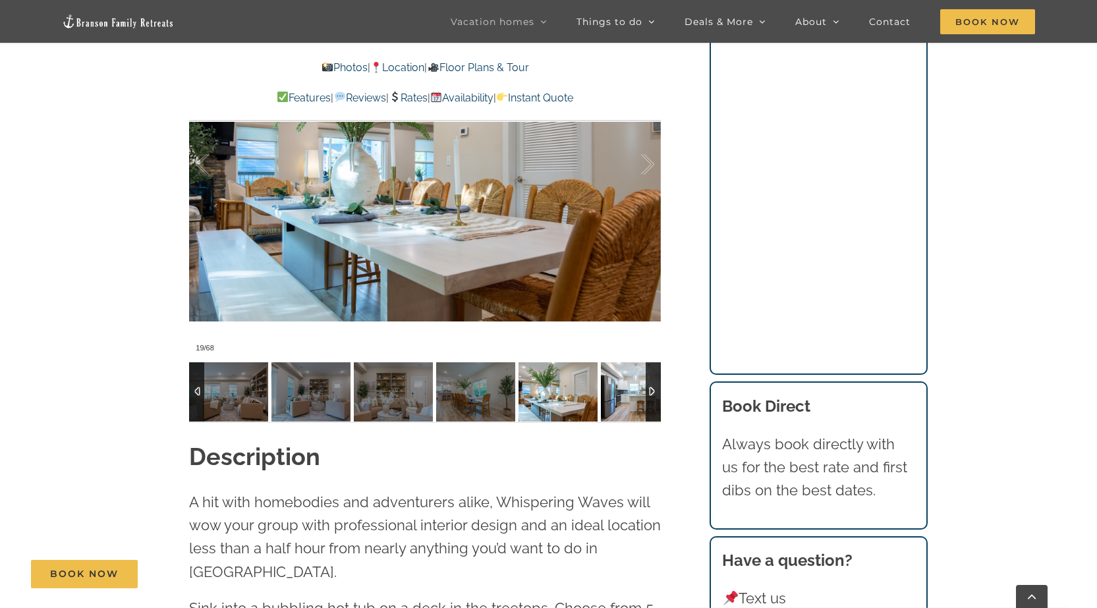
click at [643, 389] on img at bounding box center [640, 391] width 79 height 59
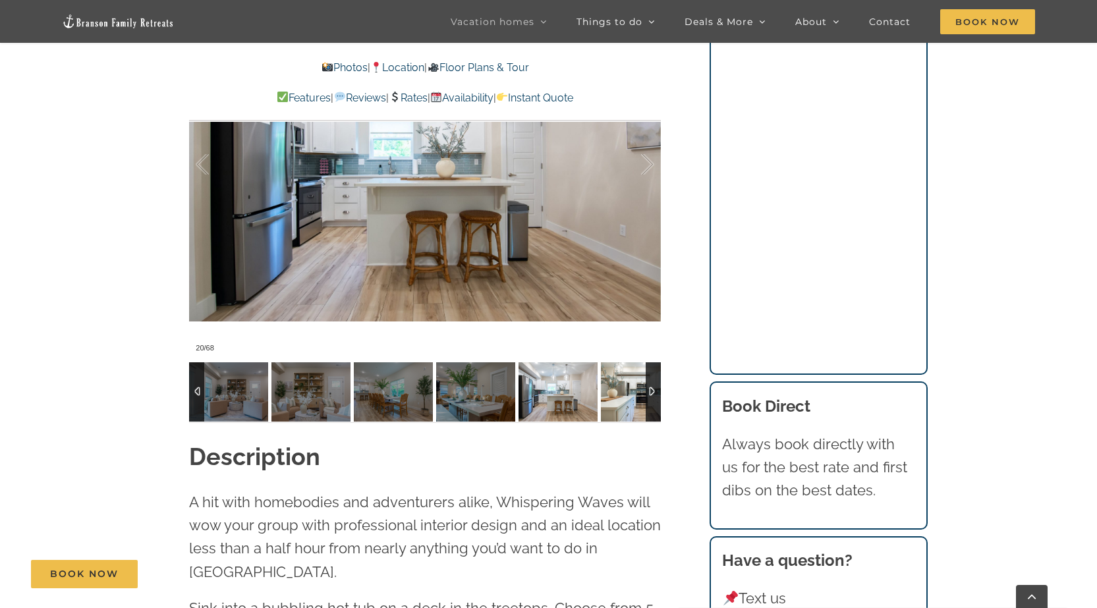
click at [643, 389] on img at bounding box center [640, 391] width 79 height 59
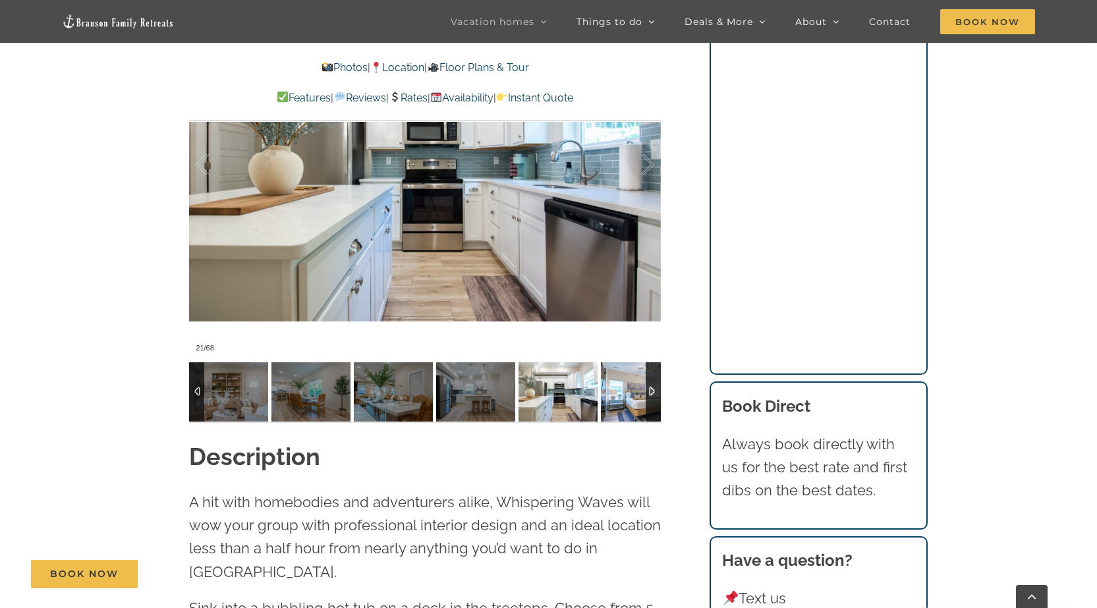
click at [643, 389] on img at bounding box center [640, 391] width 79 height 59
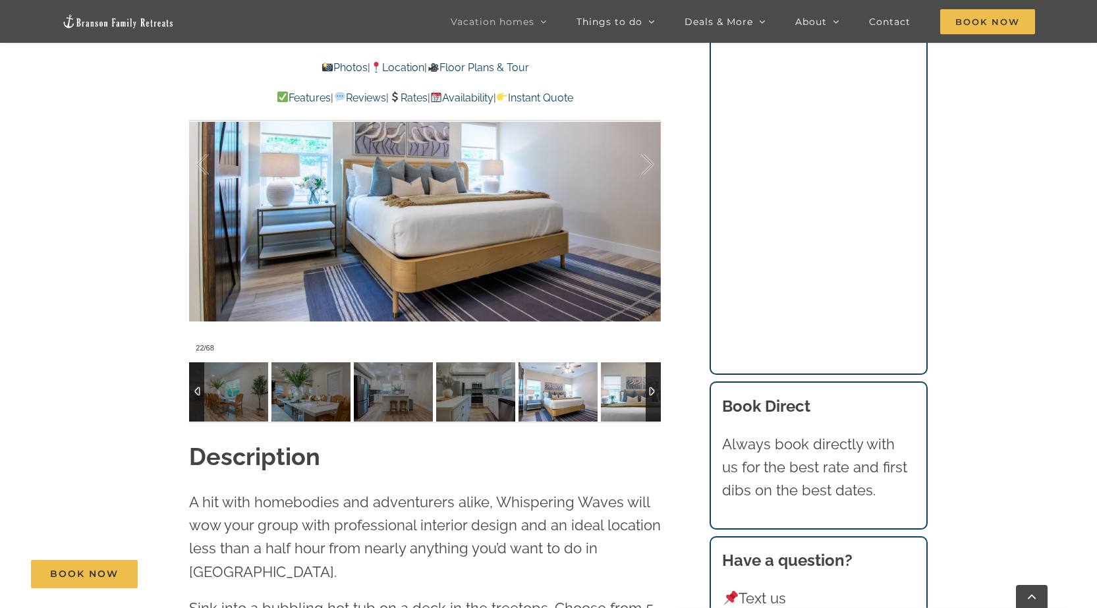
click at [643, 389] on img at bounding box center [640, 391] width 79 height 59
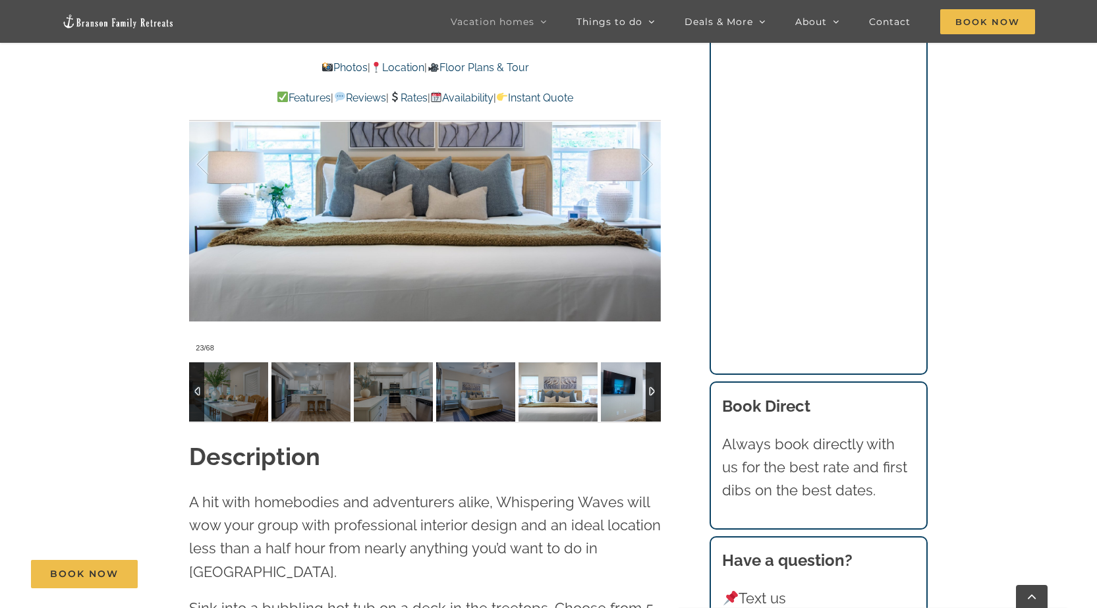
click at [643, 389] on img at bounding box center [640, 391] width 79 height 59
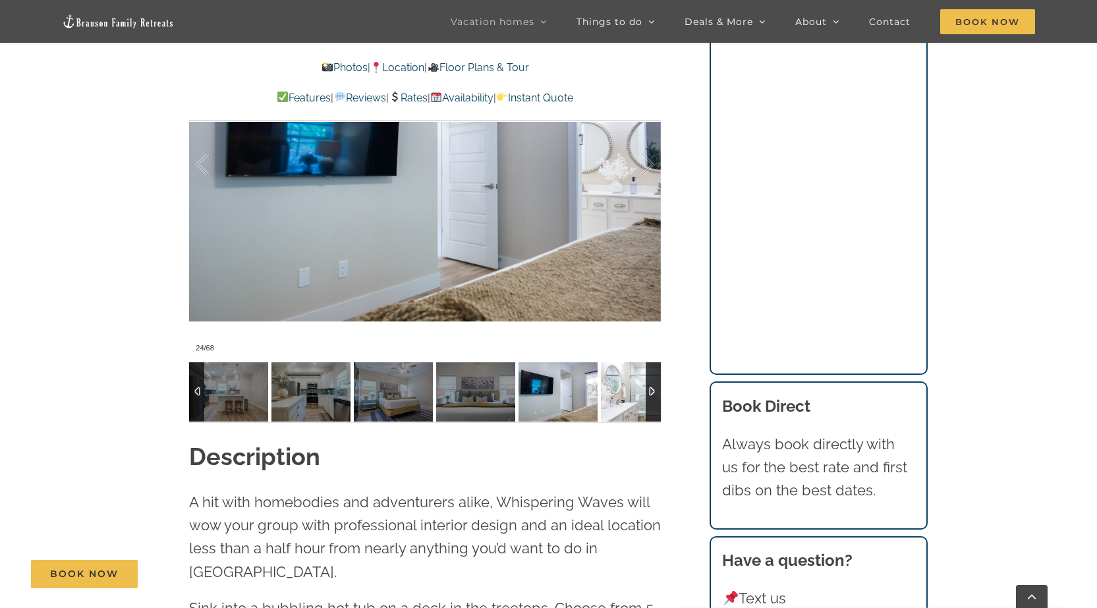
click at [643, 389] on img at bounding box center [640, 391] width 79 height 59
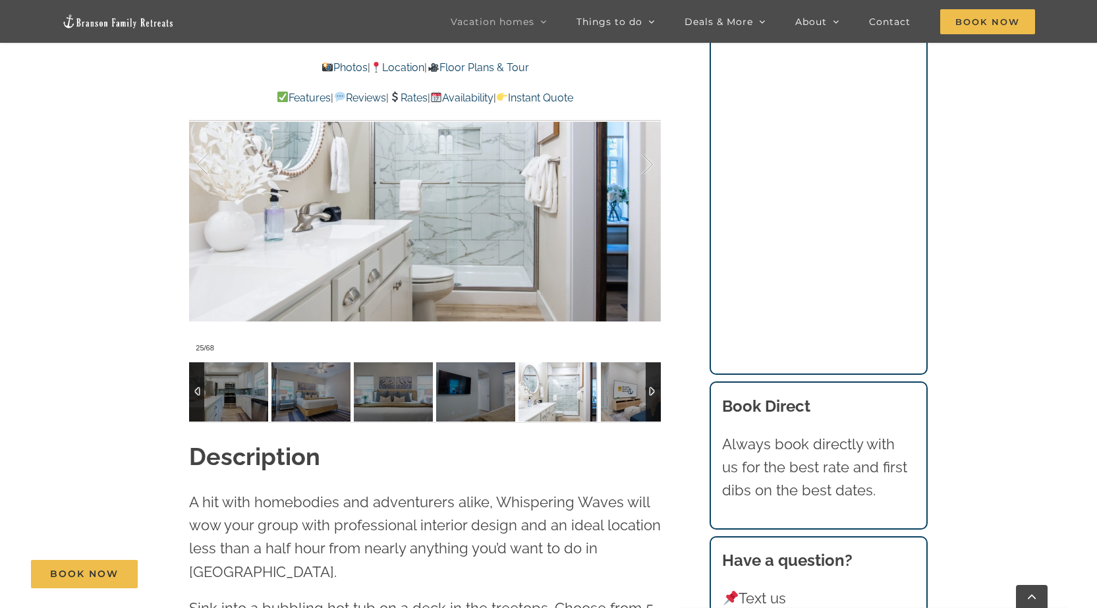
click at [643, 389] on img at bounding box center [640, 391] width 79 height 59
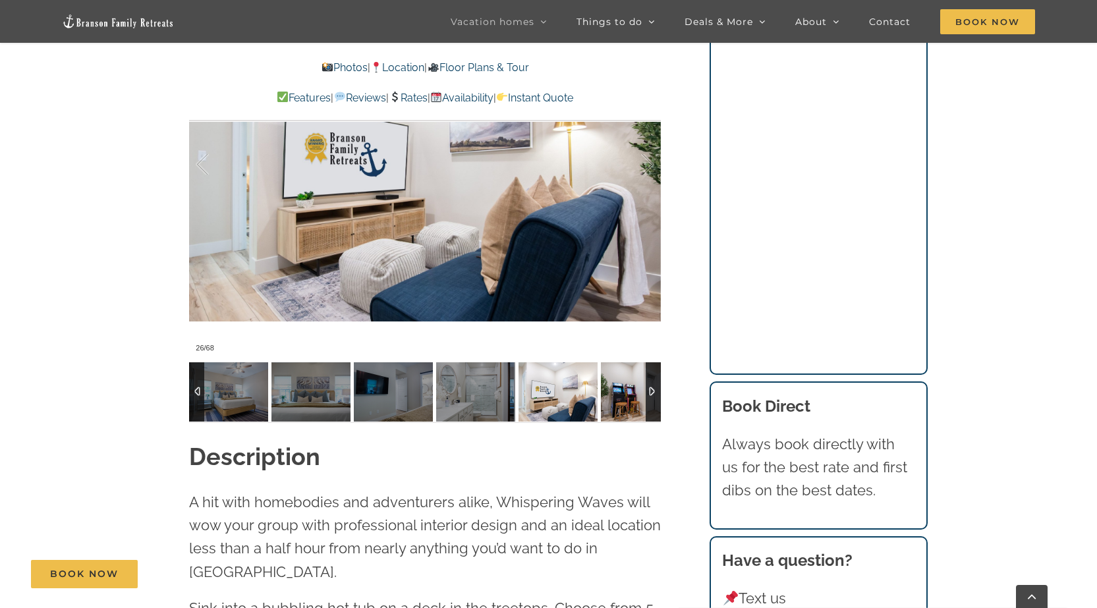
click at [643, 389] on img at bounding box center [640, 391] width 79 height 59
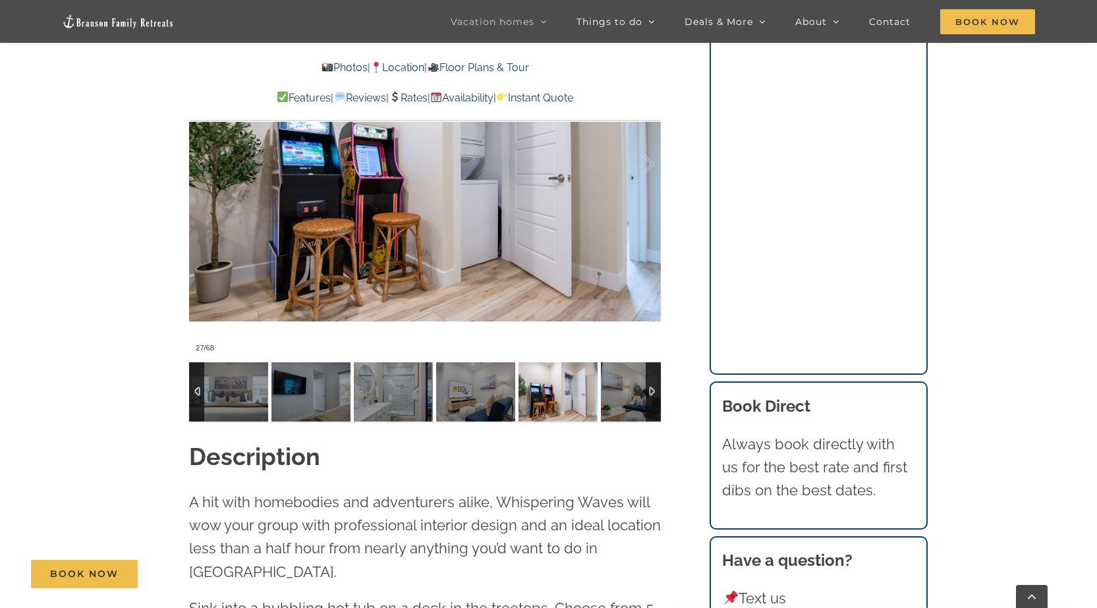
click at [643, 389] on img at bounding box center [640, 391] width 79 height 59
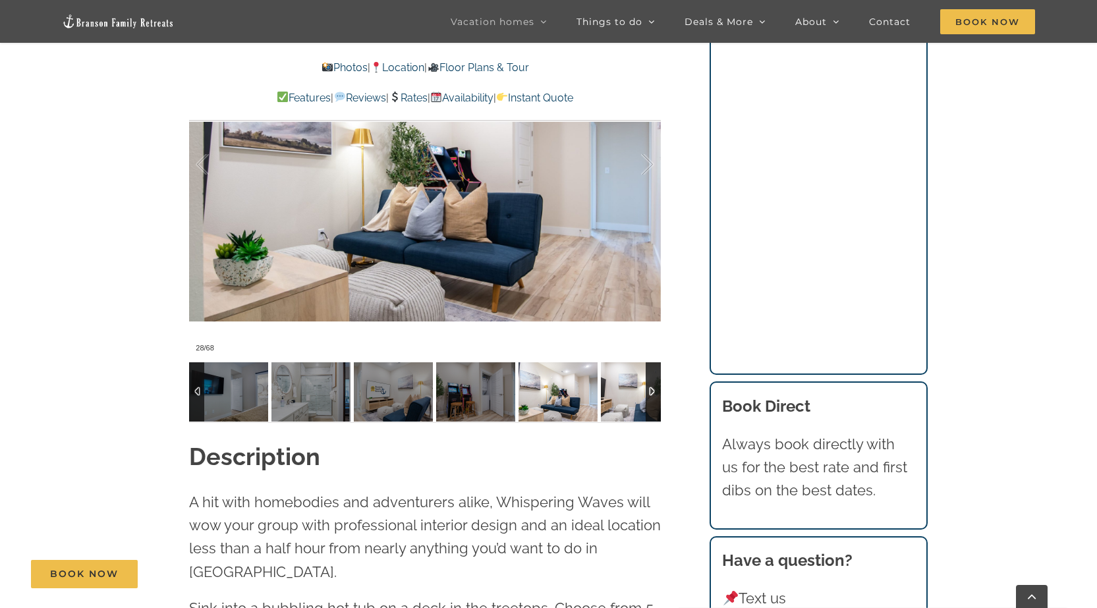
click at [643, 389] on img at bounding box center [640, 391] width 79 height 59
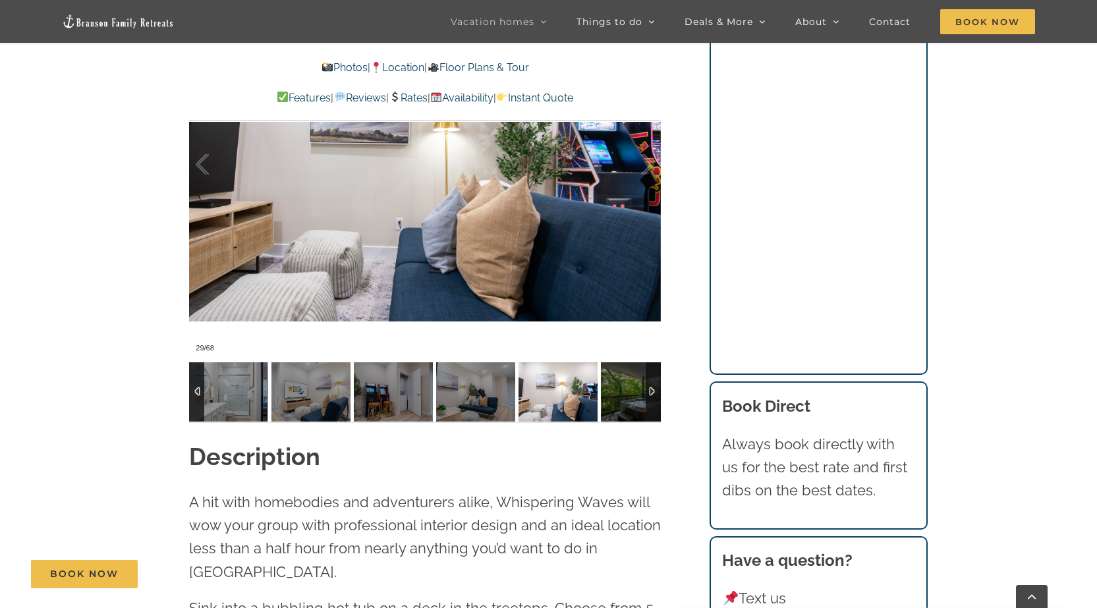
click at [643, 389] on div at bounding box center [1012, 391] width 5599 height 59
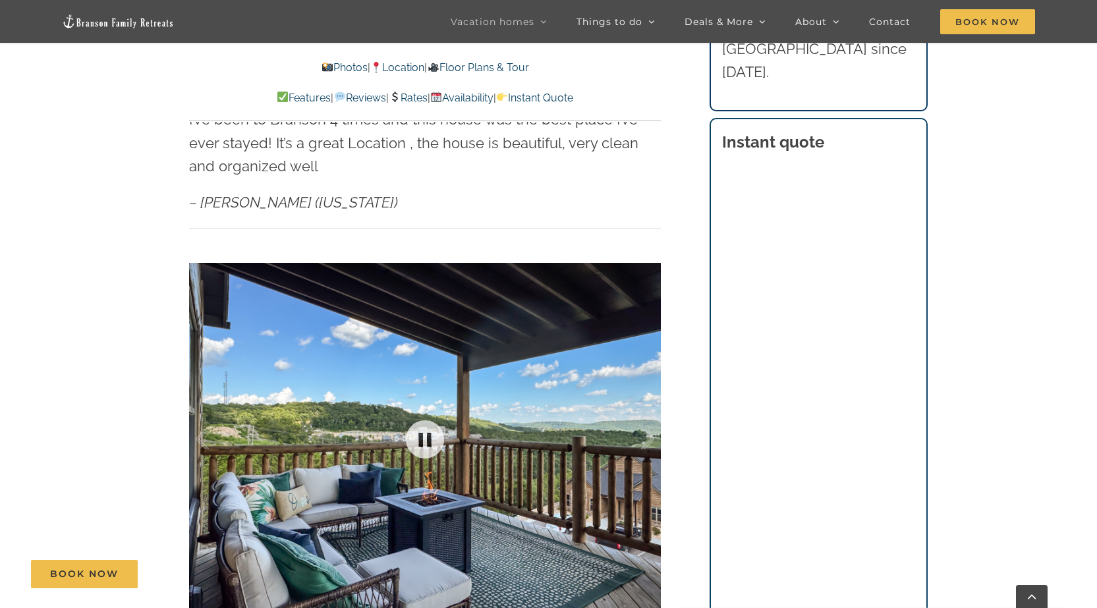
scroll to position [856, 0]
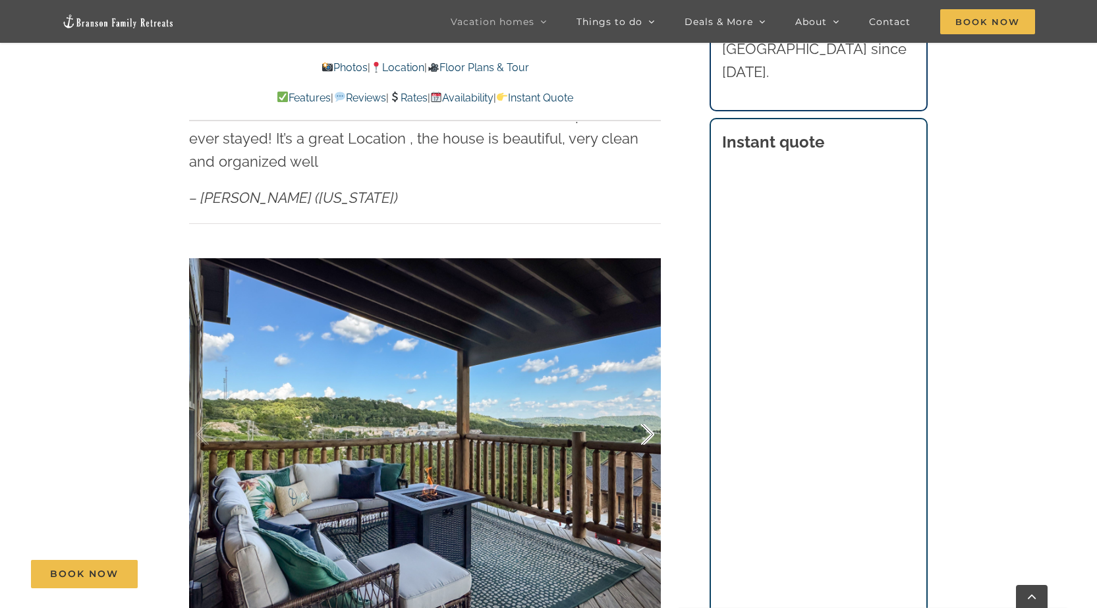
click at [649, 412] on div at bounding box center [633, 435] width 41 height 82
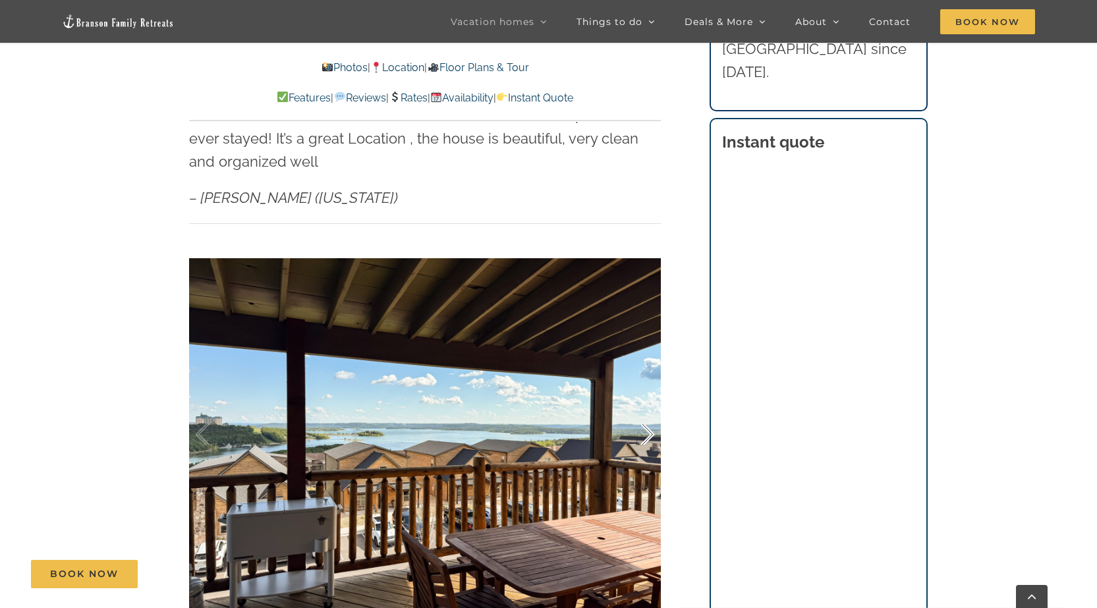
click at [649, 412] on div at bounding box center [633, 435] width 41 height 82
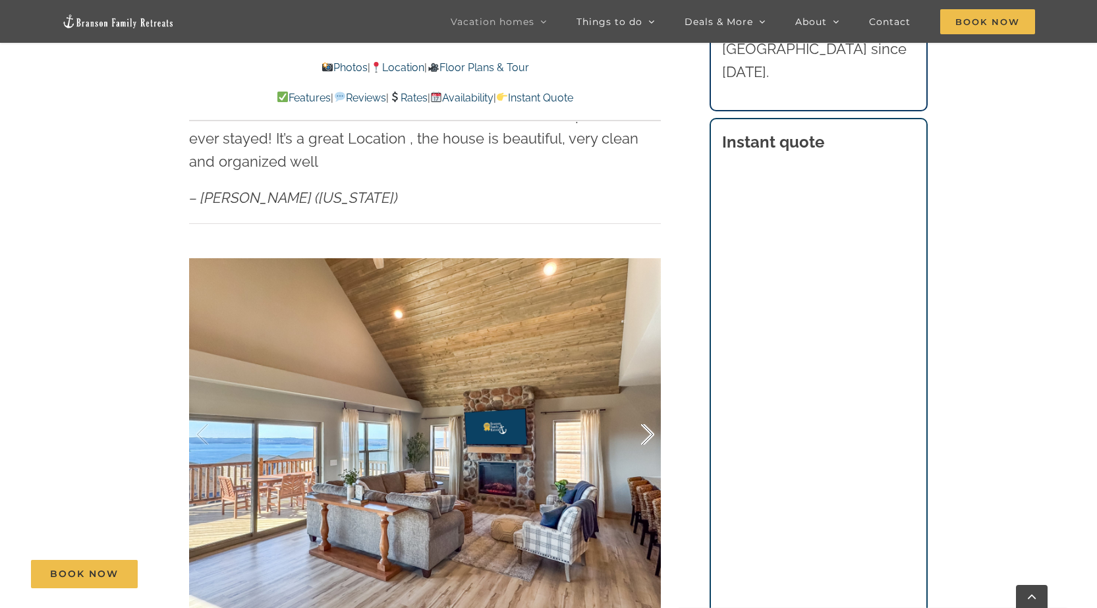
click at [649, 412] on div at bounding box center [633, 435] width 41 height 82
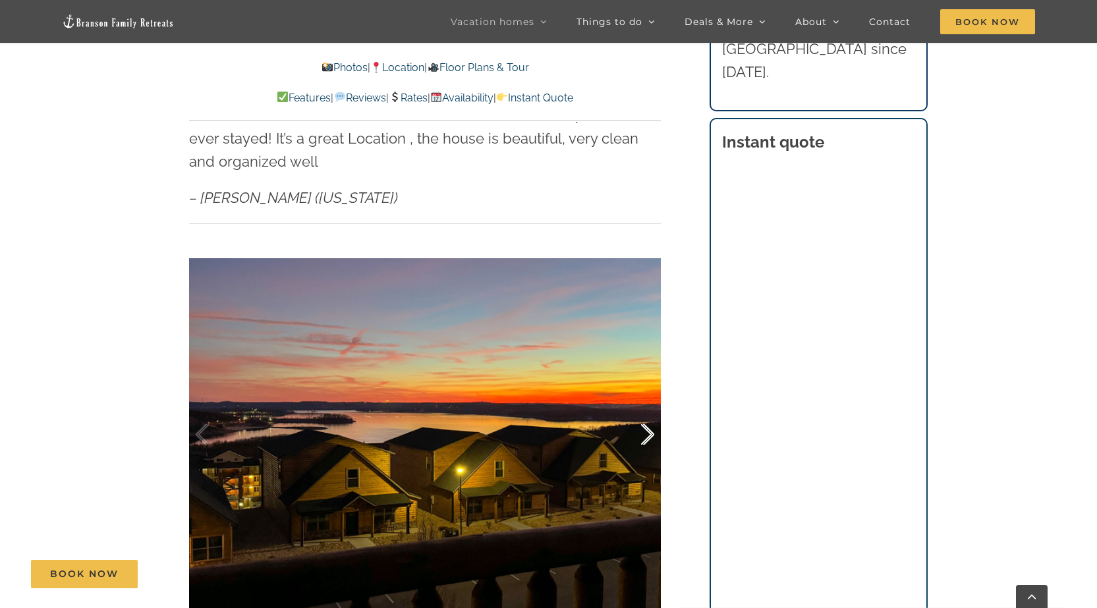
click at [649, 412] on div at bounding box center [633, 435] width 41 height 82
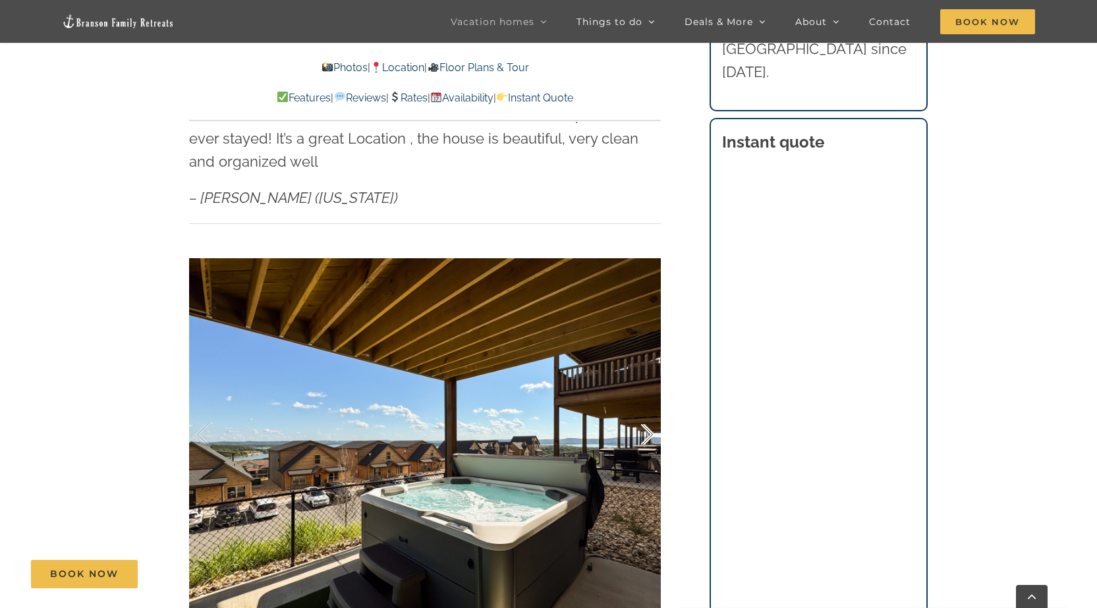
click at [649, 412] on div at bounding box center [633, 435] width 41 height 82
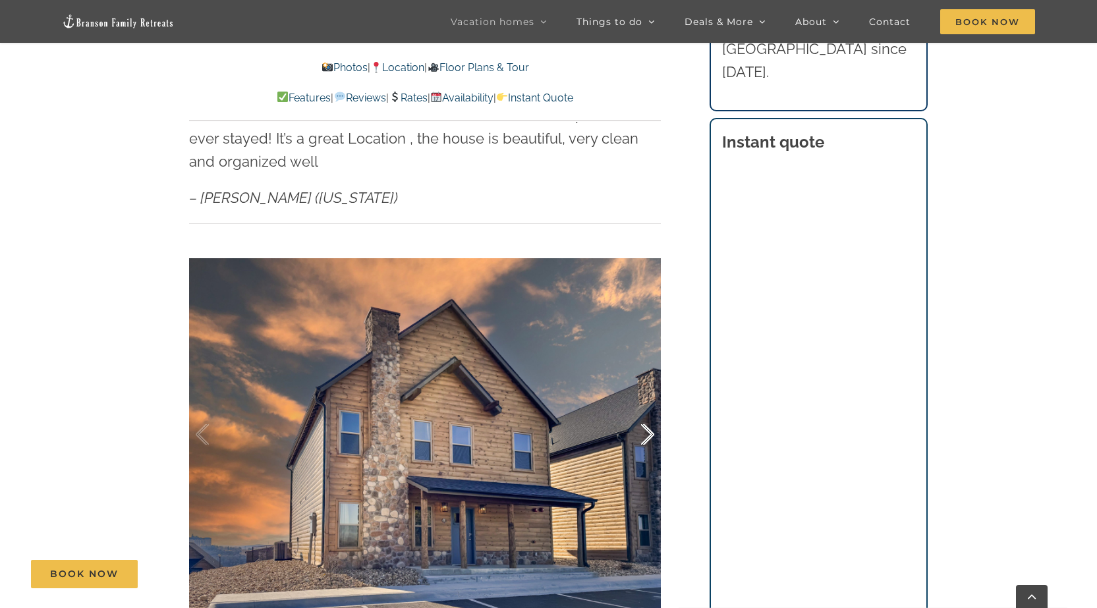
click at [649, 412] on div at bounding box center [633, 435] width 41 height 82
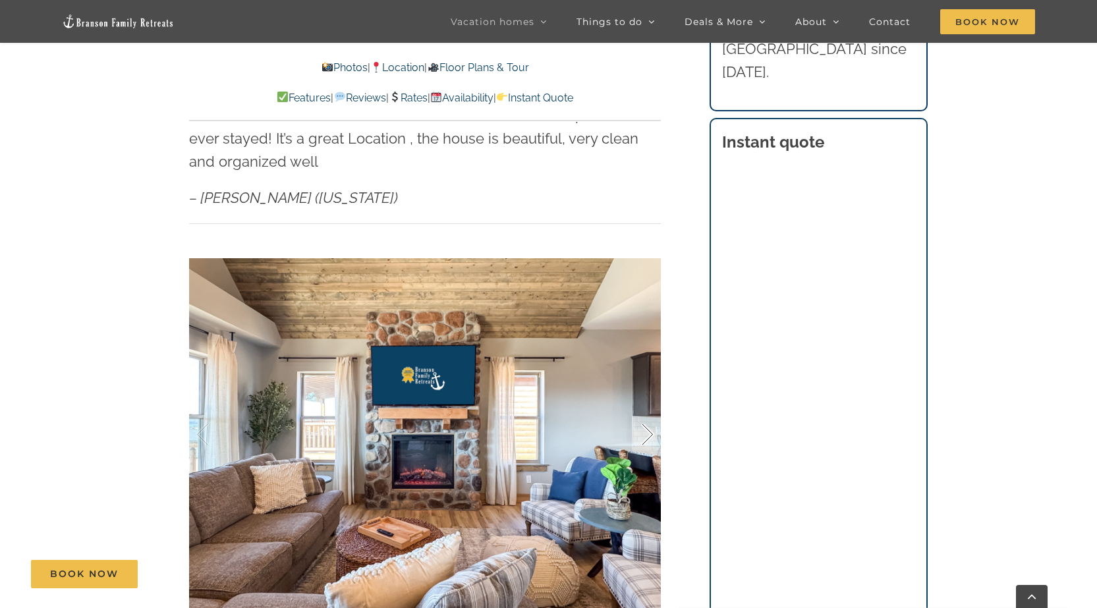
click at [649, 412] on div at bounding box center [633, 435] width 41 height 82
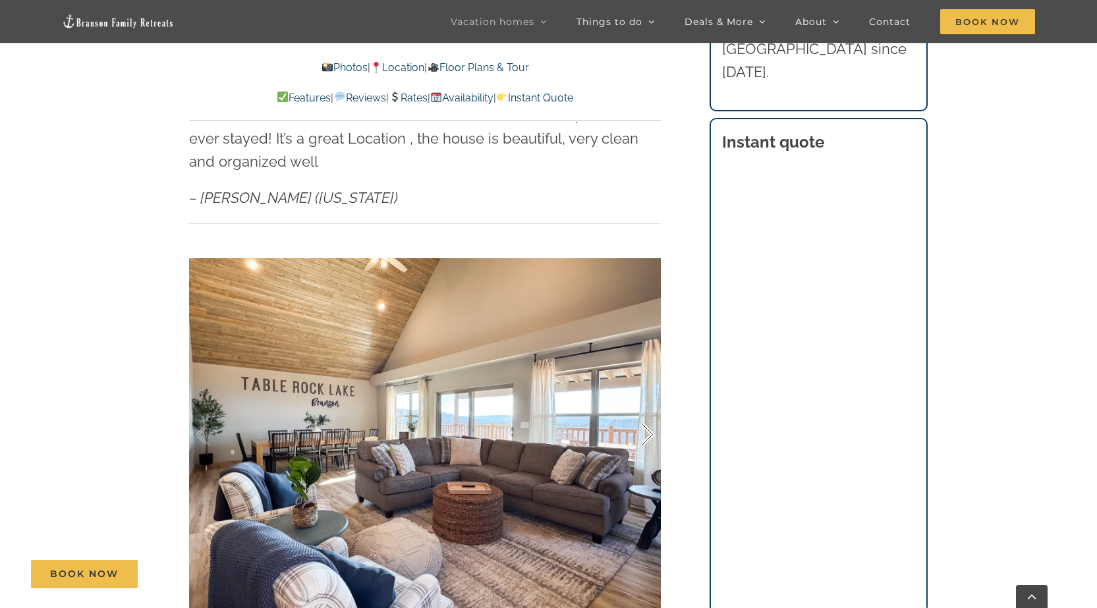
click at [649, 412] on div at bounding box center [633, 435] width 41 height 82
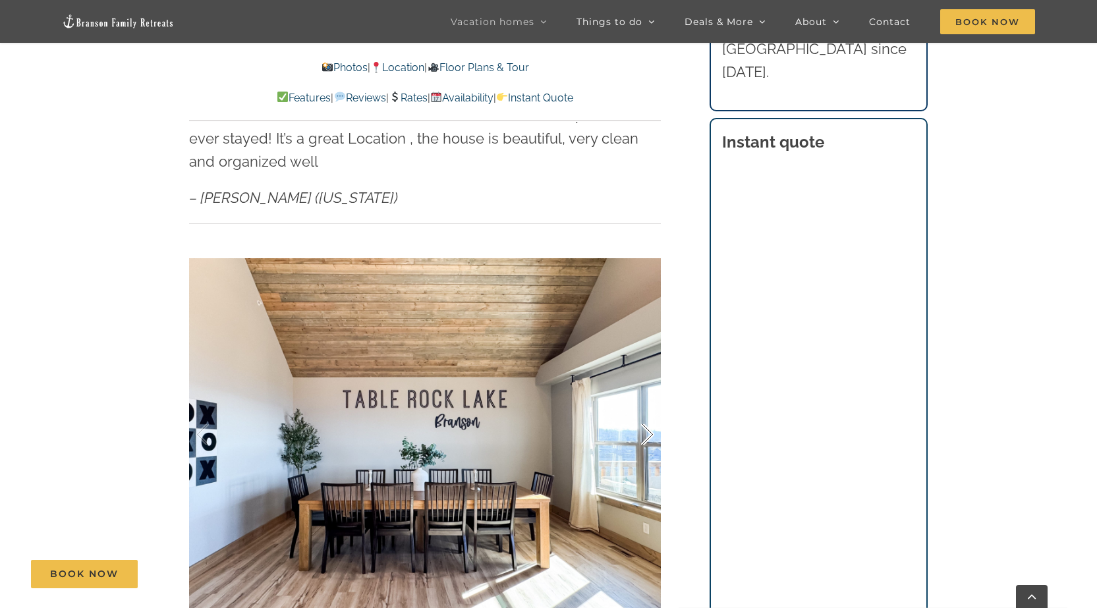
click at [649, 412] on div at bounding box center [633, 435] width 41 height 82
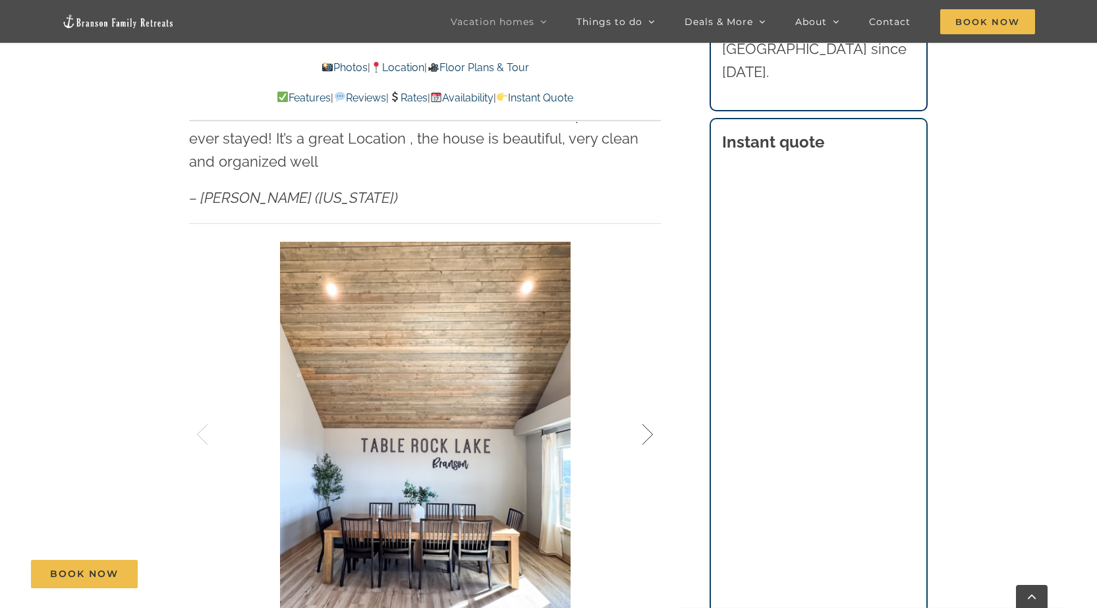
click at [649, 412] on div at bounding box center [633, 435] width 41 height 82
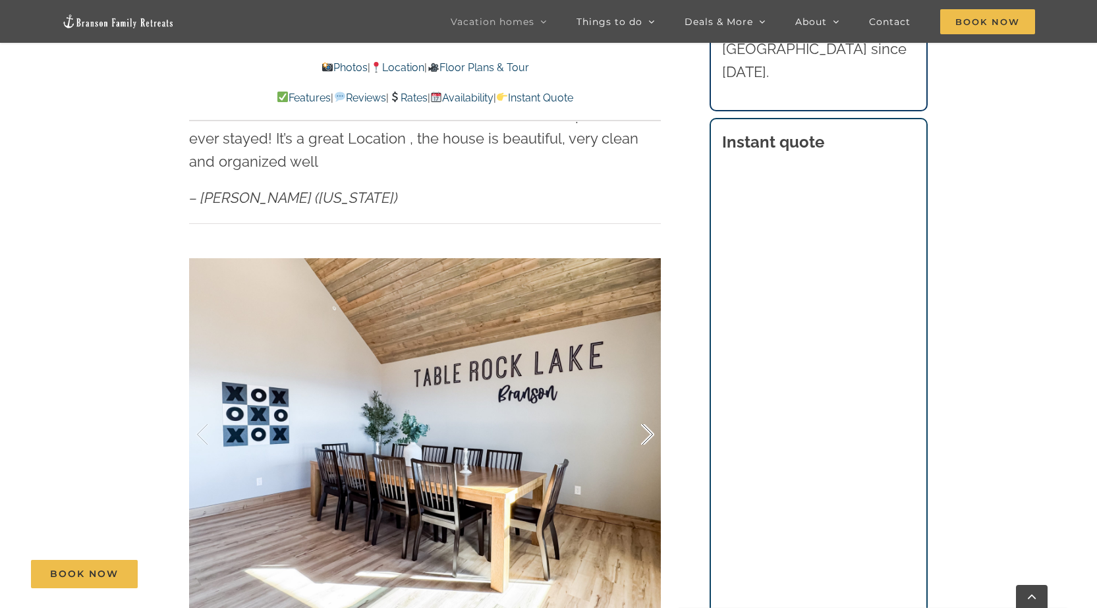
click at [649, 412] on div at bounding box center [633, 435] width 41 height 82
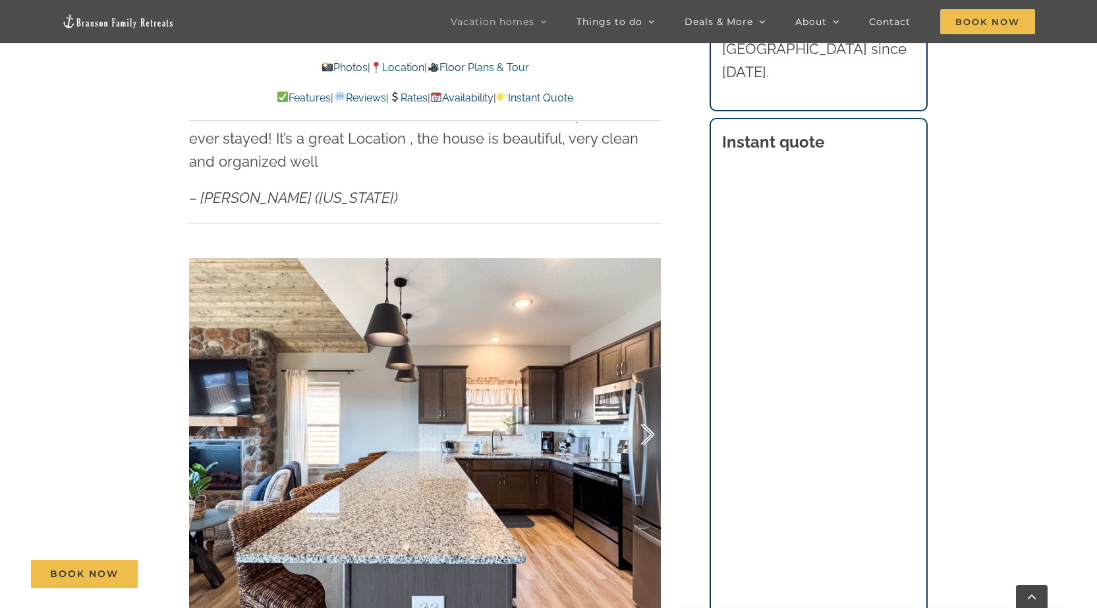
click at [649, 412] on div at bounding box center [633, 435] width 41 height 82
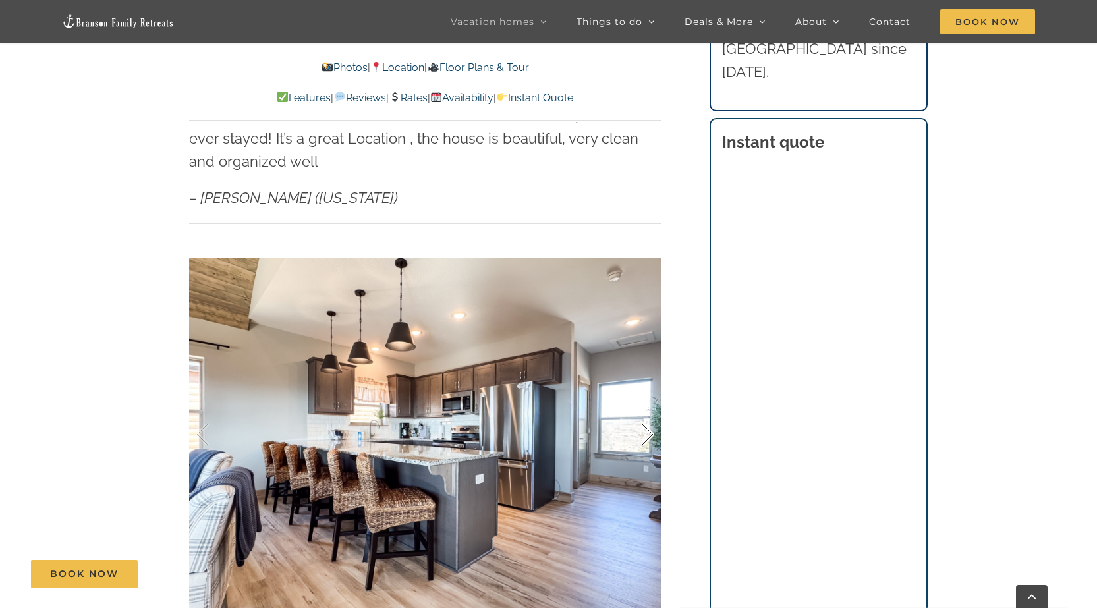
click at [649, 412] on div at bounding box center [633, 435] width 41 height 82
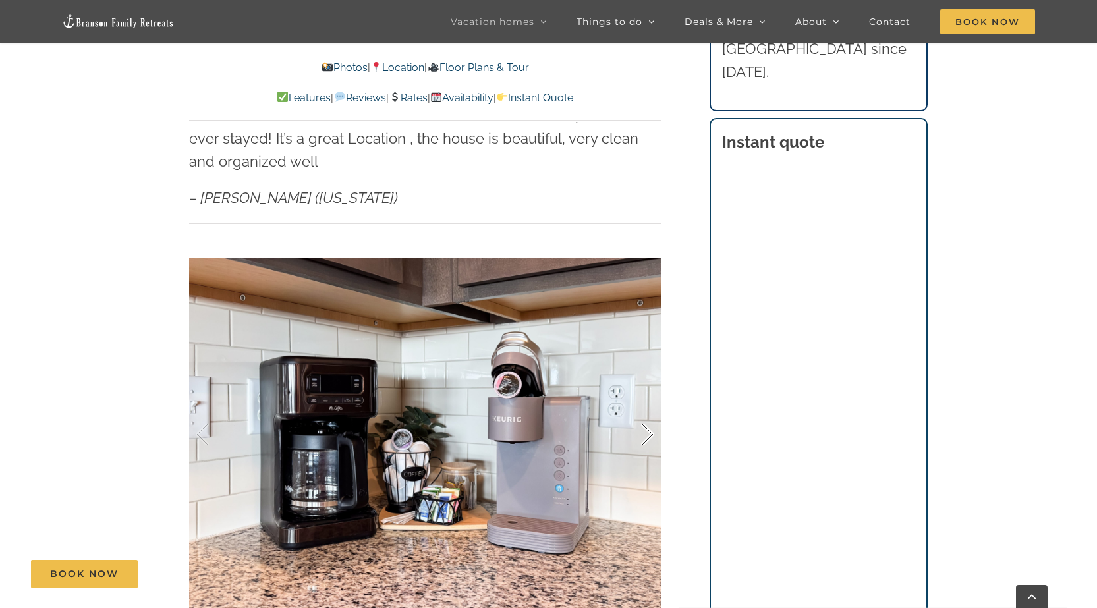
click at [649, 412] on div at bounding box center [633, 435] width 41 height 82
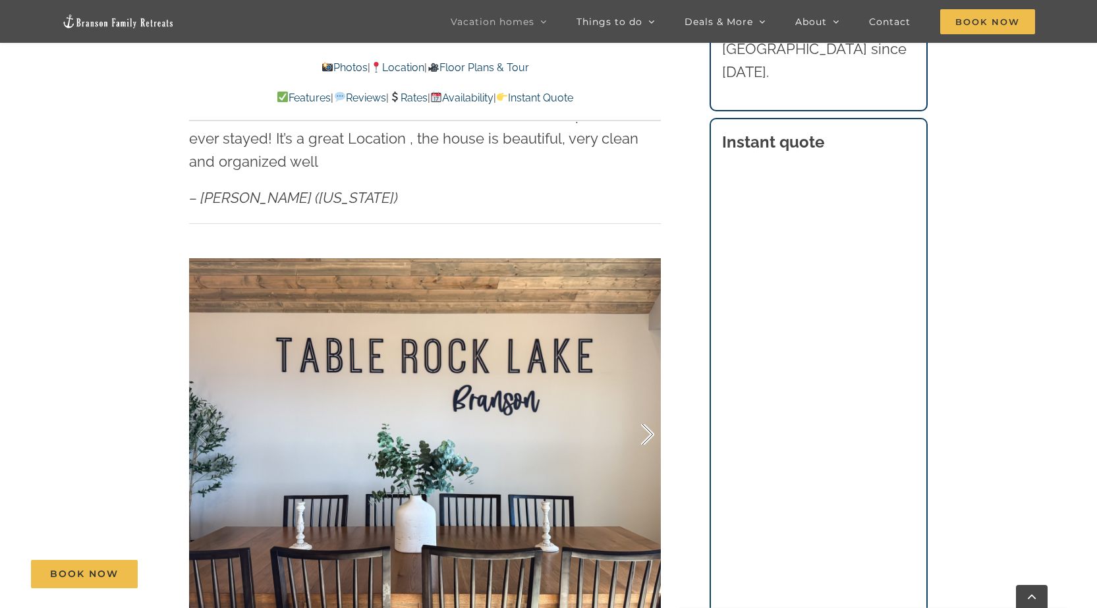
click at [649, 412] on div at bounding box center [633, 435] width 41 height 82
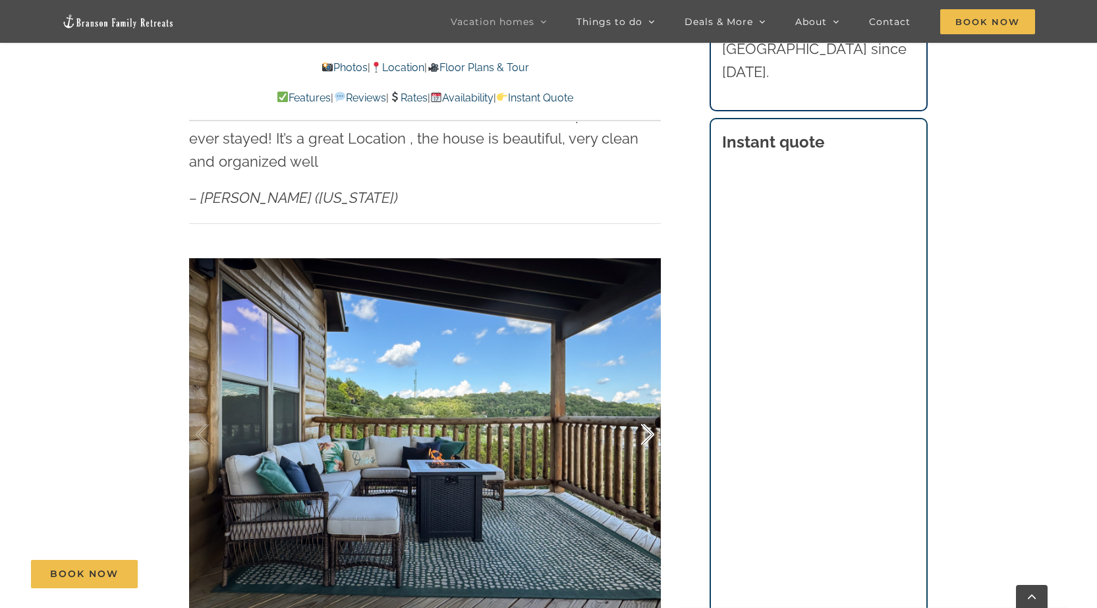
click at [649, 412] on div at bounding box center [633, 435] width 41 height 82
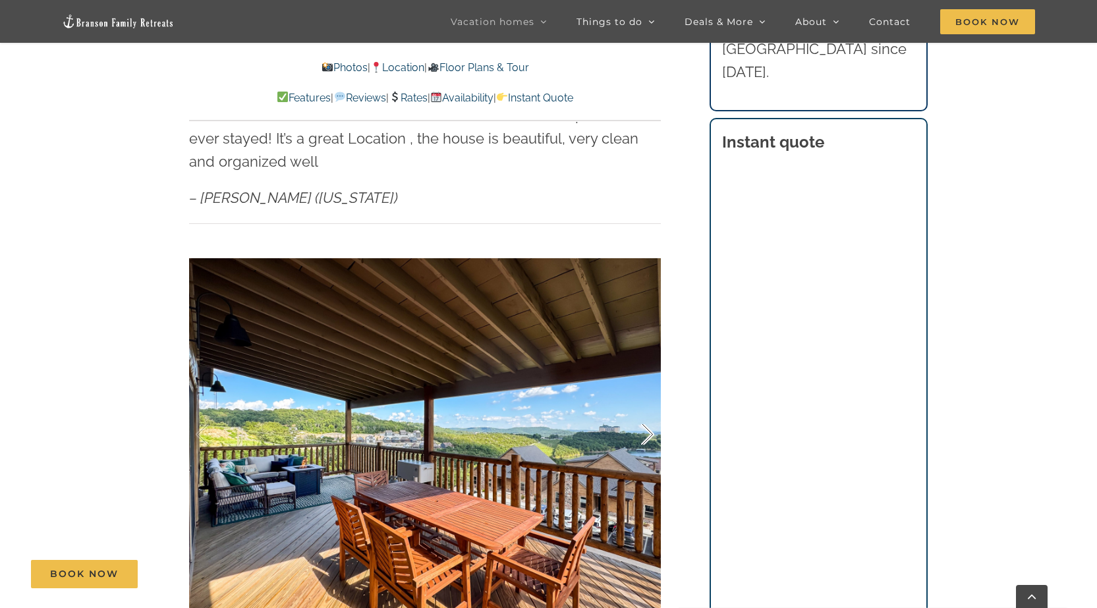
click at [649, 412] on div at bounding box center [633, 435] width 41 height 82
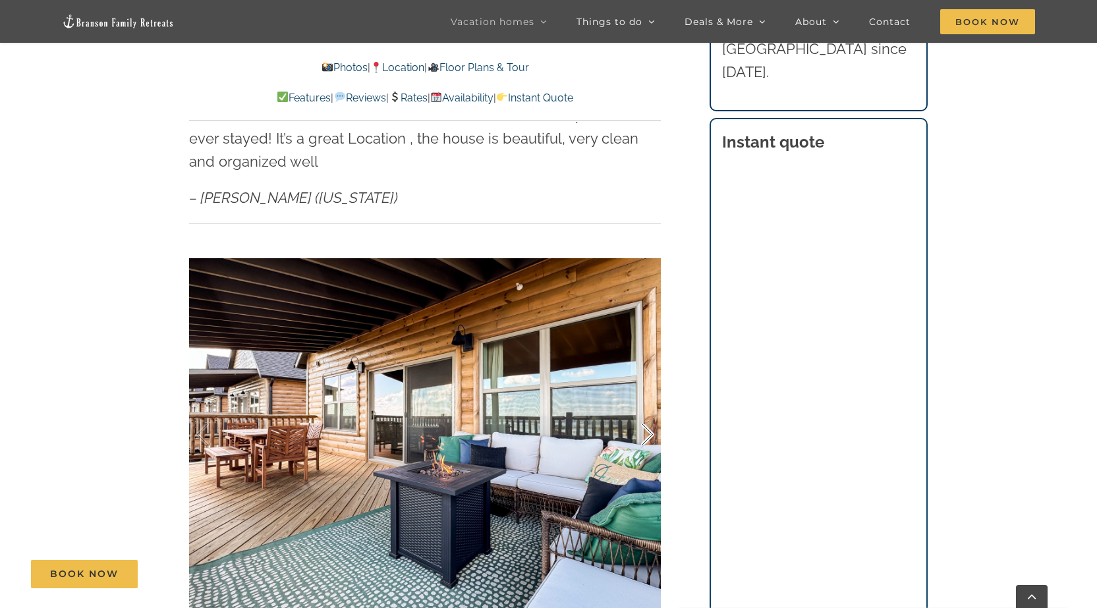
click at [649, 412] on div at bounding box center [633, 435] width 41 height 82
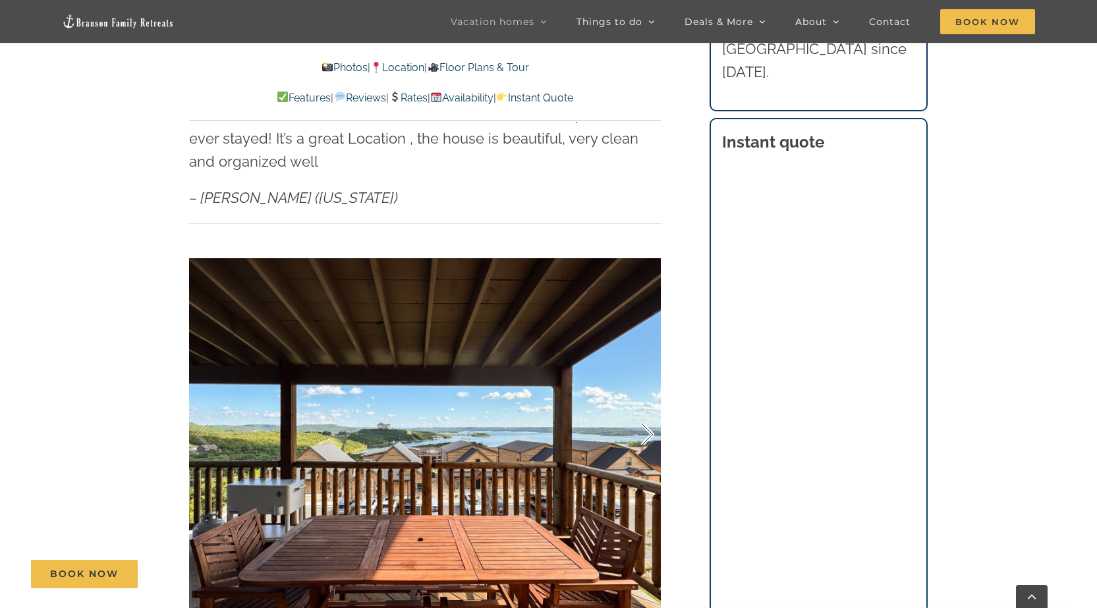
click at [649, 412] on div at bounding box center [633, 435] width 41 height 82
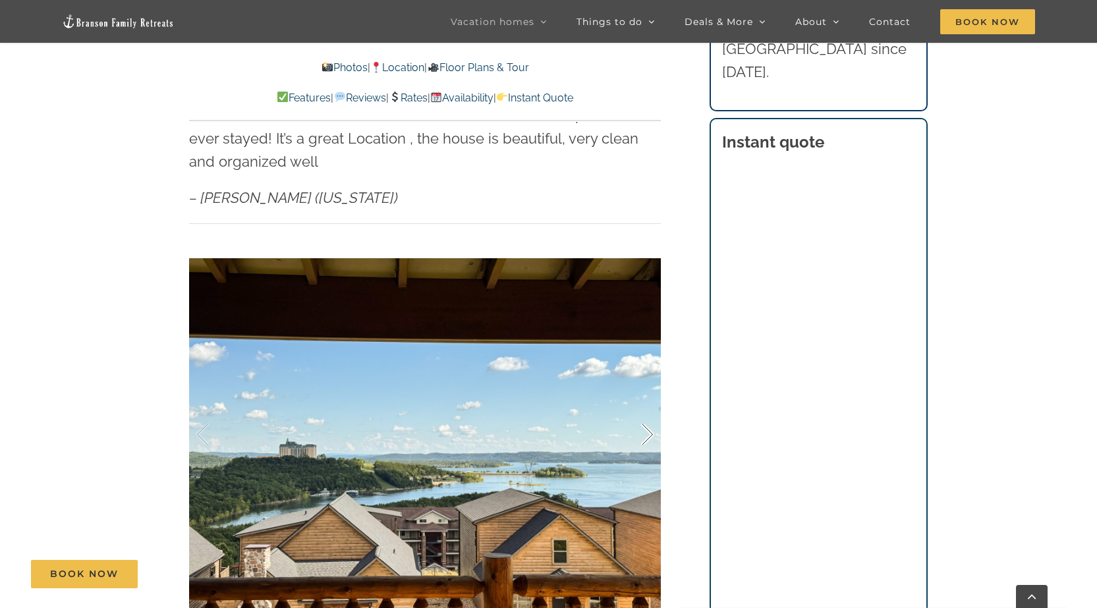
click at [649, 412] on div at bounding box center [633, 435] width 41 height 82
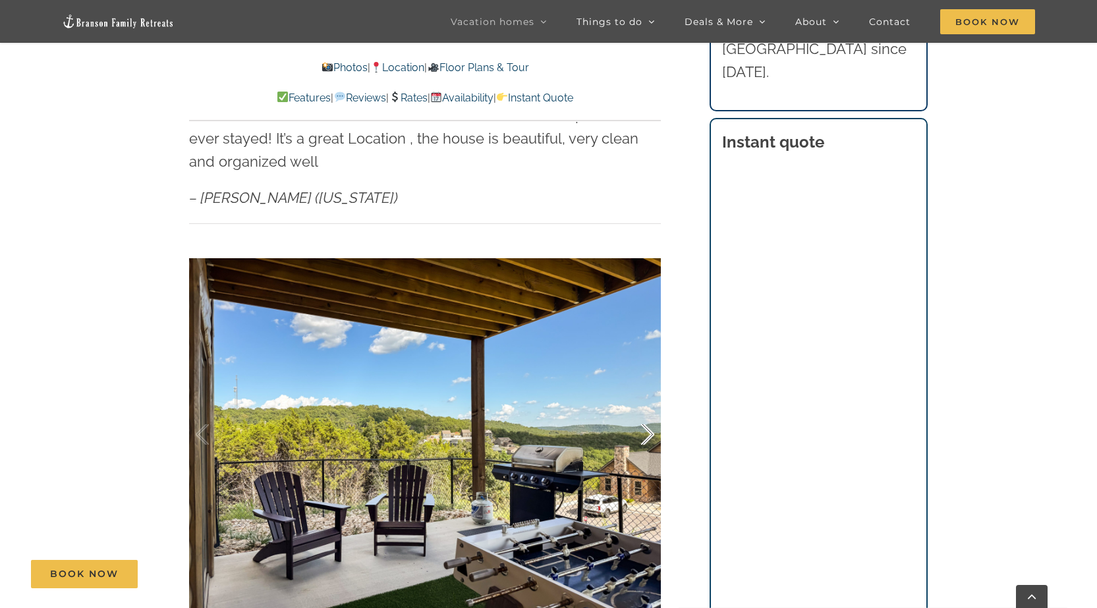
click at [649, 412] on div at bounding box center [633, 435] width 41 height 82
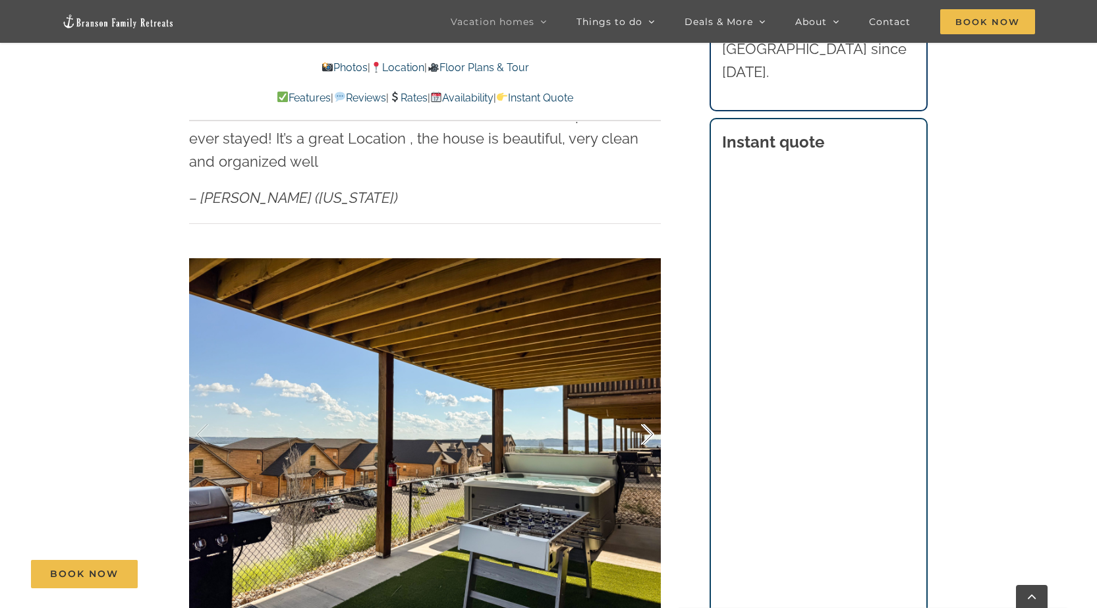
click at [649, 412] on div at bounding box center [633, 435] width 41 height 82
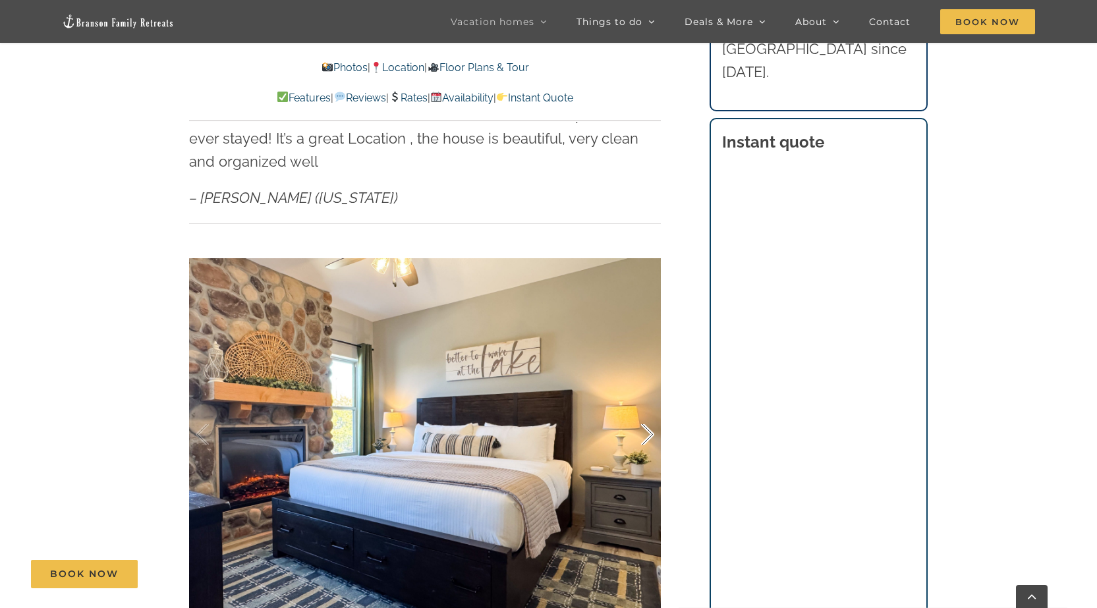
click at [649, 412] on div at bounding box center [633, 435] width 41 height 82
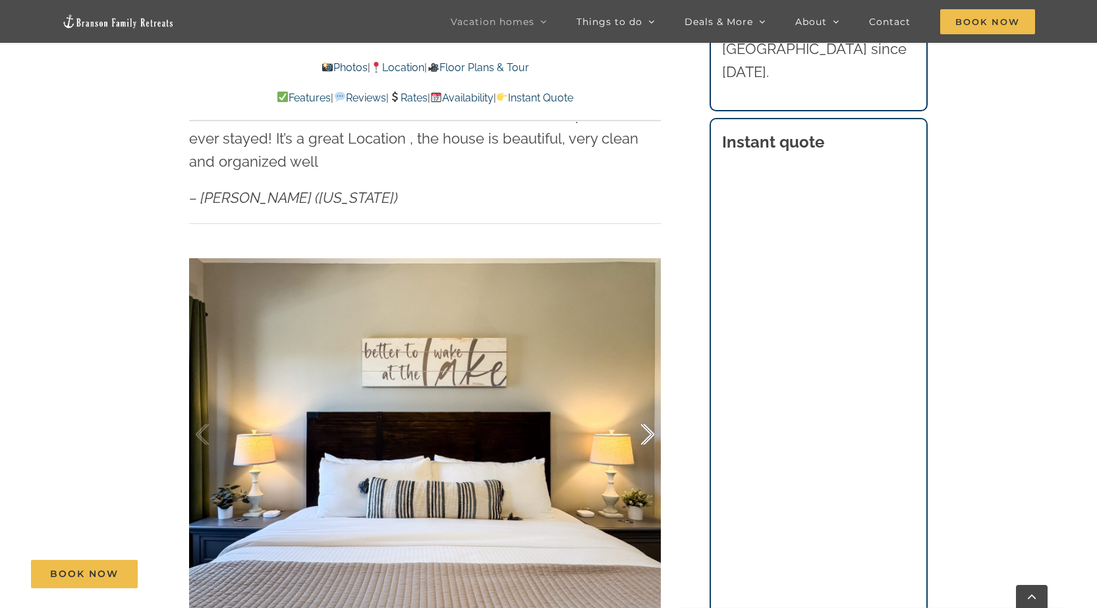
click at [649, 412] on div at bounding box center [633, 435] width 41 height 82
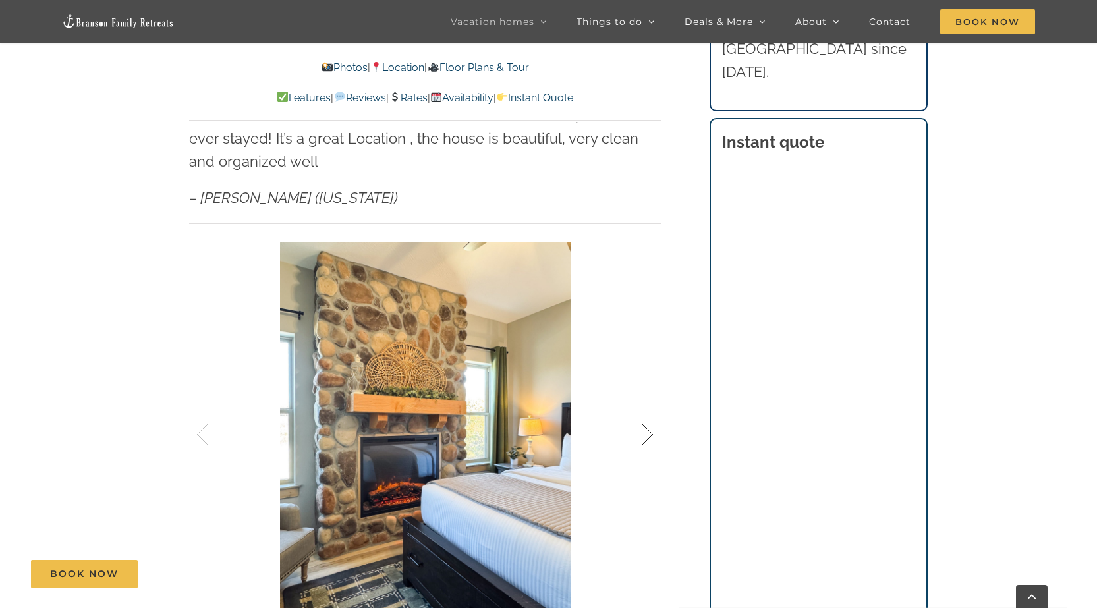
click at [649, 412] on div at bounding box center [633, 435] width 41 height 82
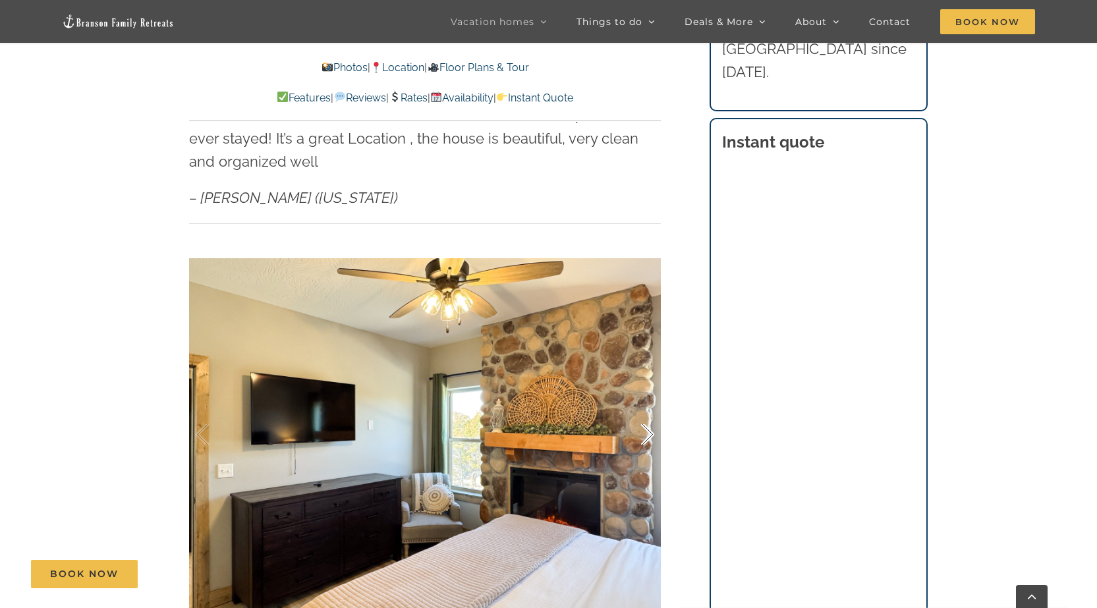
click at [649, 412] on div at bounding box center [633, 435] width 41 height 82
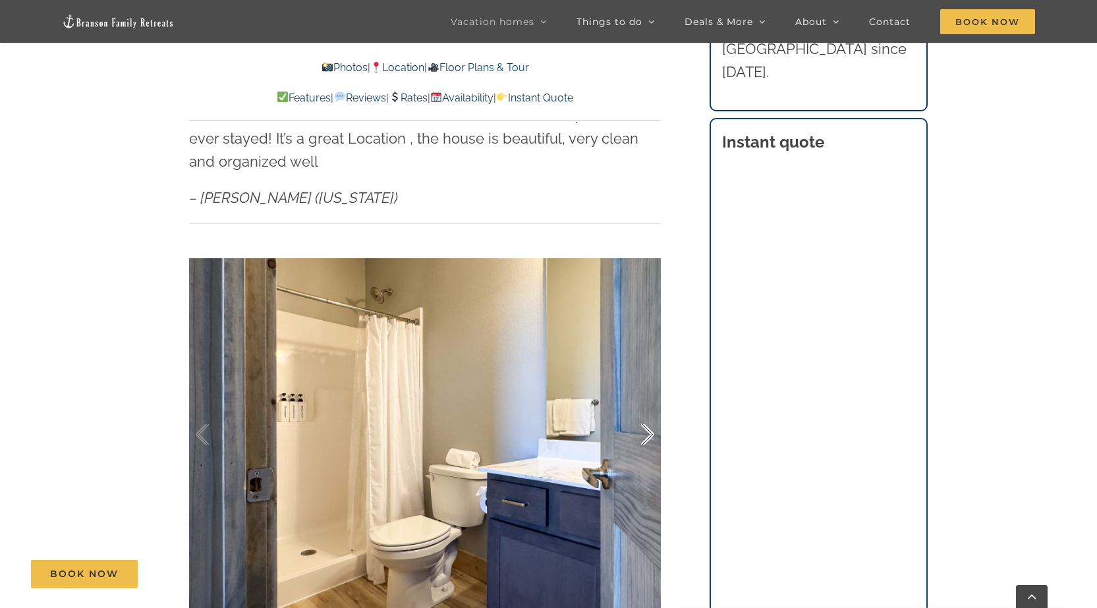
click at [649, 412] on div at bounding box center [633, 435] width 41 height 82
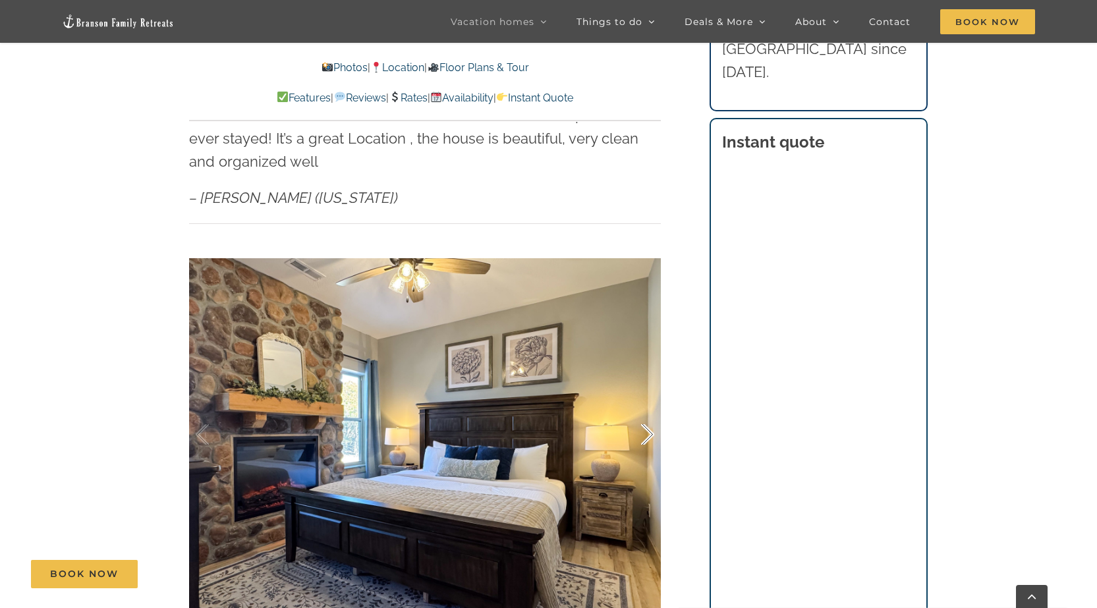
click at [649, 412] on div at bounding box center [633, 435] width 41 height 82
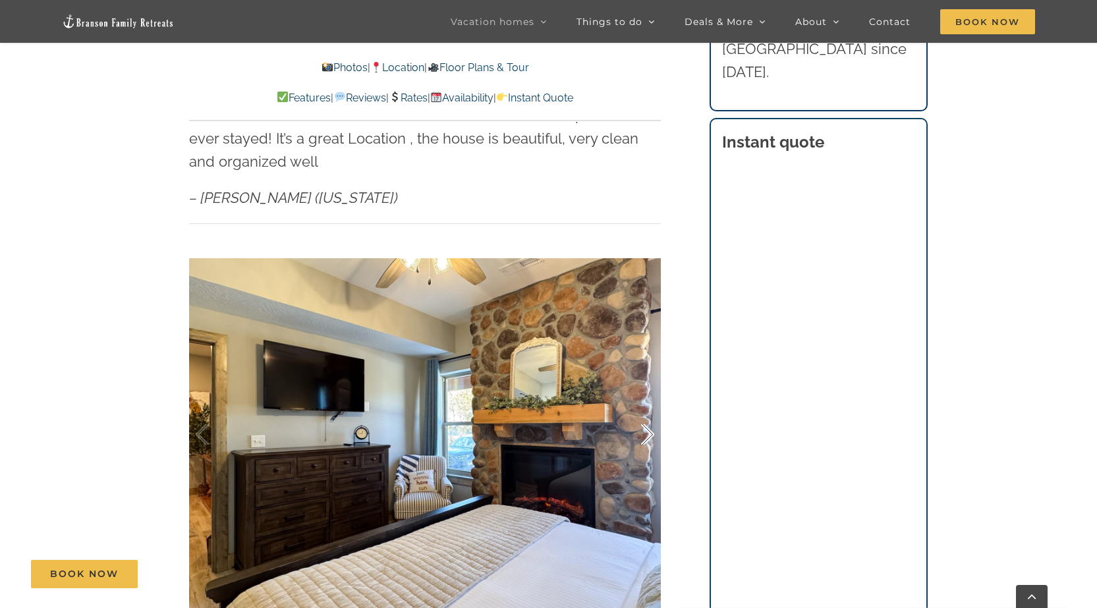
click at [649, 412] on div at bounding box center [633, 435] width 41 height 82
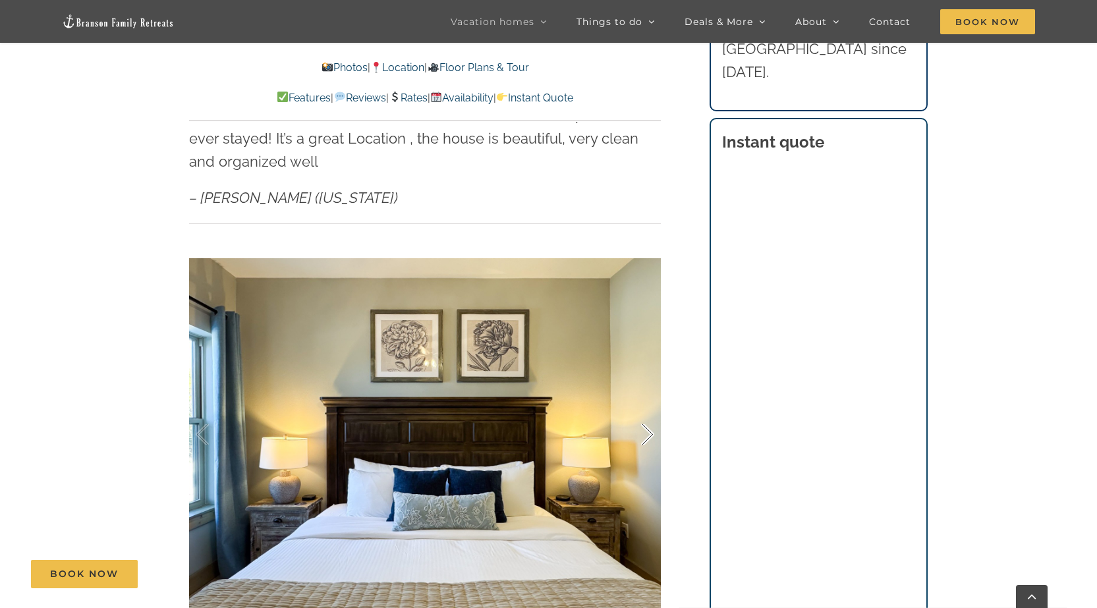
click at [649, 412] on div at bounding box center [633, 435] width 41 height 82
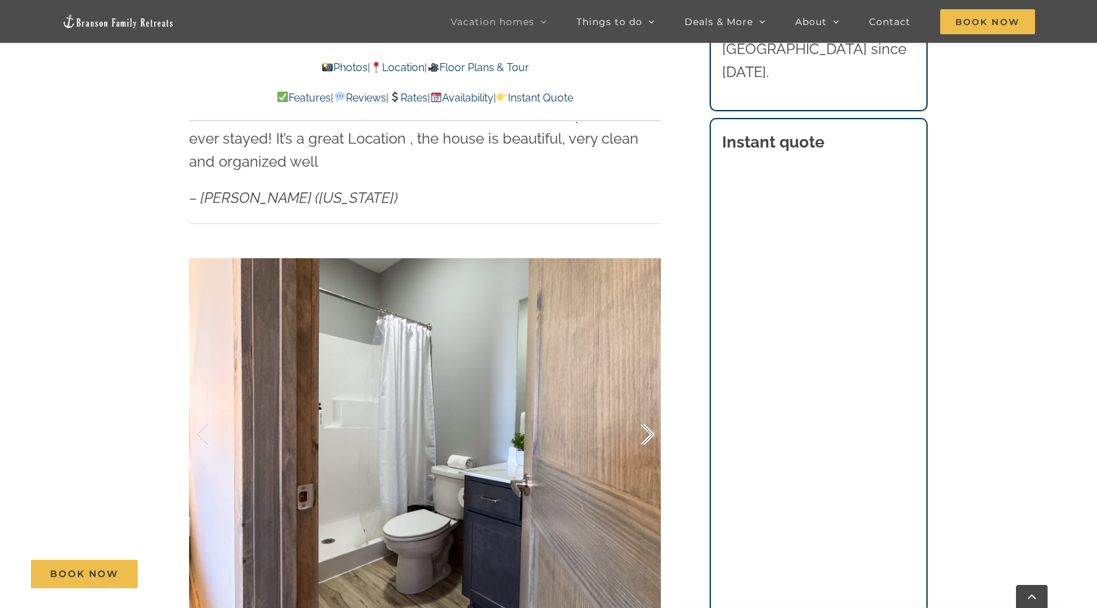
click at [649, 412] on div at bounding box center [633, 435] width 41 height 82
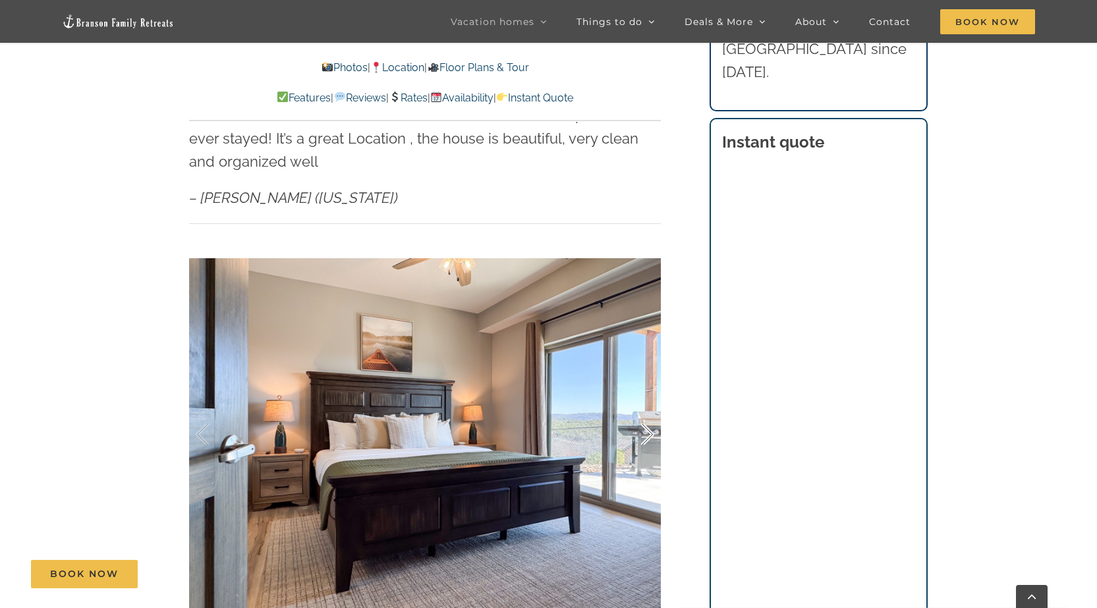
click at [649, 412] on div at bounding box center [633, 435] width 41 height 82
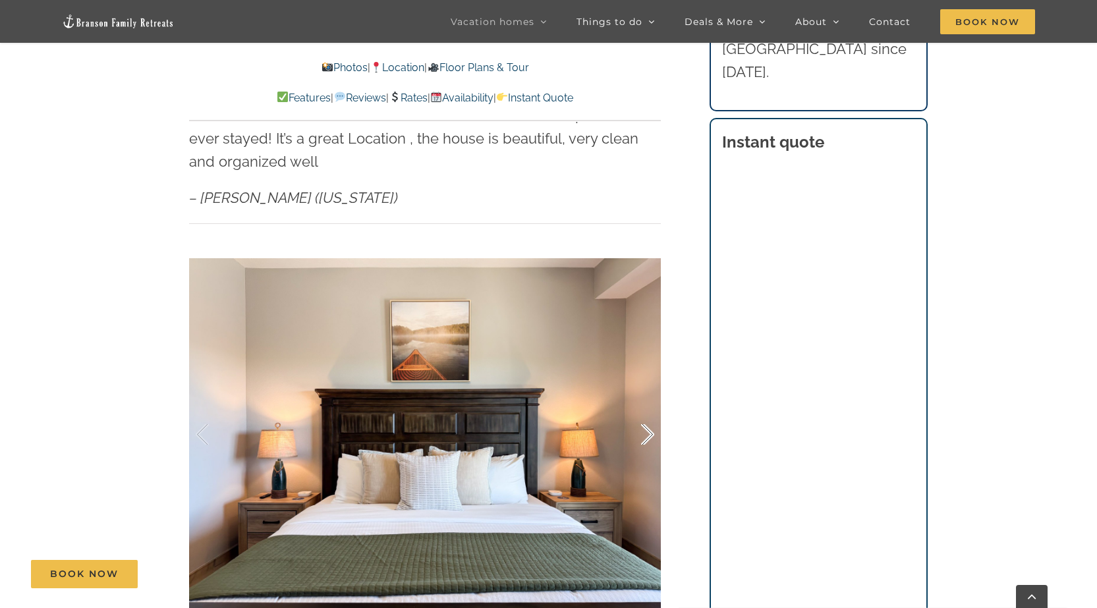
click at [649, 412] on div at bounding box center [633, 435] width 41 height 82
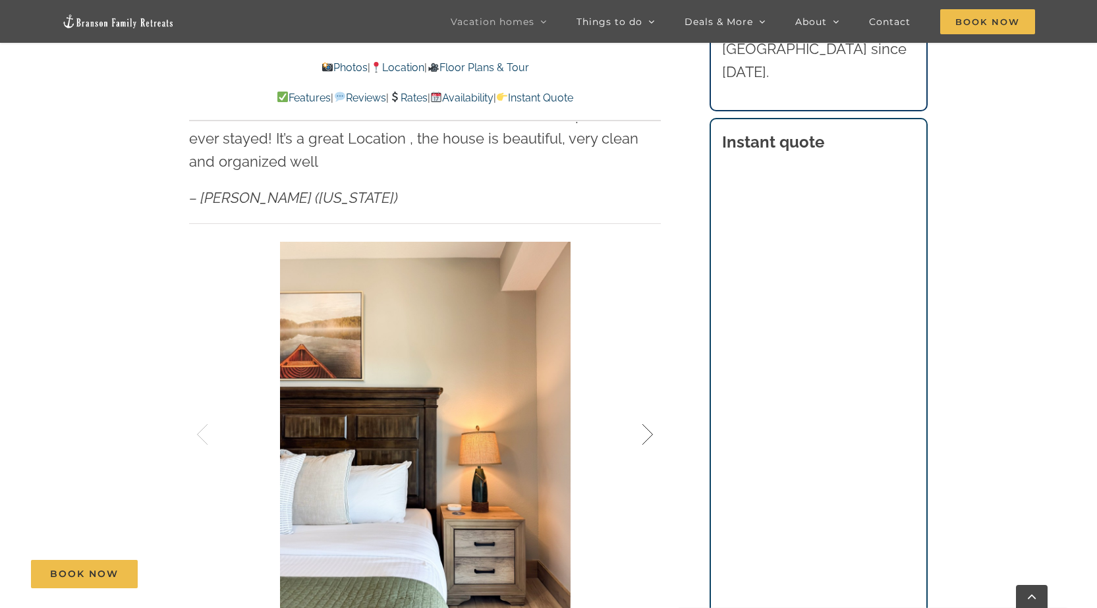
click at [649, 412] on div at bounding box center [633, 435] width 41 height 82
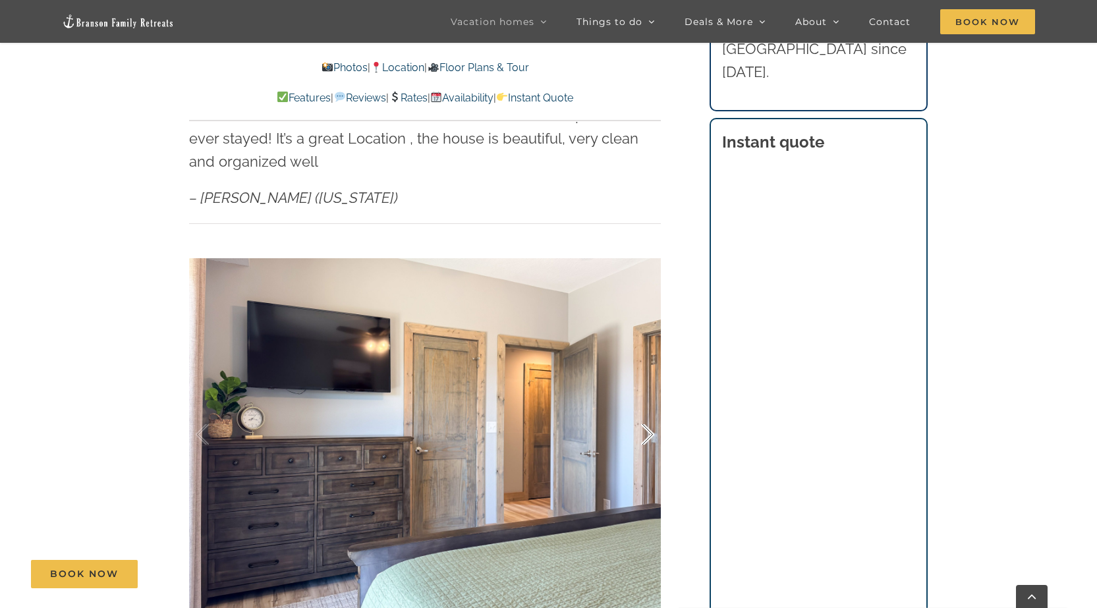
click at [649, 412] on div at bounding box center [633, 435] width 41 height 82
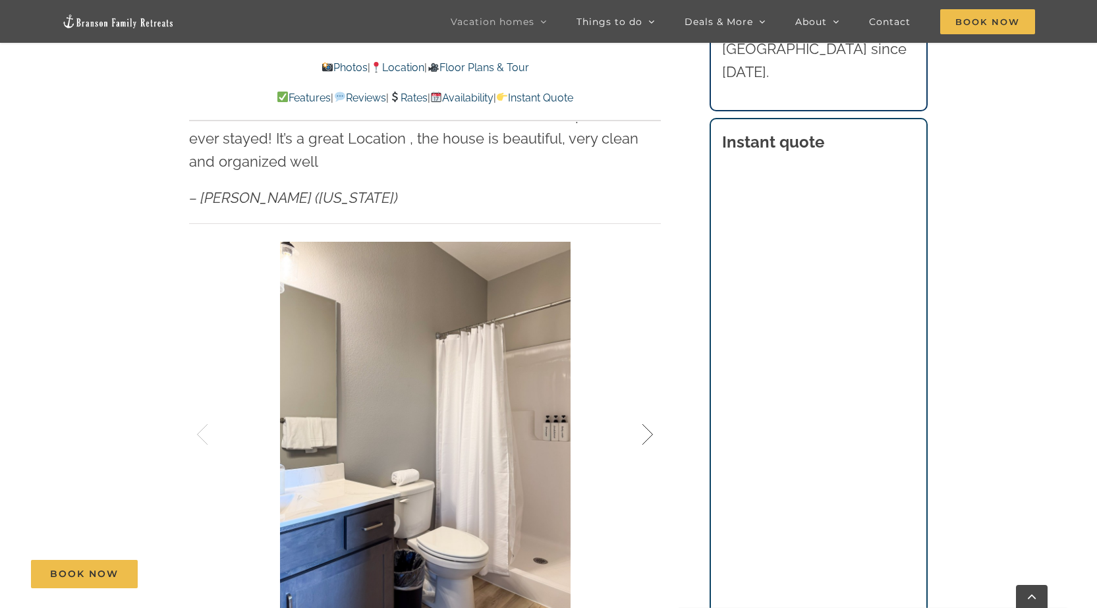
click at [649, 412] on div at bounding box center [633, 435] width 41 height 82
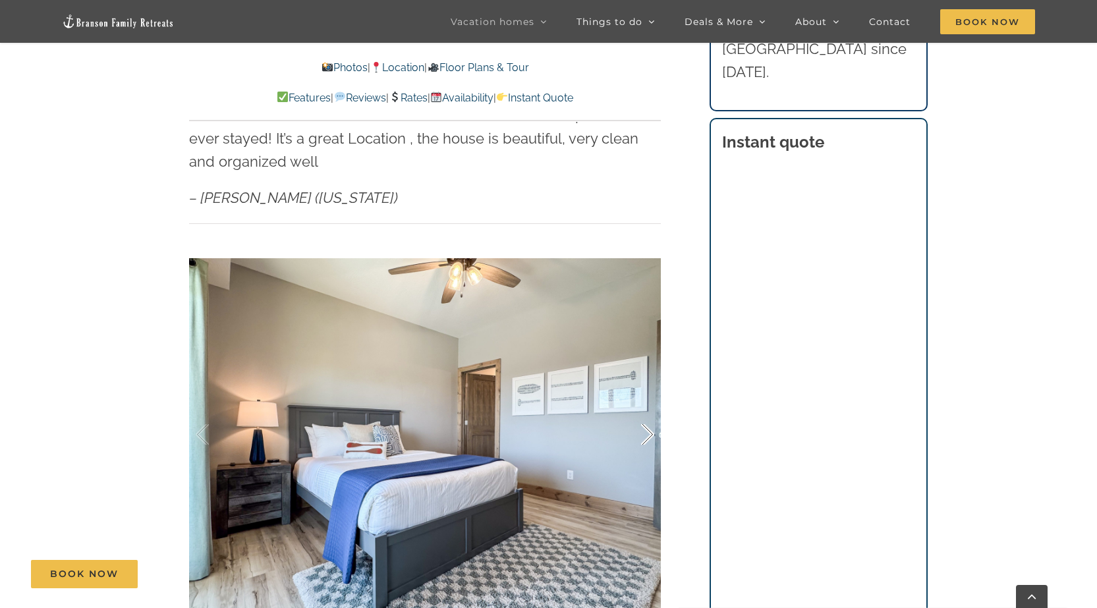
click at [649, 412] on div at bounding box center [633, 435] width 41 height 82
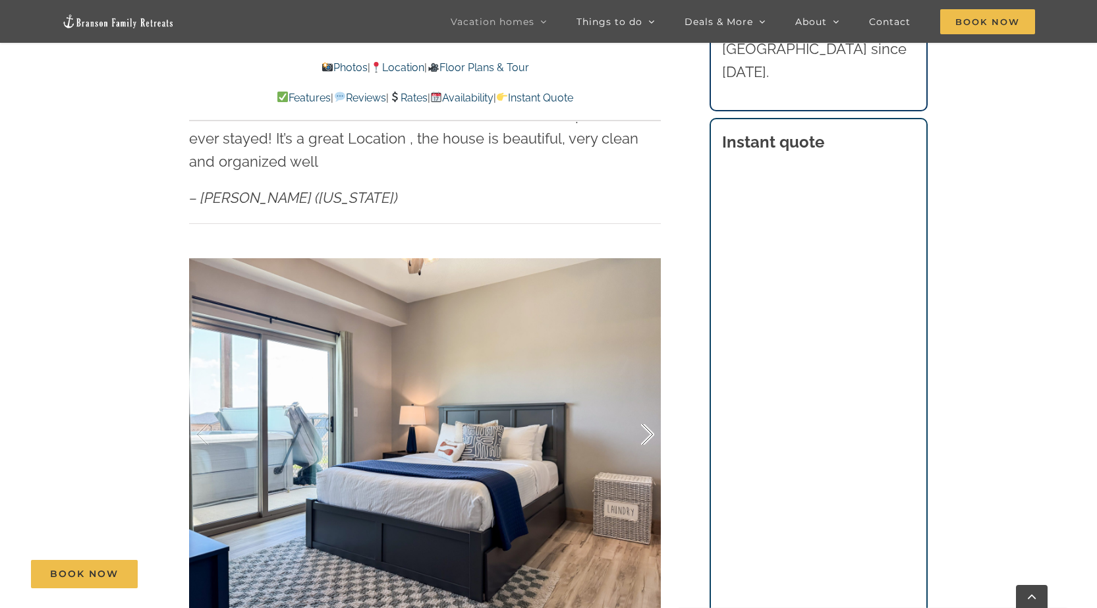
click at [649, 412] on div at bounding box center [633, 435] width 41 height 82
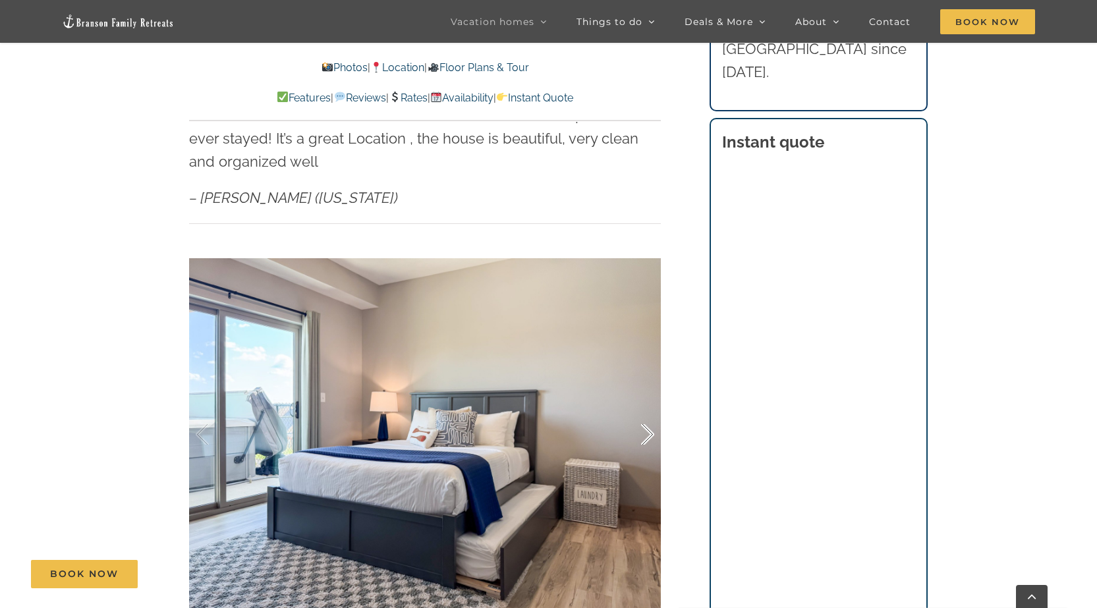
click at [649, 412] on div at bounding box center [633, 435] width 41 height 82
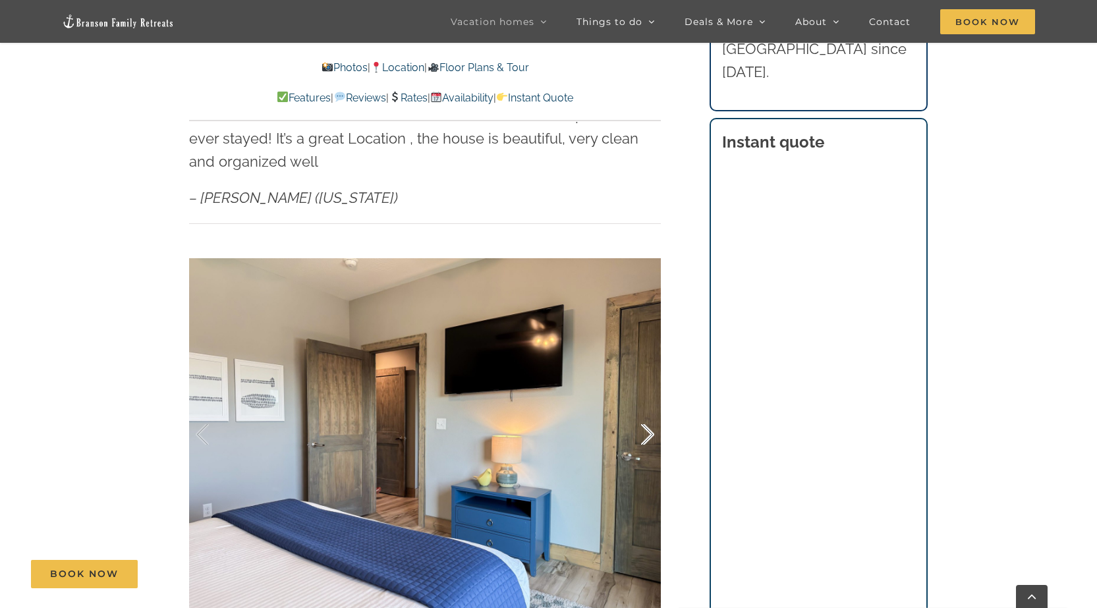
click at [649, 412] on div at bounding box center [633, 435] width 41 height 82
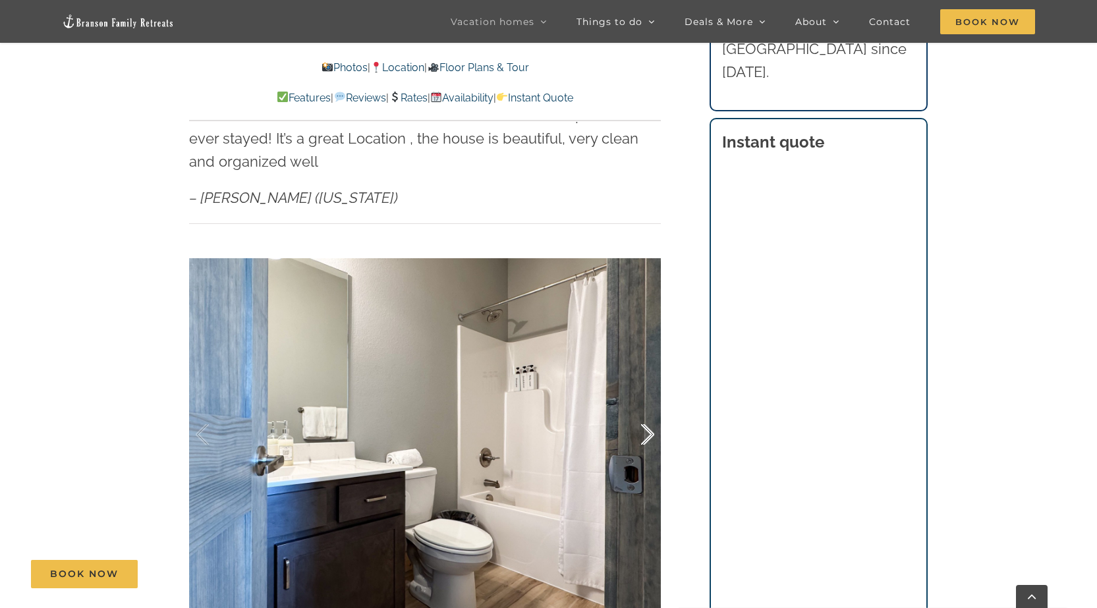
click at [649, 412] on div at bounding box center [633, 435] width 41 height 82
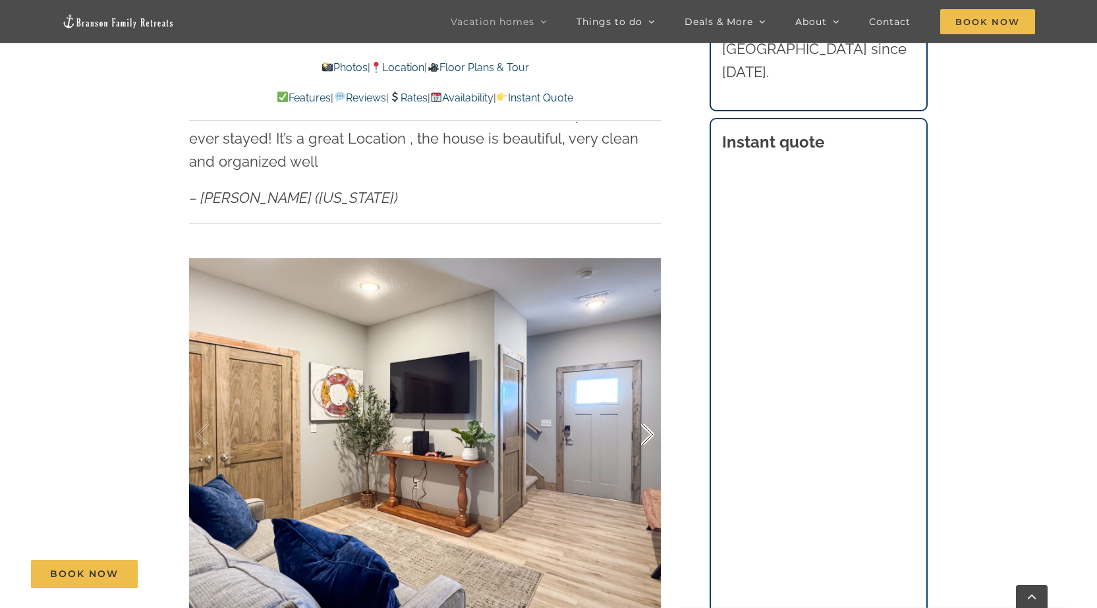
click at [649, 412] on div at bounding box center [633, 435] width 41 height 82
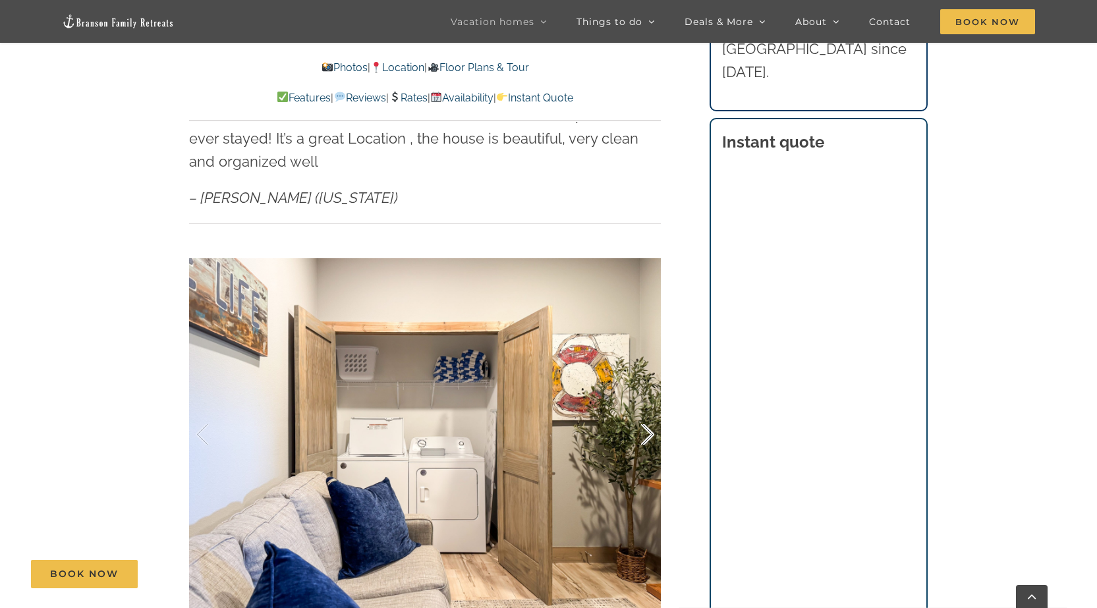
click at [649, 412] on div at bounding box center [633, 435] width 41 height 82
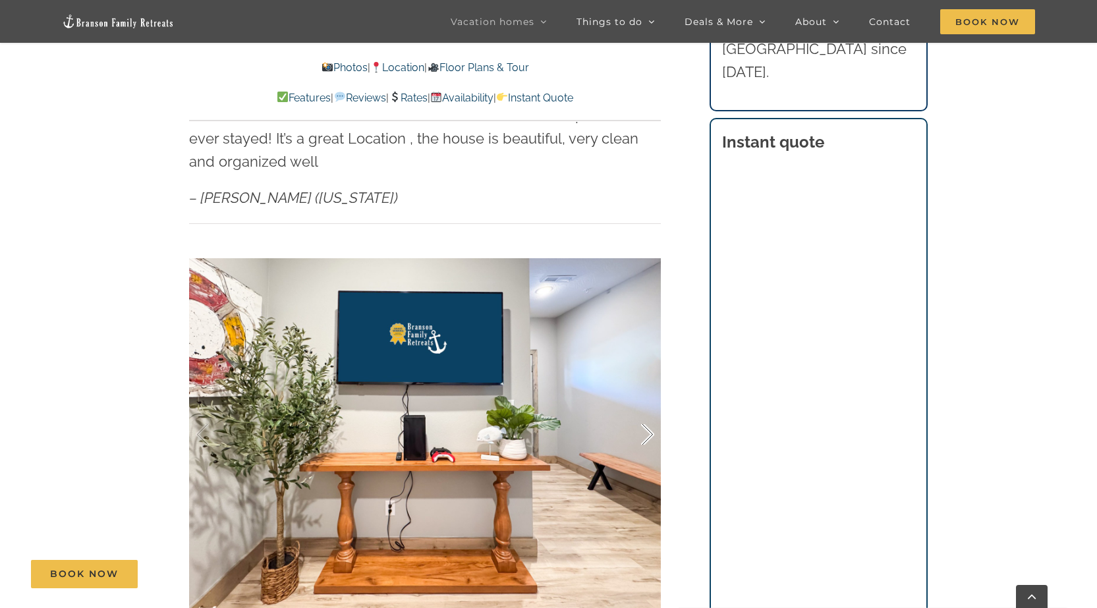
click at [649, 412] on div at bounding box center [633, 435] width 41 height 82
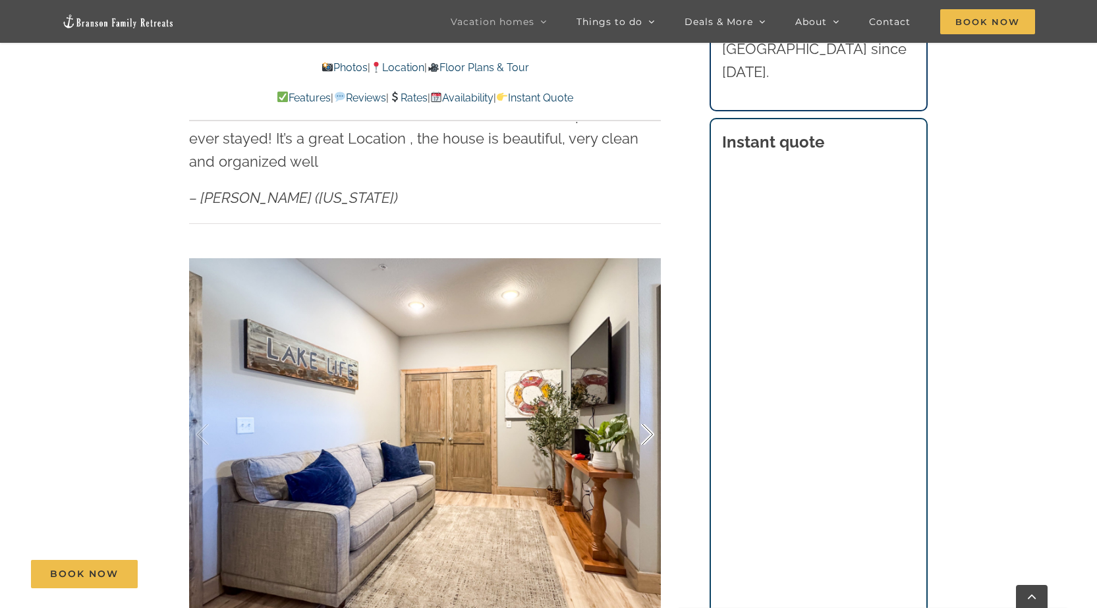
click at [649, 412] on div at bounding box center [633, 435] width 41 height 82
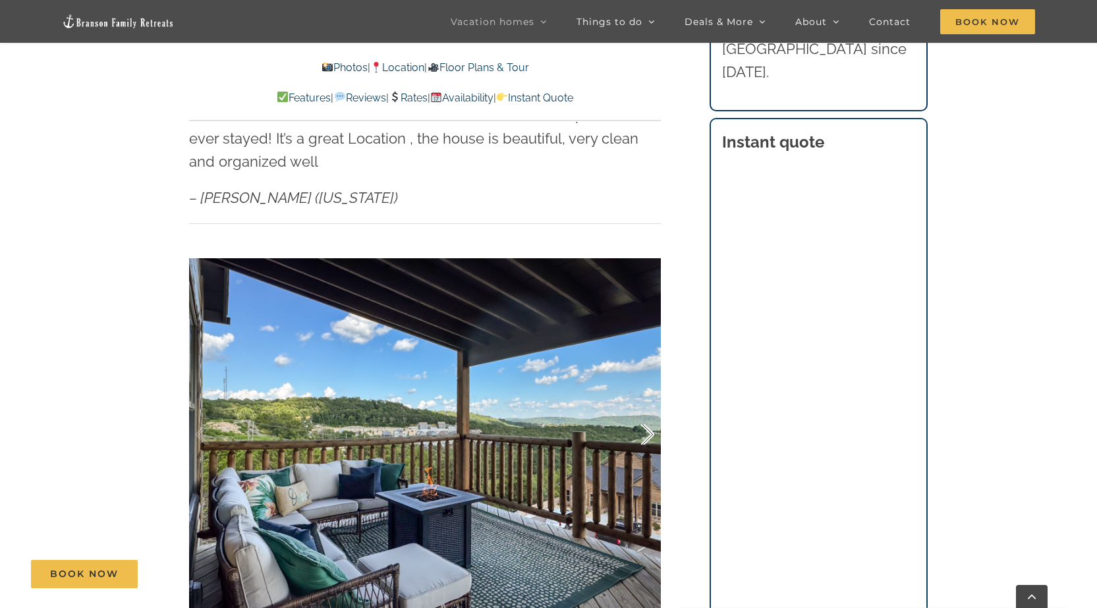
click at [649, 412] on div at bounding box center [633, 435] width 41 height 82
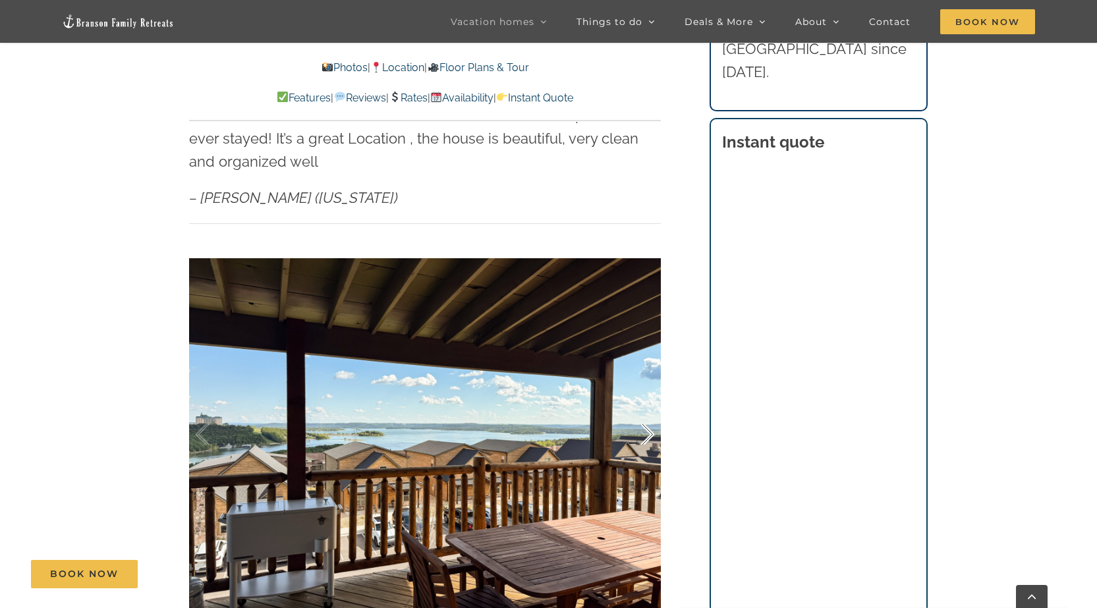
click at [649, 412] on div at bounding box center [633, 435] width 41 height 82
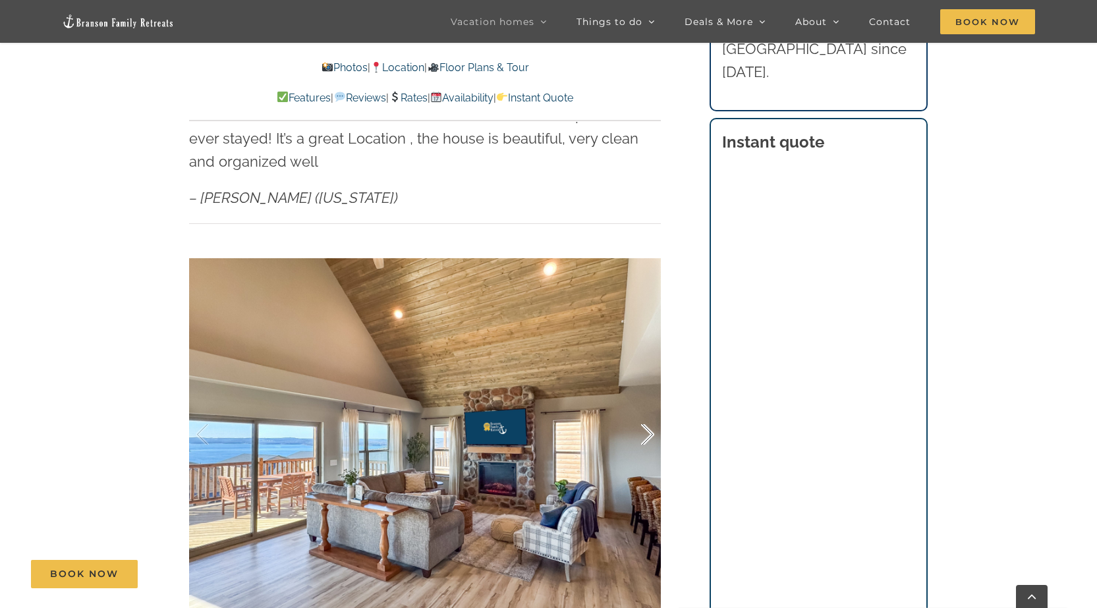
click at [649, 412] on div at bounding box center [633, 435] width 41 height 82
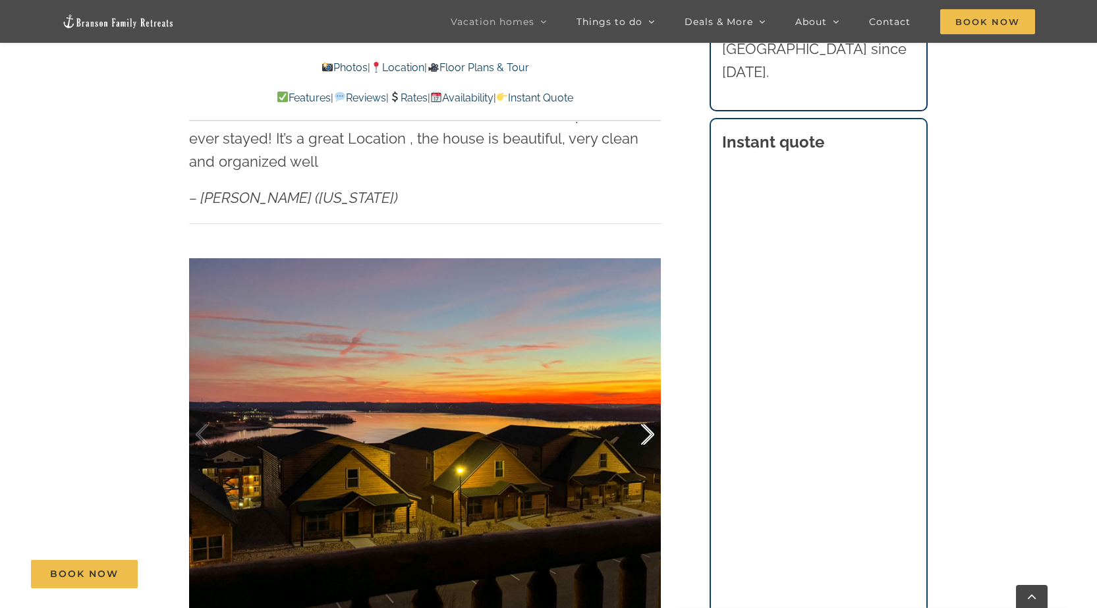
click at [649, 412] on div at bounding box center [633, 435] width 41 height 82
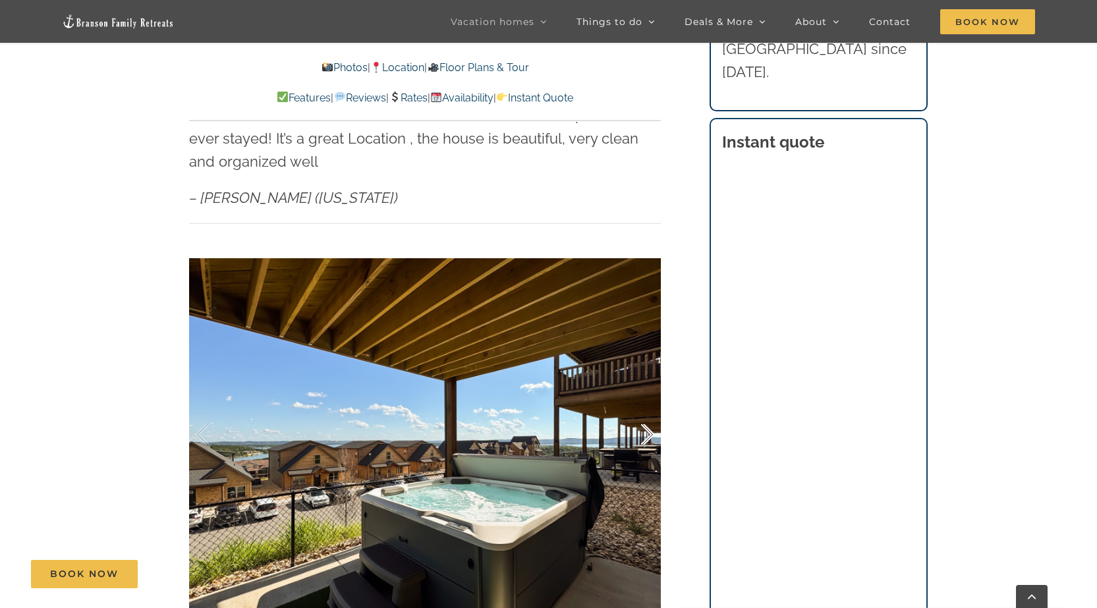
click at [649, 412] on div at bounding box center [633, 435] width 41 height 82
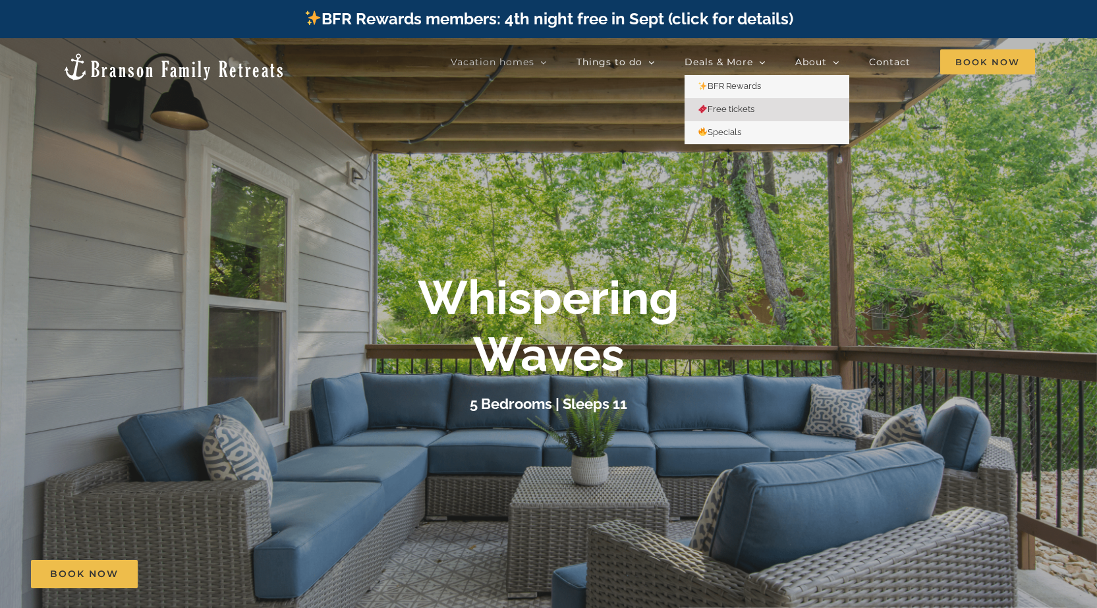
click at [727, 107] on span "Free tickets" at bounding box center [726, 109] width 57 height 10
